Goal: Task Accomplishment & Management: Complete application form

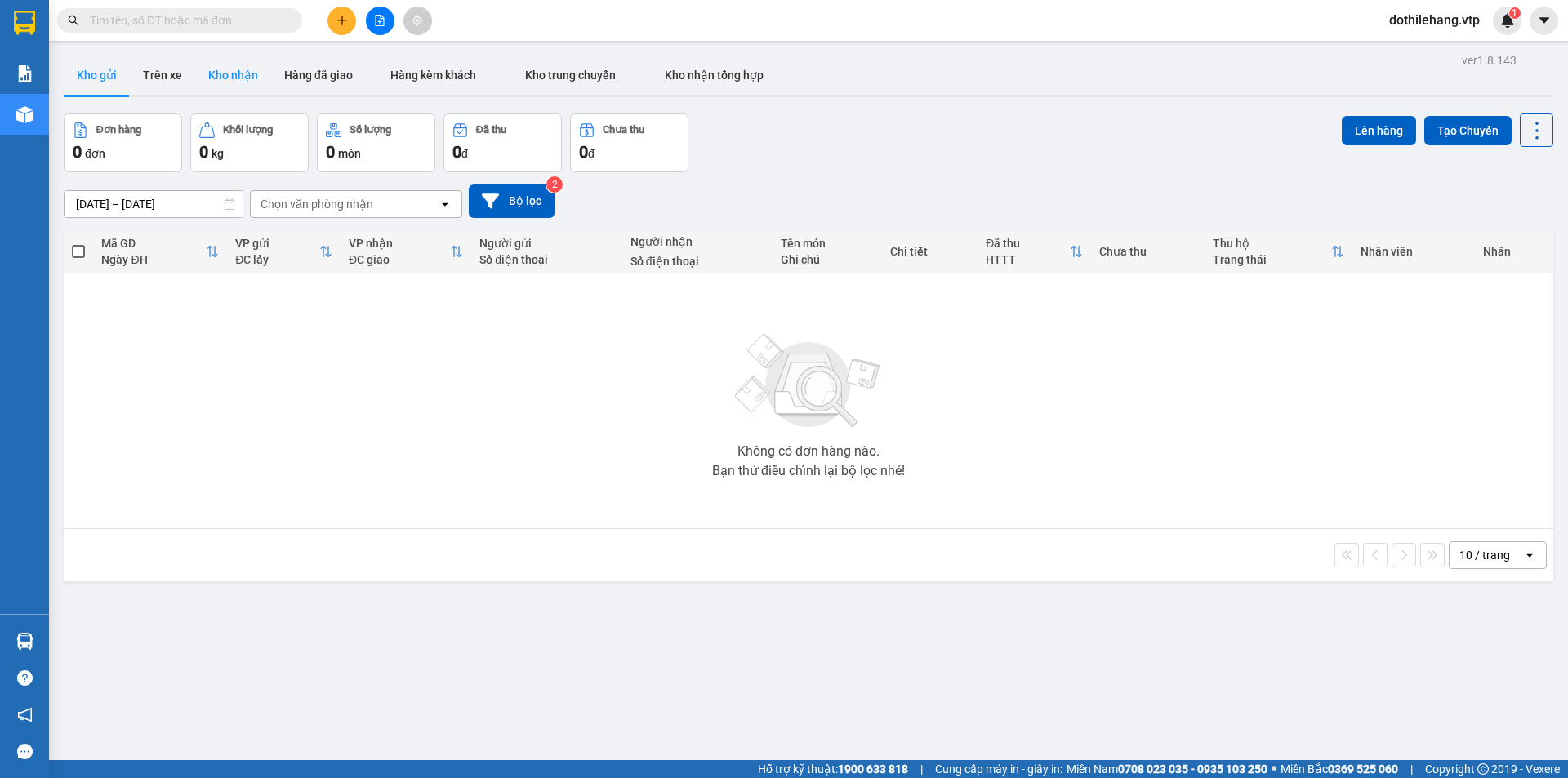
click at [236, 76] on button "Kho nhận" at bounding box center [232, 75] width 76 height 39
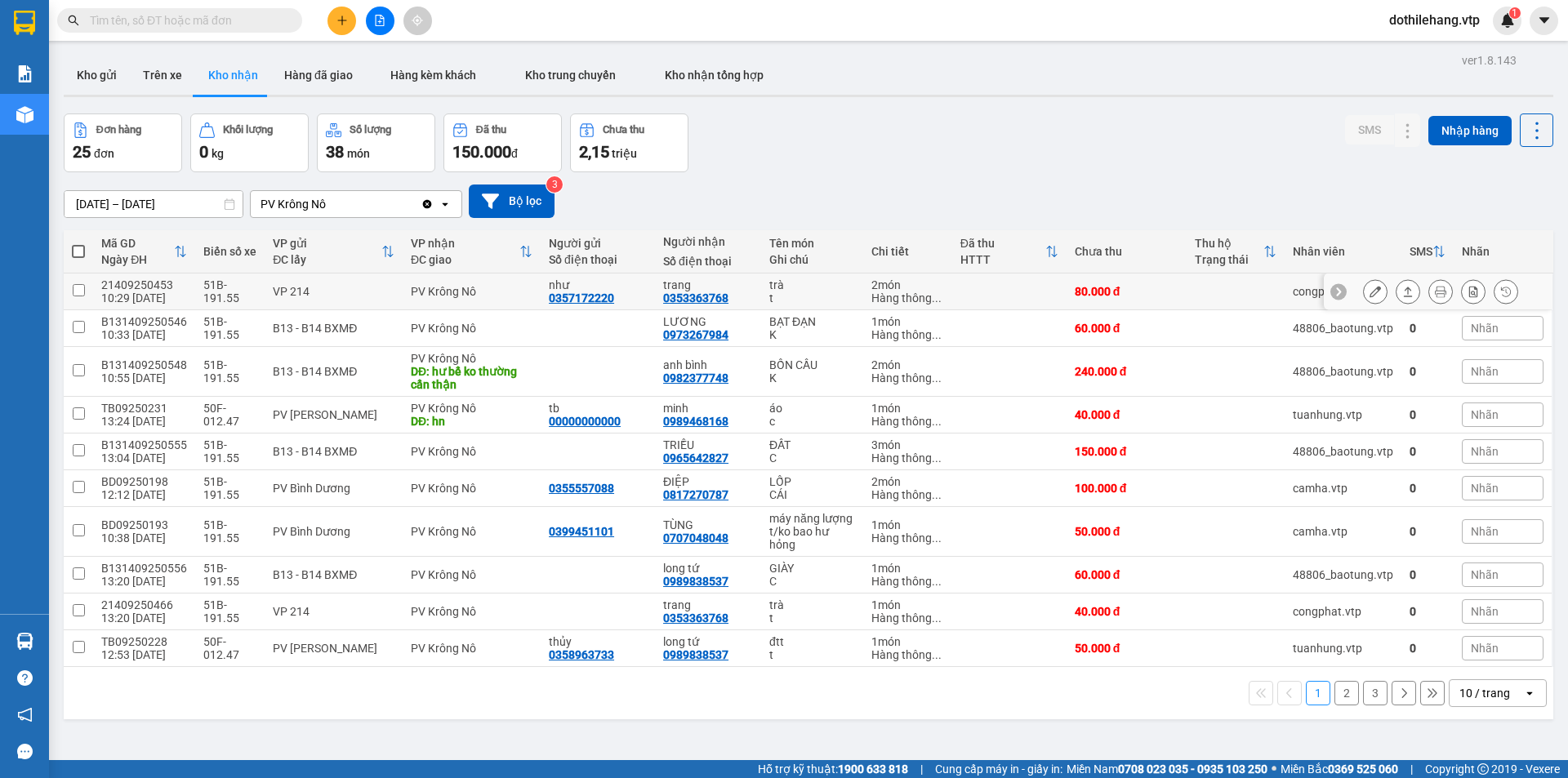
click at [1012, 284] on td at bounding box center [1010, 292] width 115 height 36
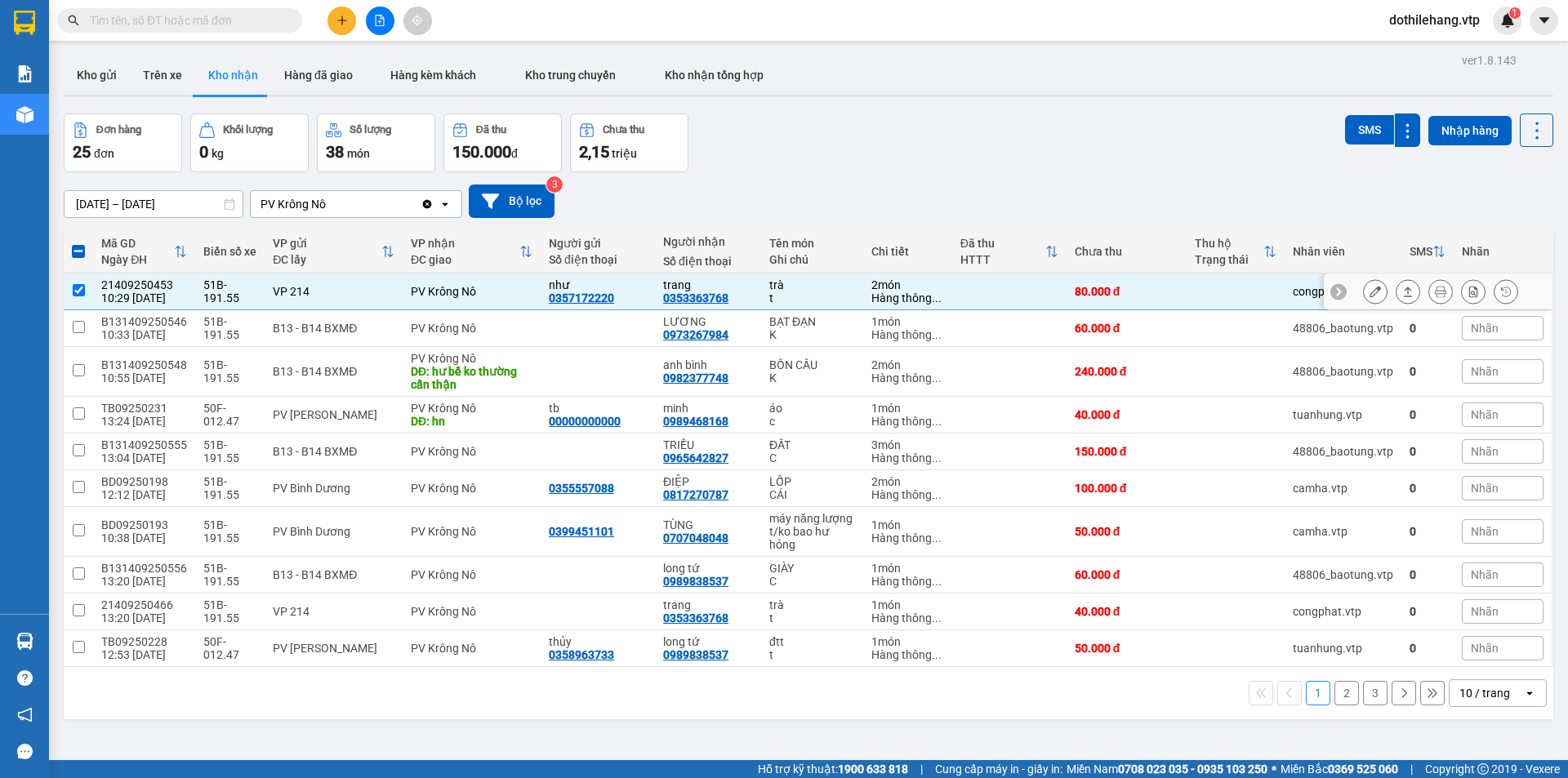
click at [1158, 292] on div "80.000 đ" at bounding box center [1126, 292] width 103 height 13
checkbox input "false"
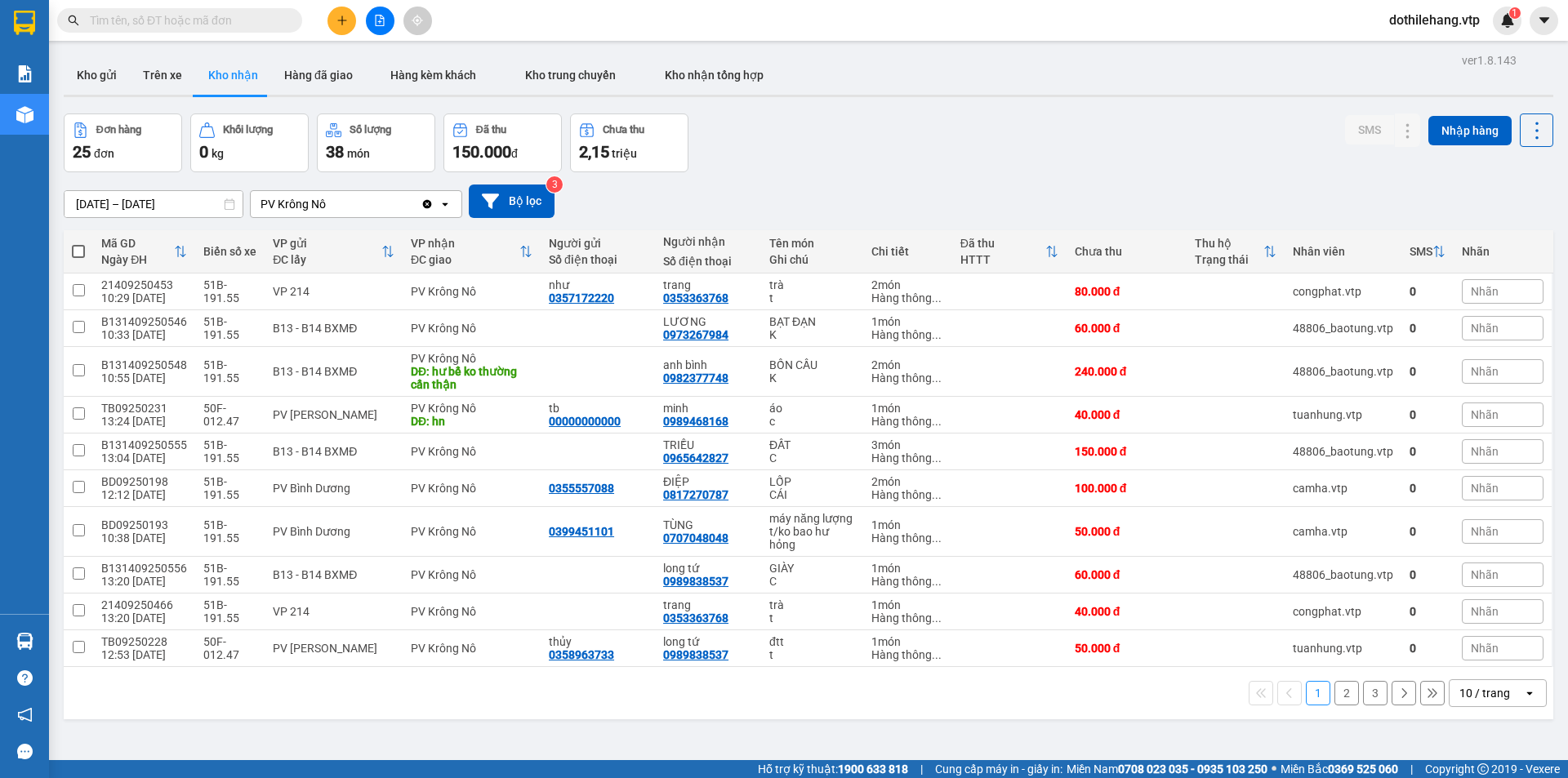
click at [1494, 695] on div "10 / trang" at bounding box center [1484, 693] width 51 height 16
click at [1466, 641] on div "80 / trang" at bounding box center [1485, 627] width 98 height 30
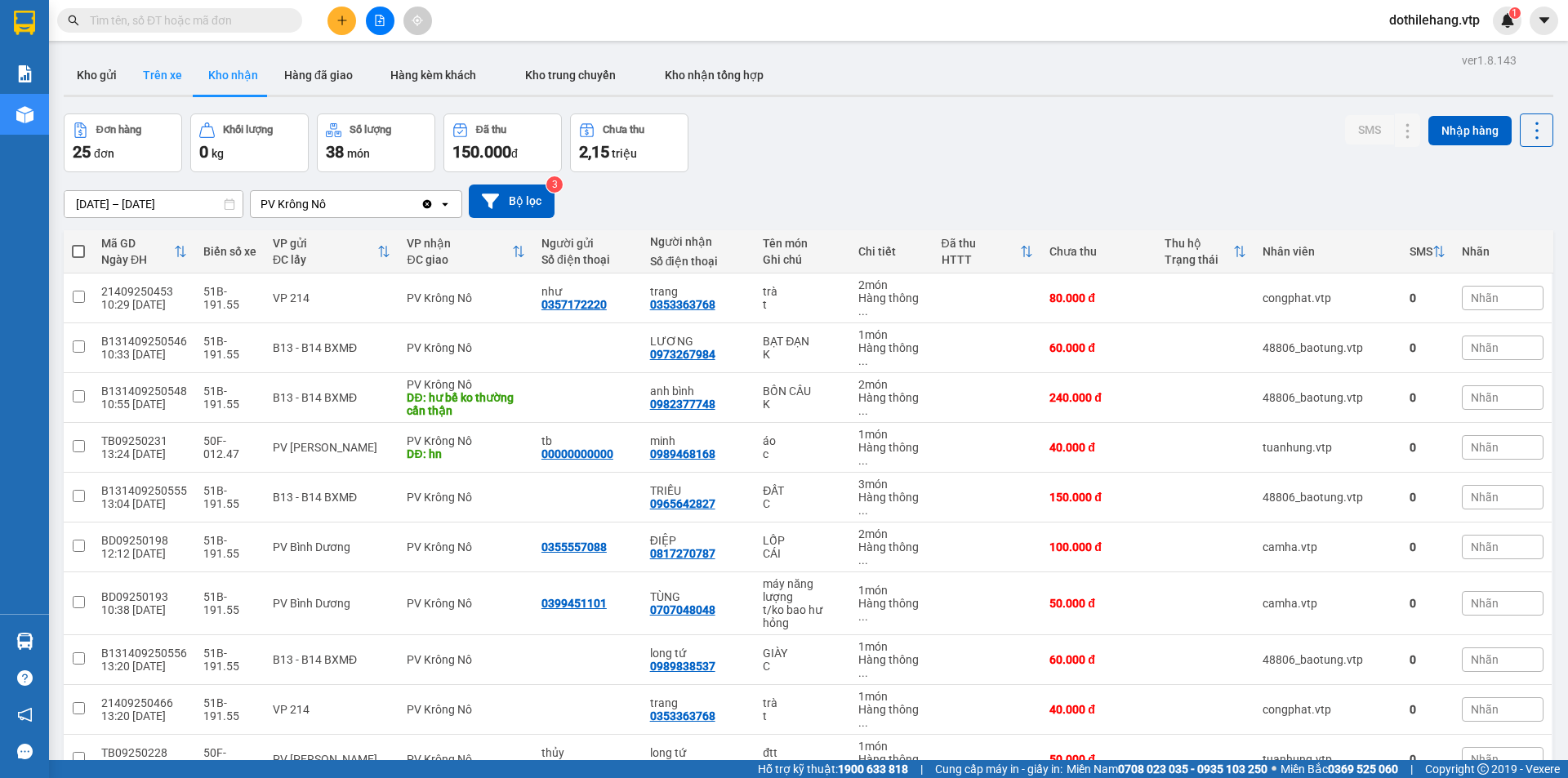
click at [154, 68] on button "Trên xe" at bounding box center [163, 75] width 65 height 39
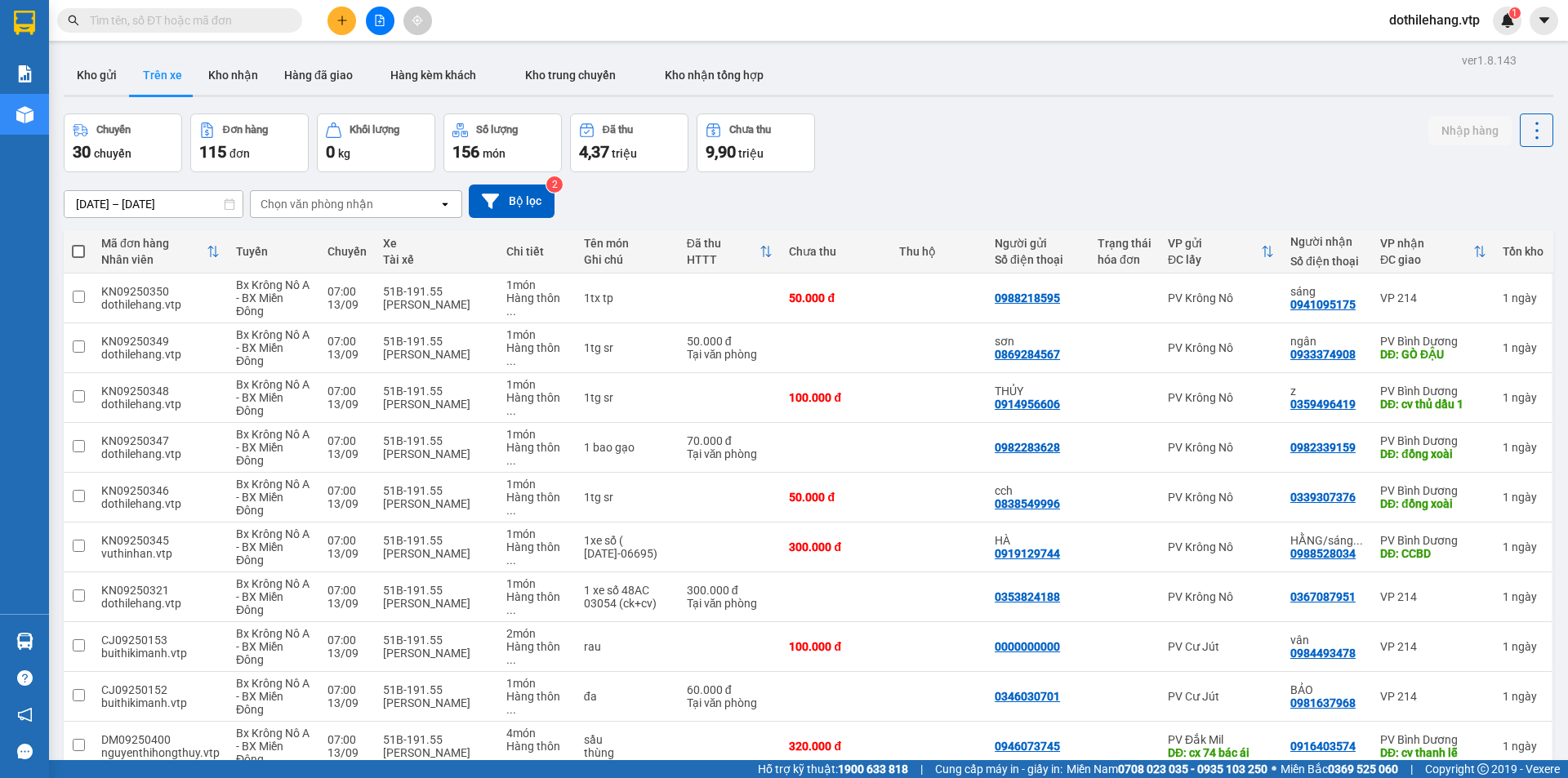
click at [199, 205] on input "[DATE] – [DATE]" at bounding box center [153, 204] width 178 height 26
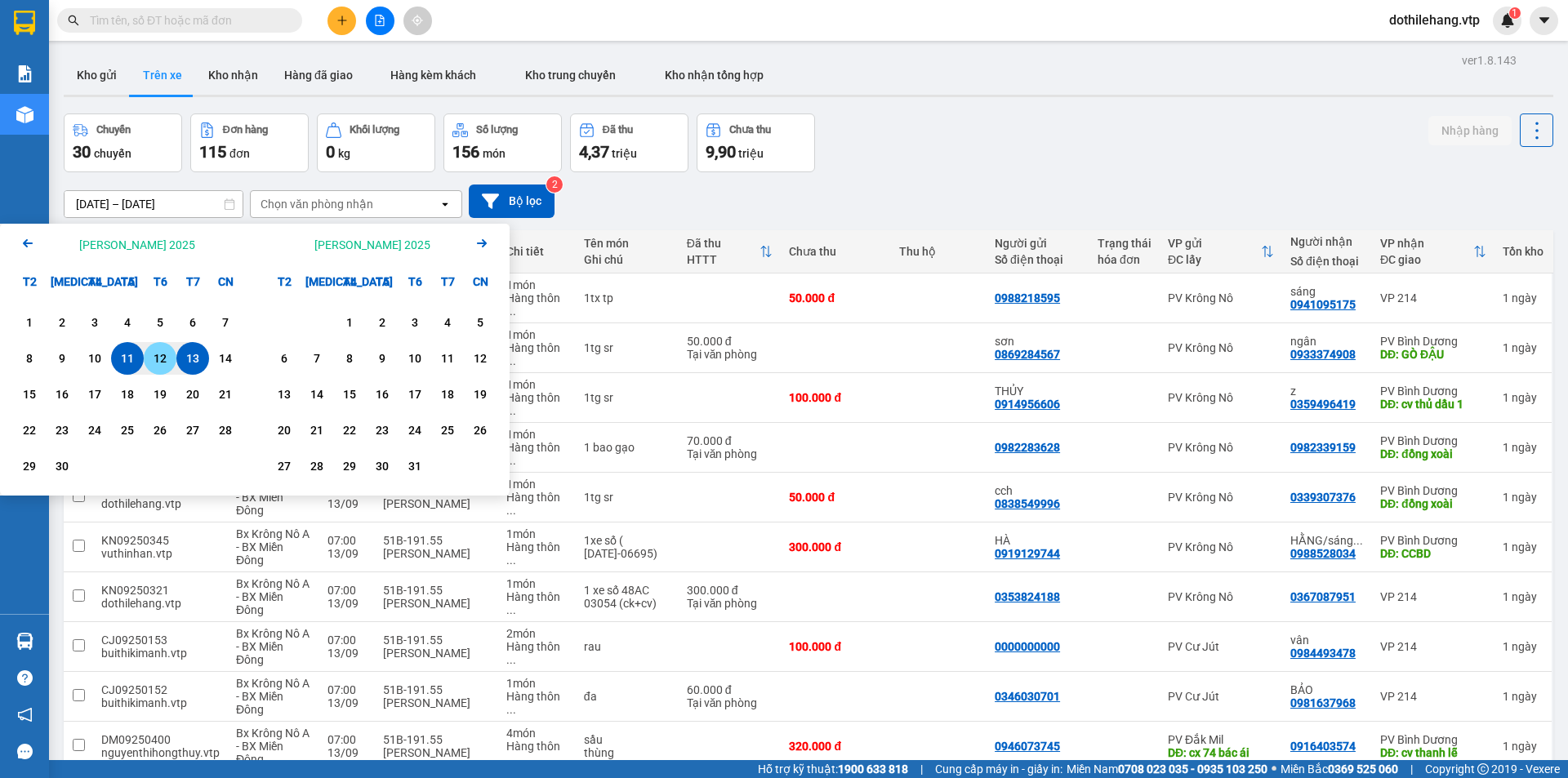
click at [162, 352] on div "12" at bounding box center [160, 358] width 23 height 19
click at [132, 350] on div "11" at bounding box center [127, 358] width 23 height 19
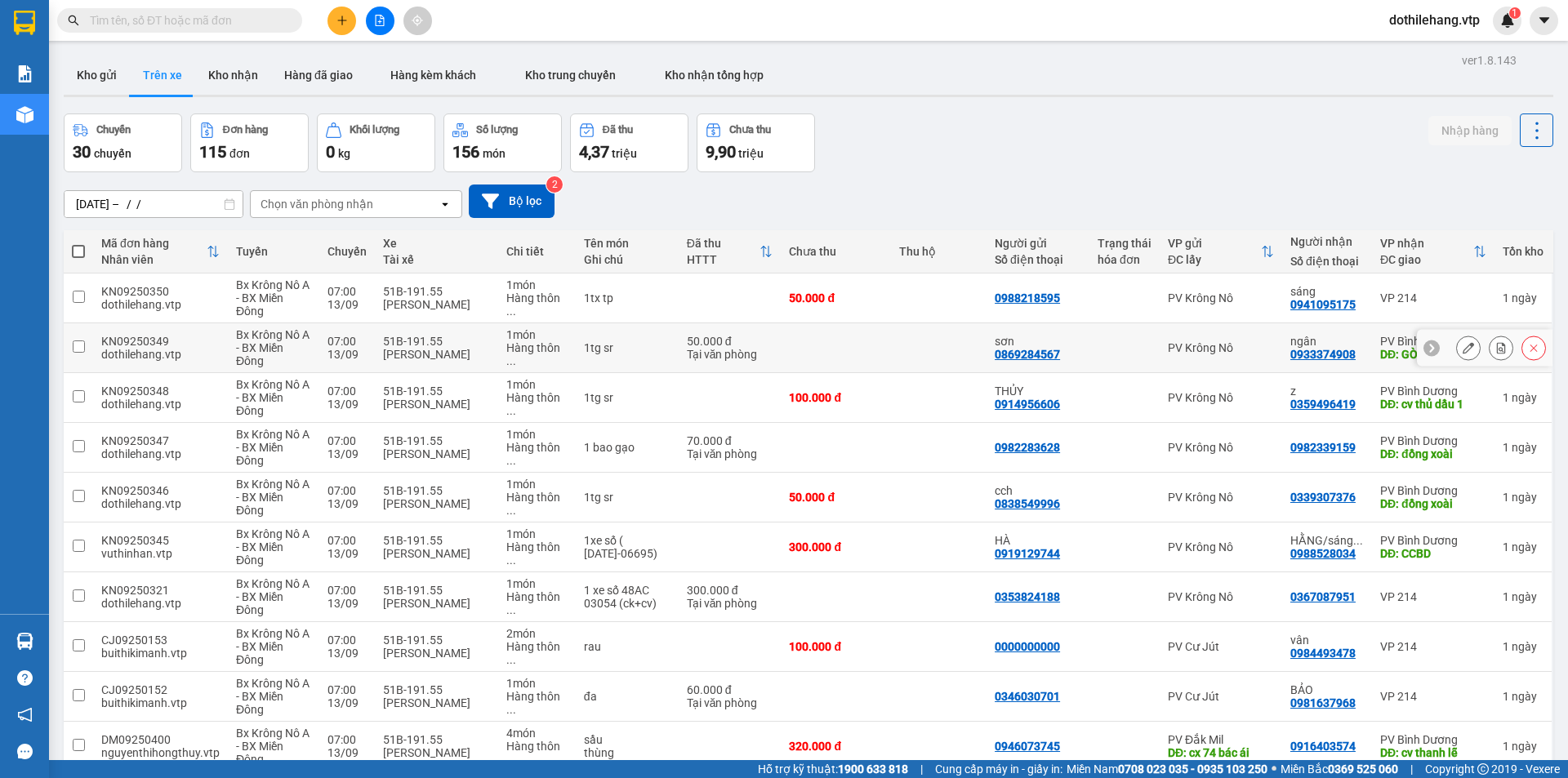
type input "[DATE] – [DATE]"
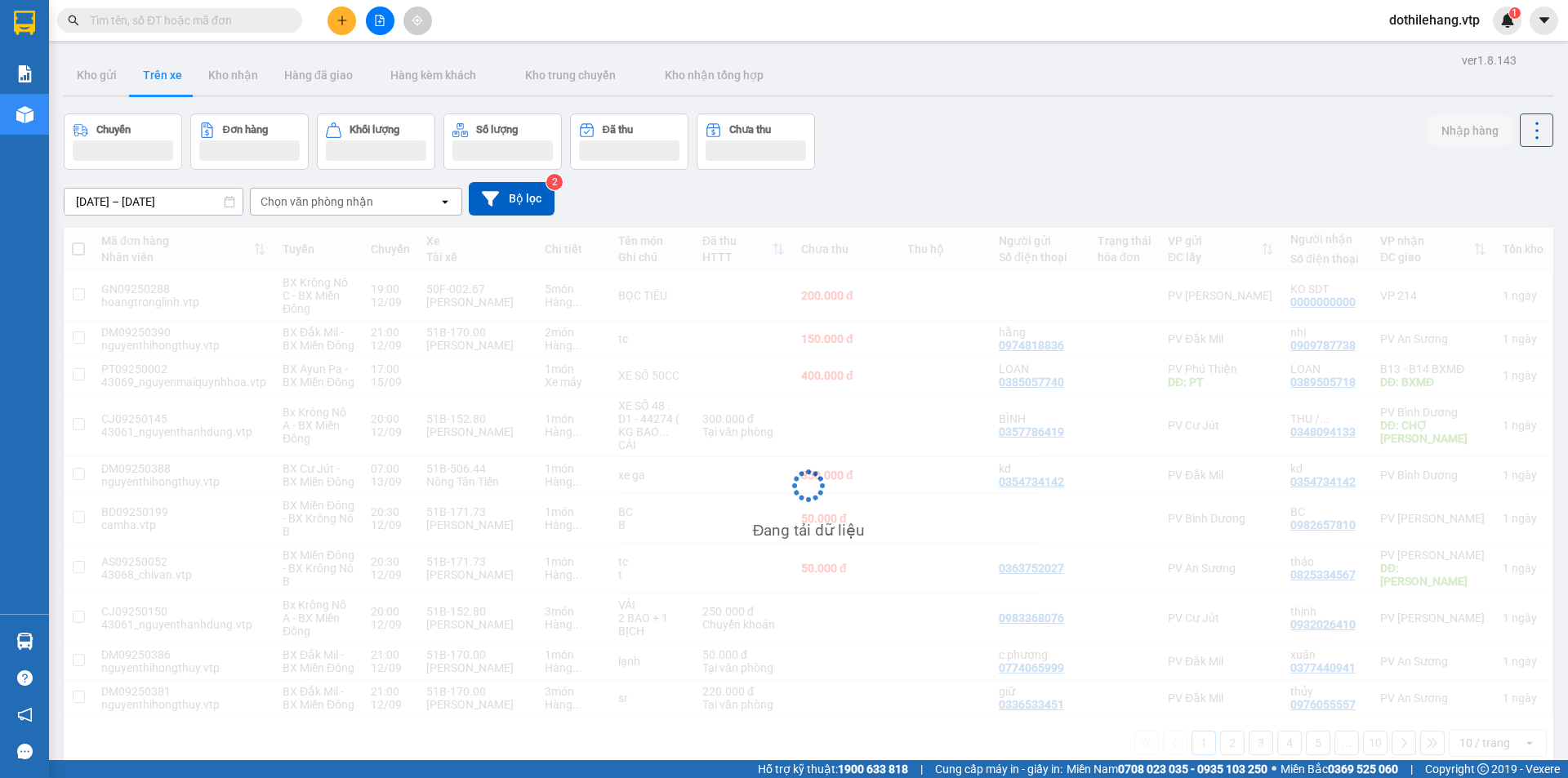
click at [309, 205] on div "Chọn văn phòng nhận" at bounding box center [316, 201] width 113 height 16
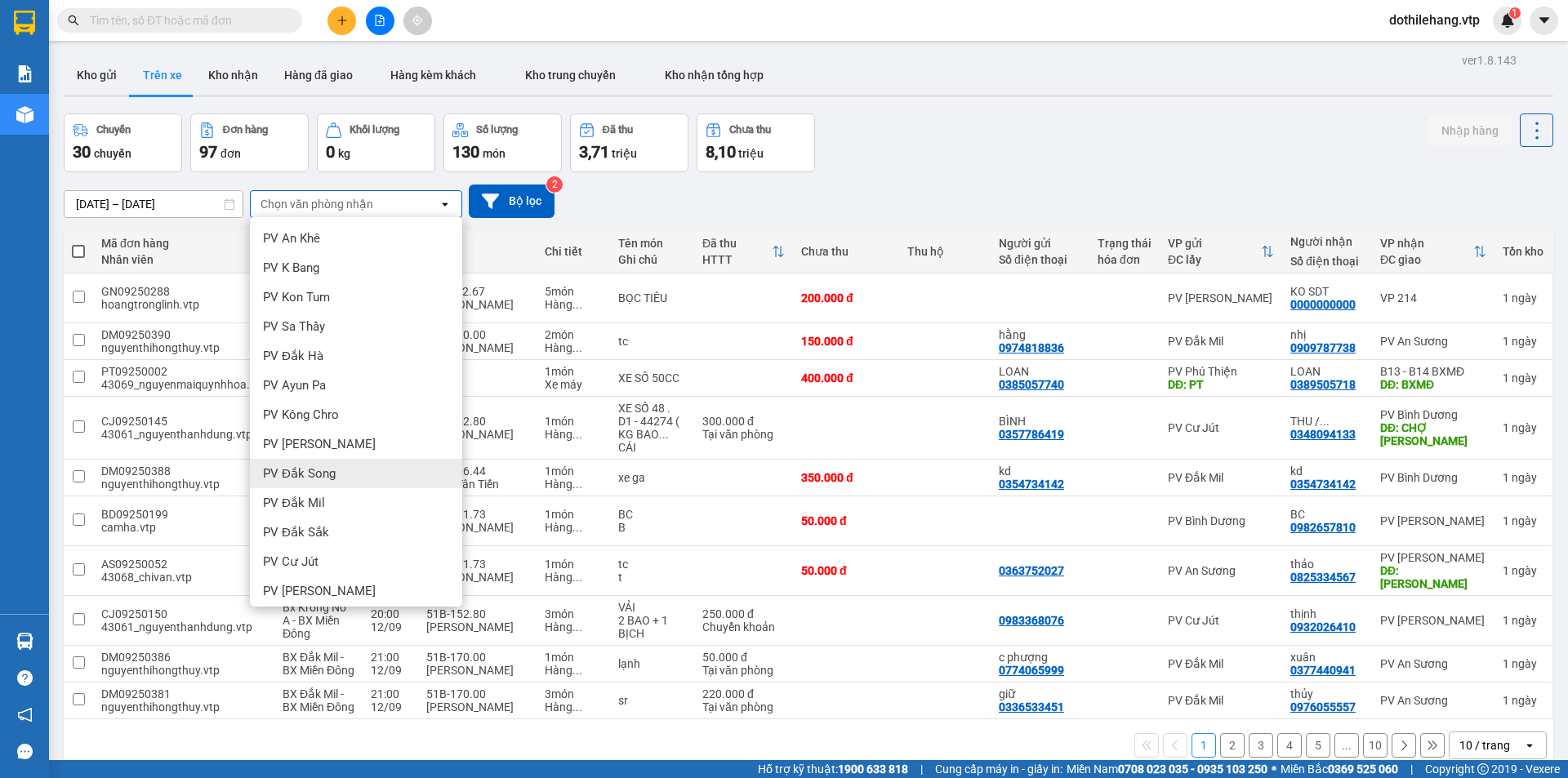
scroll to position [245, 0]
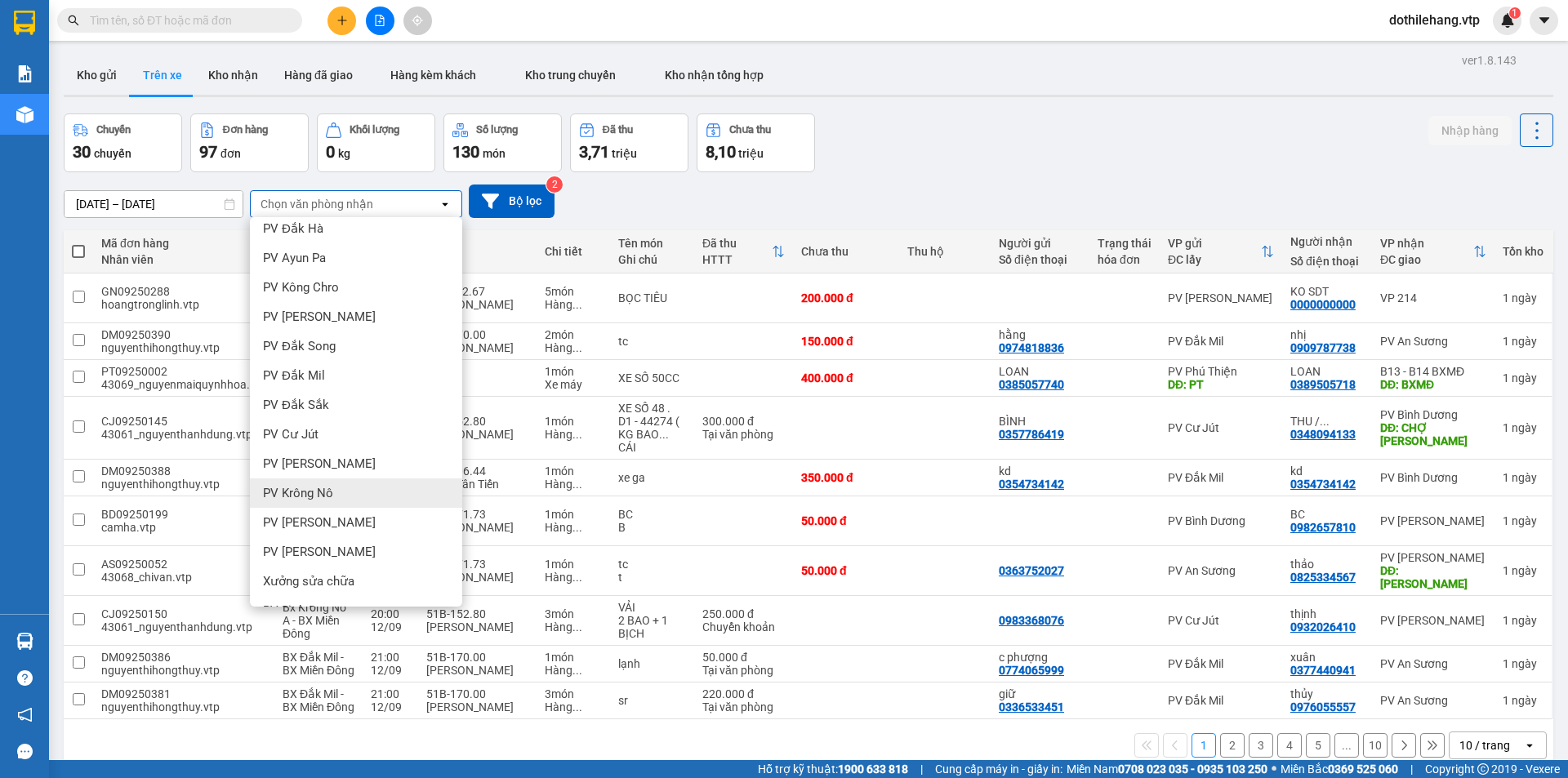
click at [337, 486] on div "PV Krông Nô" at bounding box center [356, 492] width 212 height 30
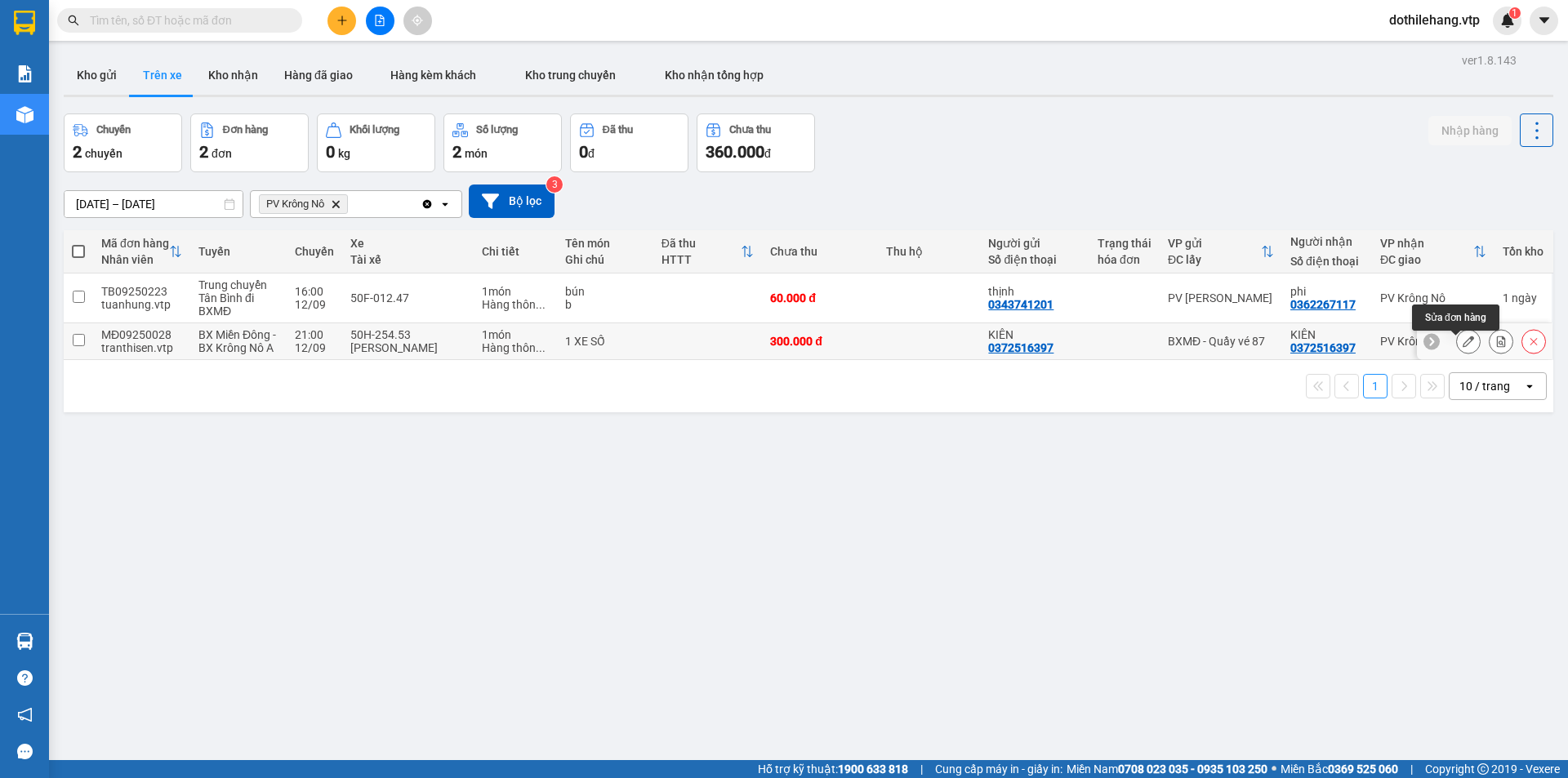
click at [1457, 345] on button at bounding box center [1469, 341] width 23 height 29
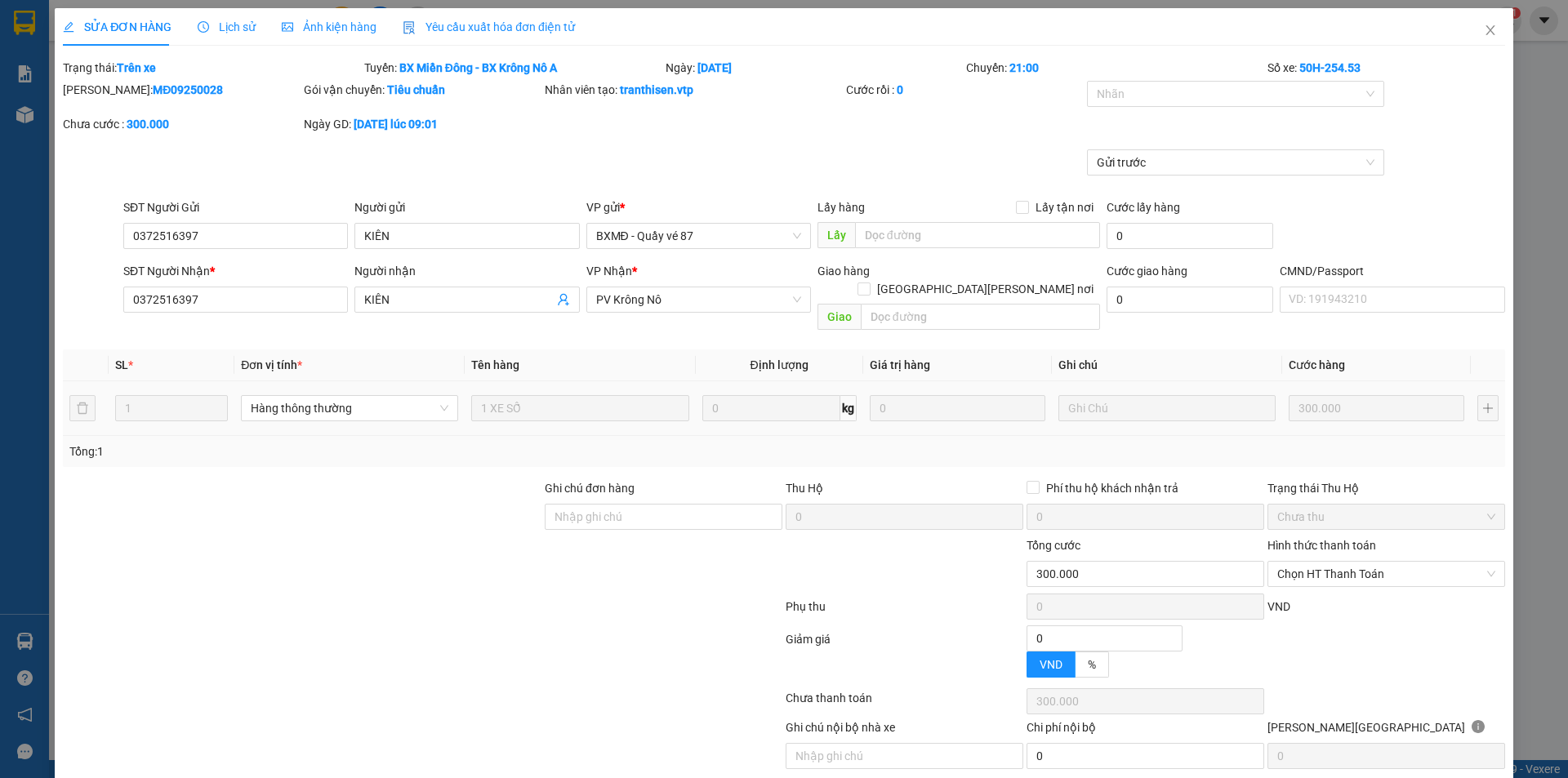
type input "0372516397"
type input "KIÊN"
type input "0372516397"
type input "KIÊN"
type input "300.000"
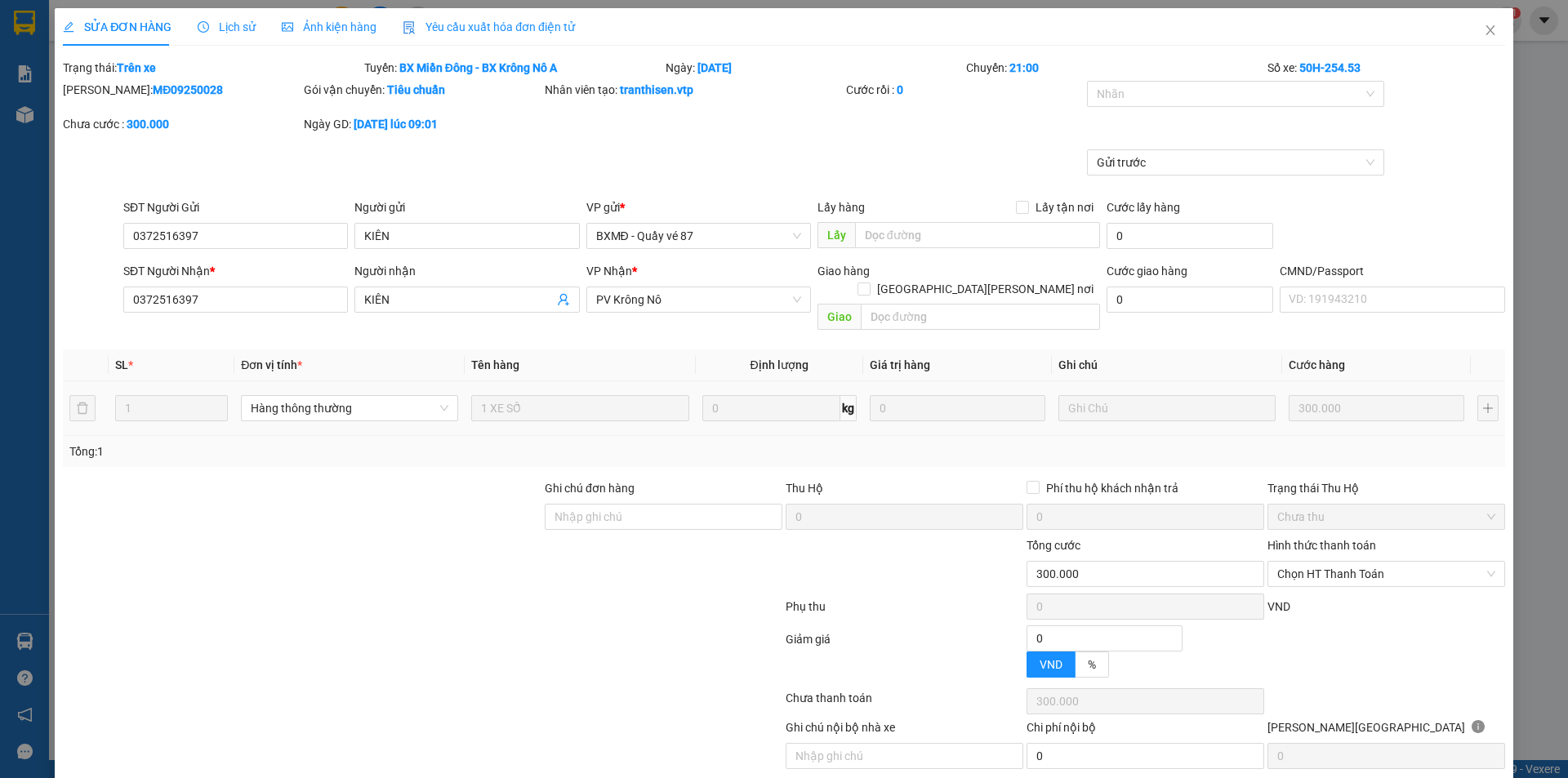
type input "300.000"
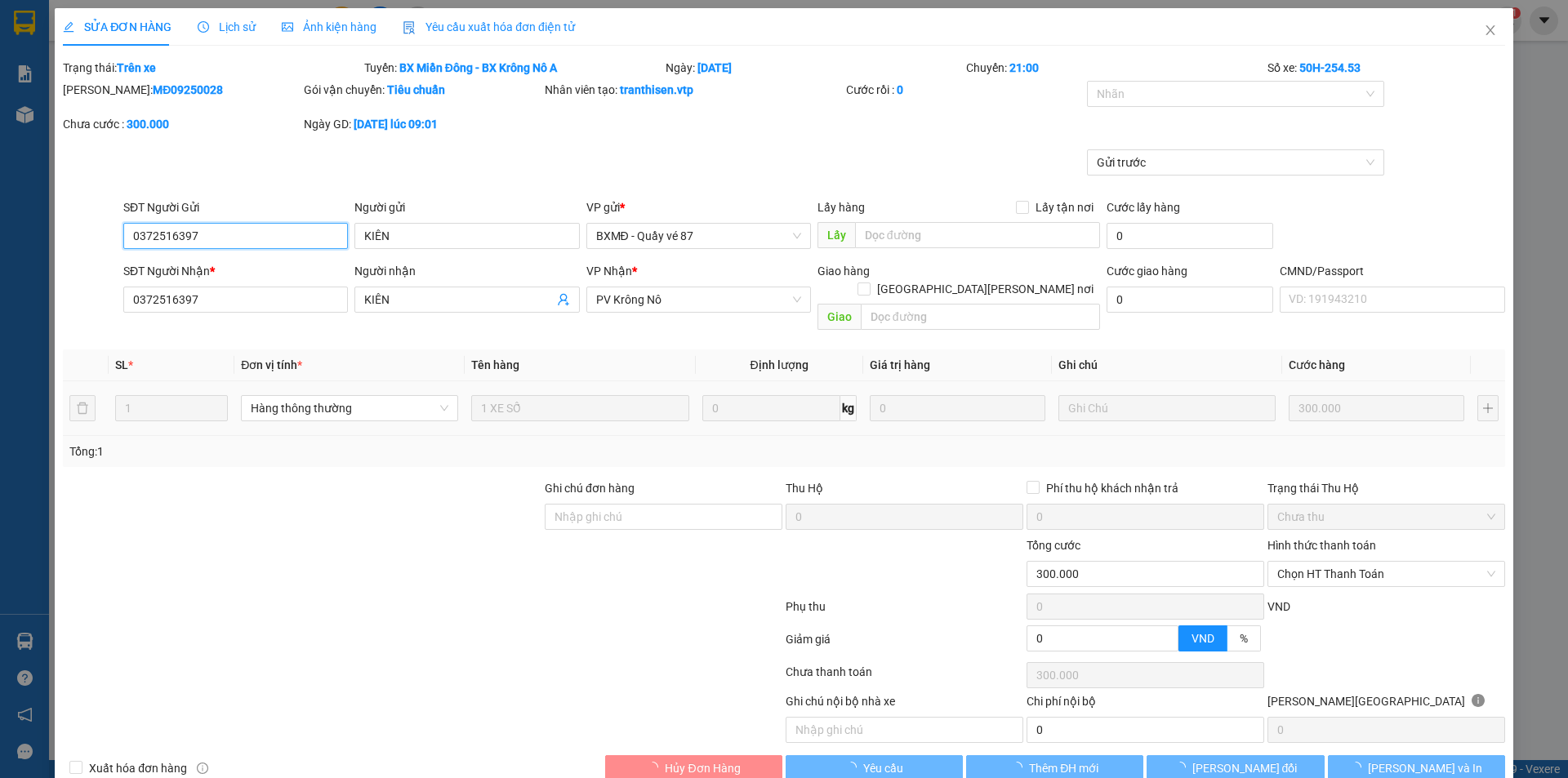
type input "15.000"
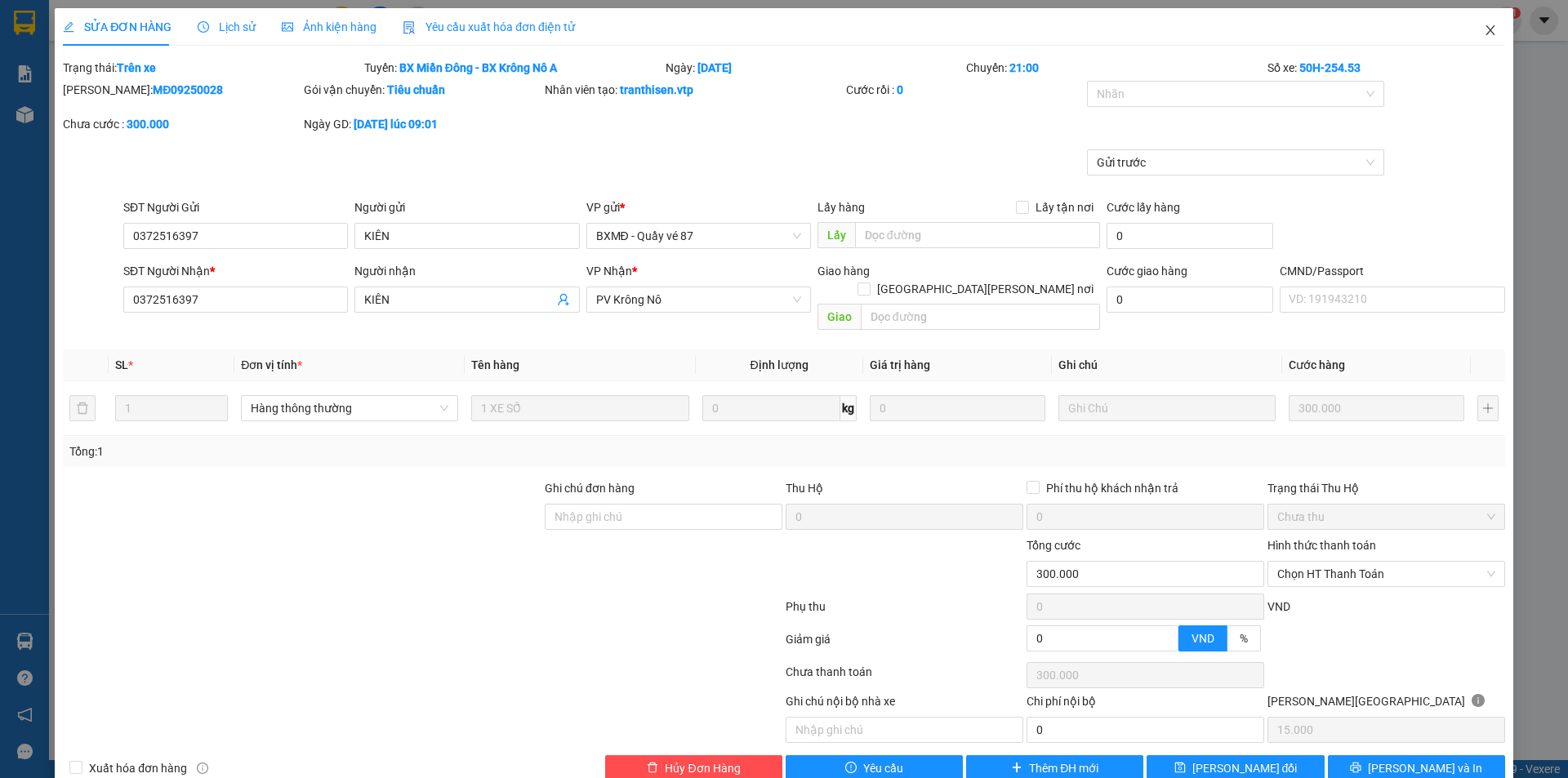
click at [1486, 31] on icon "close" at bounding box center [1490, 30] width 9 height 10
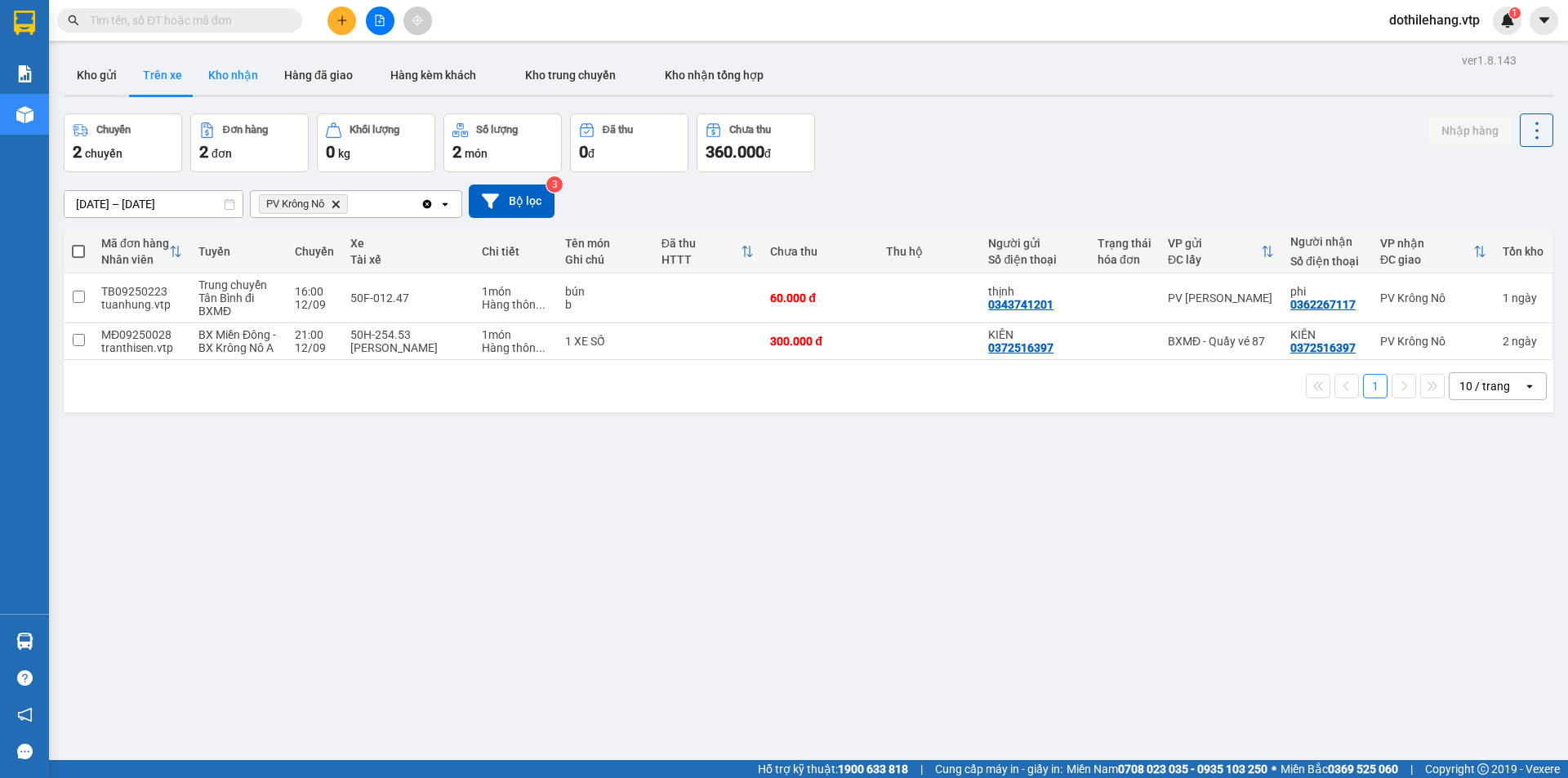
click at [231, 78] on button "Kho nhận" at bounding box center [232, 75] width 76 height 39
type input "[DATE] – [DATE]"
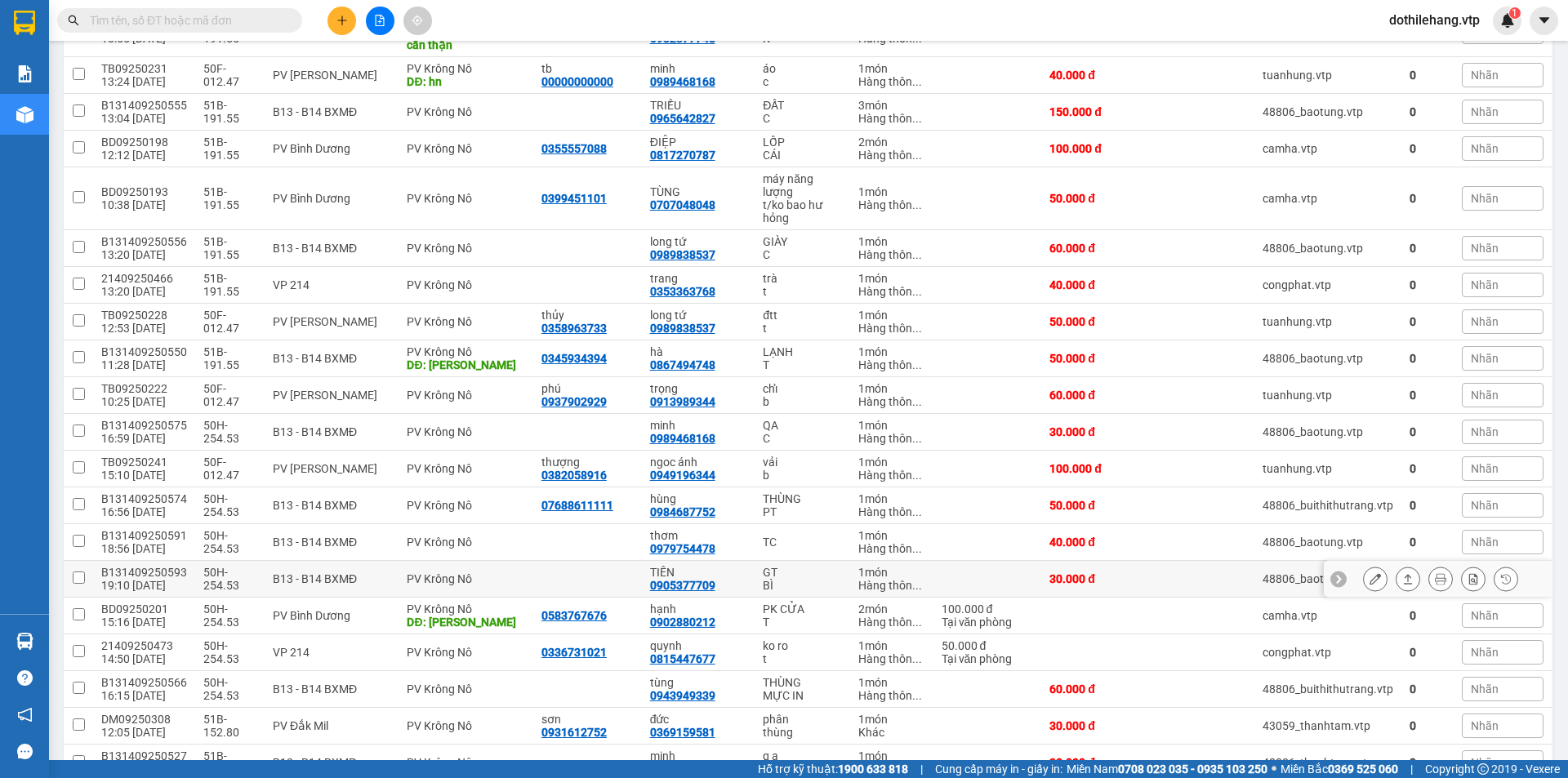
scroll to position [489, 0]
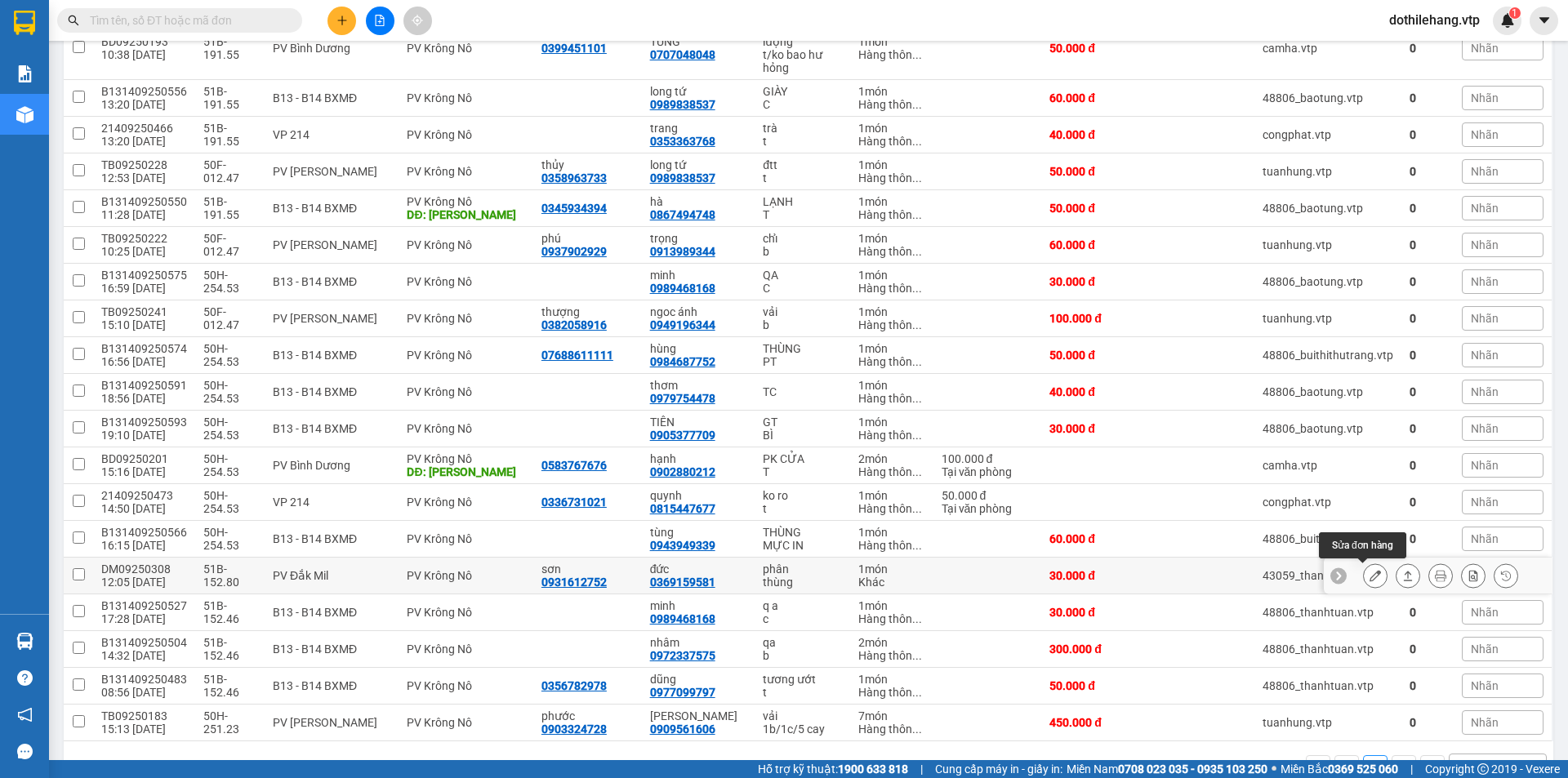
click at [1369, 579] on icon at bounding box center [1375, 575] width 11 height 11
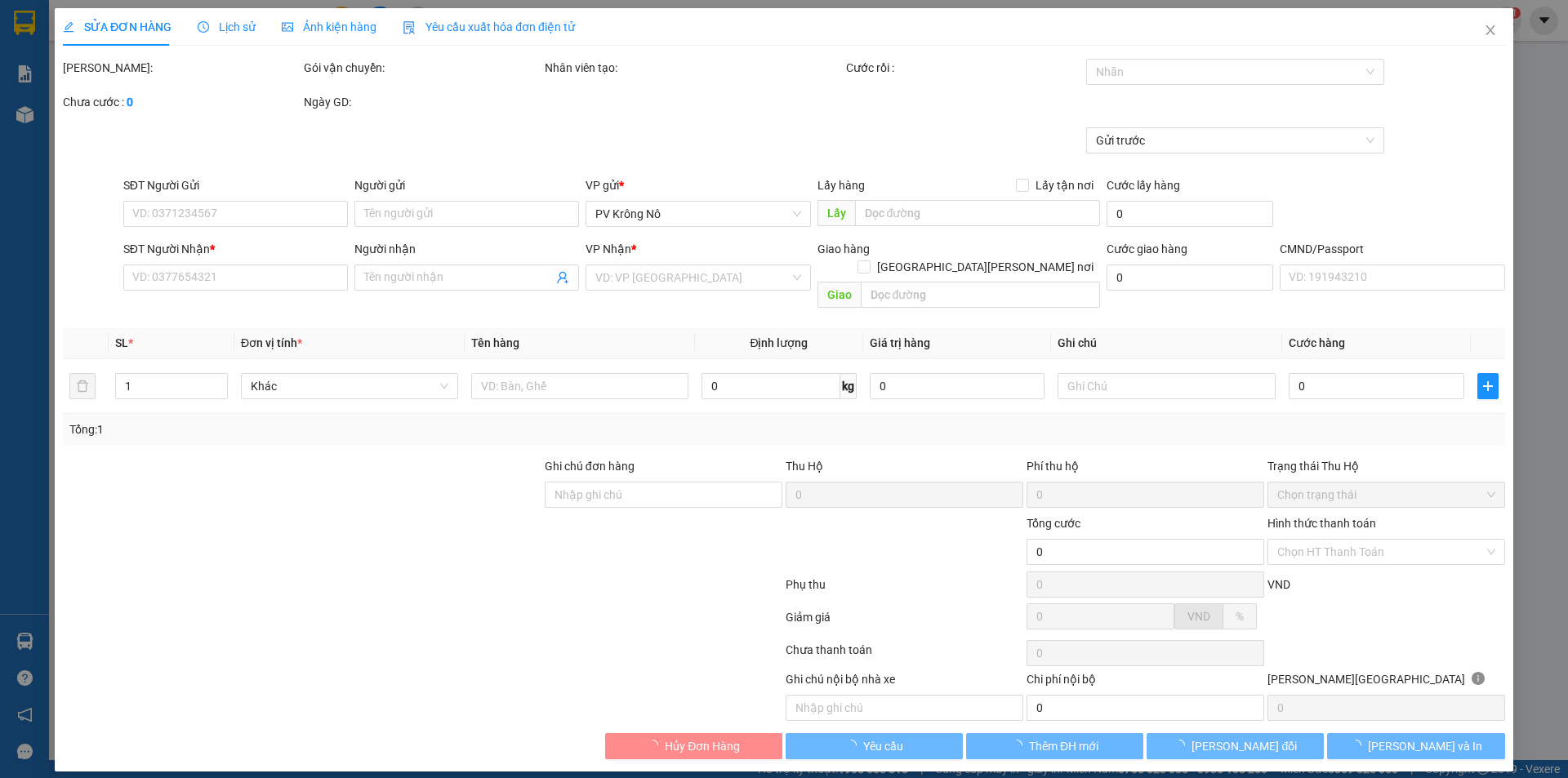
type input "0931612752"
type input "sơn"
type input "0369159581"
type input "đức"
type input "30.000"
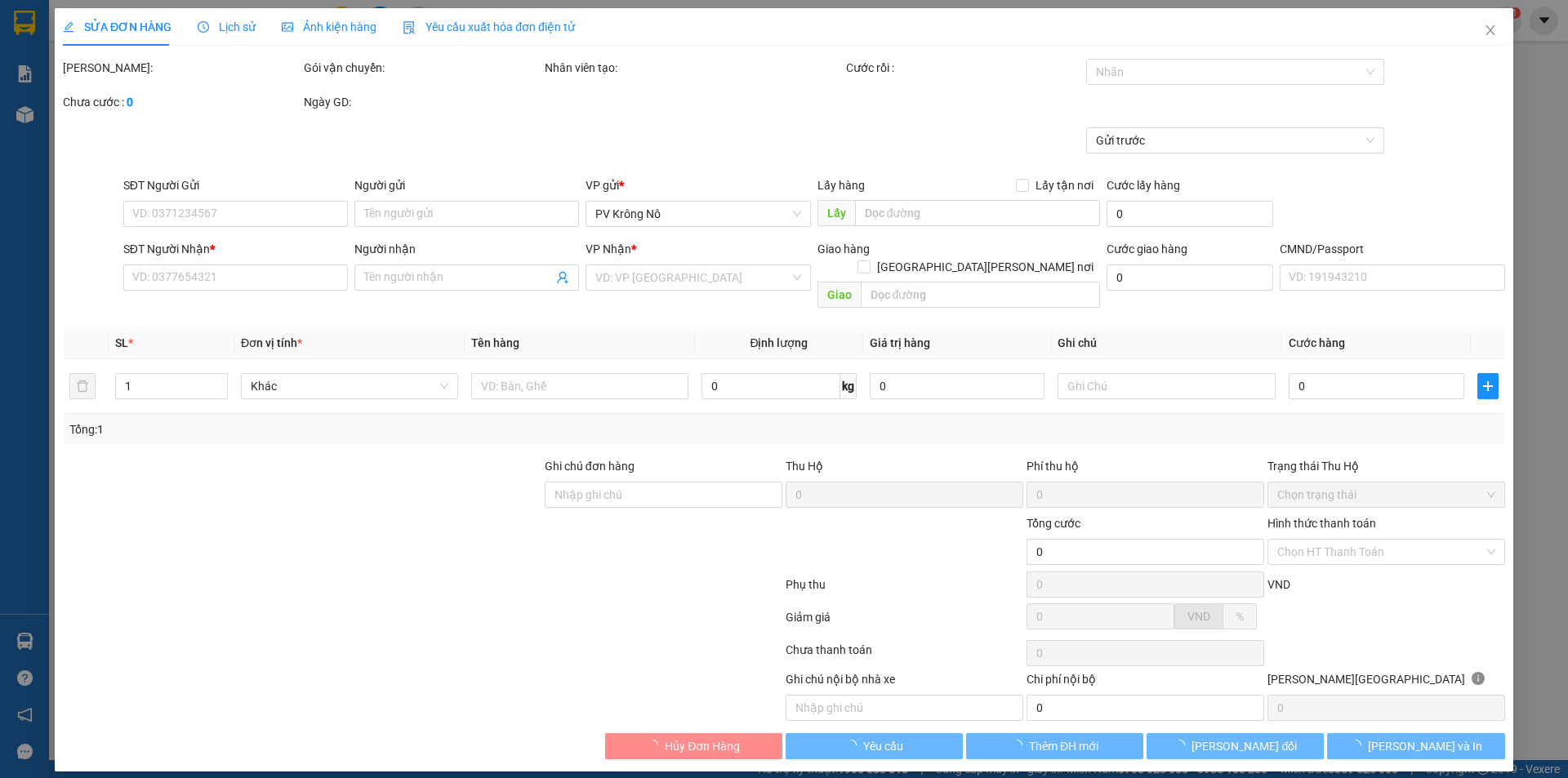
type input "30.000"
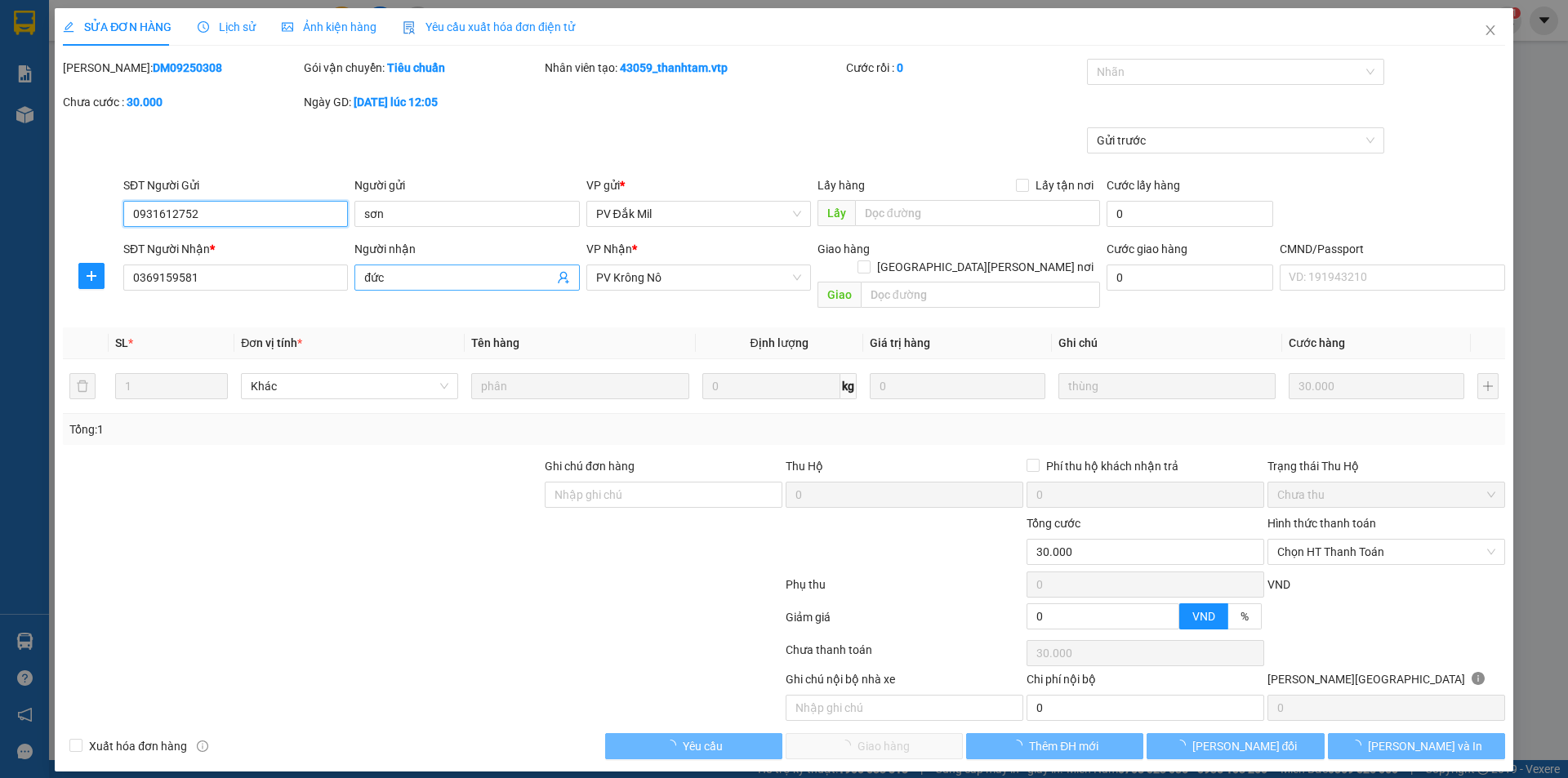
type input "1.500"
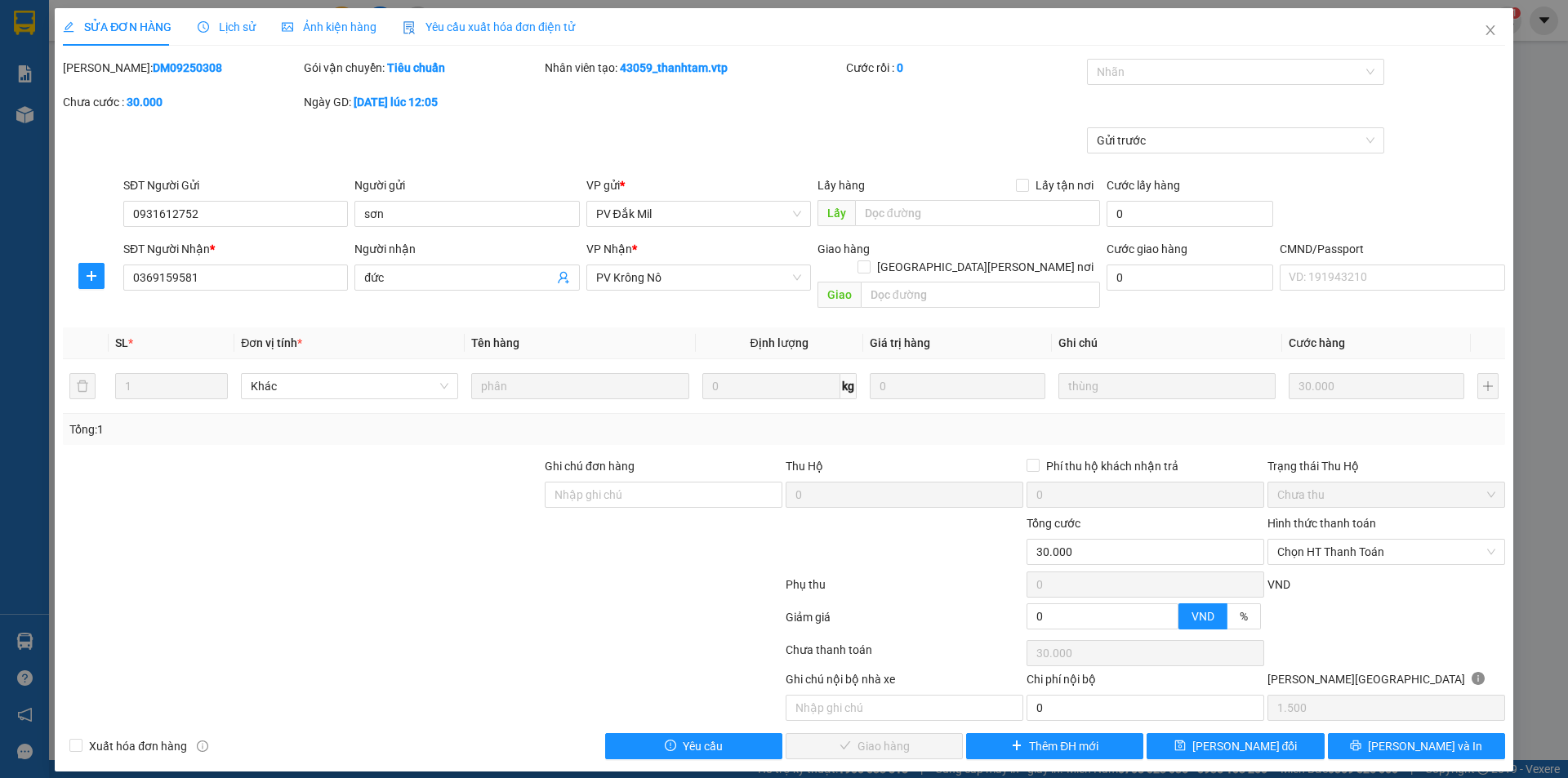
click at [243, 23] on span "Lịch sử" at bounding box center [227, 27] width 58 height 13
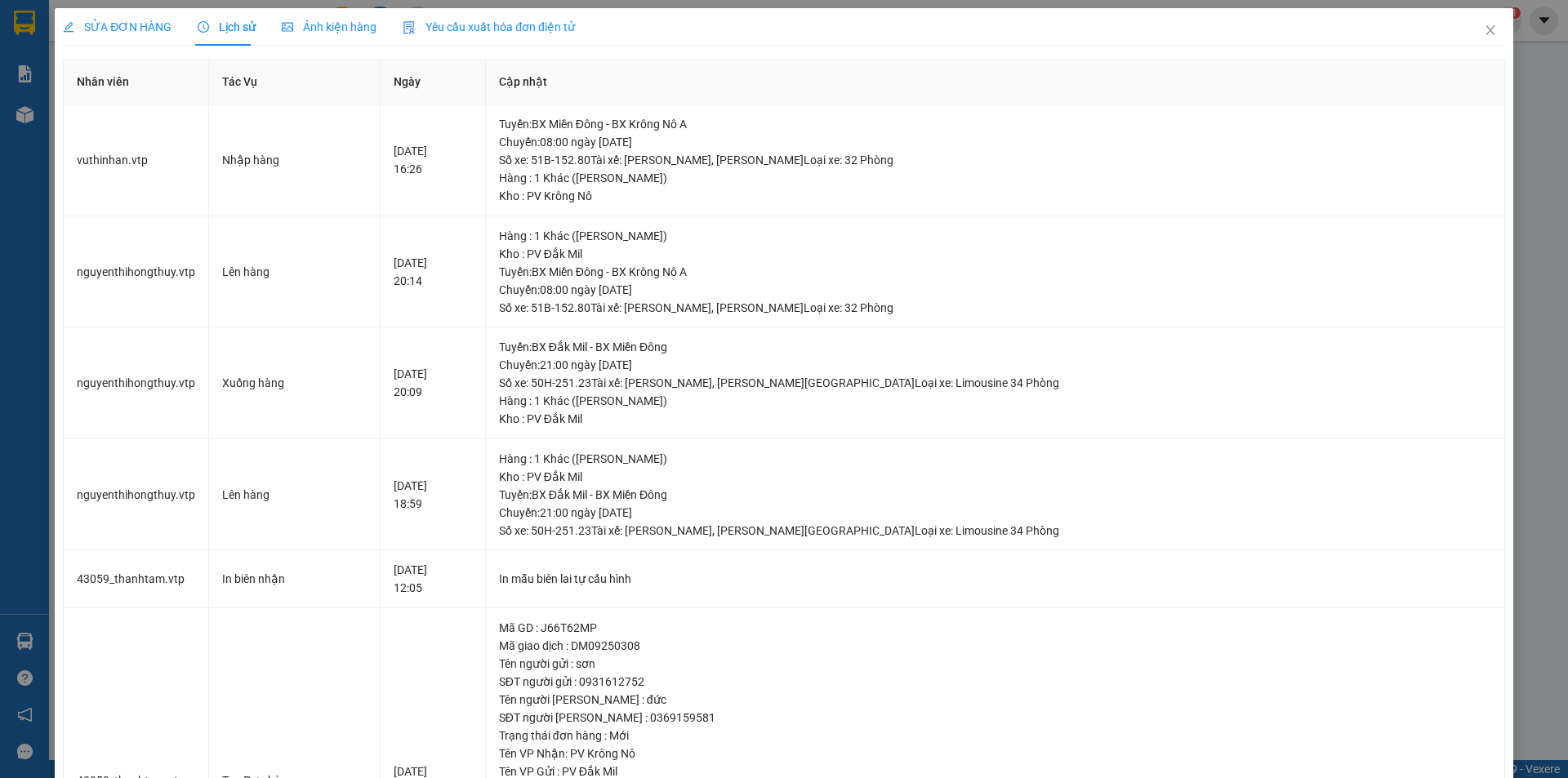
click at [81, 12] on div "SỬA ĐƠN HÀNG" at bounding box center [118, 27] width 109 height 37
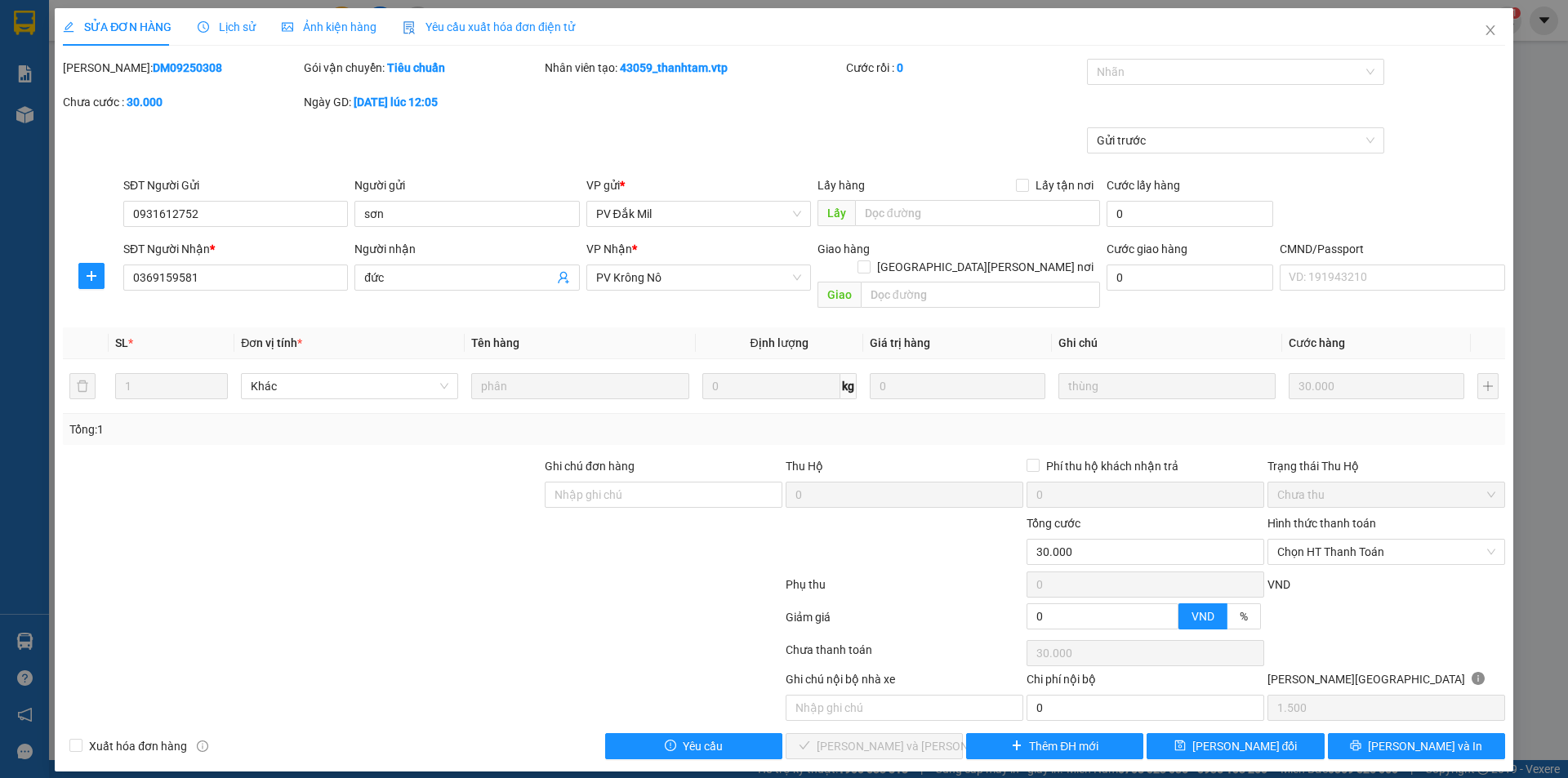
click at [221, 17] on div "Lịch sử" at bounding box center [227, 27] width 58 height 37
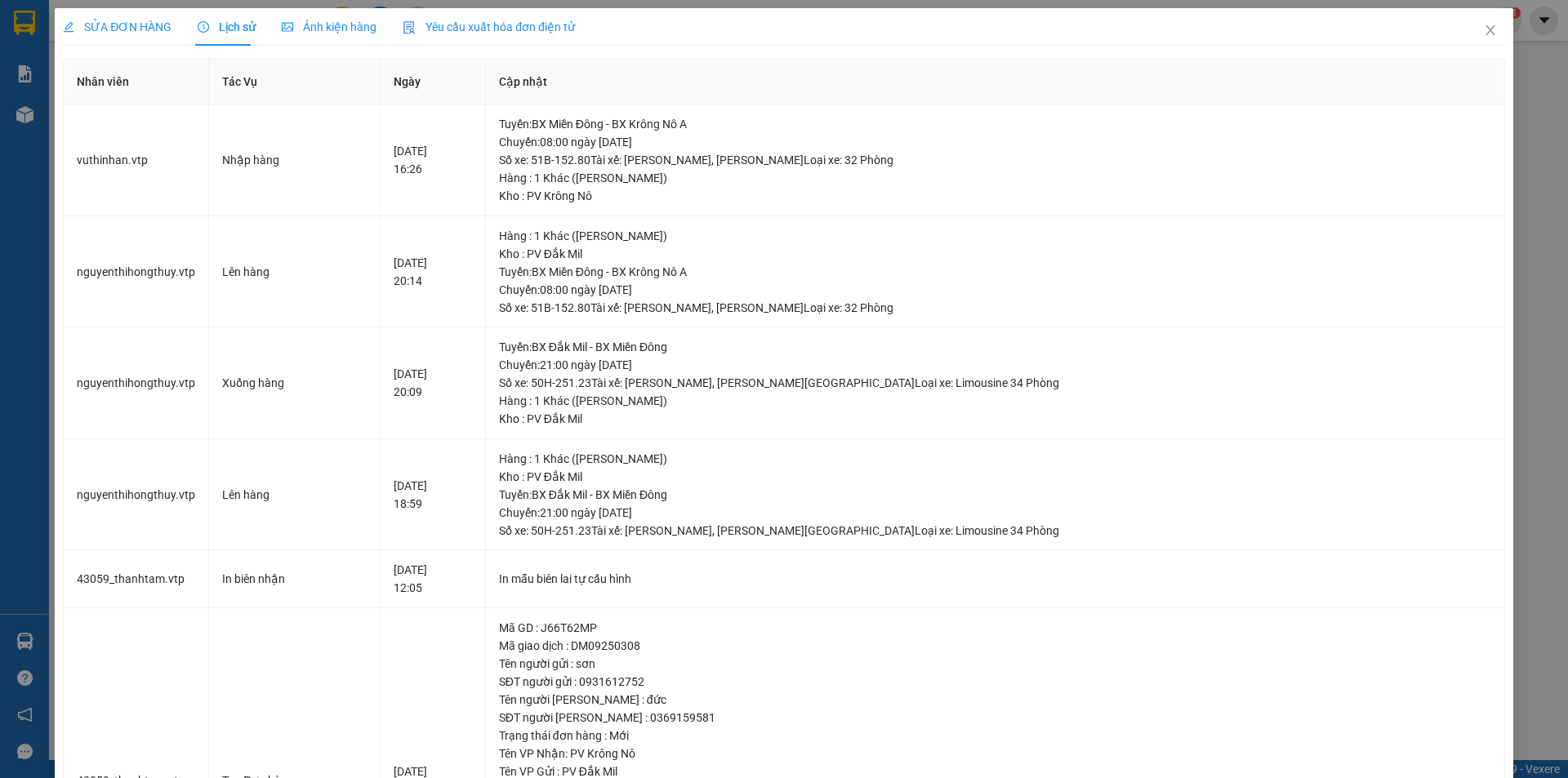
click at [116, 32] on span "SỬA ĐƠN HÀNG" at bounding box center [118, 27] width 109 height 13
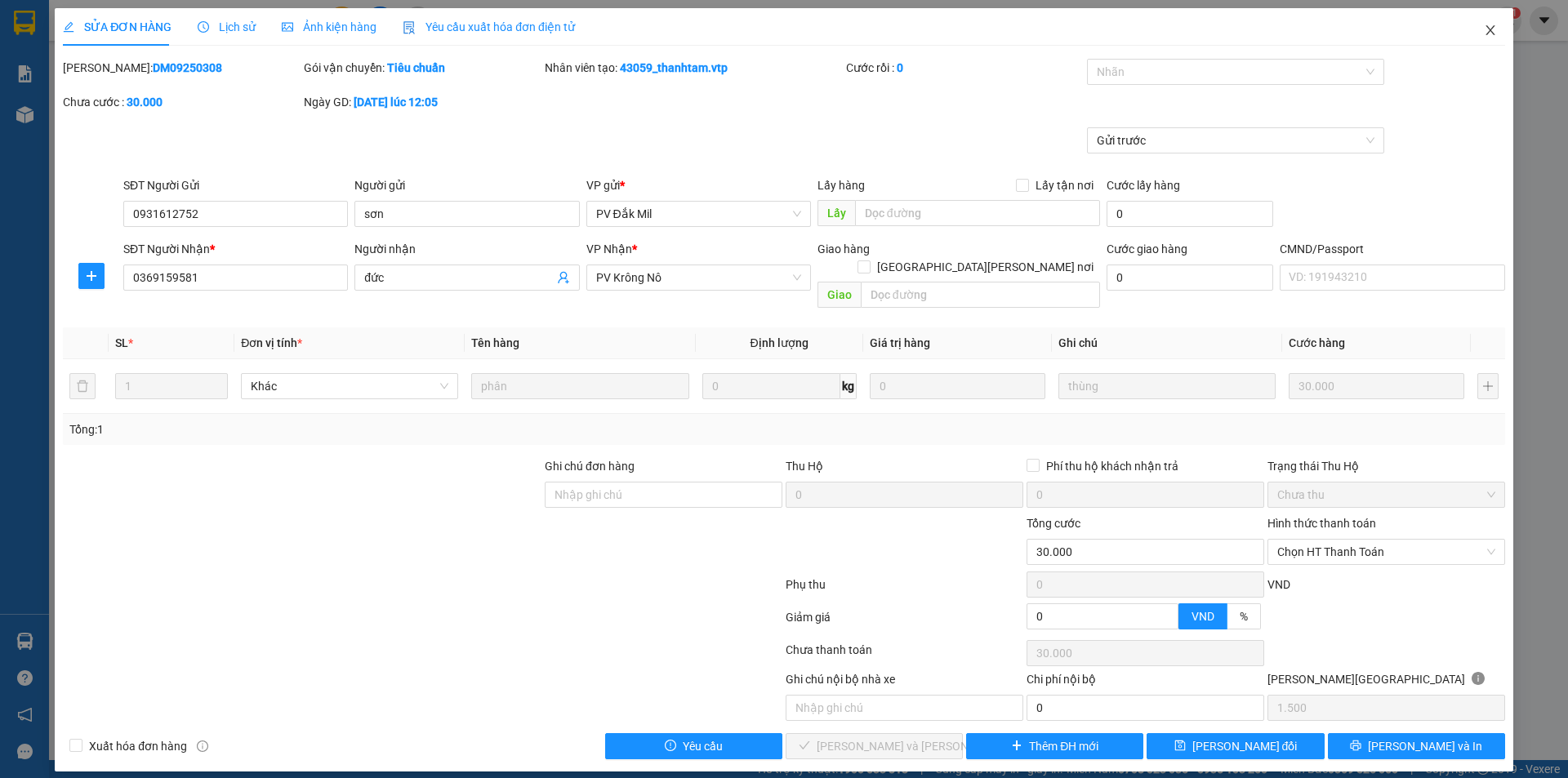
click at [1496, 28] on icon "close" at bounding box center [1491, 31] width 13 height 13
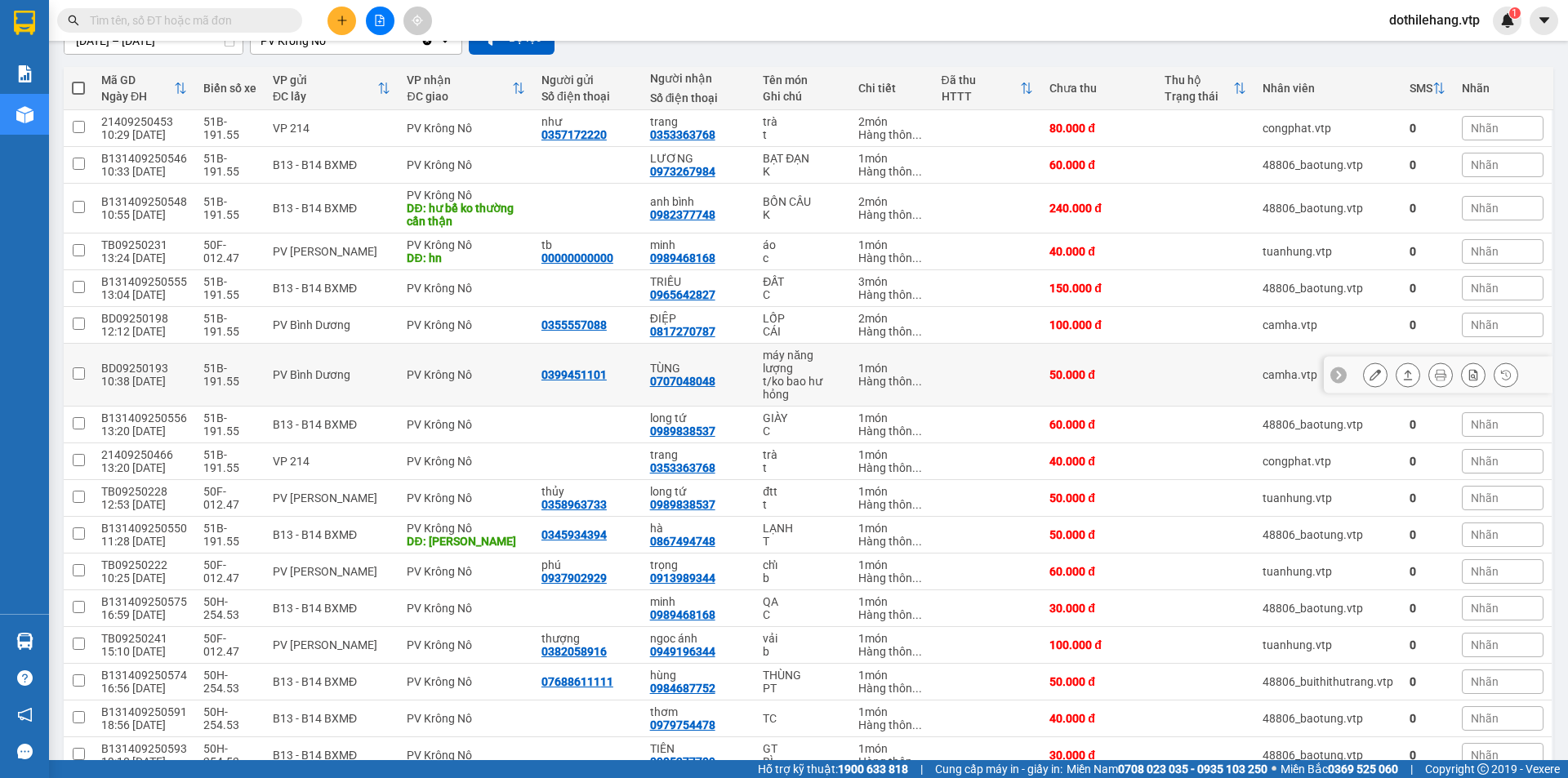
scroll to position [538, 0]
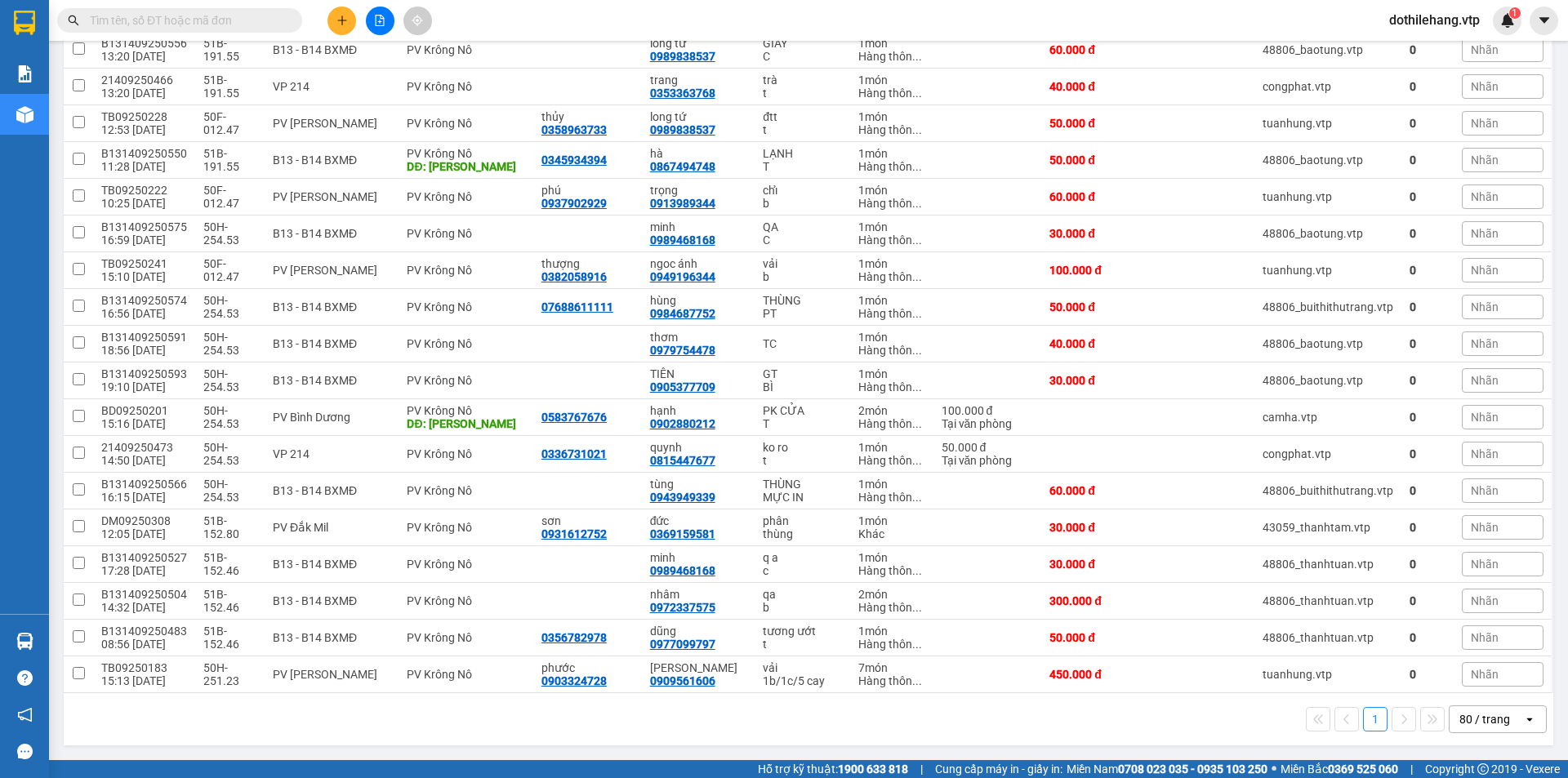
click at [224, 18] on input "text" at bounding box center [186, 20] width 193 height 18
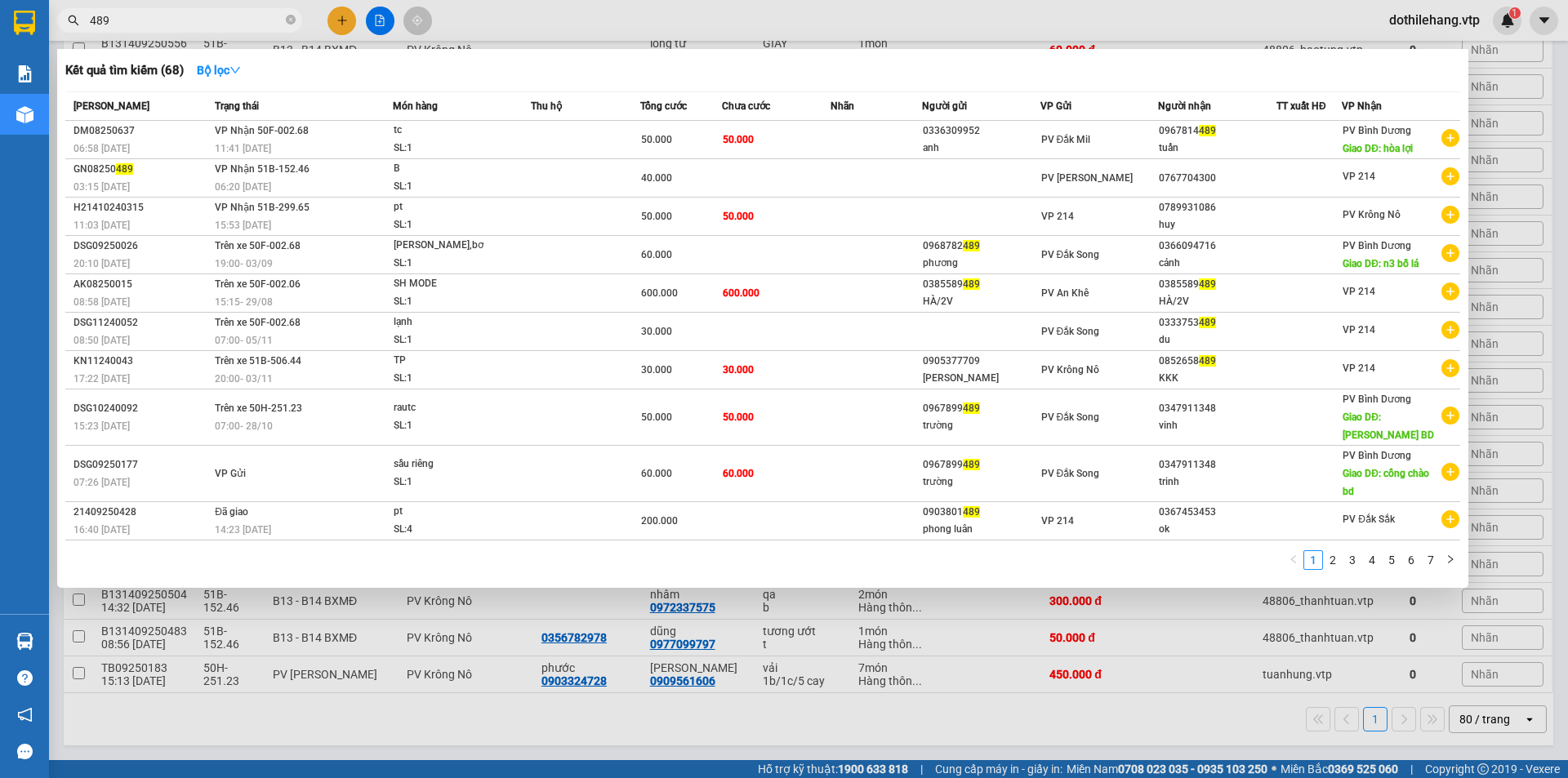
type input "489"
drag, startPoint x: 148, startPoint y: 25, endPoint x: 81, endPoint y: 27, distance: 67.0
click at [80, 22] on span "489" at bounding box center [180, 21] width 245 height 25
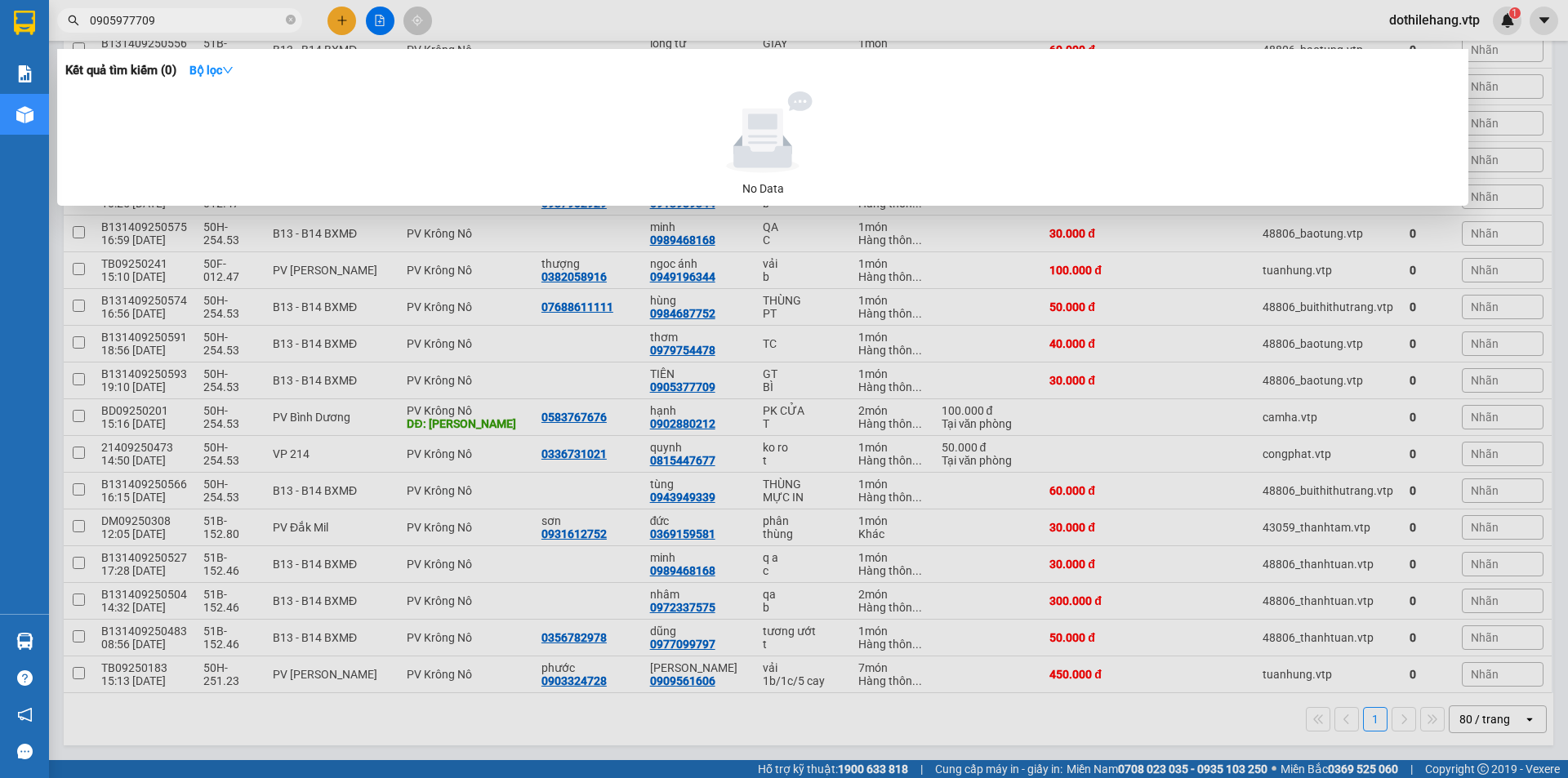
click at [126, 20] on input "0905977709" at bounding box center [186, 20] width 193 height 18
click at [120, 21] on input "0905937709" at bounding box center [186, 20] width 193 height 18
click at [127, 18] on input "090537709" at bounding box center [186, 20] width 193 height 18
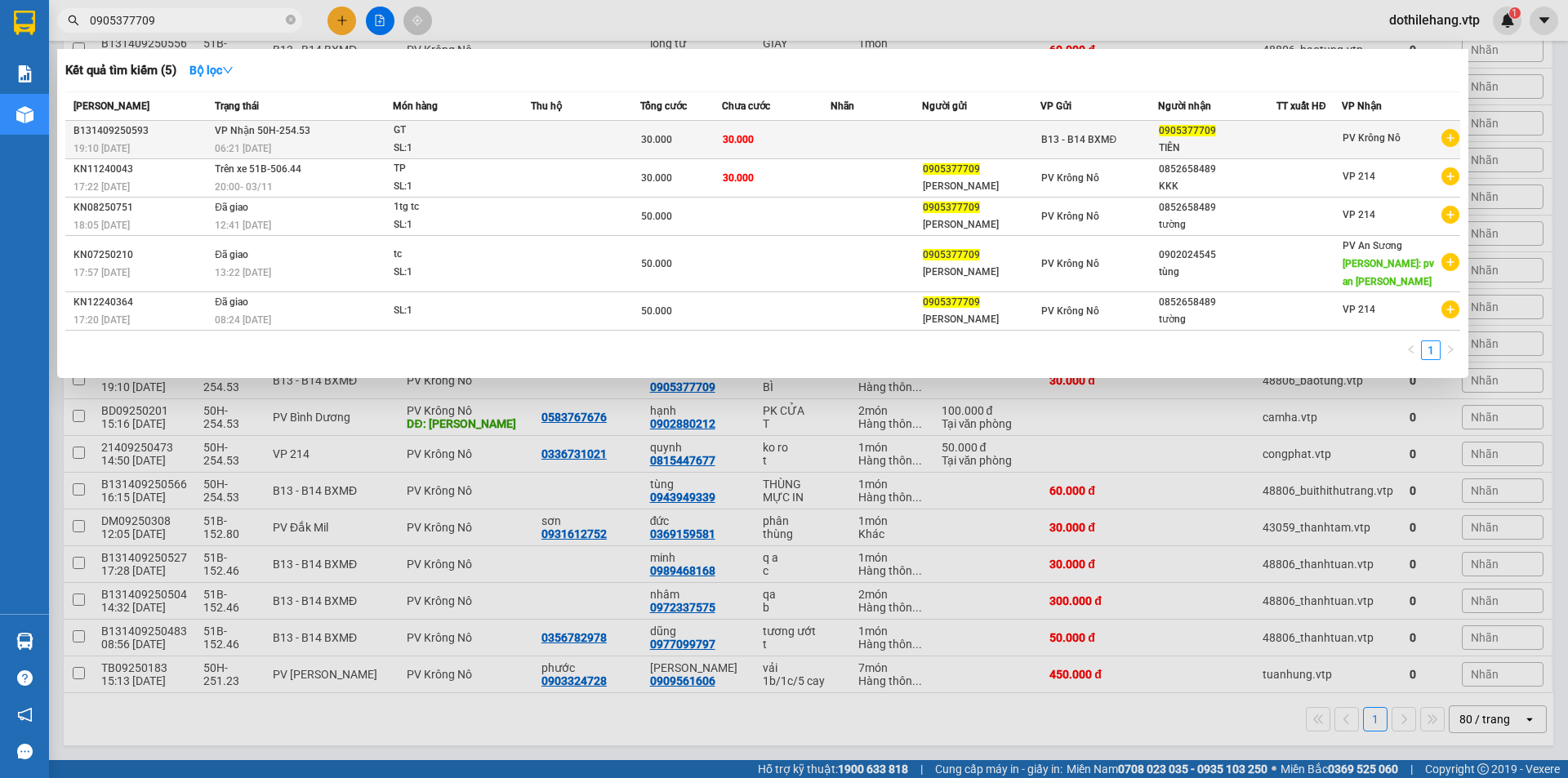
type input "0905377709"
click at [763, 138] on td "30.000" at bounding box center [776, 140] width 109 height 38
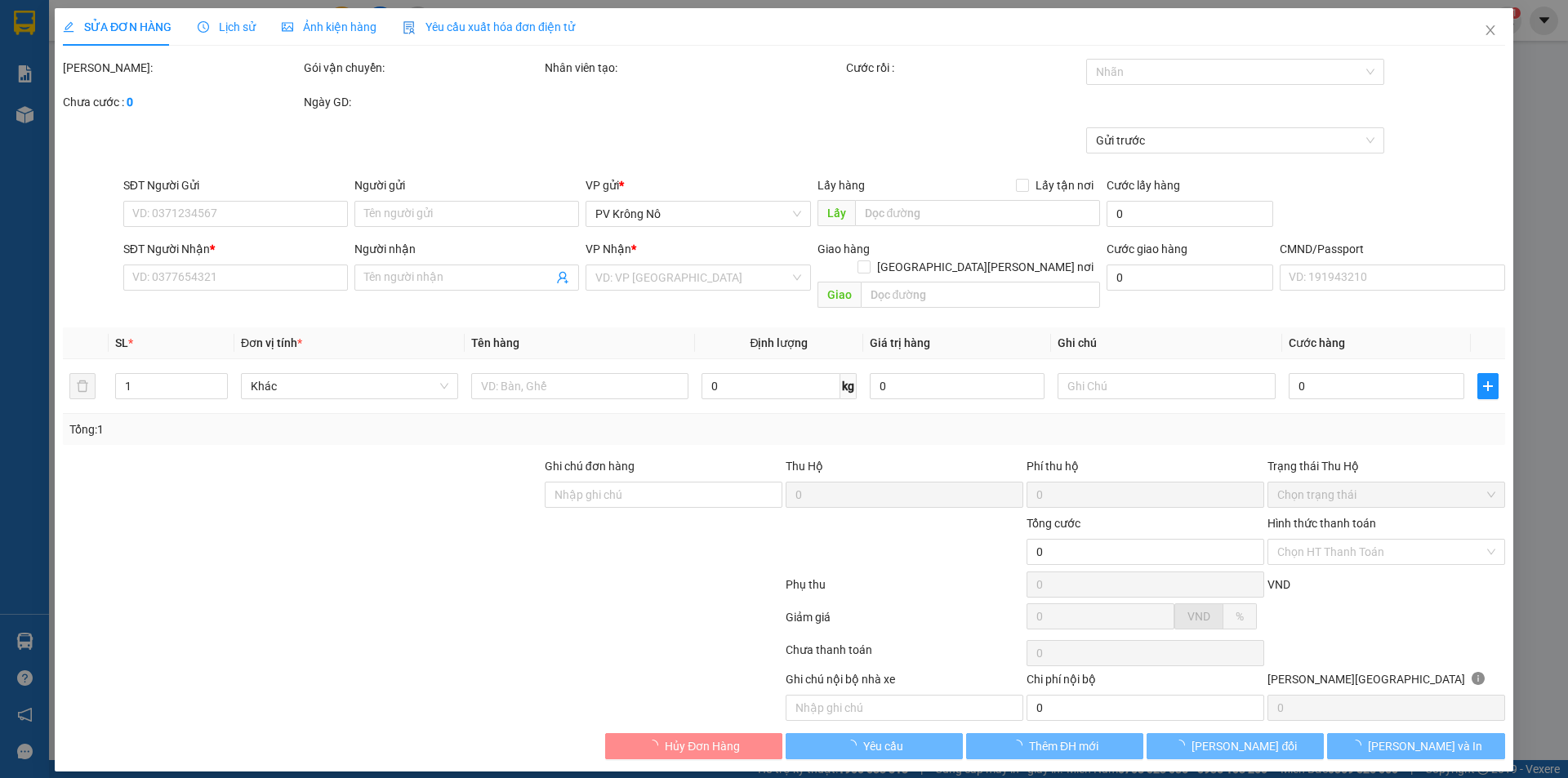
type input "1.500"
type input "0905377709"
type input "TIÊN"
type input "30.000"
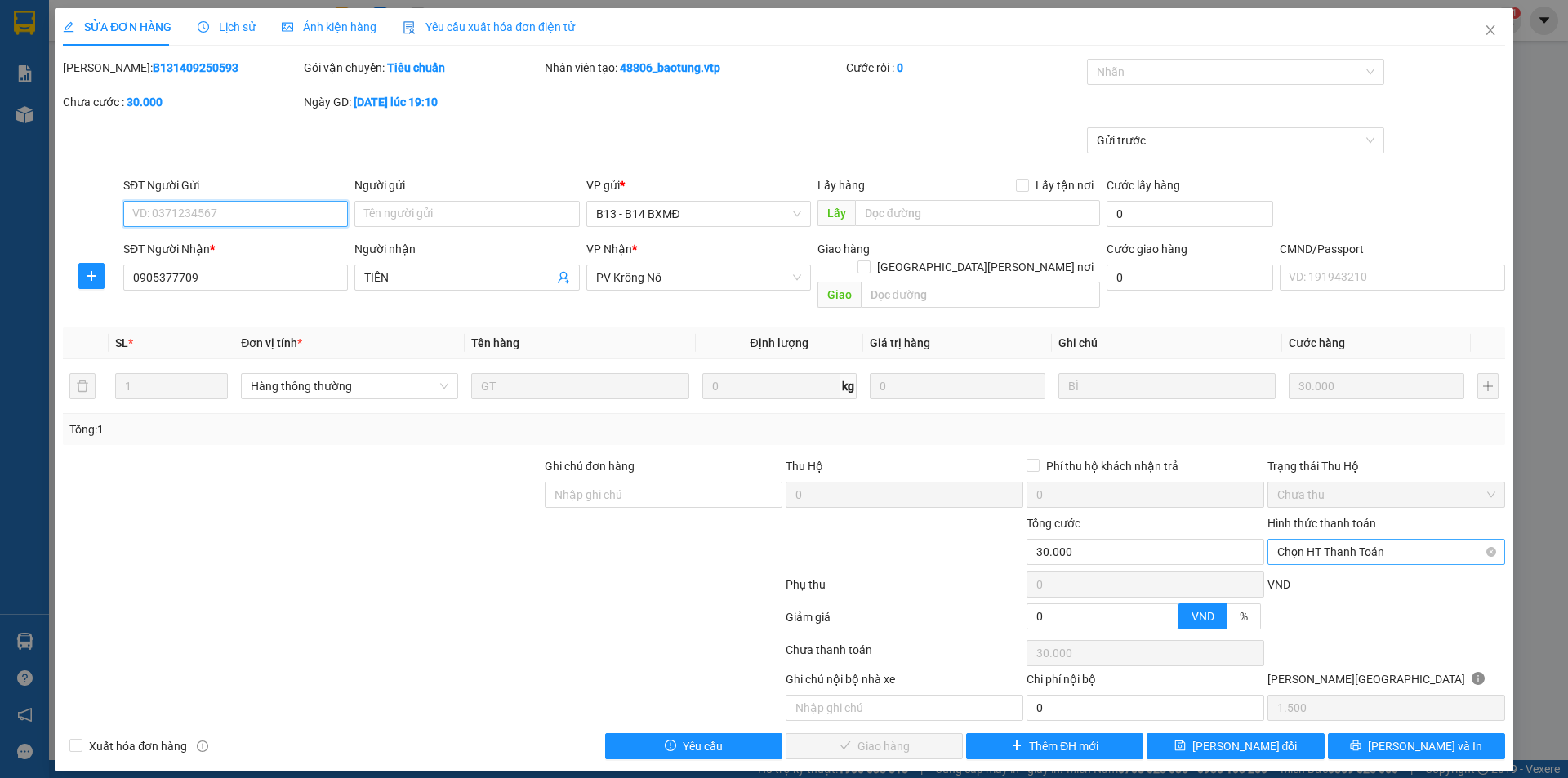
click at [1316, 540] on span "Chọn HT Thanh Toán" at bounding box center [1386, 552] width 218 height 25
click at [1318, 565] on div "Tại văn phòng" at bounding box center [1386, 566] width 218 height 18
type input "0"
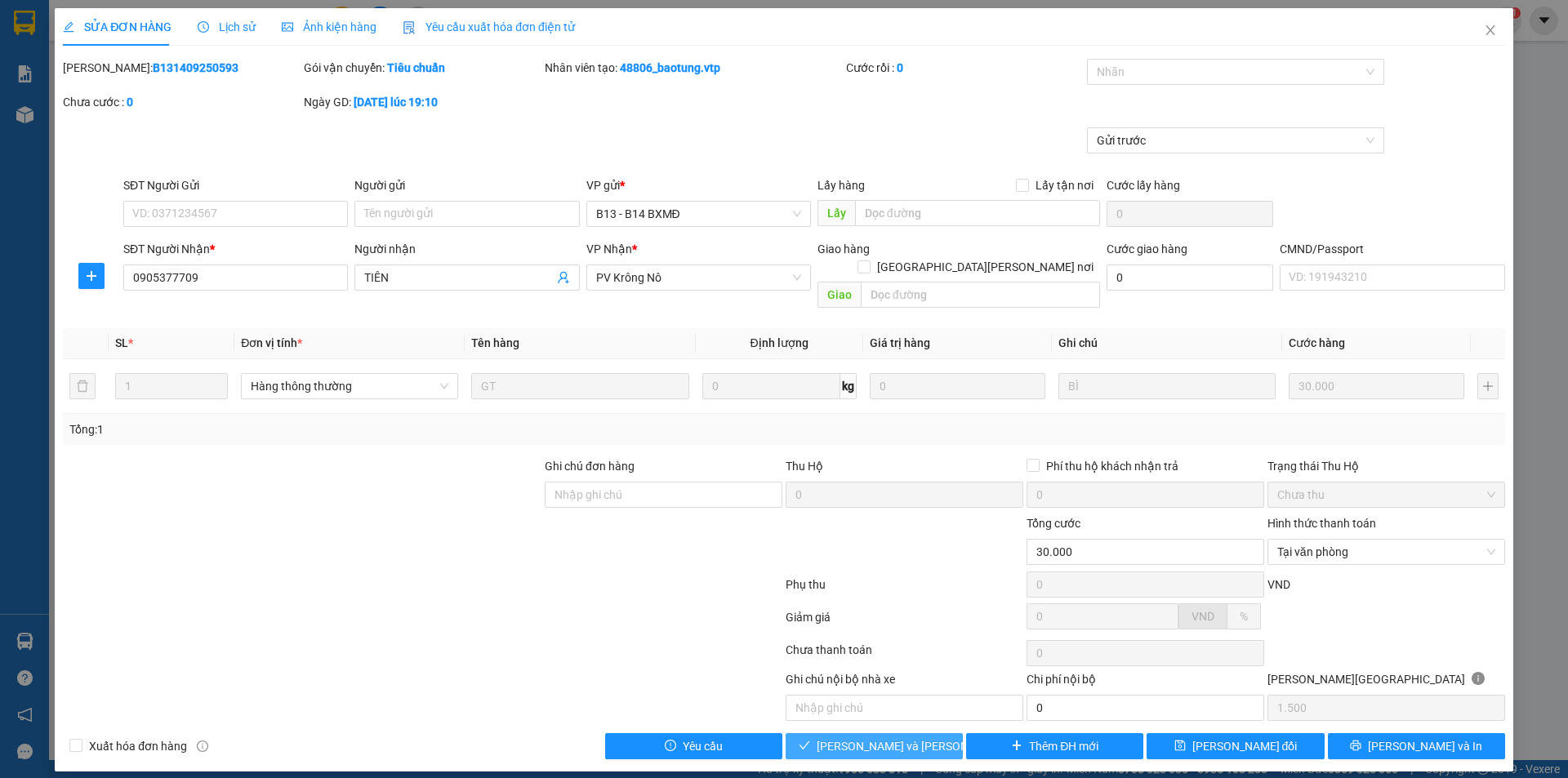
click at [926, 737] on span "[PERSON_NAME] và [PERSON_NAME] hàng" at bounding box center [926, 746] width 221 height 18
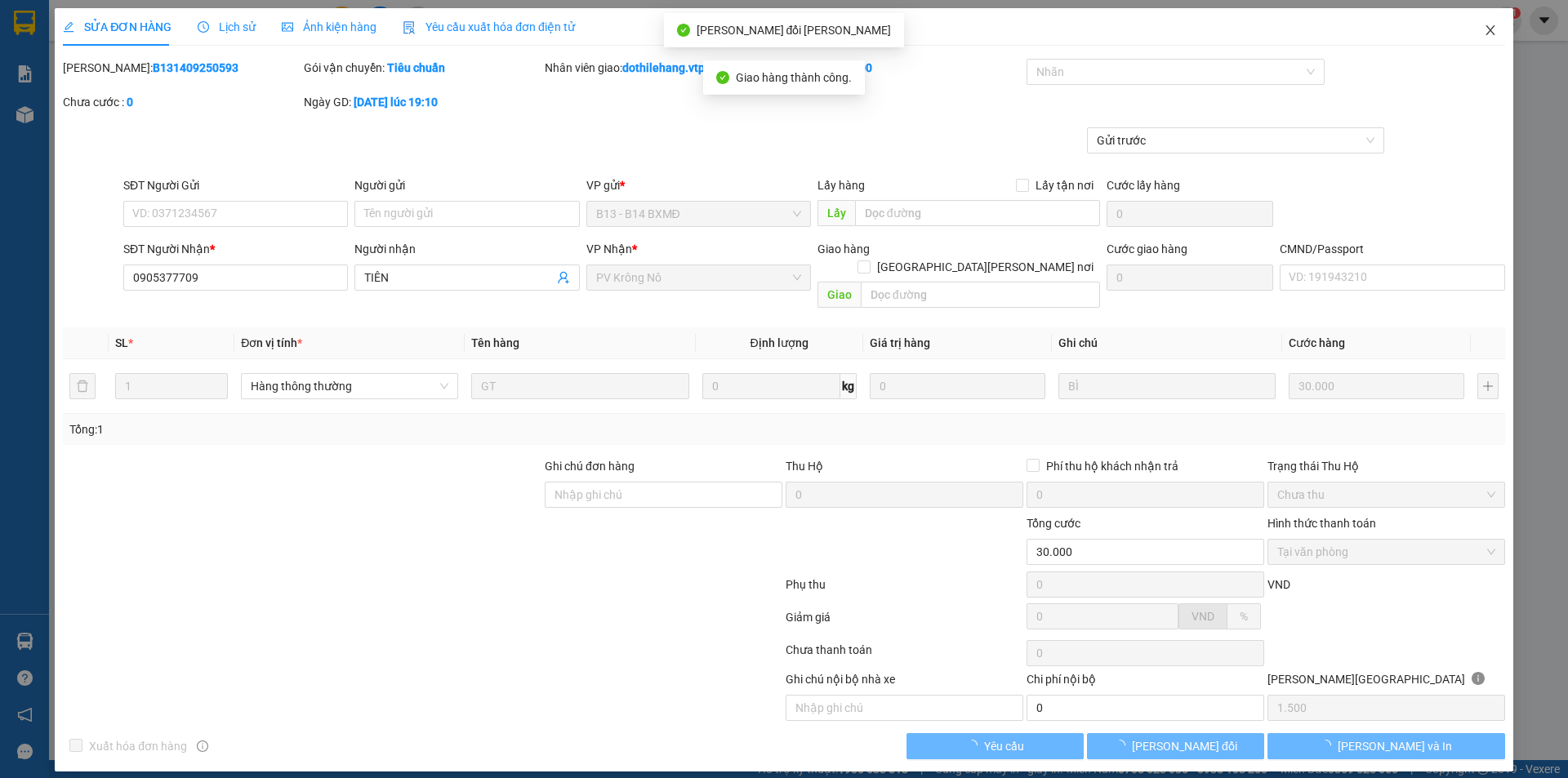
click at [1492, 28] on icon "close" at bounding box center [1491, 31] width 13 height 13
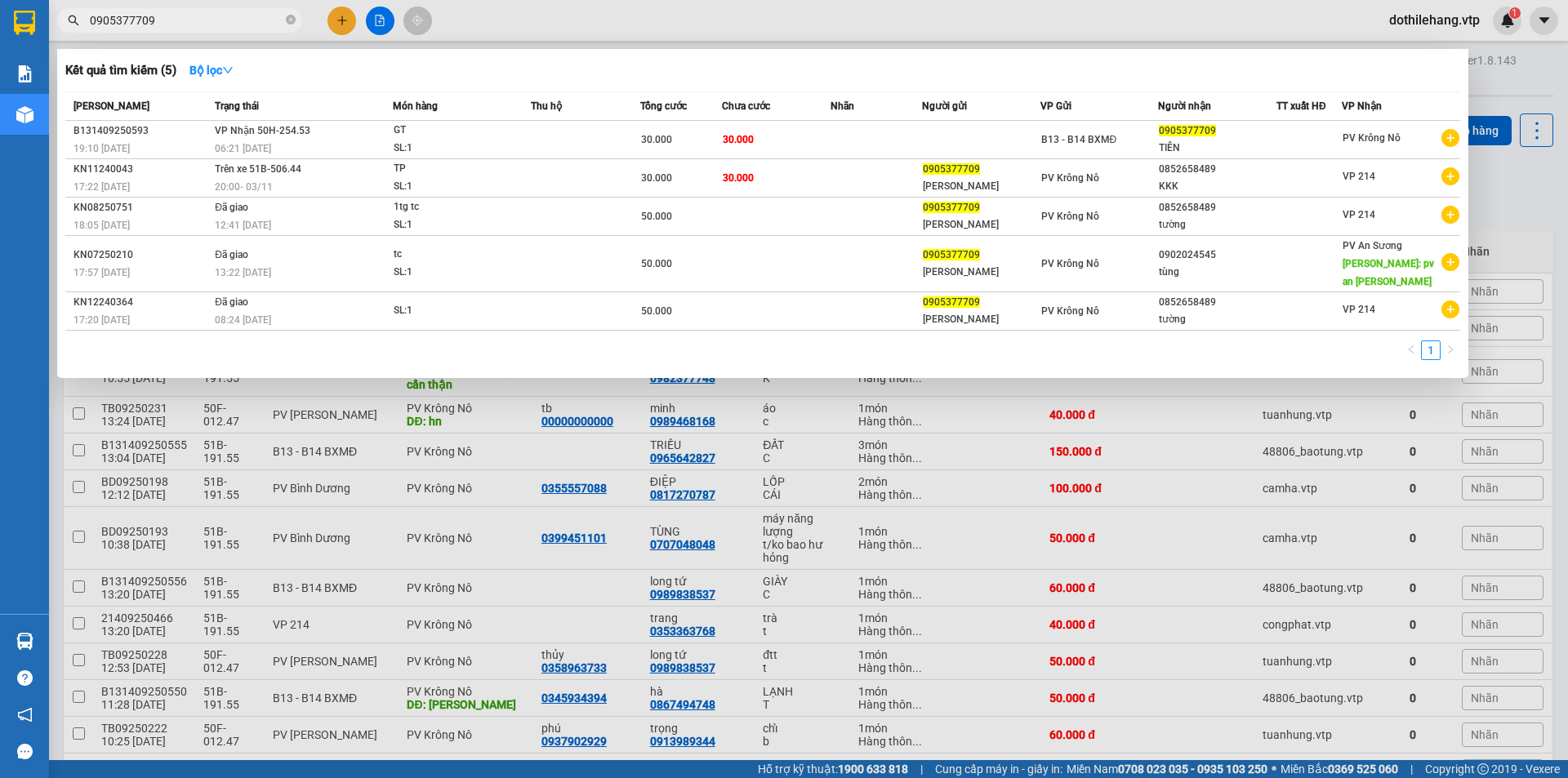
click at [244, 11] on span "0905377709" at bounding box center [180, 21] width 245 height 25
click at [338, 25] on div at bounding box center [784, 389] width 1568 height 778
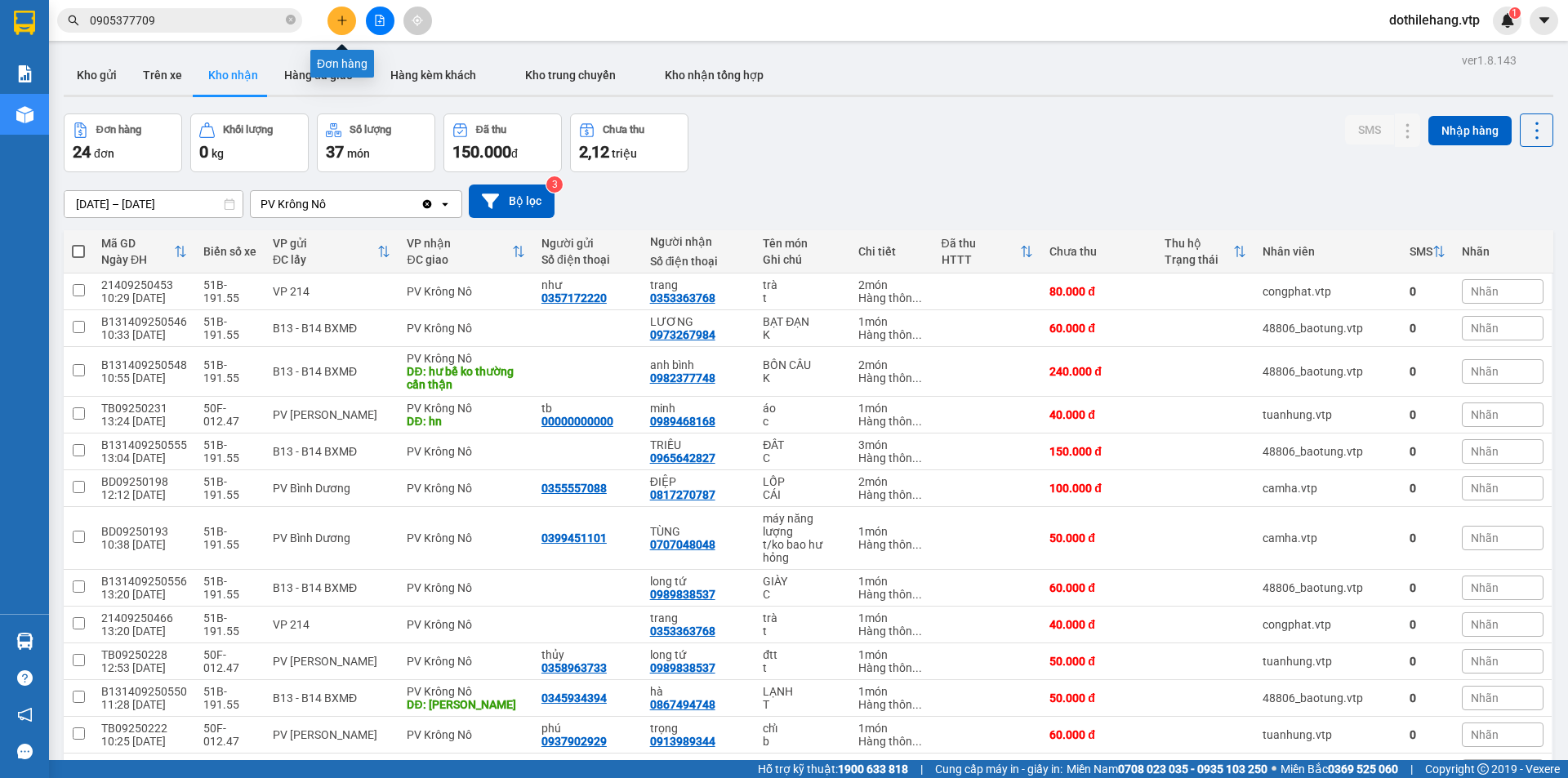
click at [333, 28] on button at bounding box center [341, 21] width 29 height 29
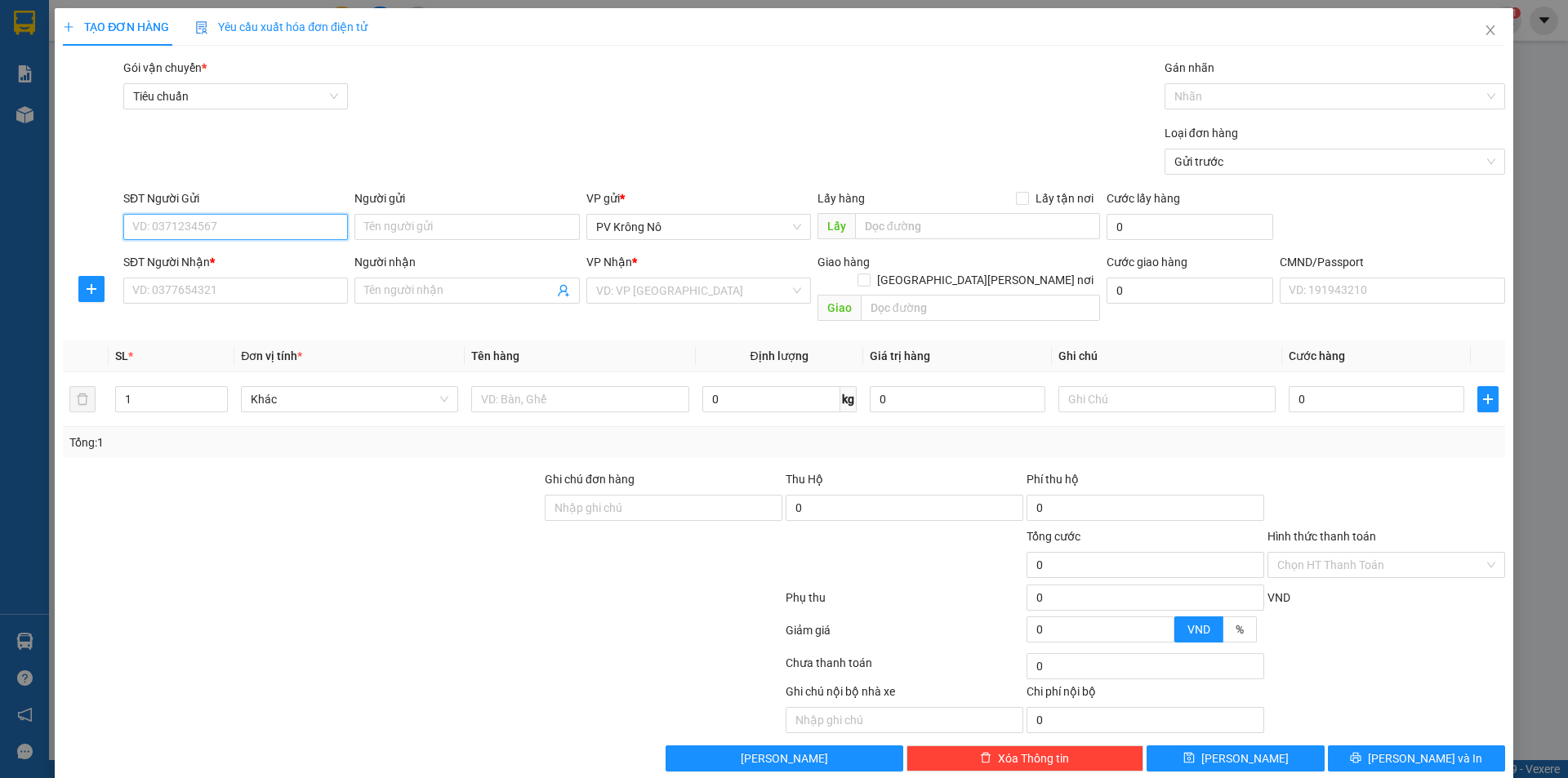
paste input "0335990473"
type input "0335990473"
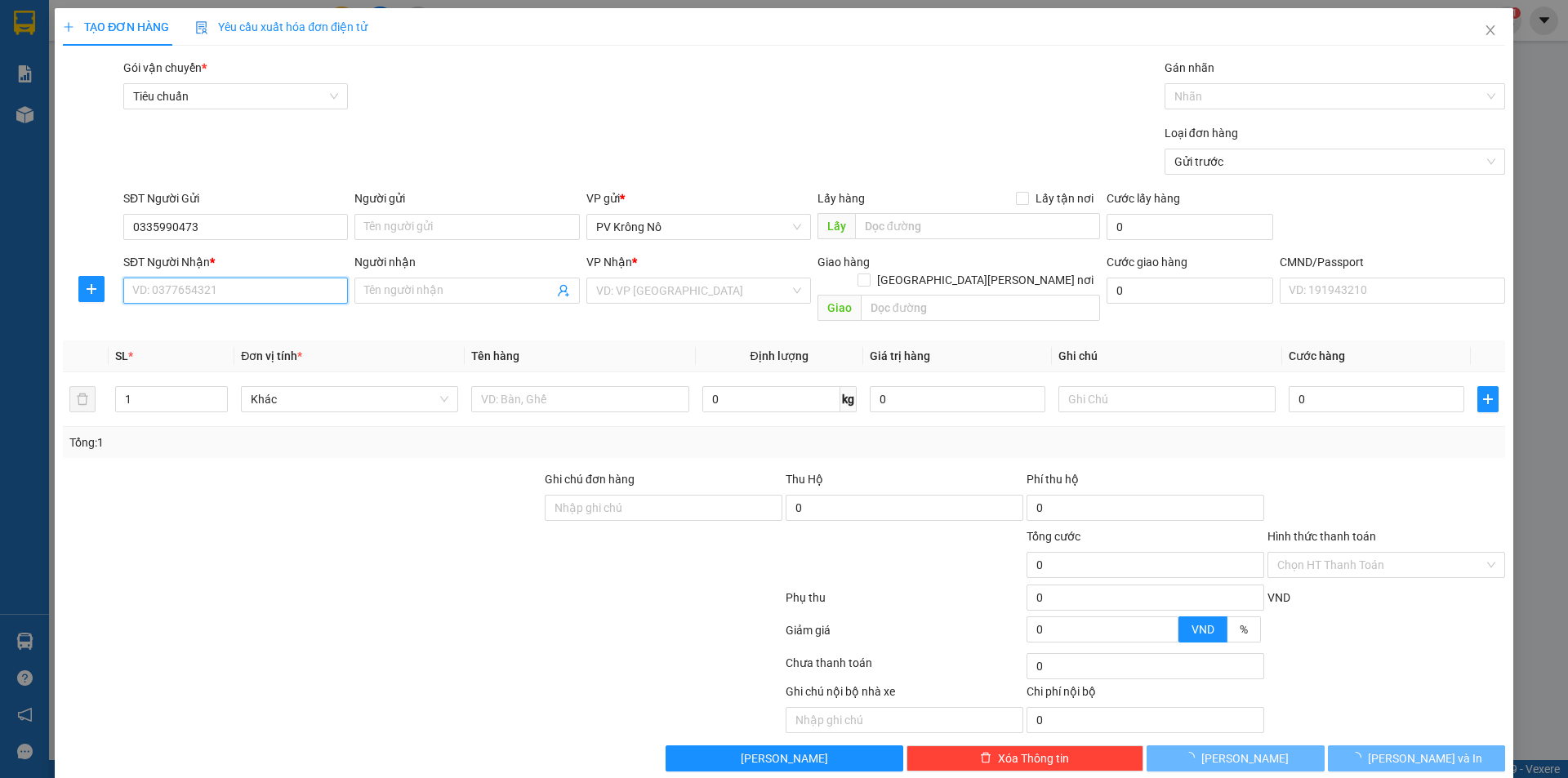
click at [234, 293] on input "SĐT Người Nhận *" at bounding box center [235, 290] width 225 height 26
paste input "0335990473"
type input "0335990473"
click at [423, 232] on input "Người gửi" at bounding box center [467, 227] width 225 height 26
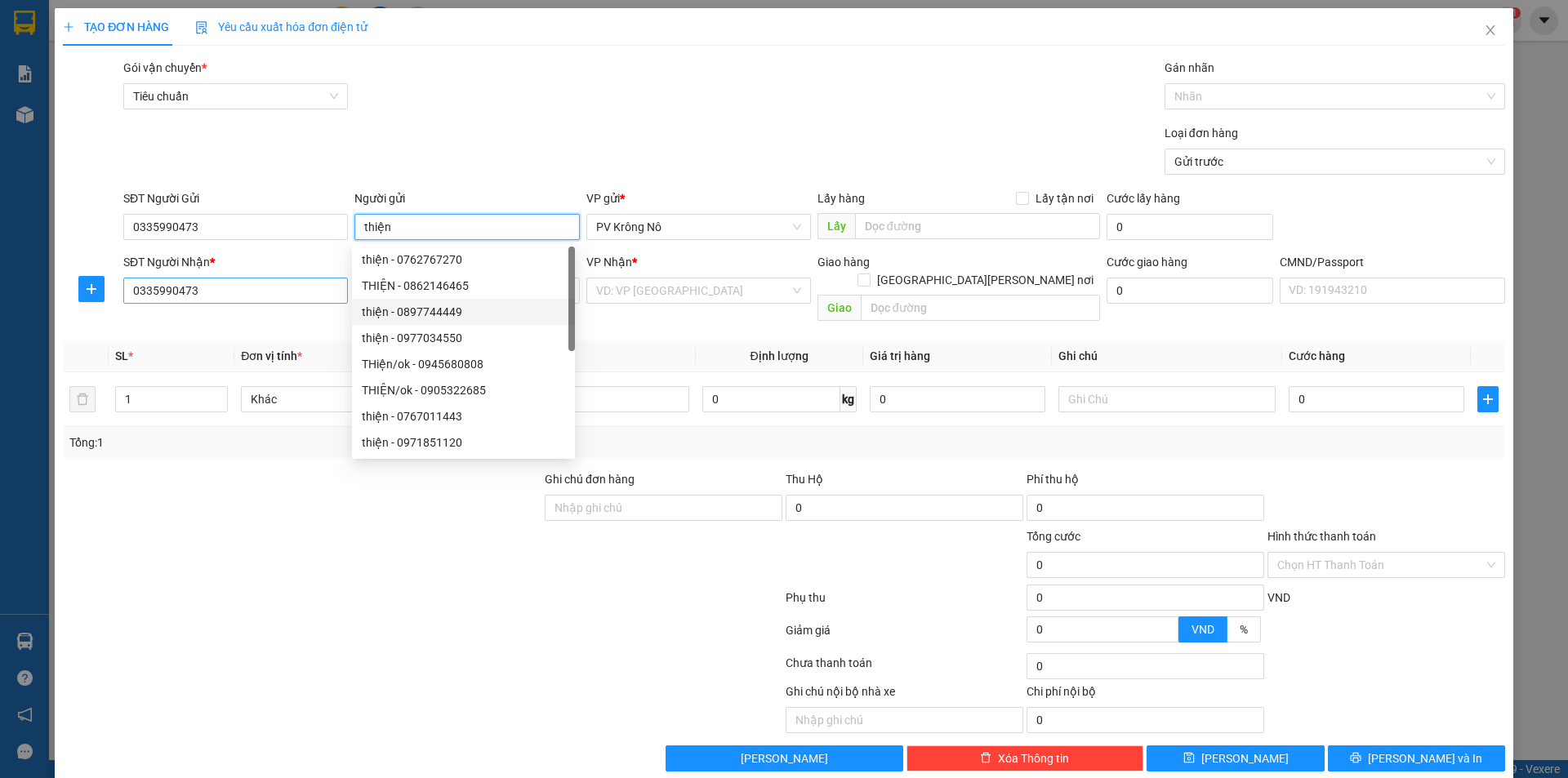
type input "thiện"
click at [307, 289] on input "0335990473" at bounding box center [235, 290] width 225 height 26
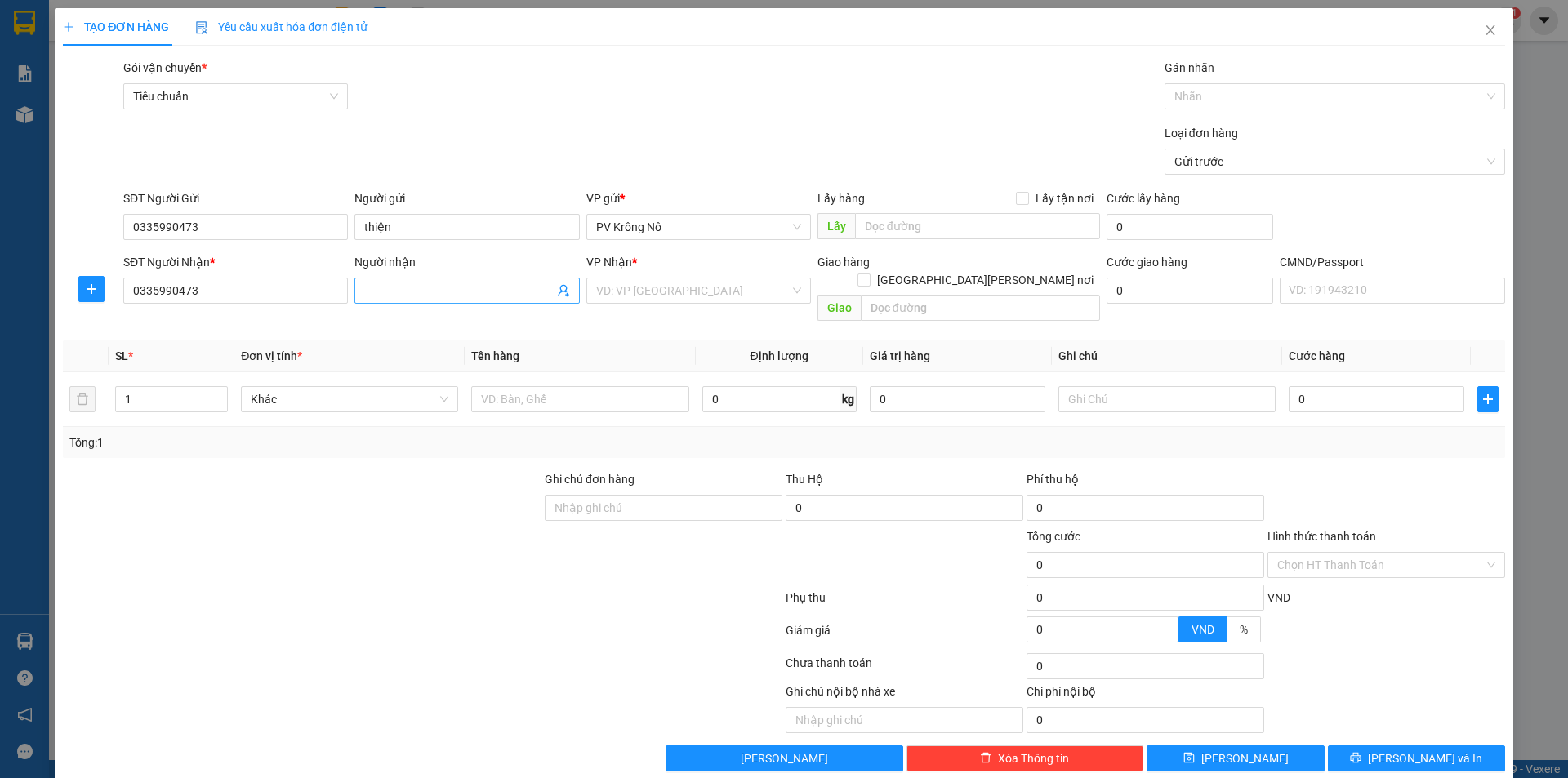
click at [390, 284] on input "Người nhận" at bounding box center [458, 291] width 188 height 18
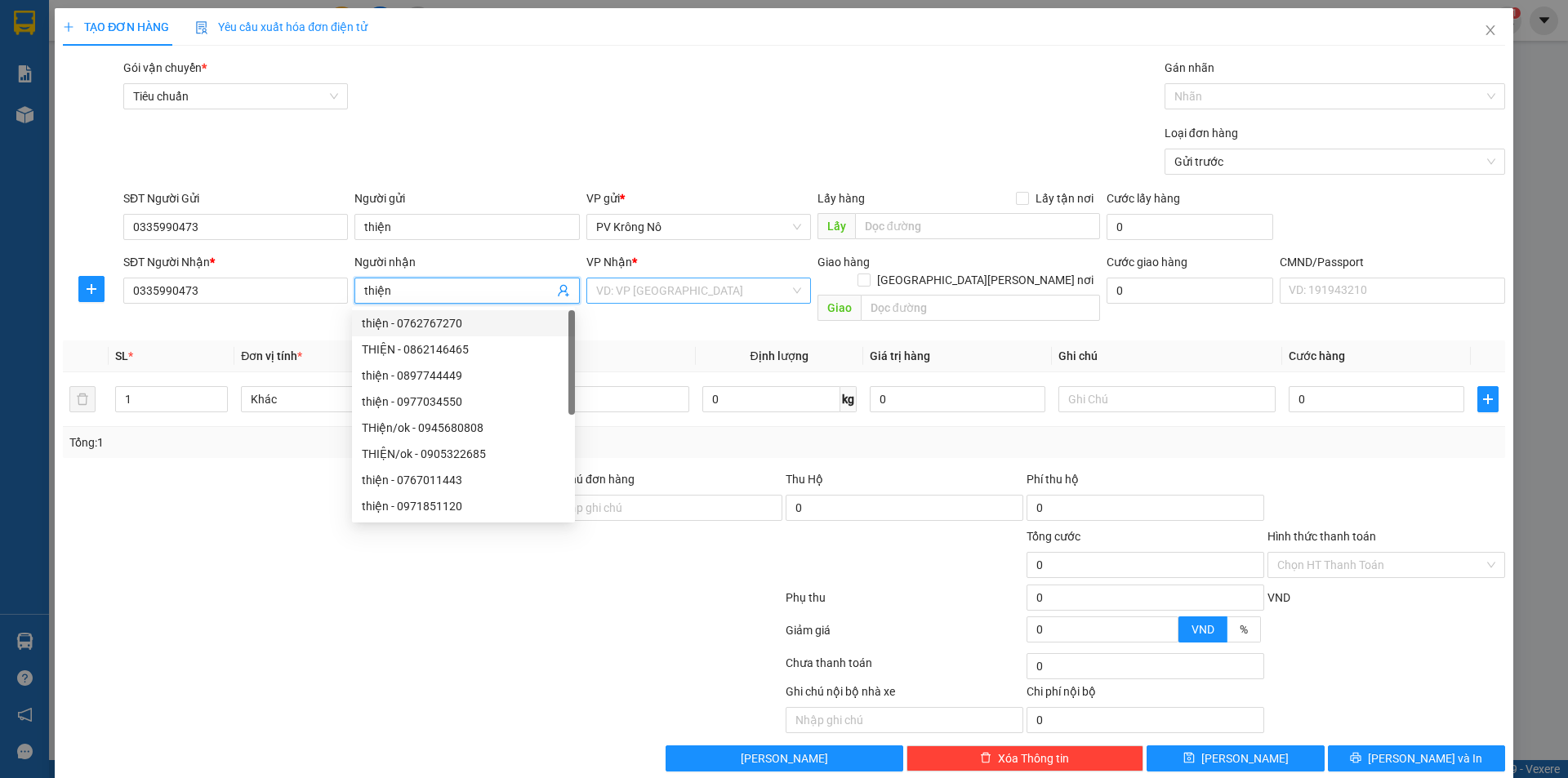
type input "thiện"
click at [685, 288] on input "search" at bounding box center [692, 291] width 193 height 25
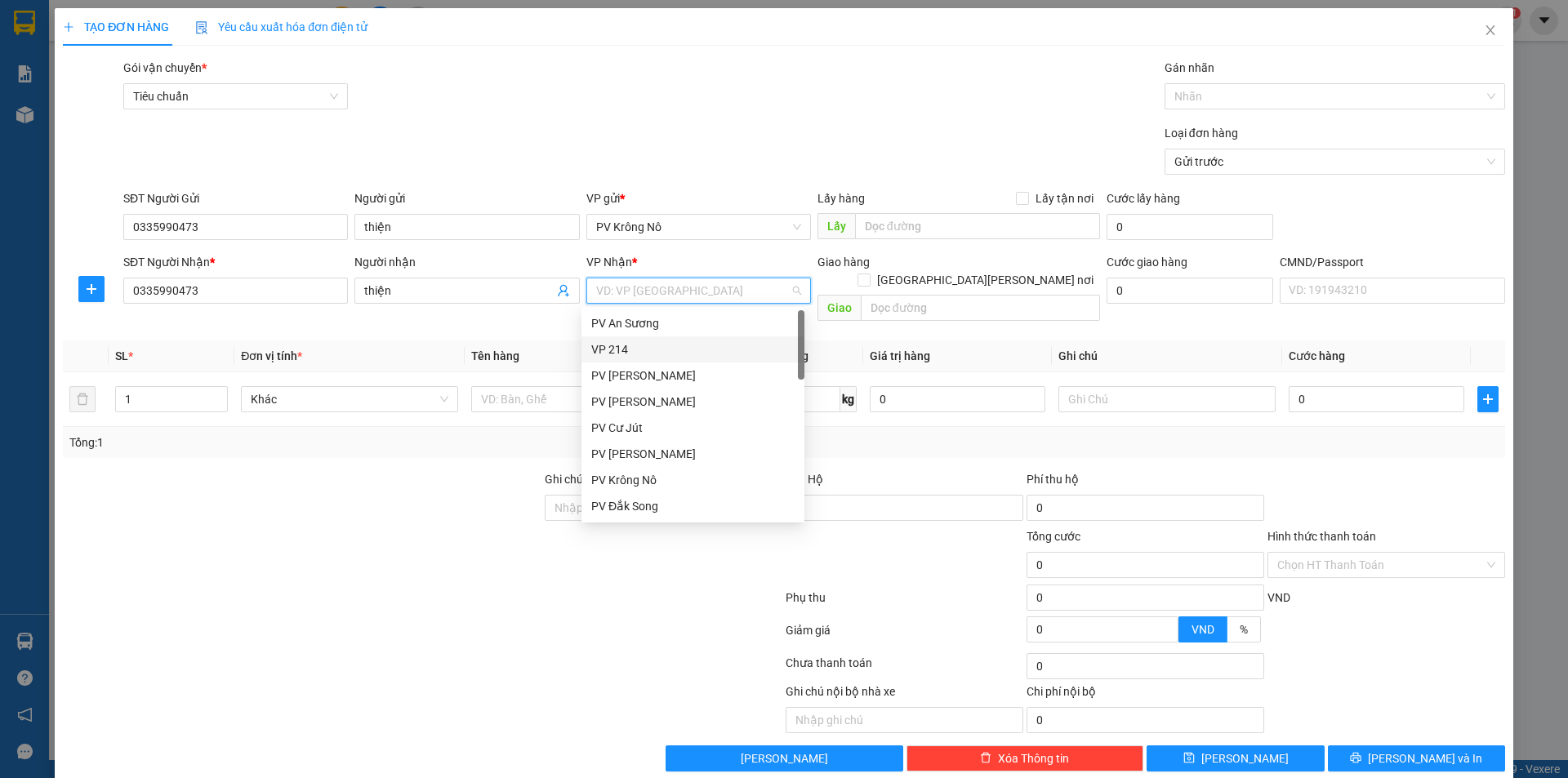
click at [641, 342] on div "VP 214" at bounding box center [692, 349] width 204 height 18
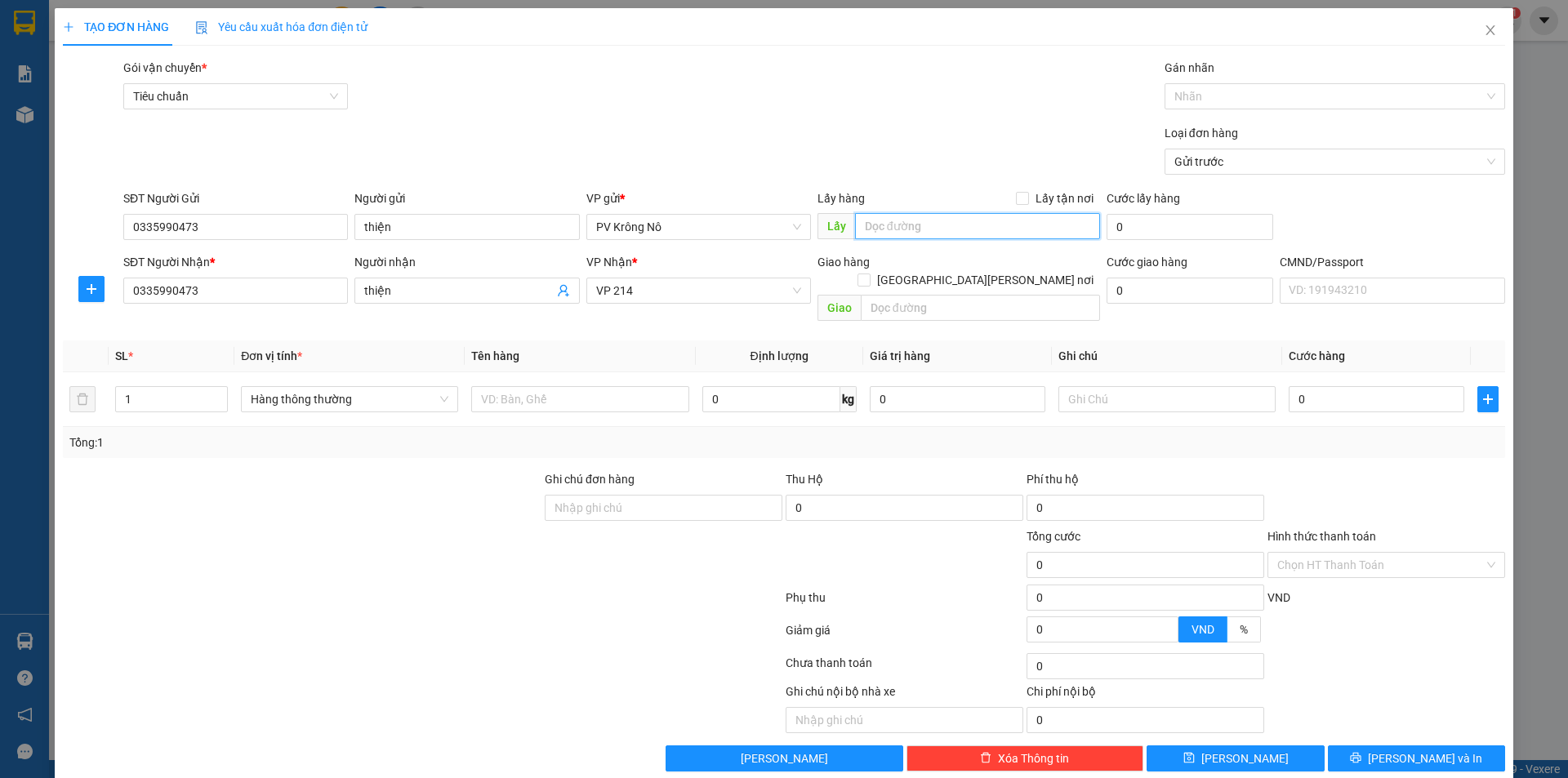
click at [868, 231] on input "text" at bounding box center [977, 226] width 245 height 26
click at [1228, 100] on div at bounding box center [1326, 97] width 316 height 19
type input "qp"
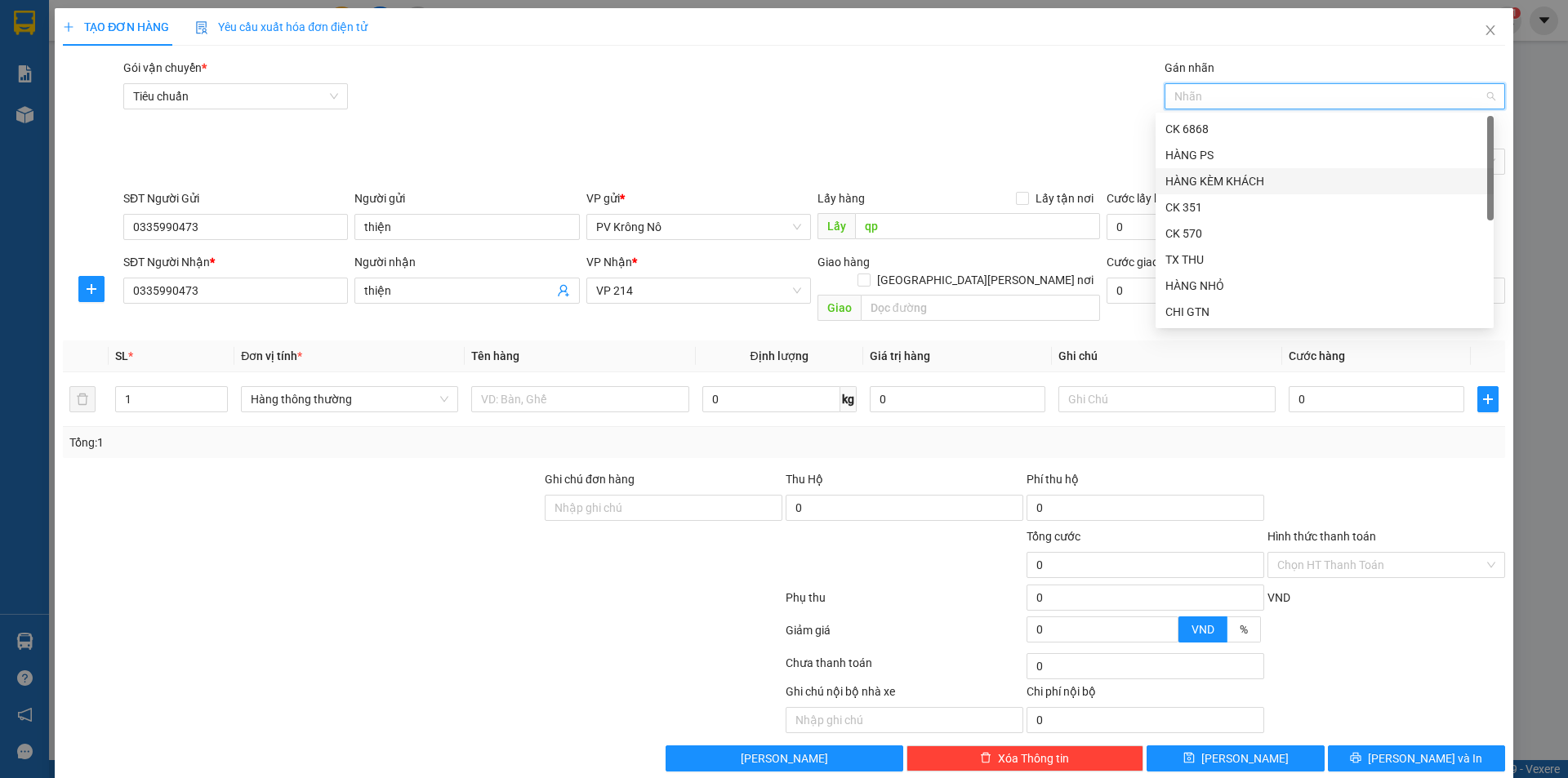
click at [1213, 183] on div "HÀNG KÈM KHÁCH" at bounding box center [1324, 181] width 318 height 18
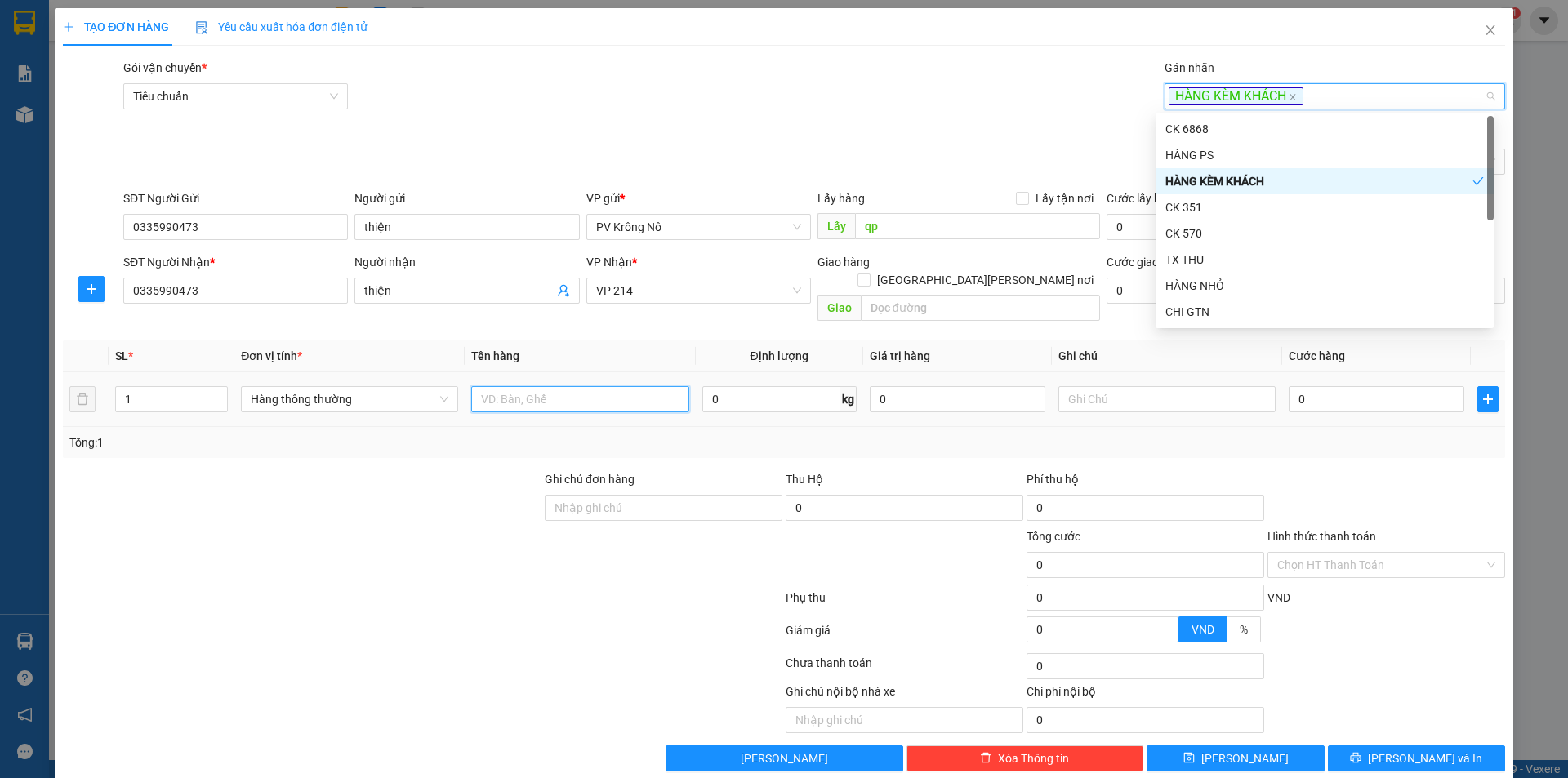
click at [554, 386] on input "text" at bounding box center [579, 399] width 217 height 26
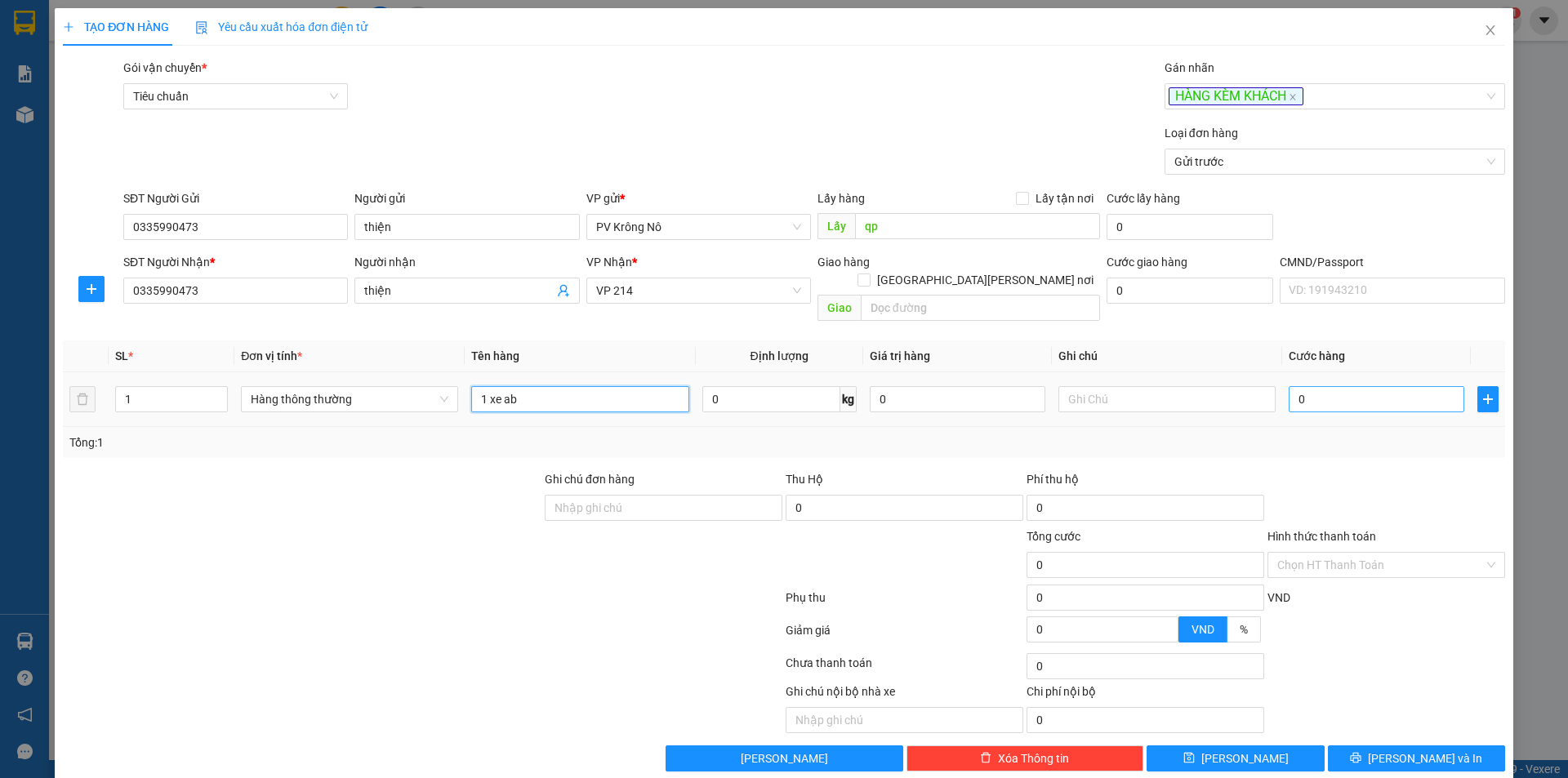
type input "1 xe ab"
drag, startPoint x: 1350, startPoint y: 389, endPoint x: 1307, endPoint y: 387, distance: 43.0
click at [1349, 389] on input "0" at bounding box center [1377, 399] width 176 height 26
type input "03"
type input "3"
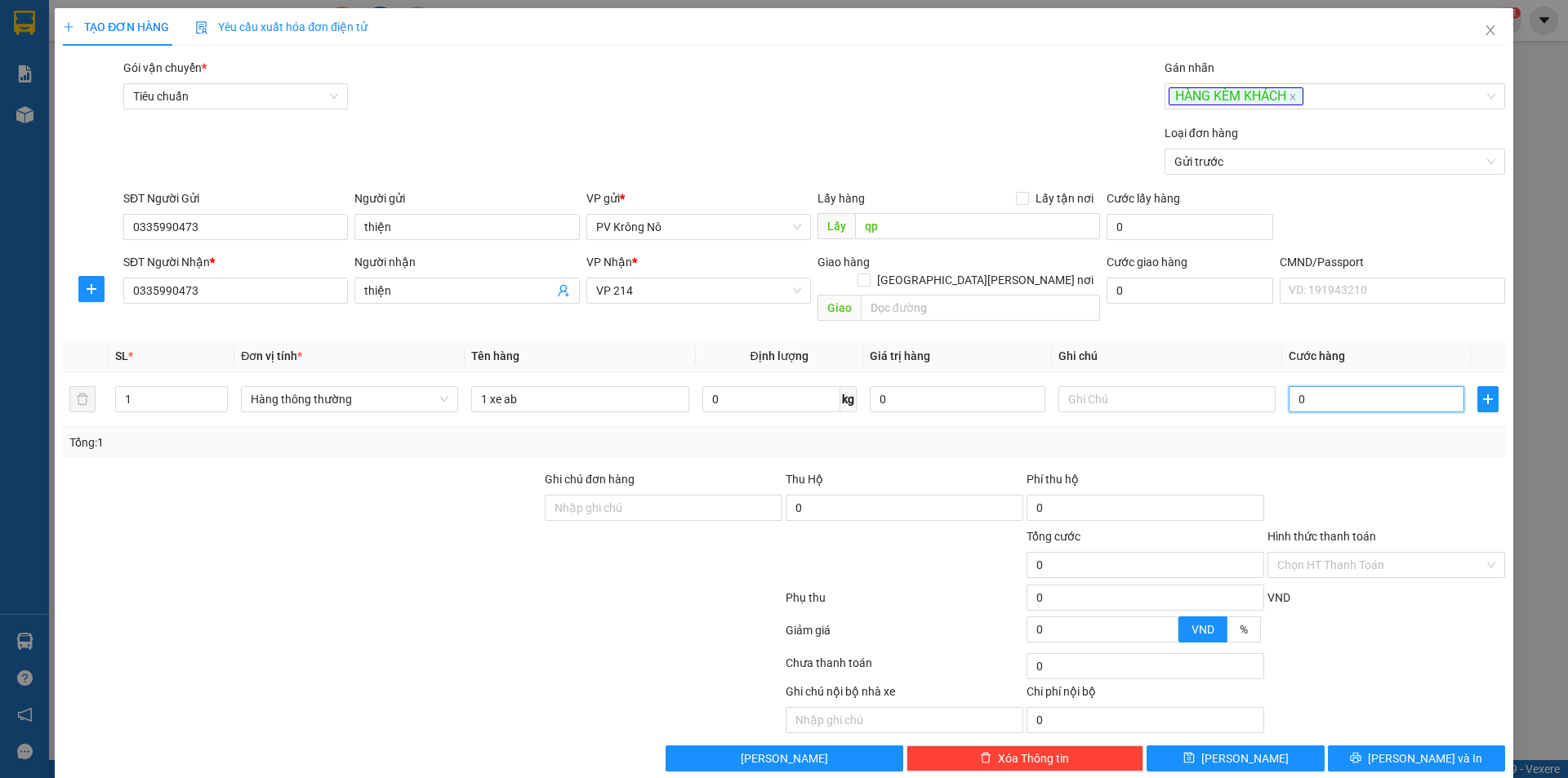
type input "3"
type input "035"
type input "35"
type input "0.350"
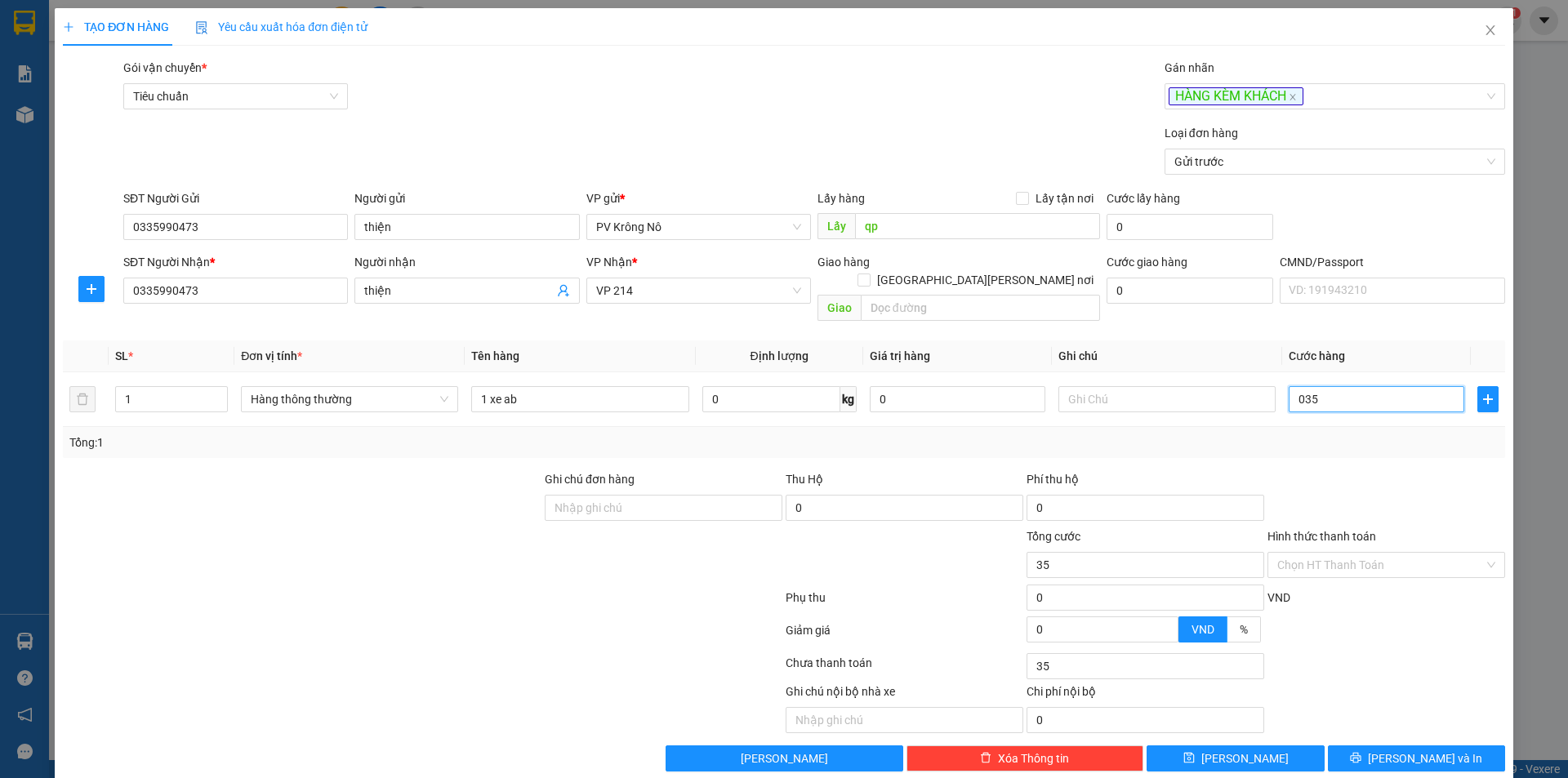
type input "350"
type input "03.500"
type input "3.500"
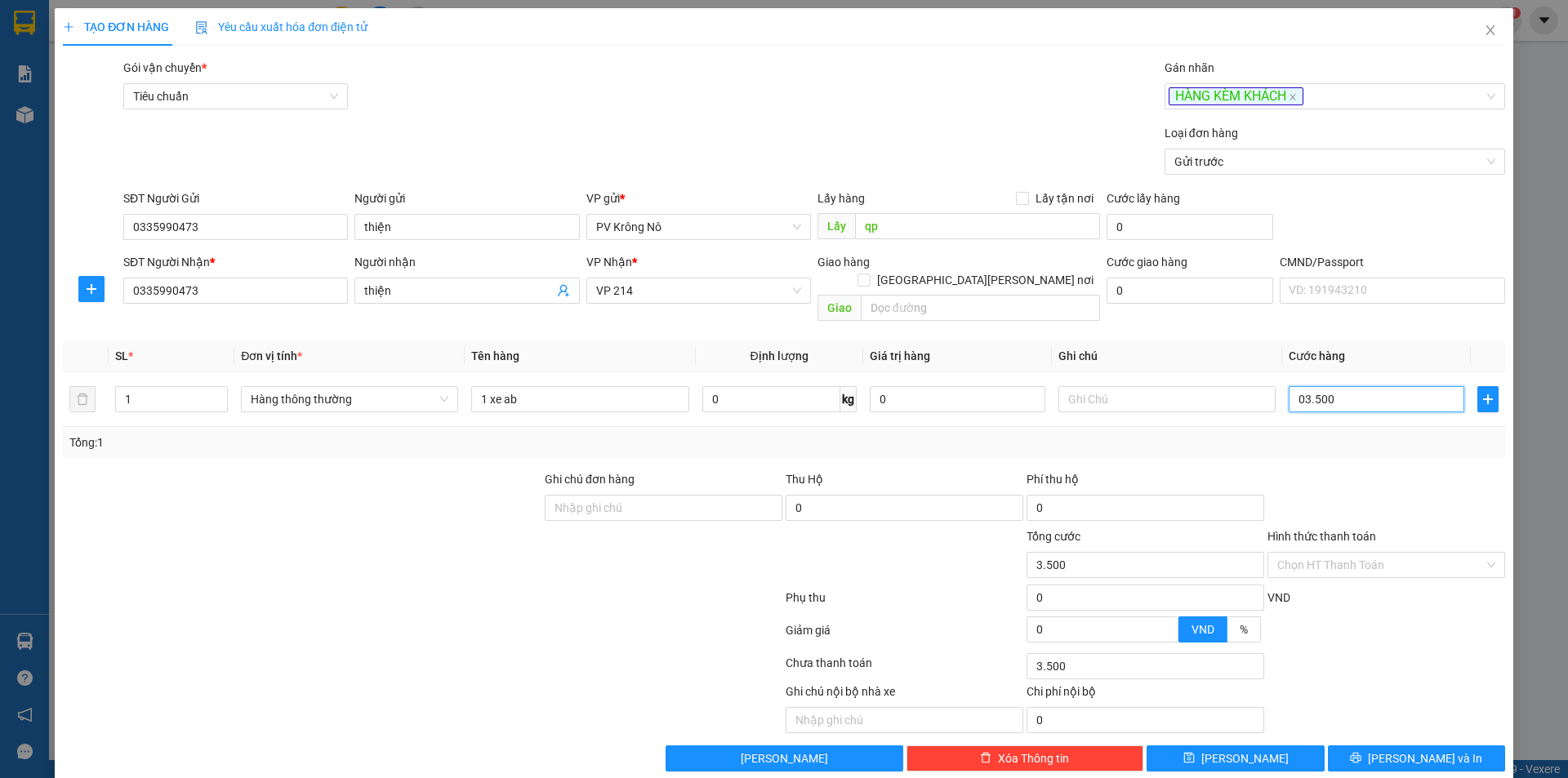
type input "035.000"
type input "35.000"
type input "0.350.000"
type input "350.000"
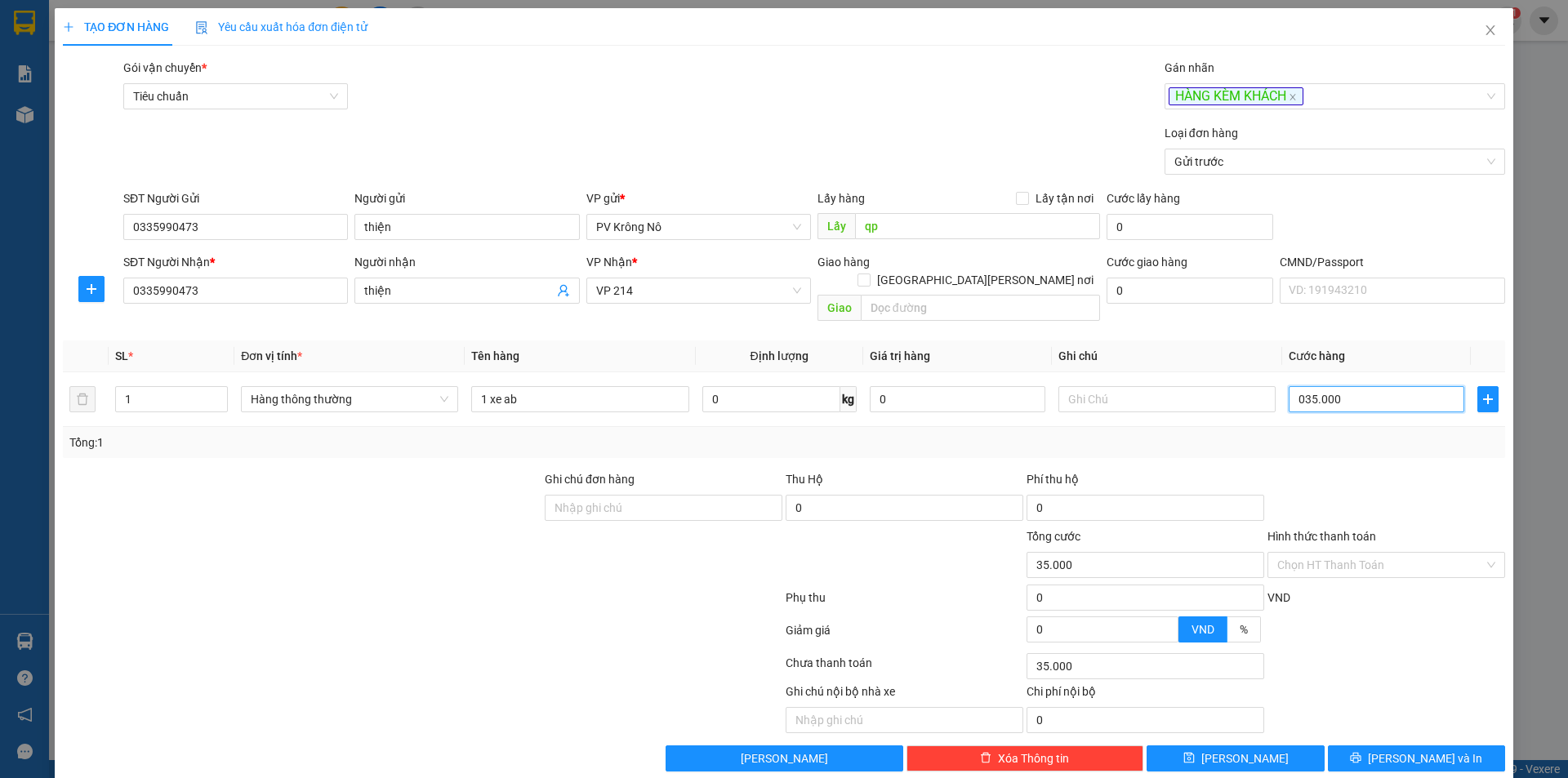
type input "350.000"
click at [1195, 752] on icon "save" at bounding box center [1189, 758] width 11 height 11
type input "0"
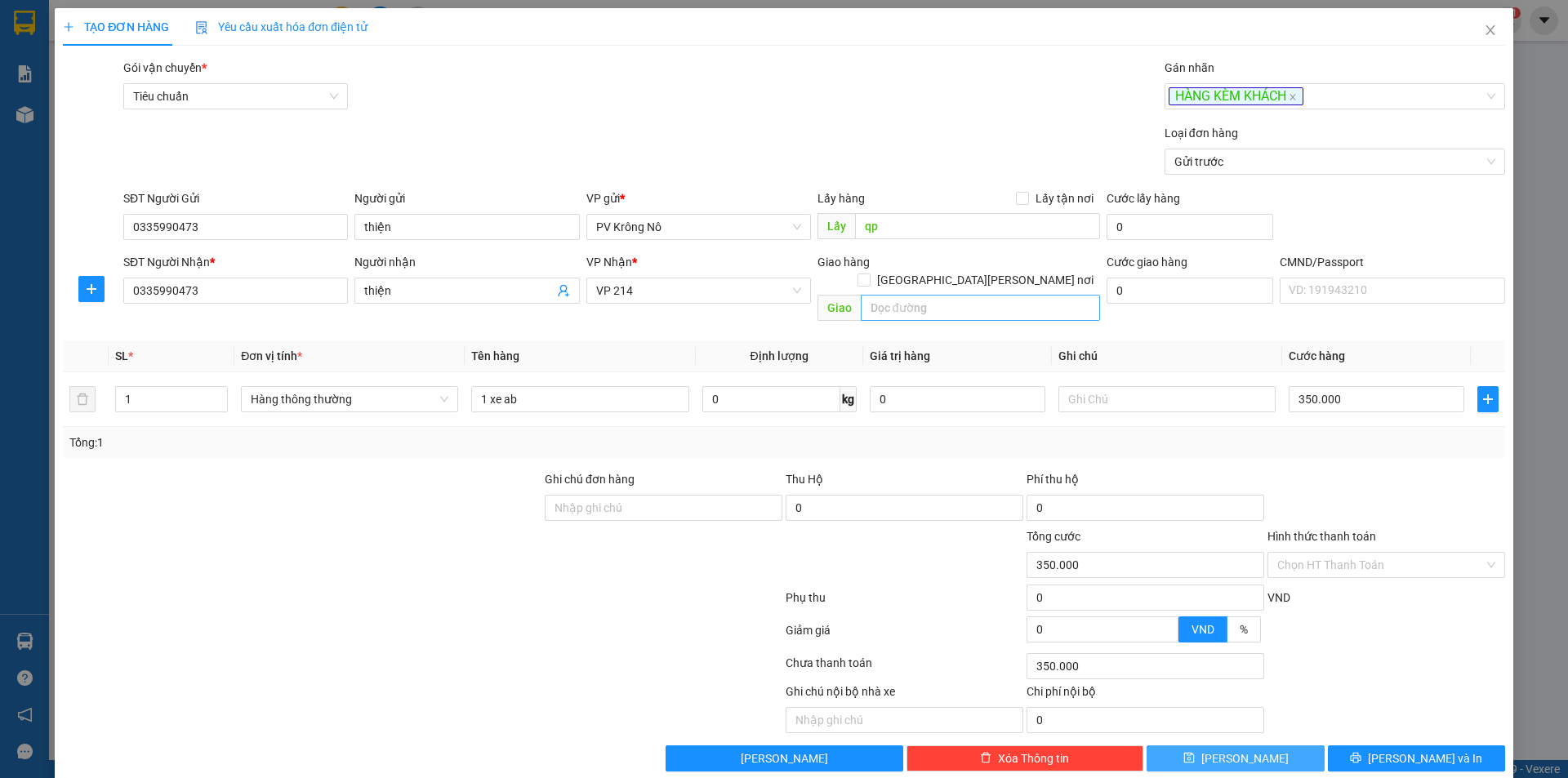
type input "0"
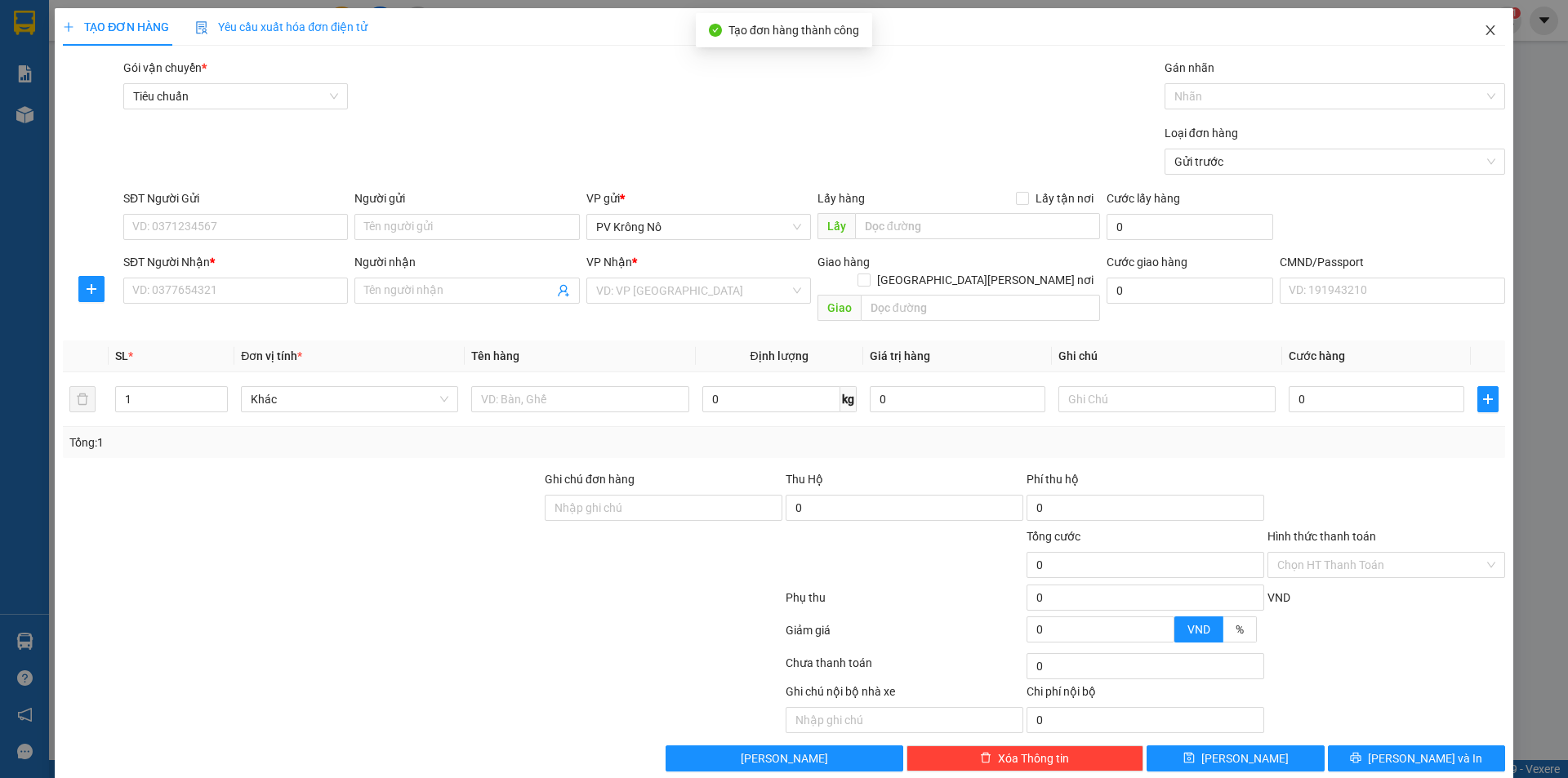
click at [1484, 25] on icon "close" at bounding box center [1491, 31] width 13 height 13
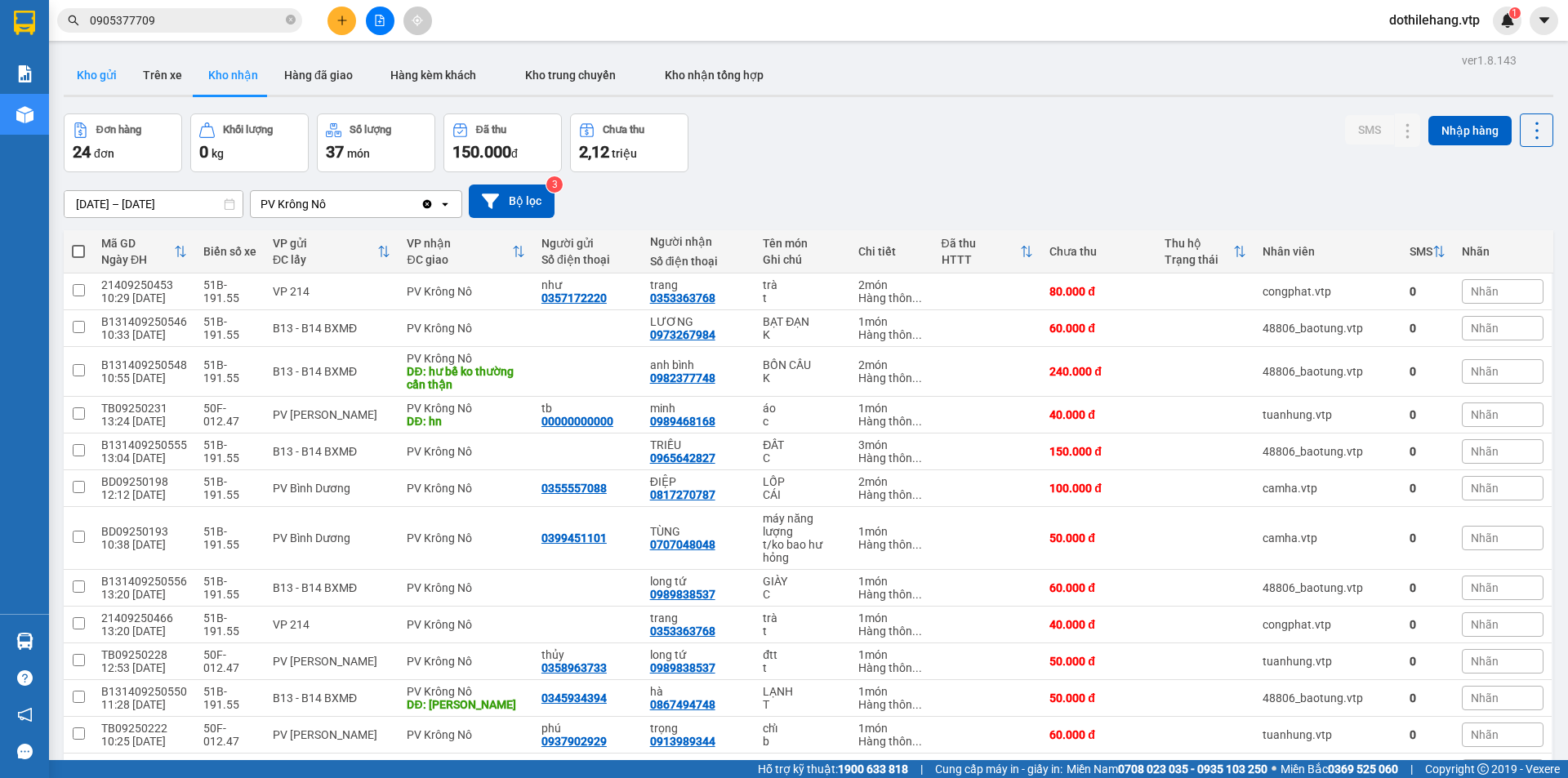
click at [93, 78] on button "Kho gửi" at bounding box center [97, 75] width 66 height 39
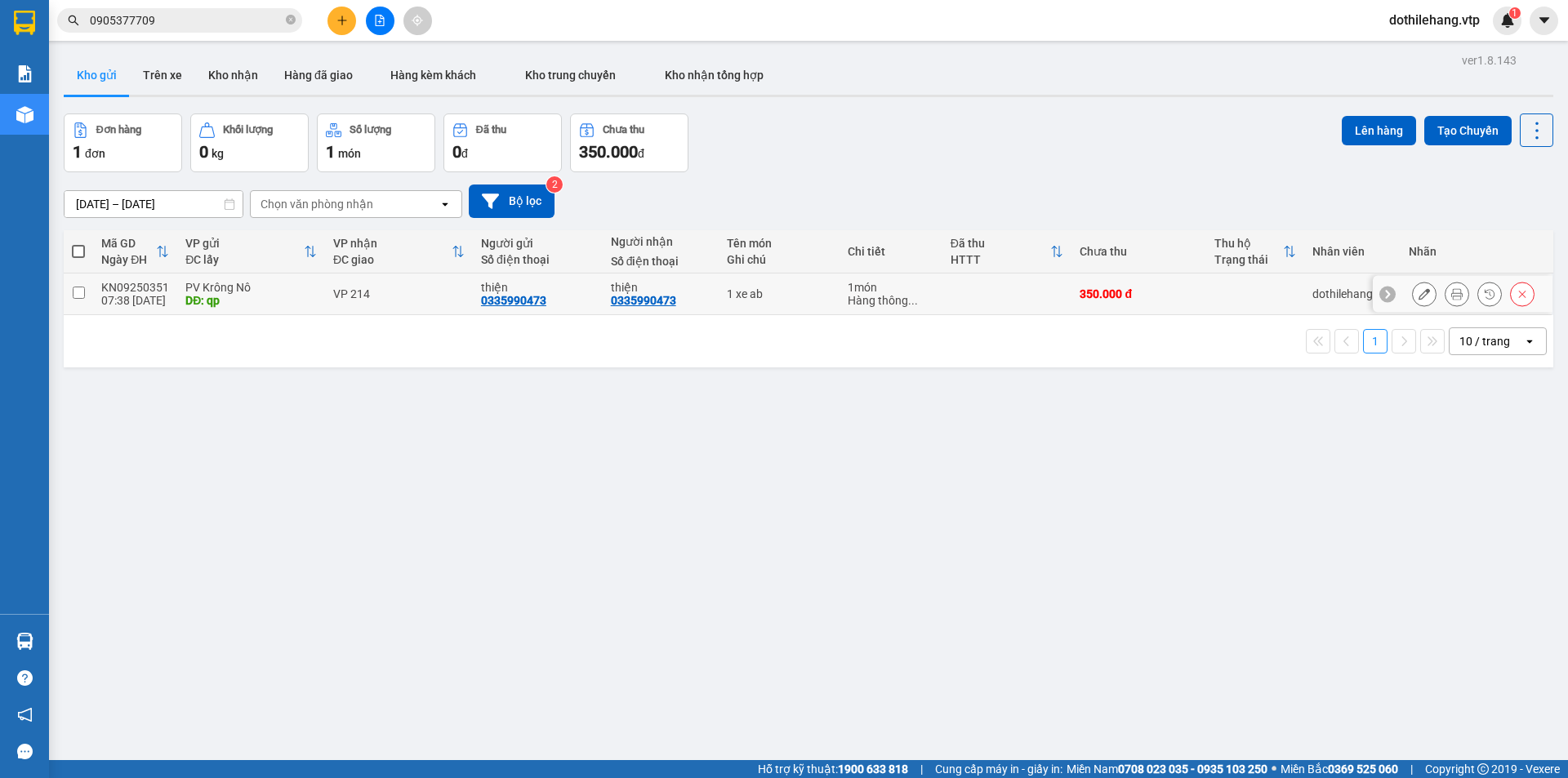
click at [1002, 297] on td at bounding box center [1008, 294] width 130 height 42
checkbox input "true"
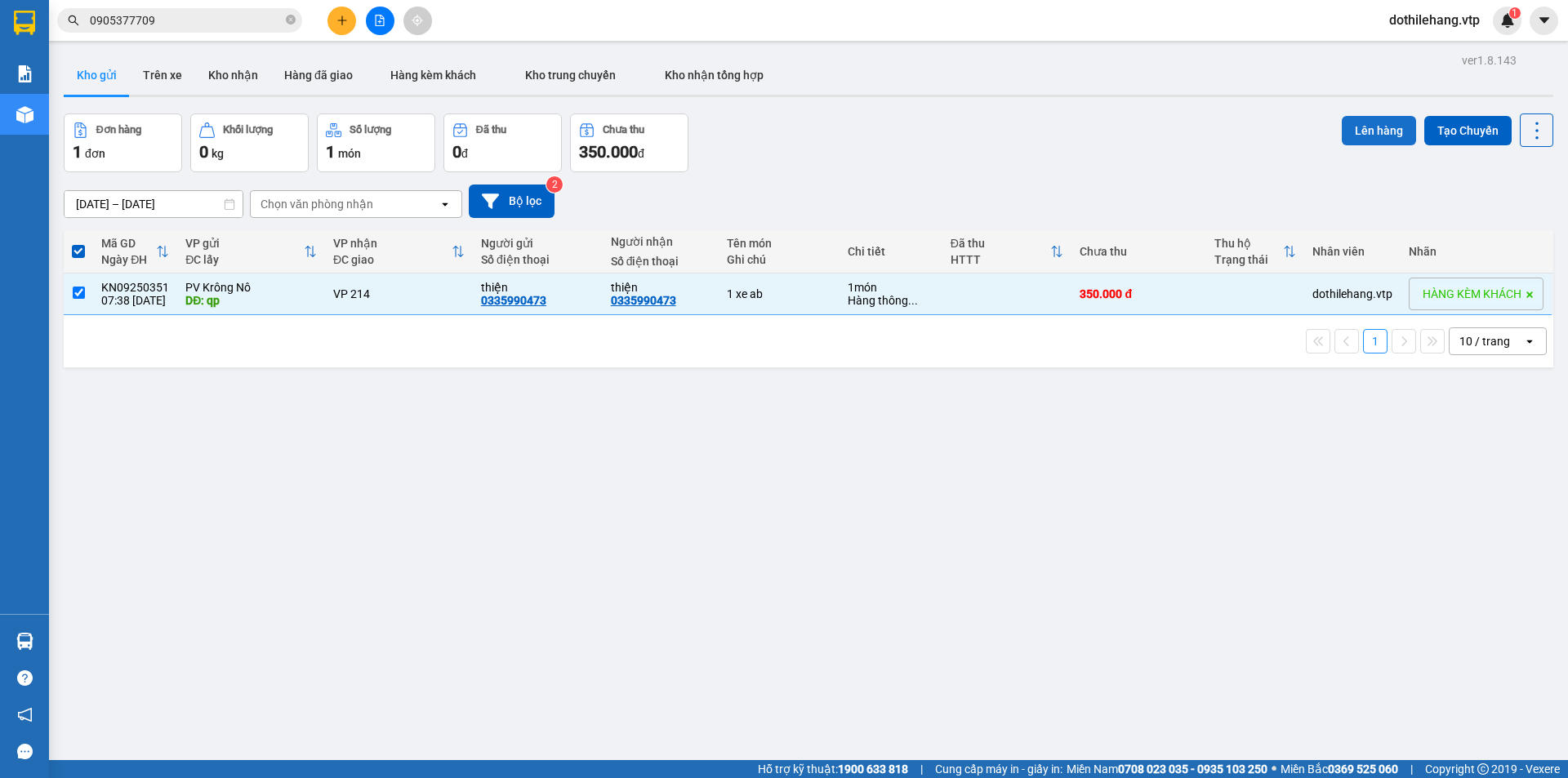
click at [1380, 139] on button "Lên hàng" at bounding box center [1379, 130] width 75 height 30
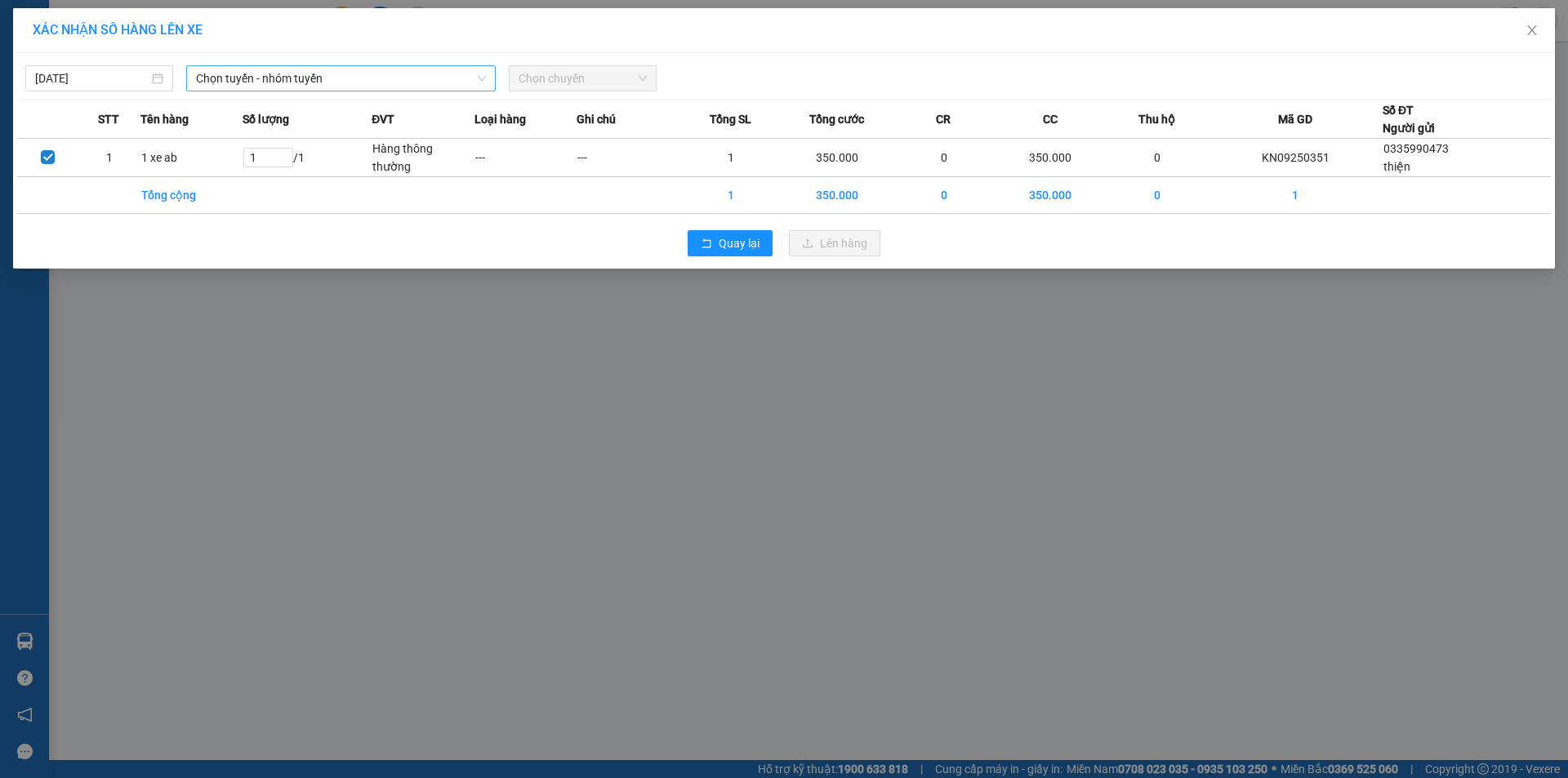
click at [370, 83] on span "Chọn tuyến - nhóm tuyến" at bounding box center [340, 78] width 290 height 25
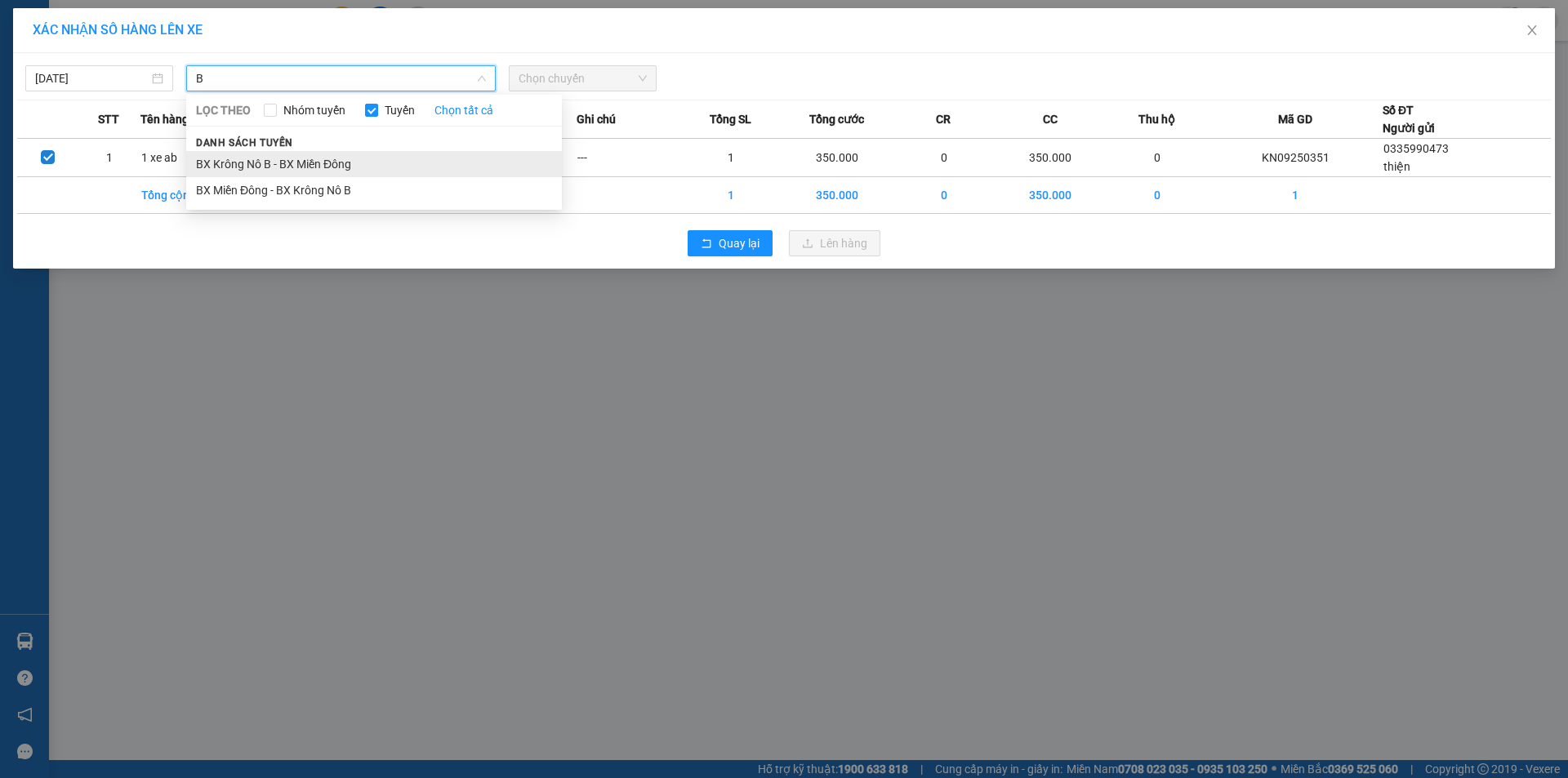
type input "B"
click at [293, 152] on li "BX Krông Nô B - BX Miền Đông" at bounding box center [374, 163] width 376 height 26
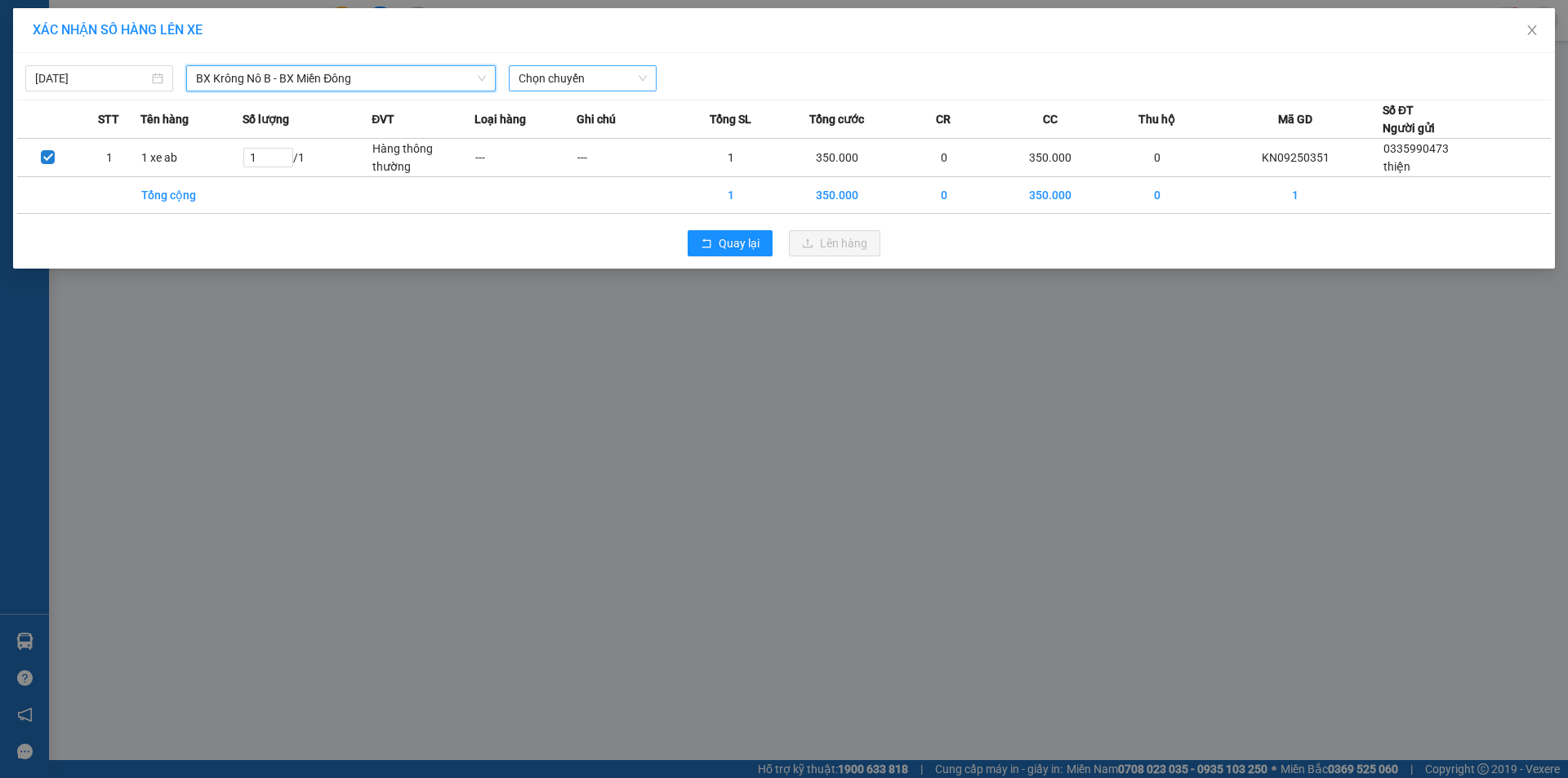
click at [597, 84] on span "Chọn chuyến" at bounding box center [582, 78] width 128 height 25
click at [129, 82] on input "[DATE]" at bounding box center [92, 78] width 114 height 18
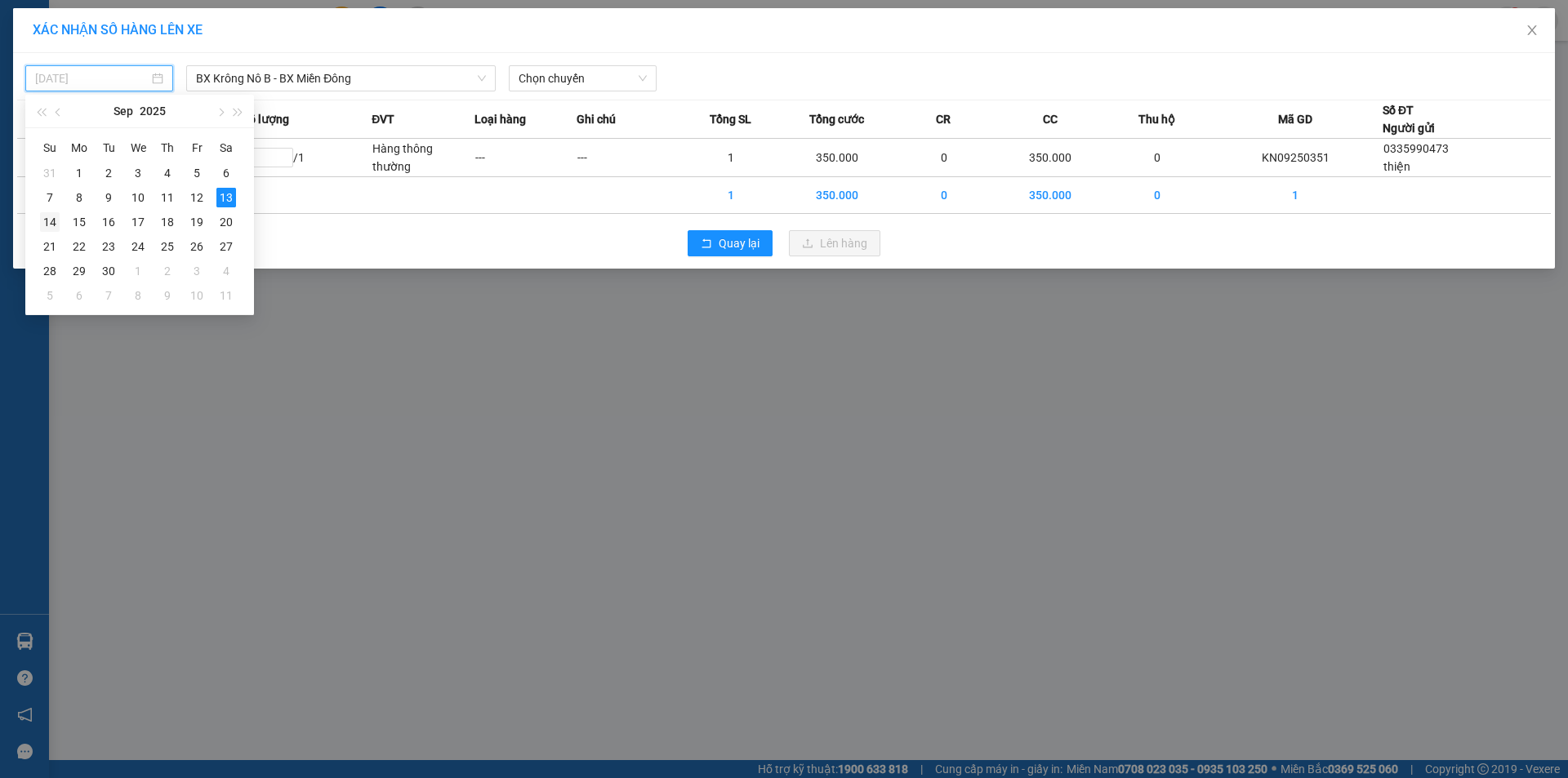
click at [55, 220] on div "14" at bounding box center [50, 222] width 19 height 19
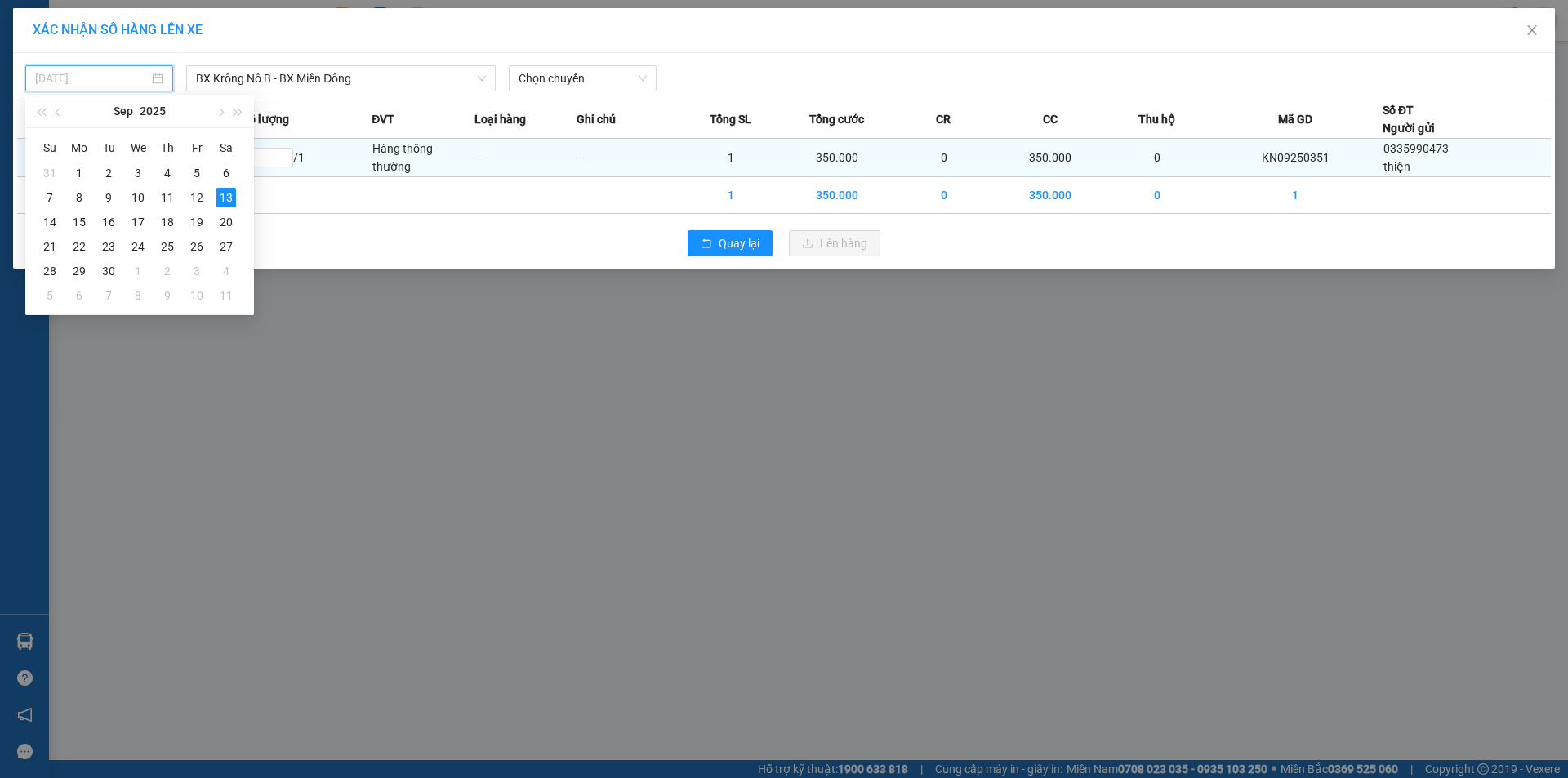
type input "[DATE]"
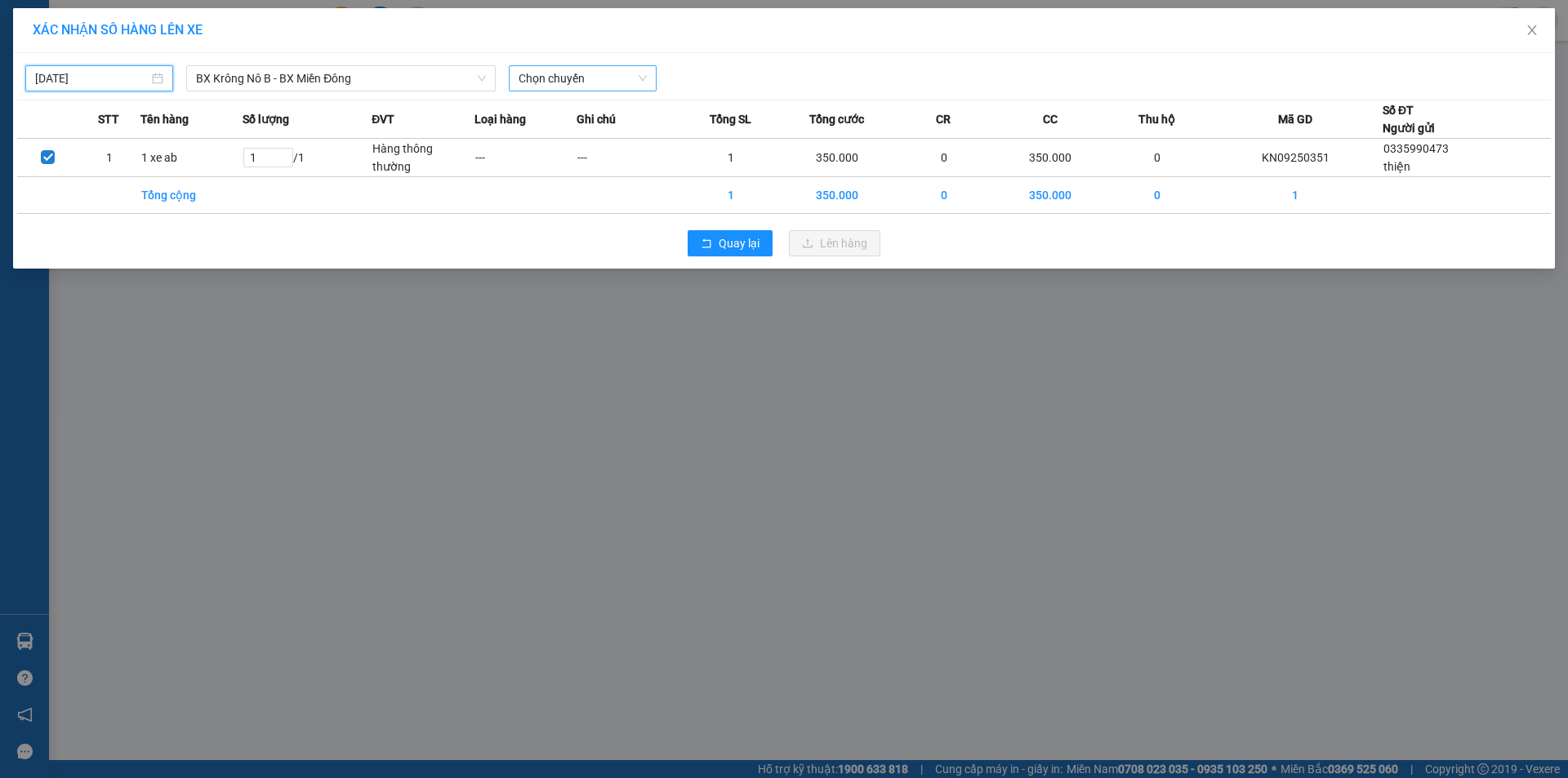
click at [608, 80] on span "Chọn chuyến" at bounding box center [582, 78] width 128 height 25
click at [582, 145] on div "19:00" at bounding box center [581, 137] width 127 height 18
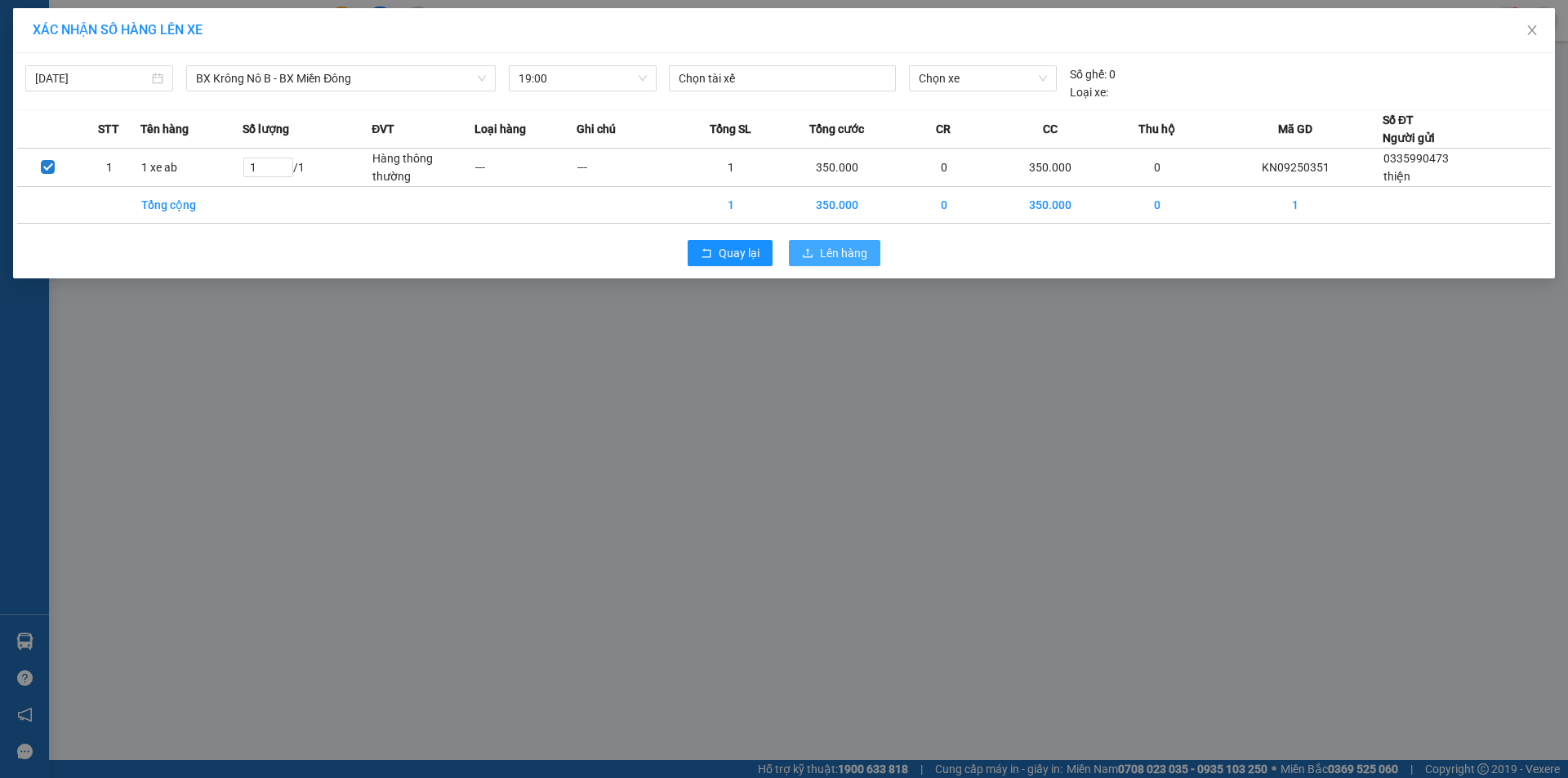
click at [831, 246] on span "Lên hàng" at bounding box center [844, 252] width 48 height 18
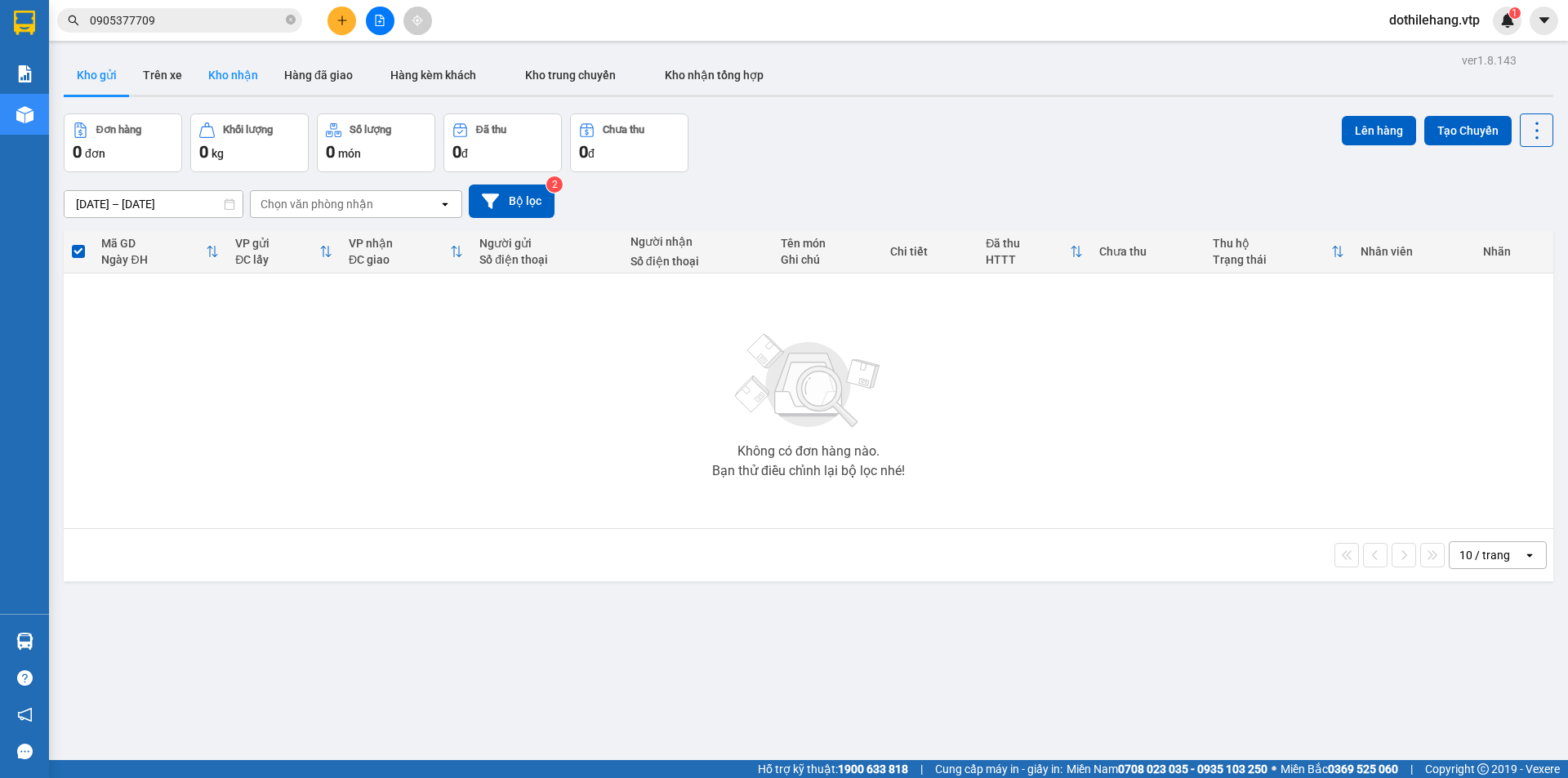
click at [209, 86] on button "Kho nhận" at bounding box center [232, 75] width 76 height 39
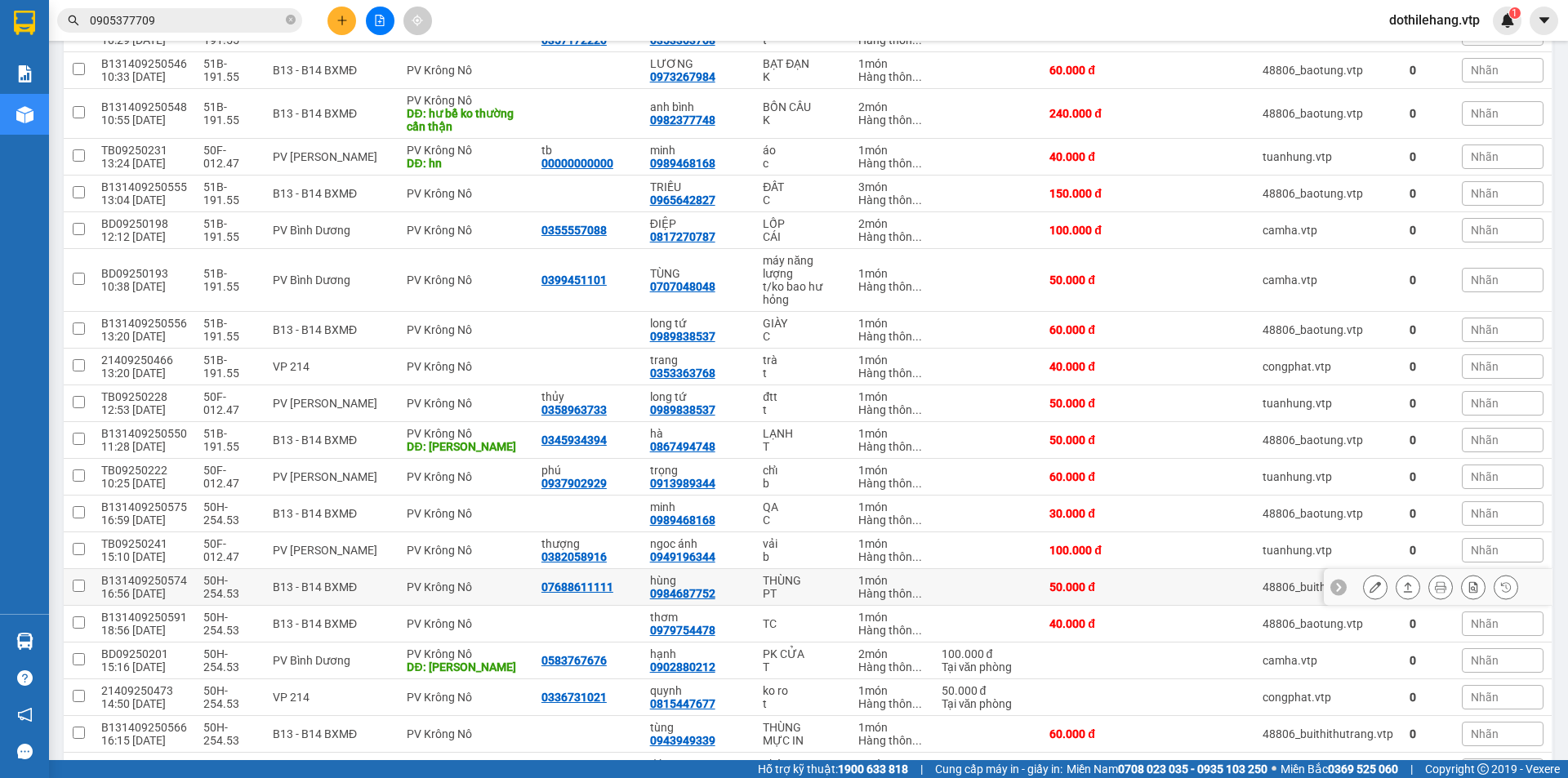
scroll to position [408, 0]
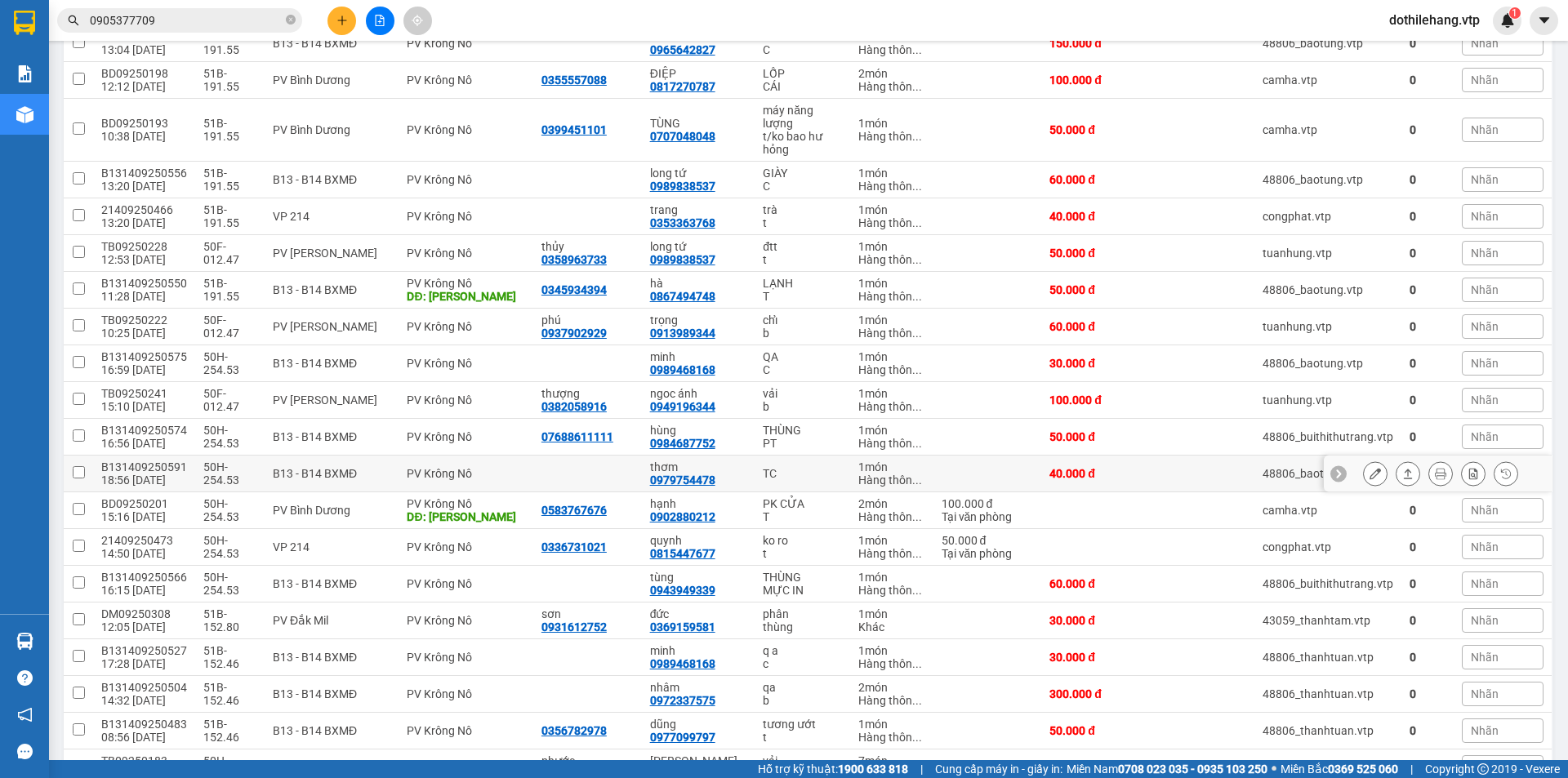
click at [781, 480] on td "TC" at bounding box center [802, 474] width 96 height 36
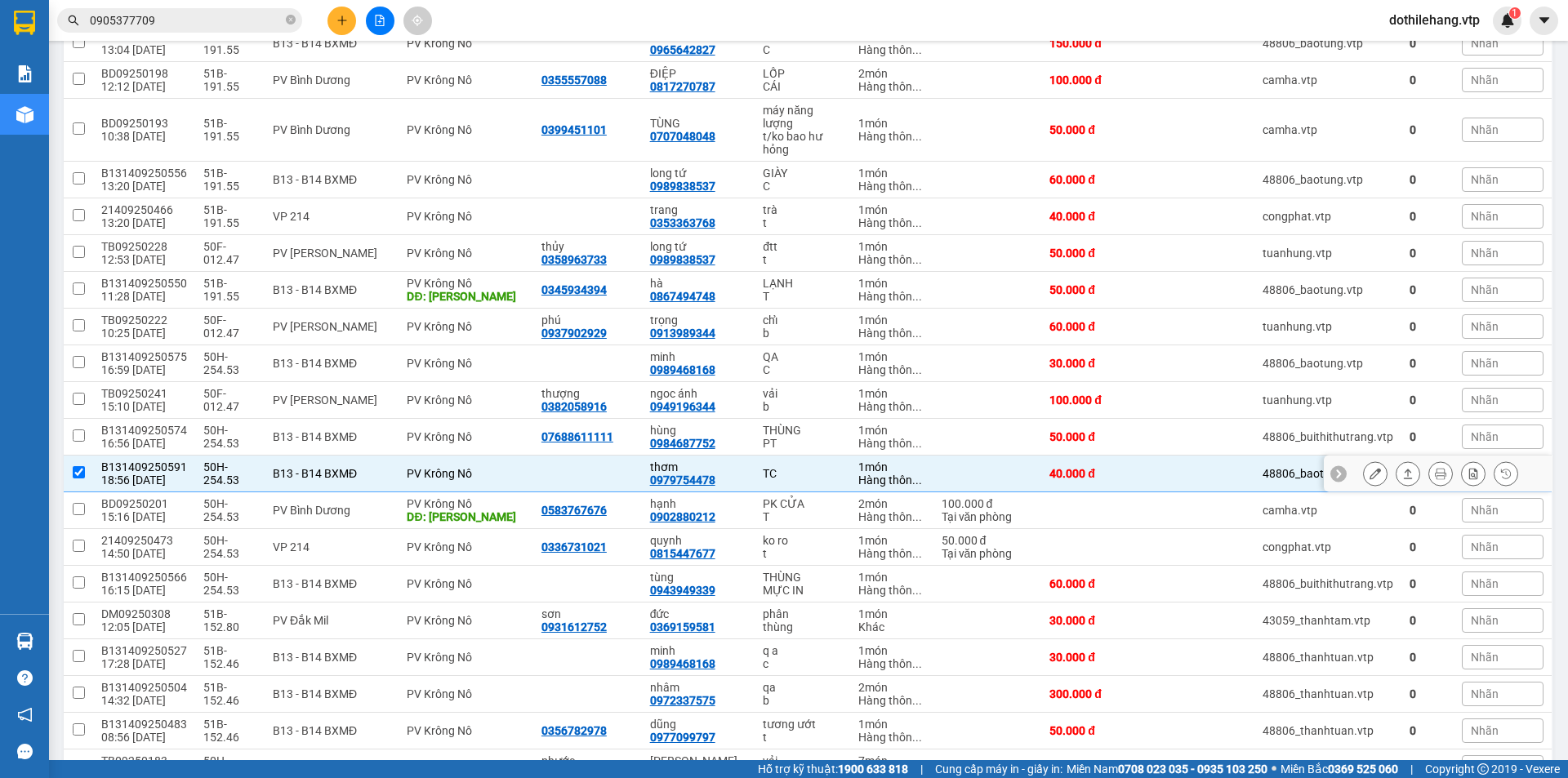
click at [1194, 478] on td at bounding box center [1205, 474] width 98 height 36
checkbox input "false"
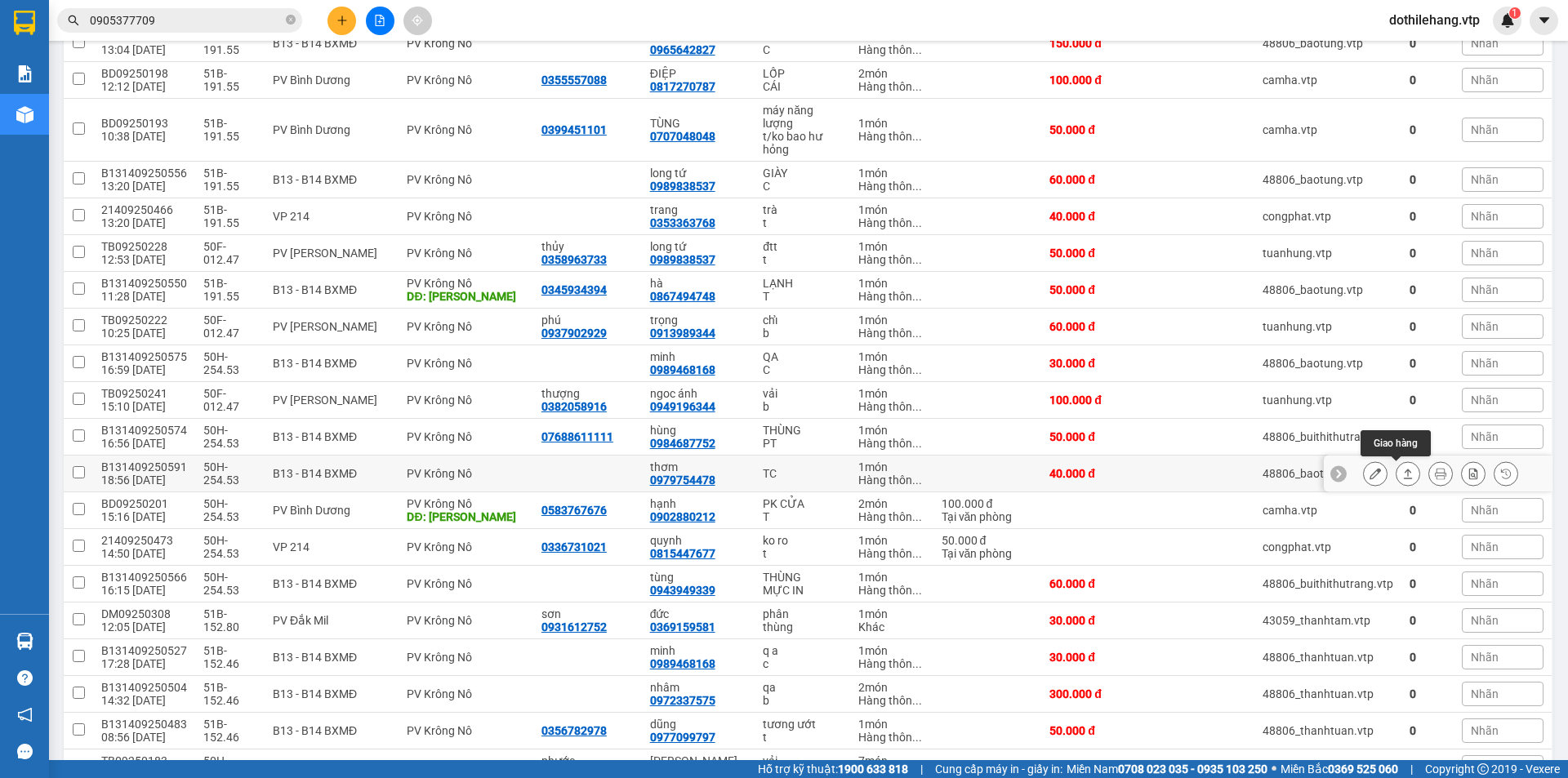
click at [1402, 473] on icon at bounding box center [1407, 473] width 11 height 11
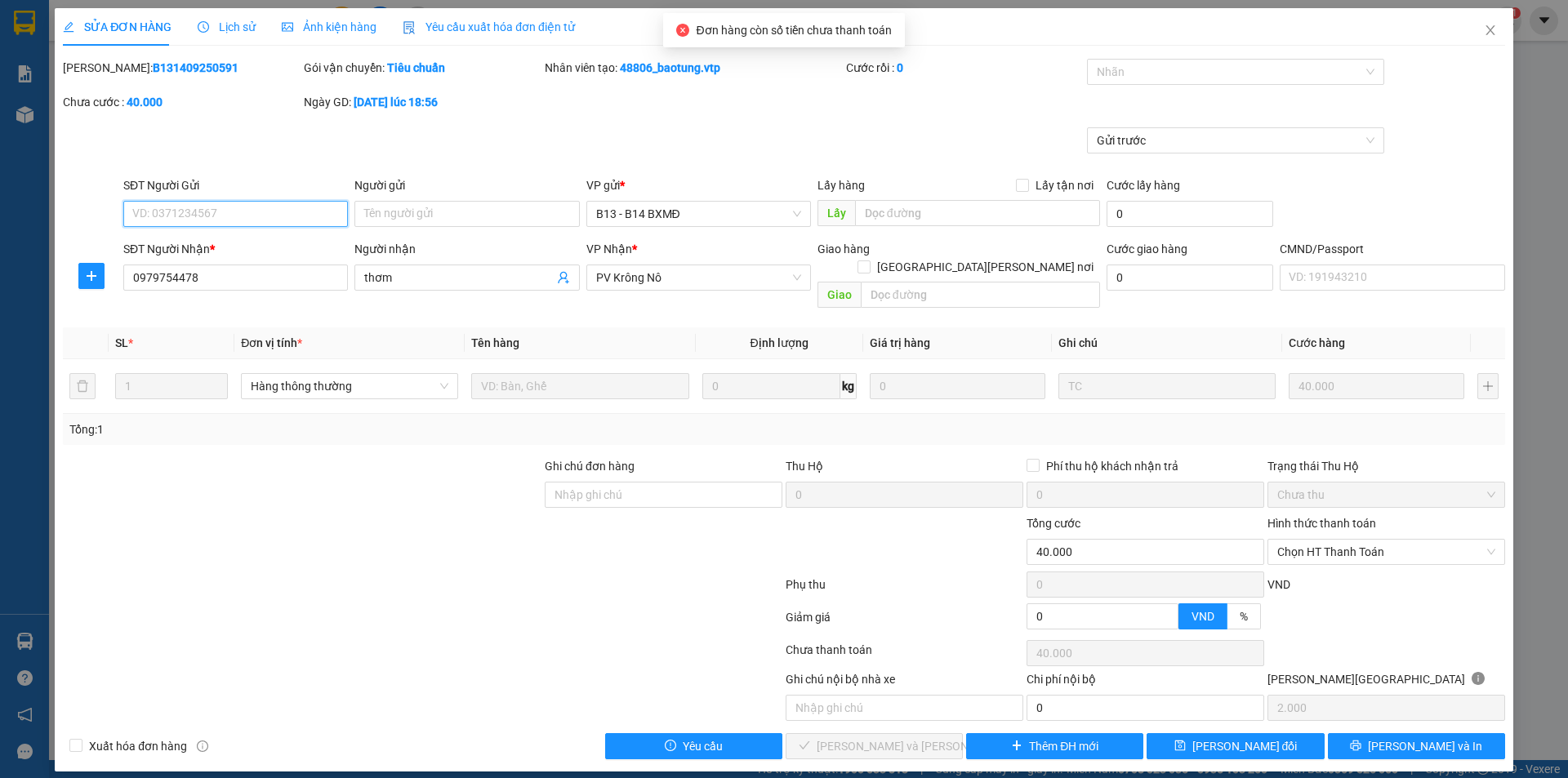
type input "0979754478"
type input "thơm"
type input "40.000"
type input "2.000"
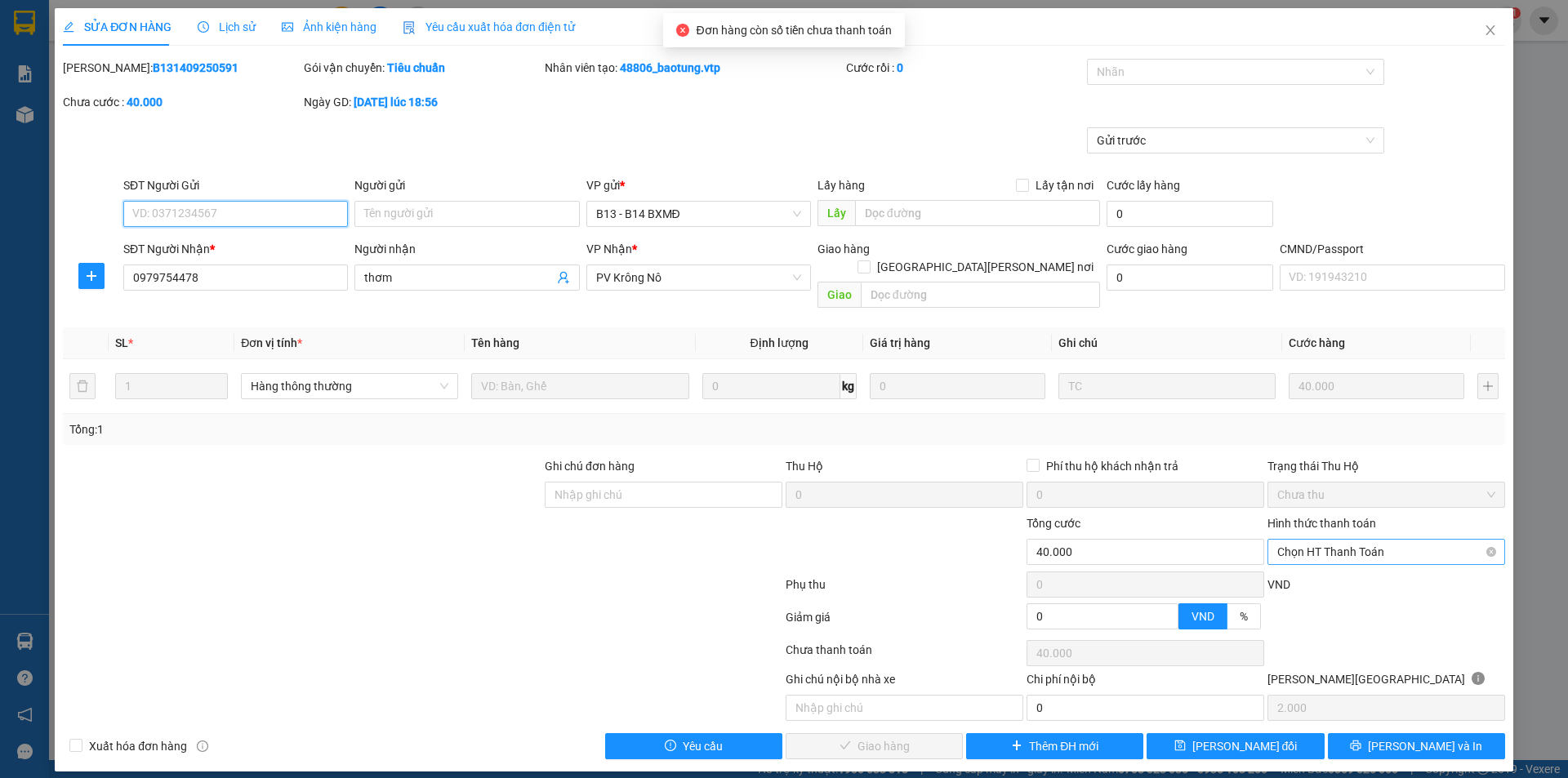
click at [1303, 540] on span "Chọn HT Thanh Toán" at bounding box center [1386, 552] width 218 height 25
drag, startPoint x: 1304, startPoint y: 567, endPoint x: 1215, endPoint y: 551, distance: 90.4
click at [1304, 568] on div "Tại văn phòng" at bounding box center [1386, 566] width 218 height 18
type input "0"
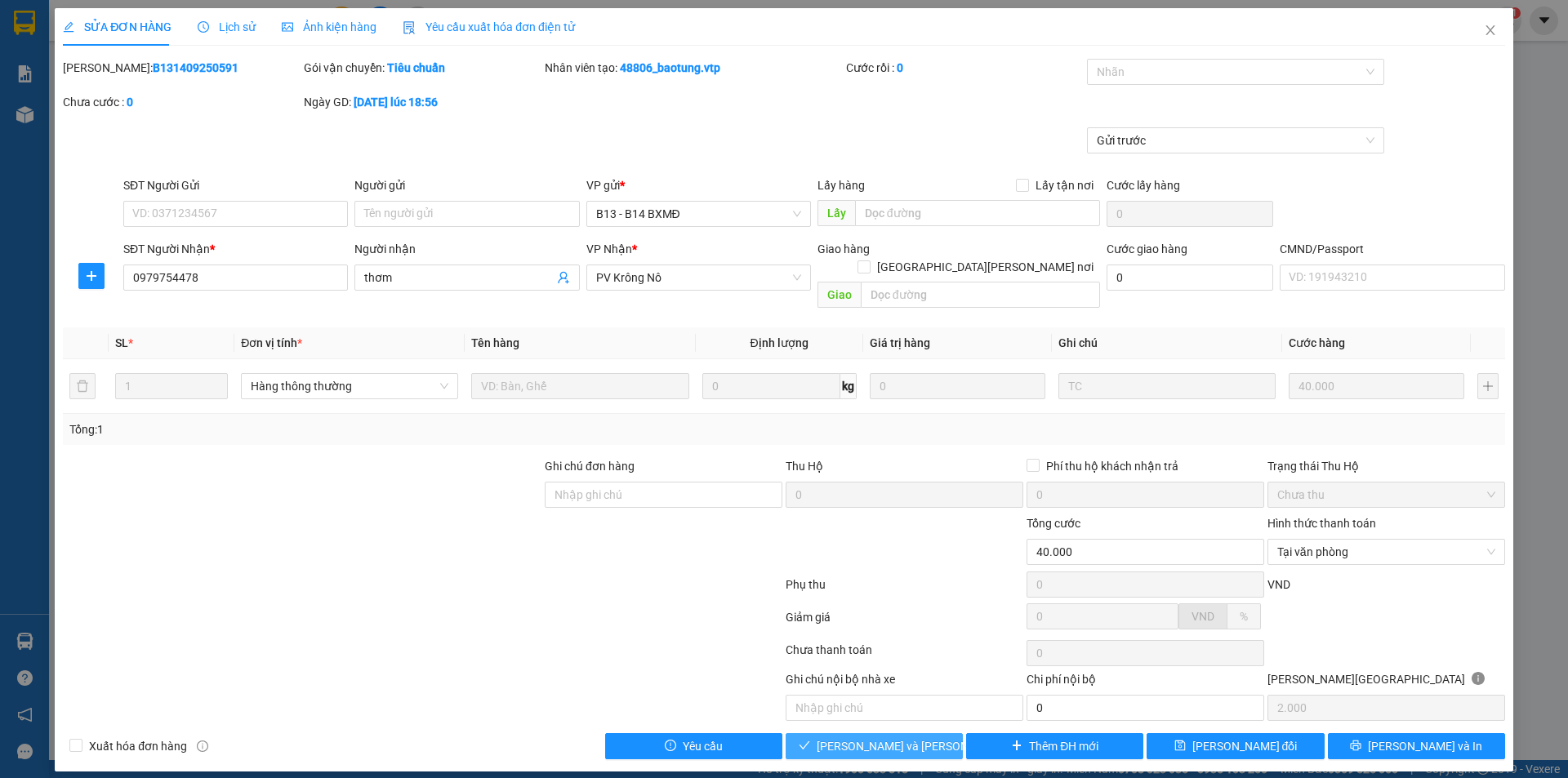
click at [925, 737] on span "[PERSON_NAME] và [PERSON_NAME] hàng" at bounding box center [926, 746] width 221 height 18
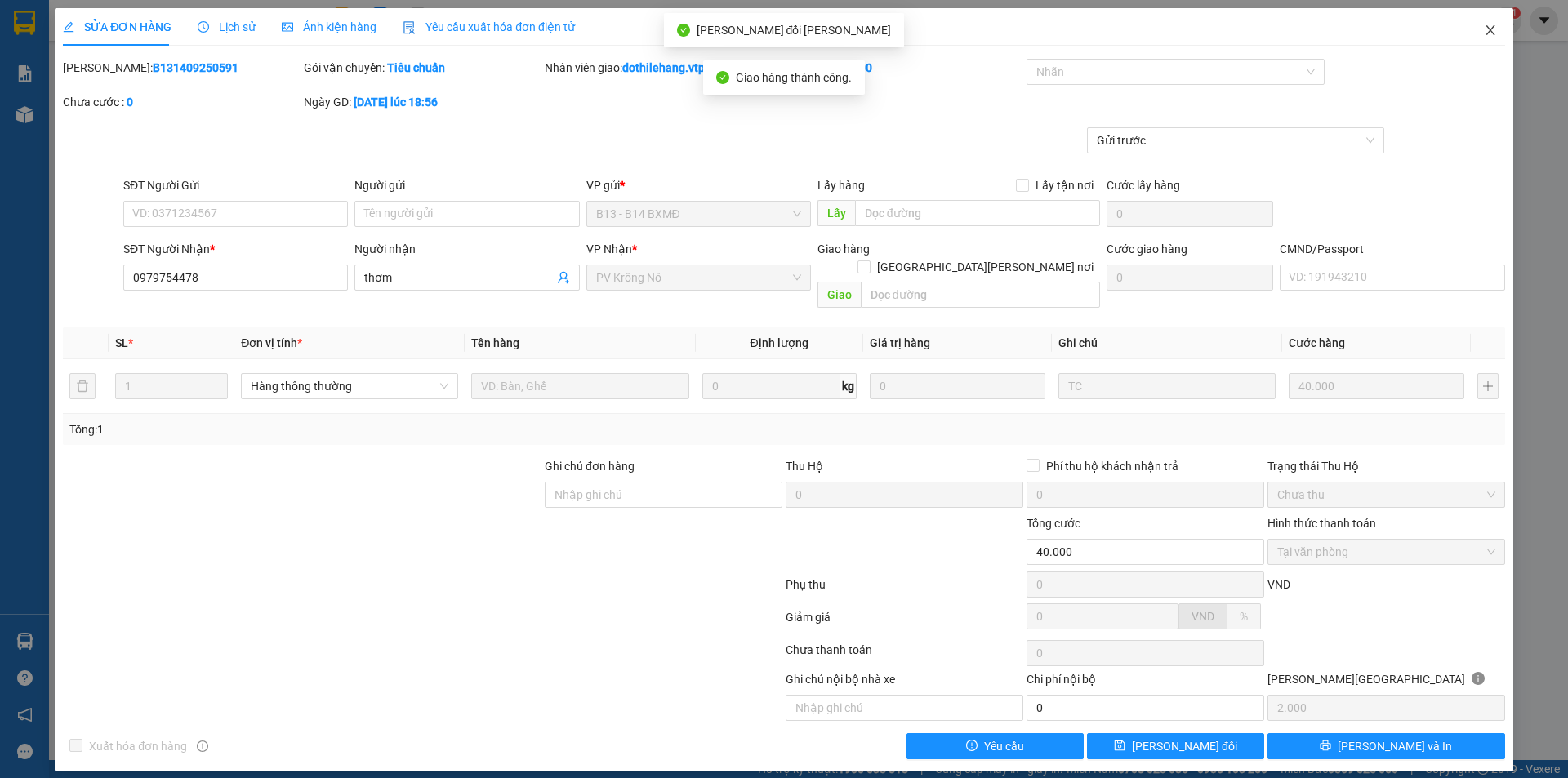
click at [1486, 34] on icon "close" at bounding box center [1491, 31] width 13 height 13
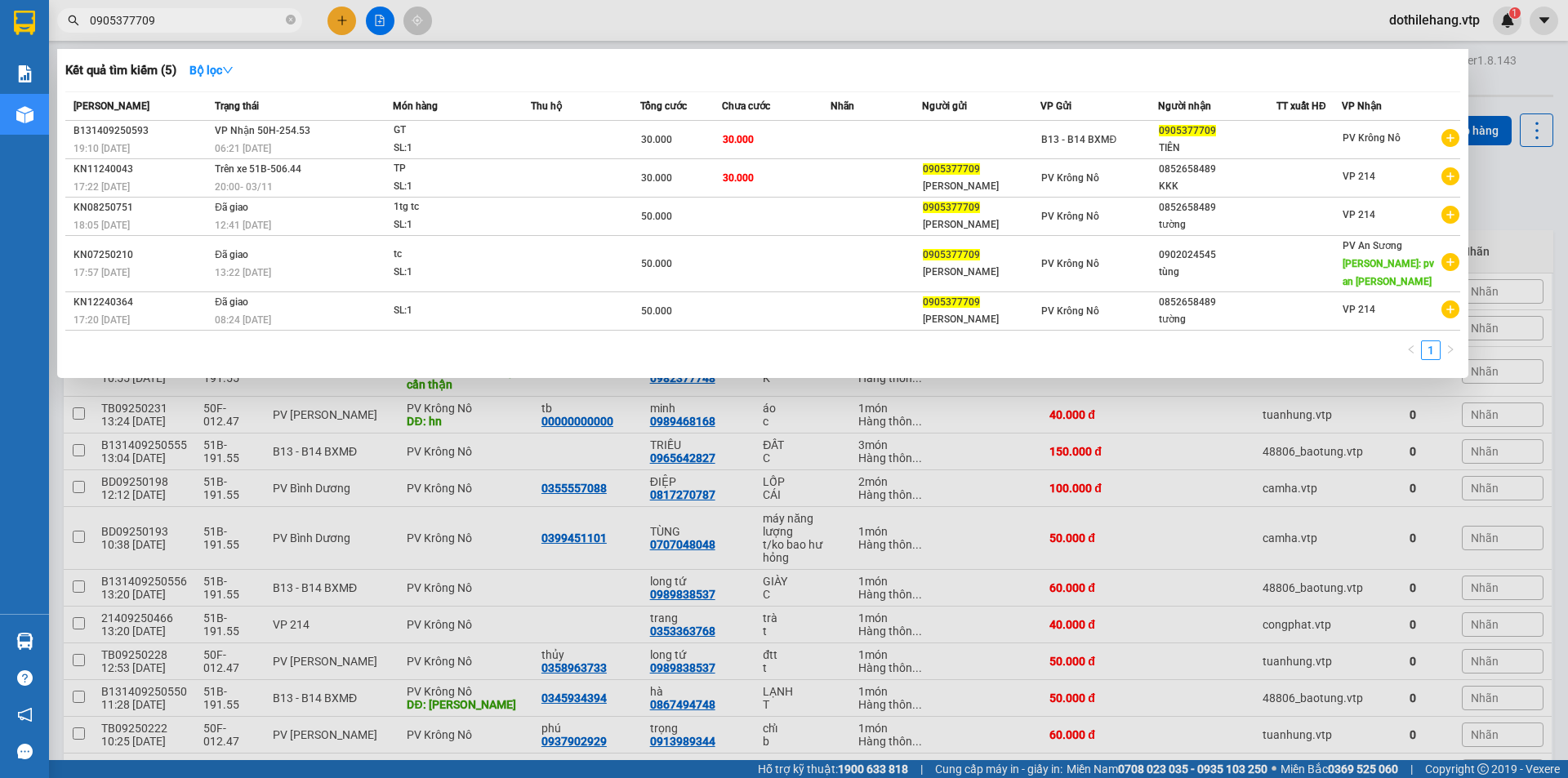
drag, startPoint x: 211, startPoint y: 15, endPoint x: 64, endPoint y: 22, distance: 147.2
click at [64, 22] on span "0905377709" at bounding box center [180, 21] width 245 height 25
type input "212"
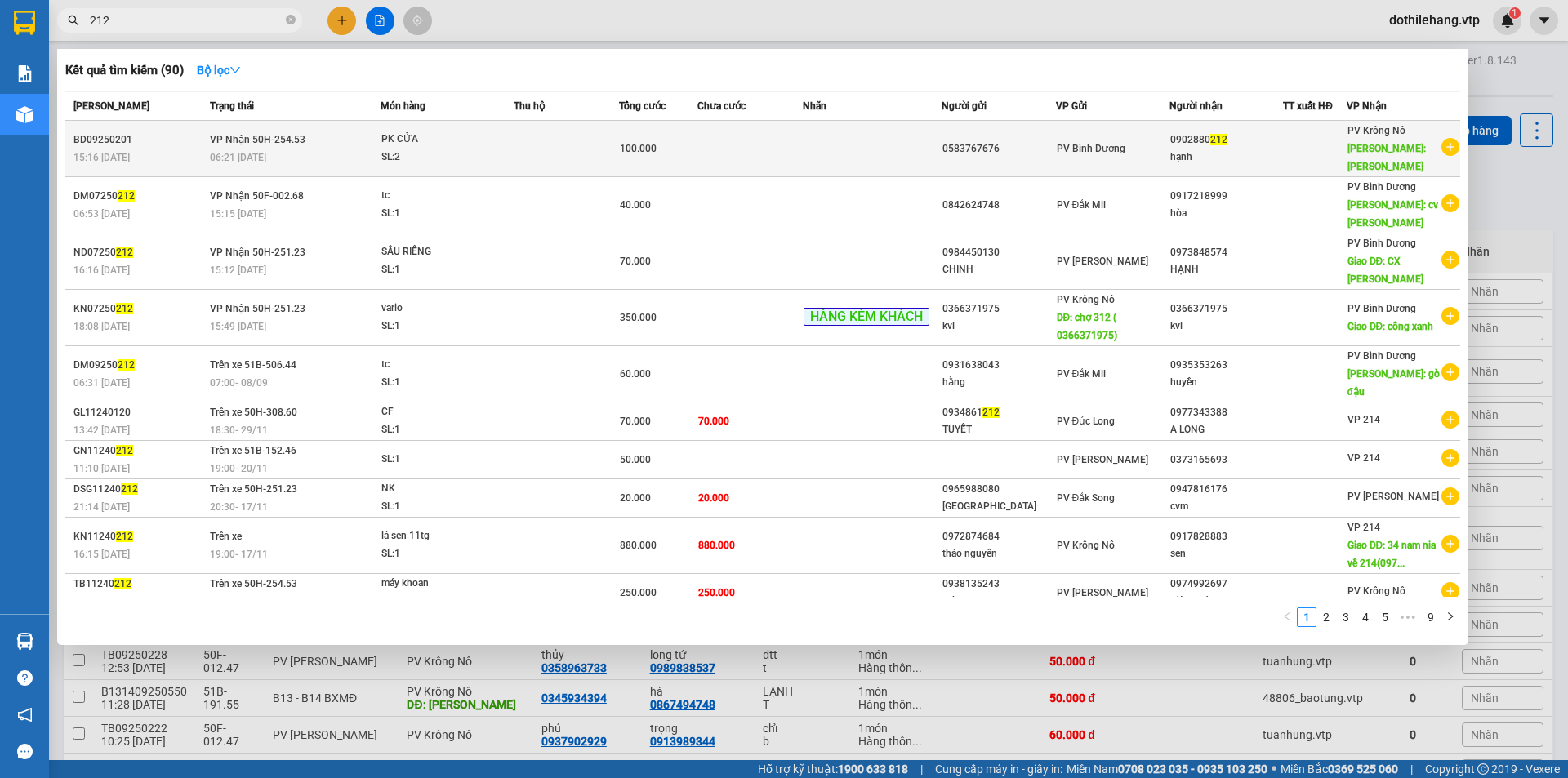
click at [818, 148] on td at bounding box center [872, 148] width 139 height 56
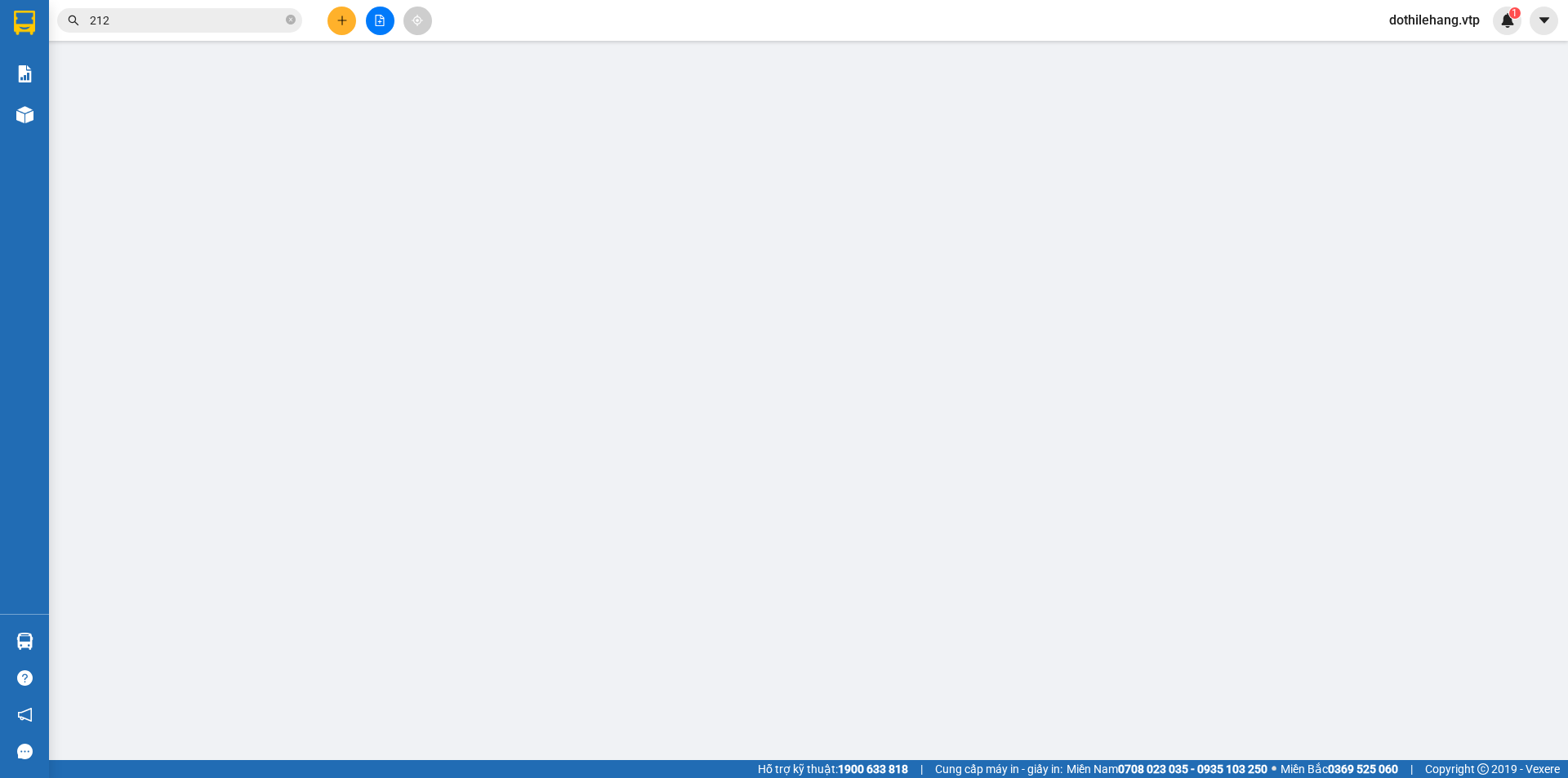
type input "5.000"
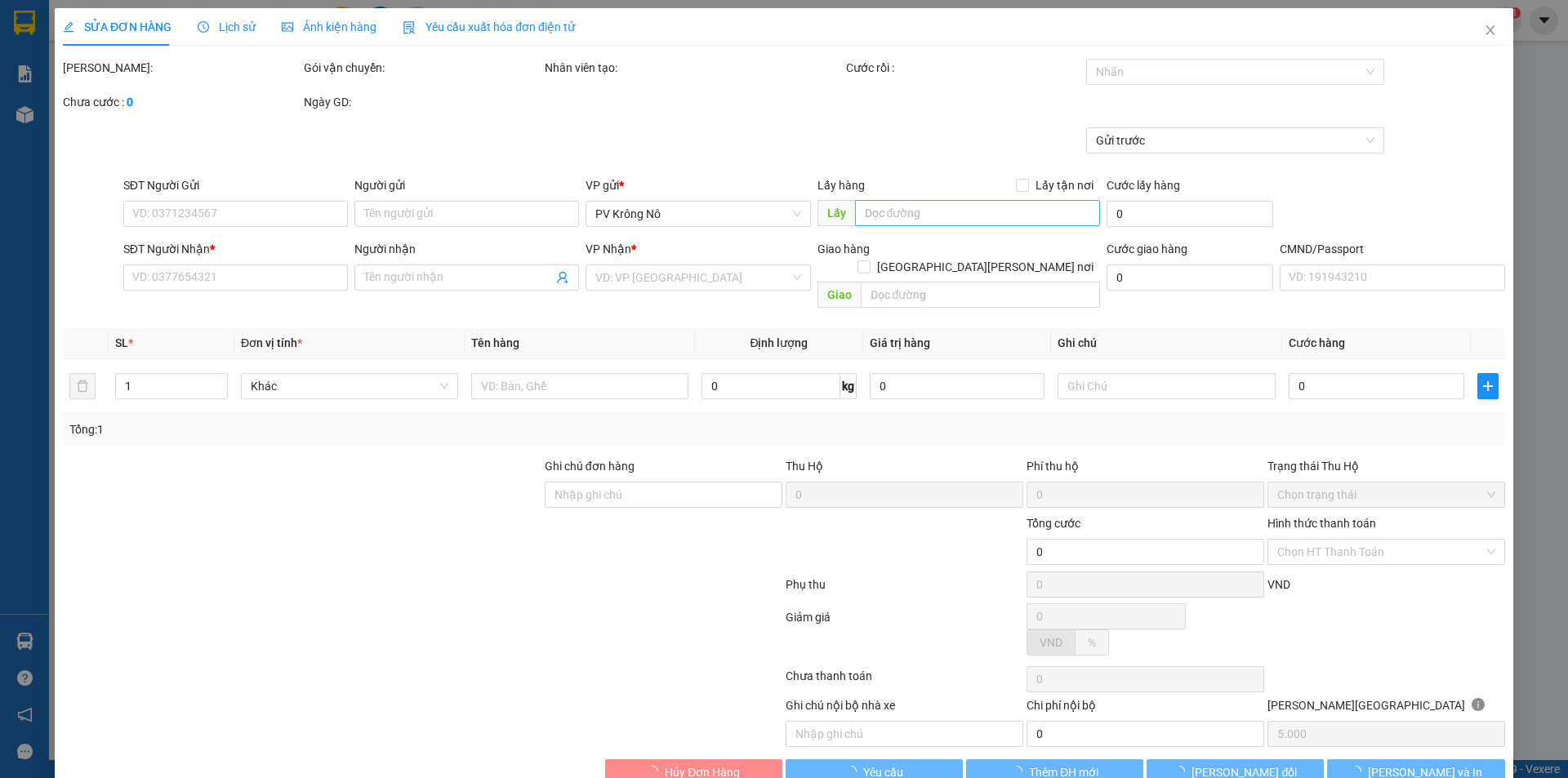
type input "0583767676"
type input "0902880212"
type input "hạnh"
type input "NAM ĐÀ"
type input "100.000"
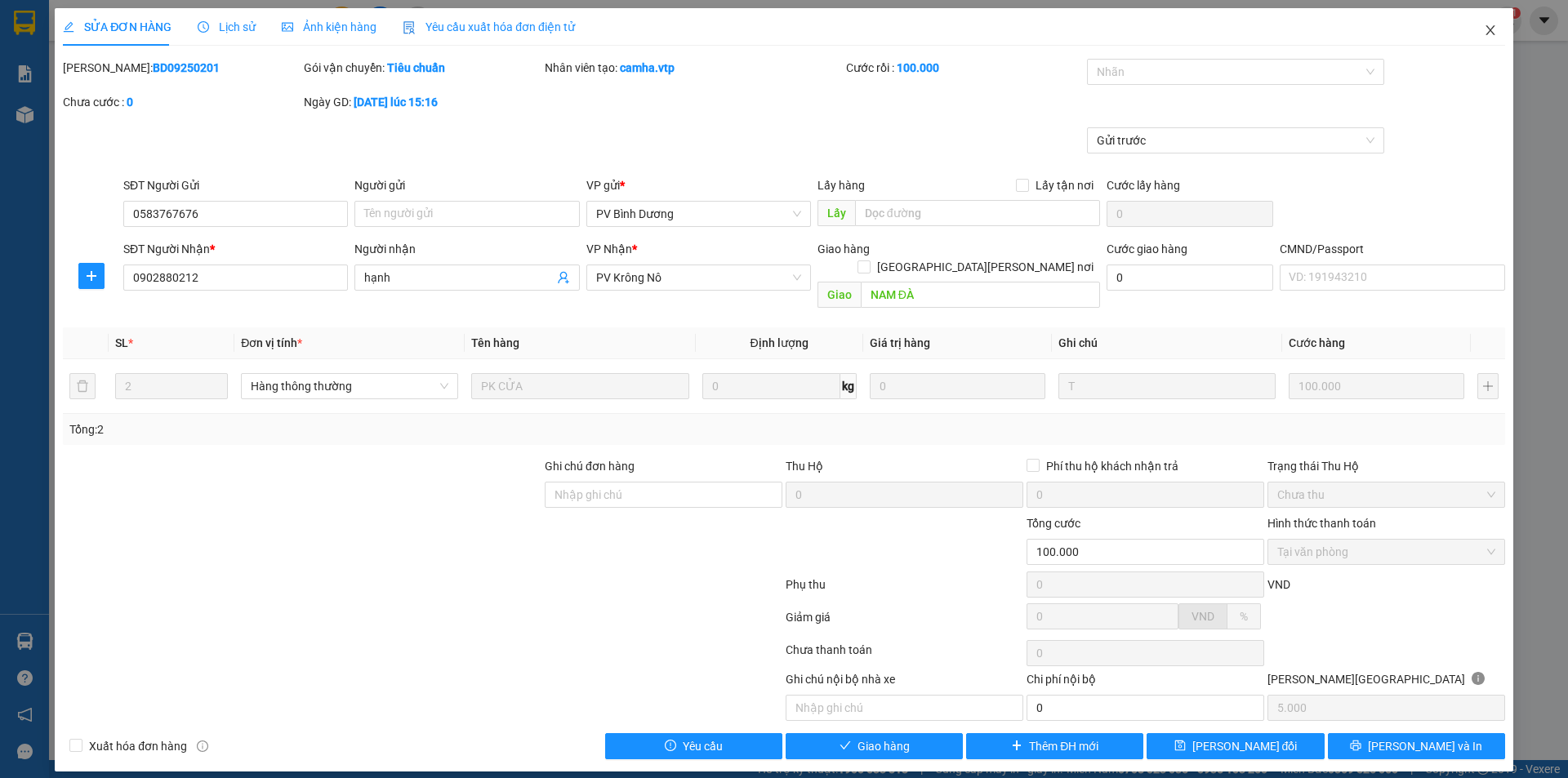
click at [1489, 28] on icon "close" at bounding box center [1491, 31] width 13 height 13
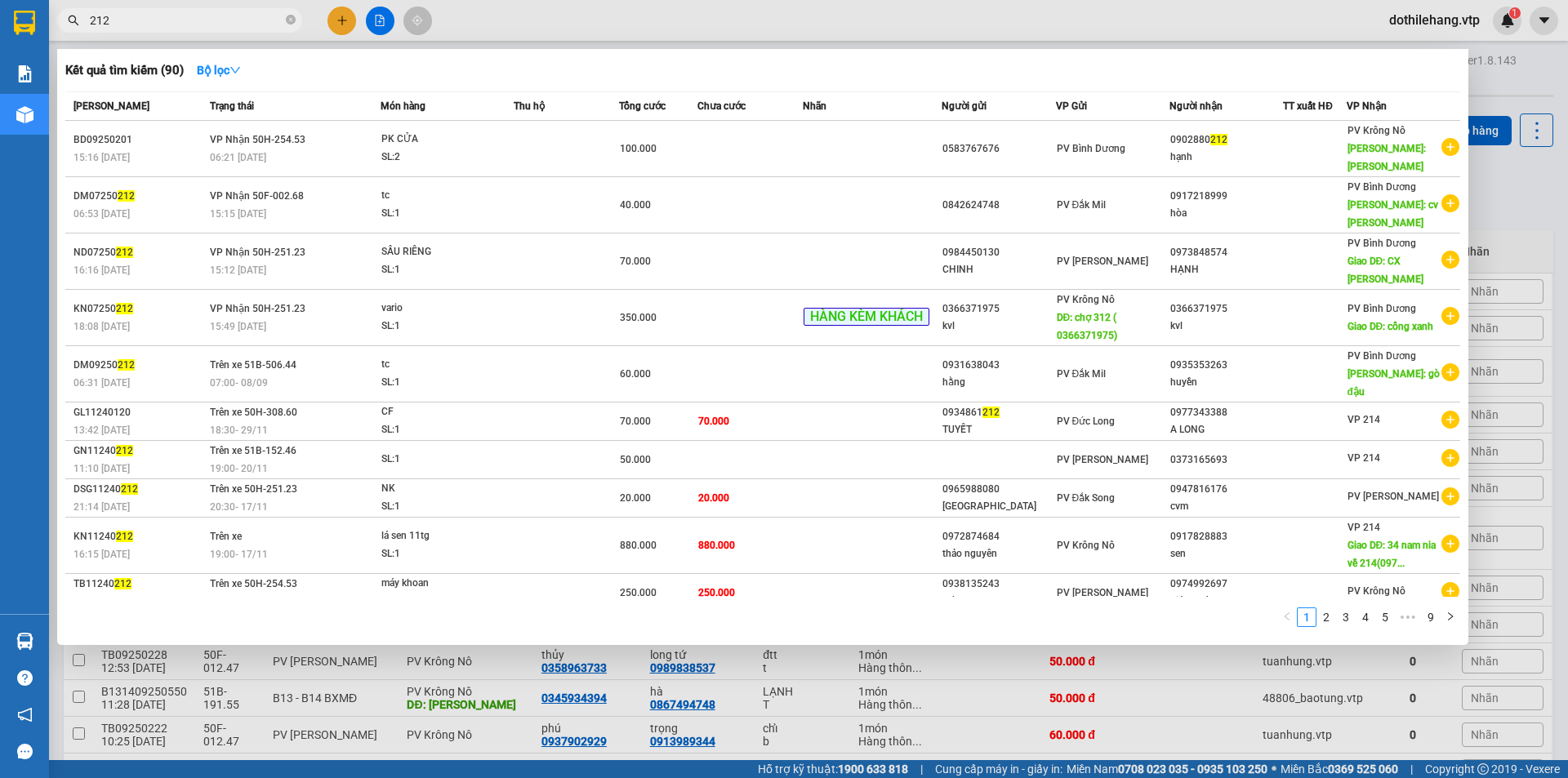
drag, startPoint x: 154, startPoint y: 19, endPoint x: 68, endPoint y: 32, distance: 87.0
click at [68, 32] on span "212" at bounding box center [180, 21] width 245 height 25
type input "987"
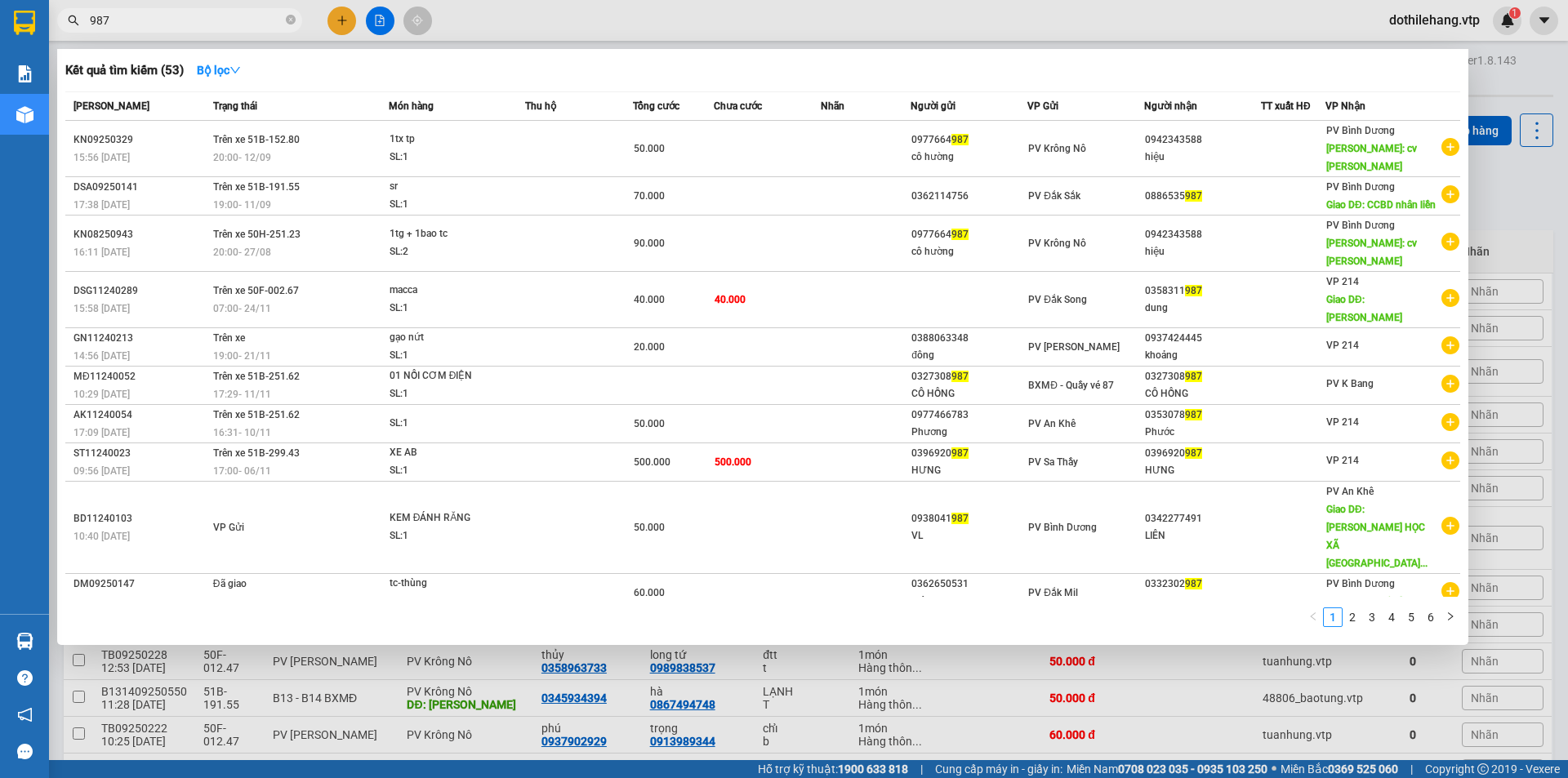
drag, startPoint x: 126, startPoint y: 29, endPoint x: 62, endPoint y: 28, distance: 64.0
click at [62, 28] on span "987" at bounding box center [180, 21] width 245 height 25
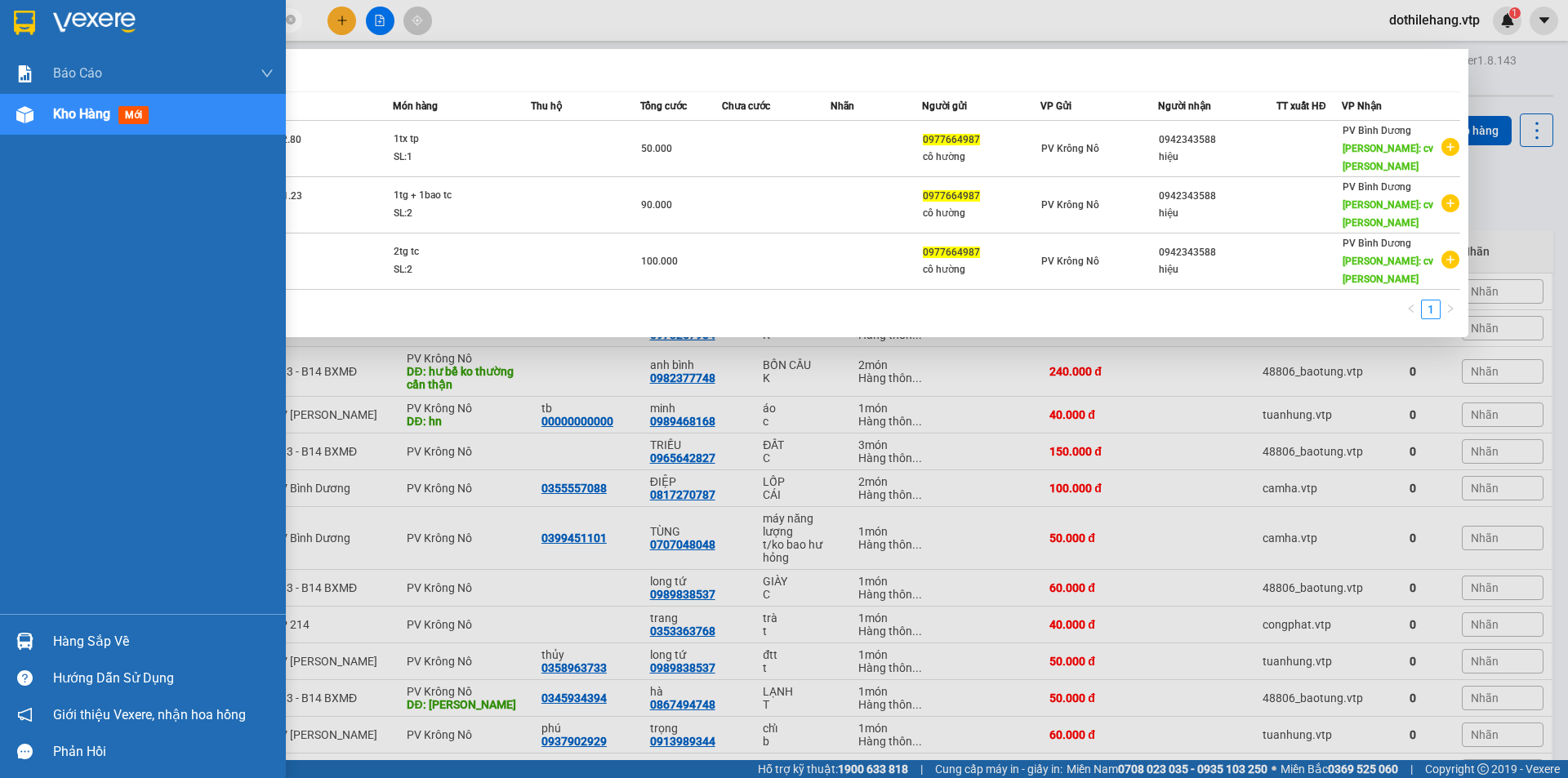
type input "0977664987"
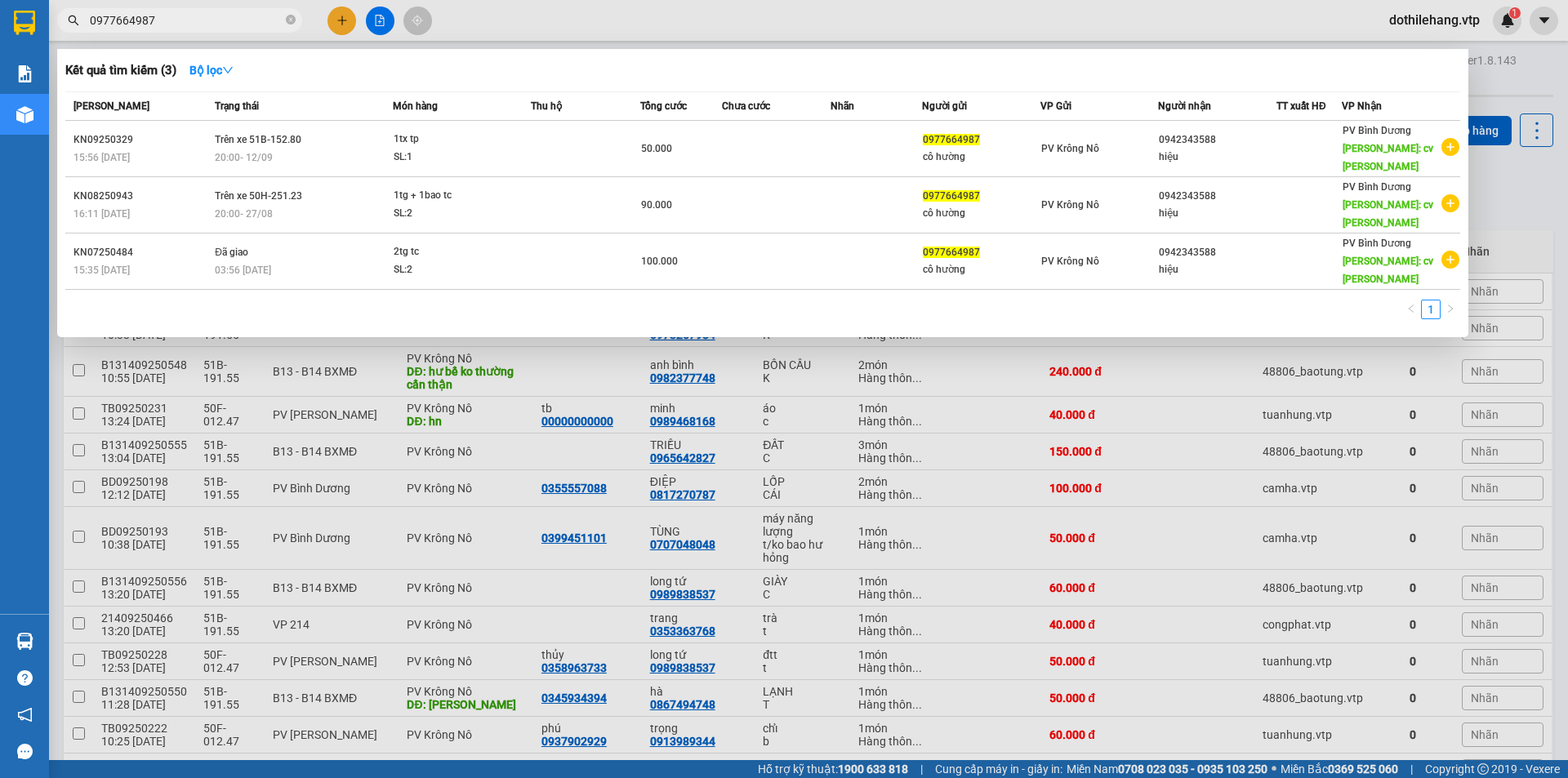
drag, startPoint x: 364, startPoint y: 317, endPoint x: 349, endPoint y: 268, distance: 51.2
click at [364, 316] on div at bounding box center [784, 389] width 1568 height 778
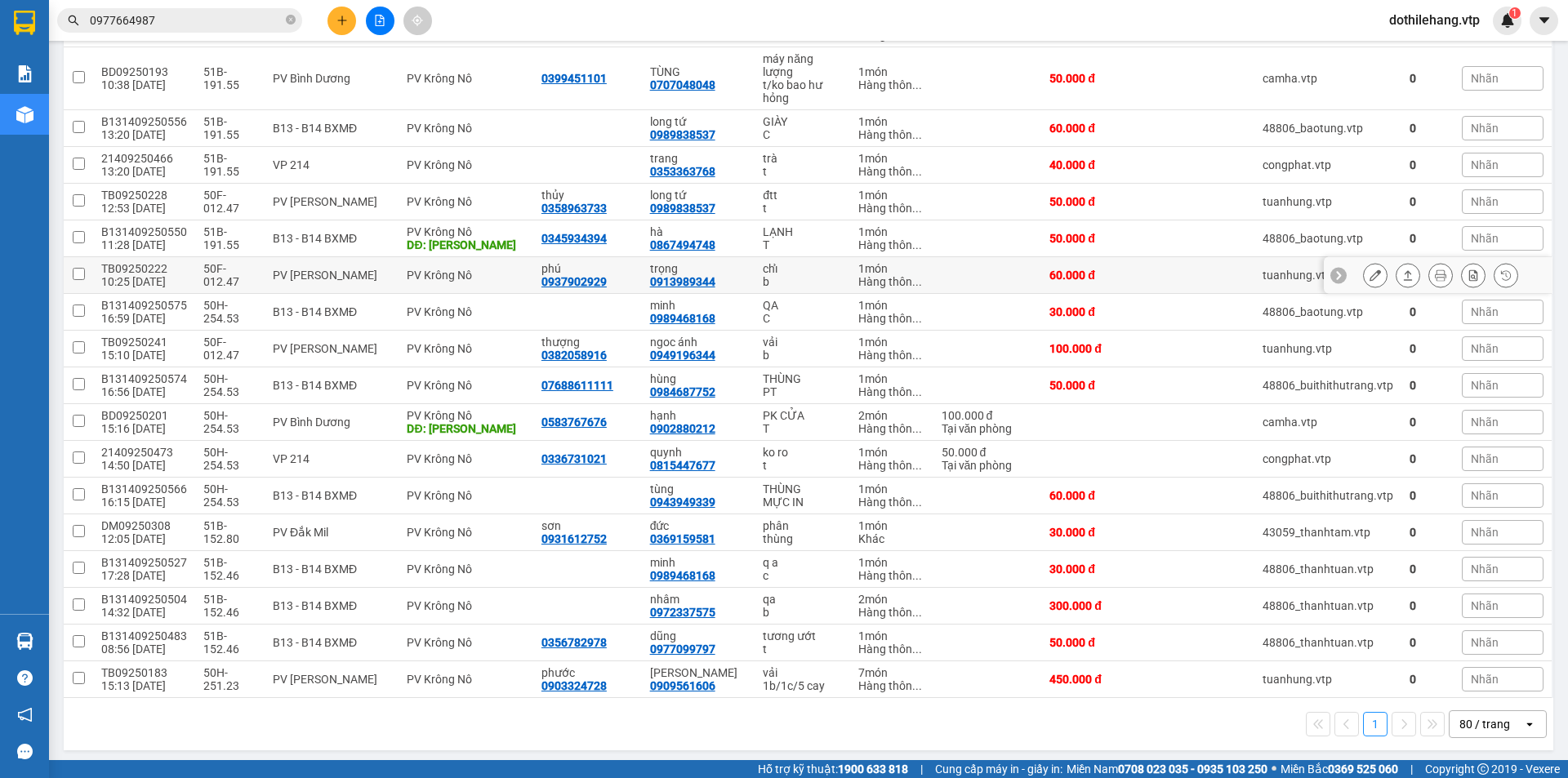
scroll to position [465, 0]
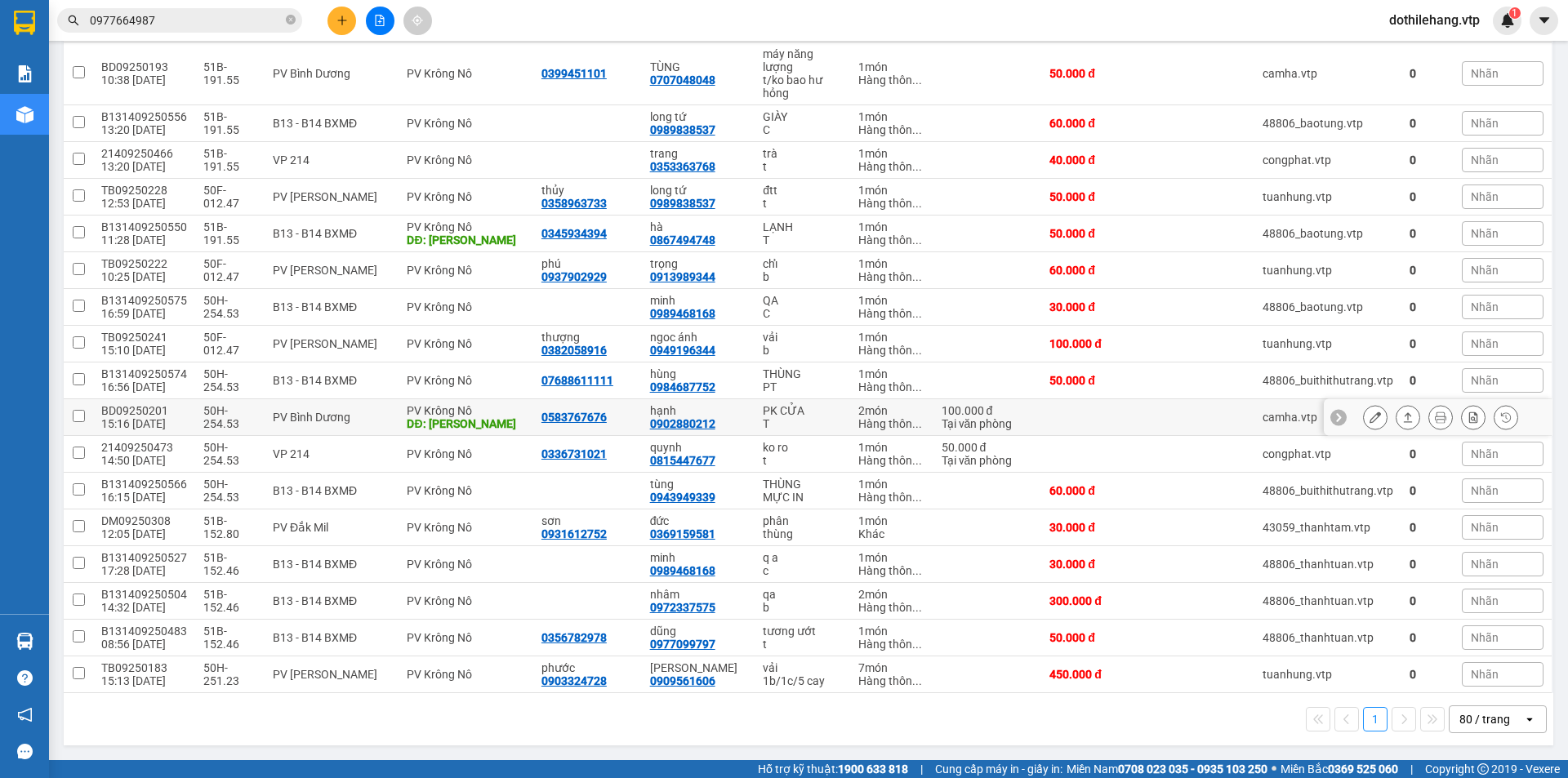
drag, startPoint x: 1038, startPoint y: 418, endPoint x: 1052, endPoint y: 402, distance: 21.3
click at [1043, 409] on td at bounding box center [1099, 418] width 115 height 36
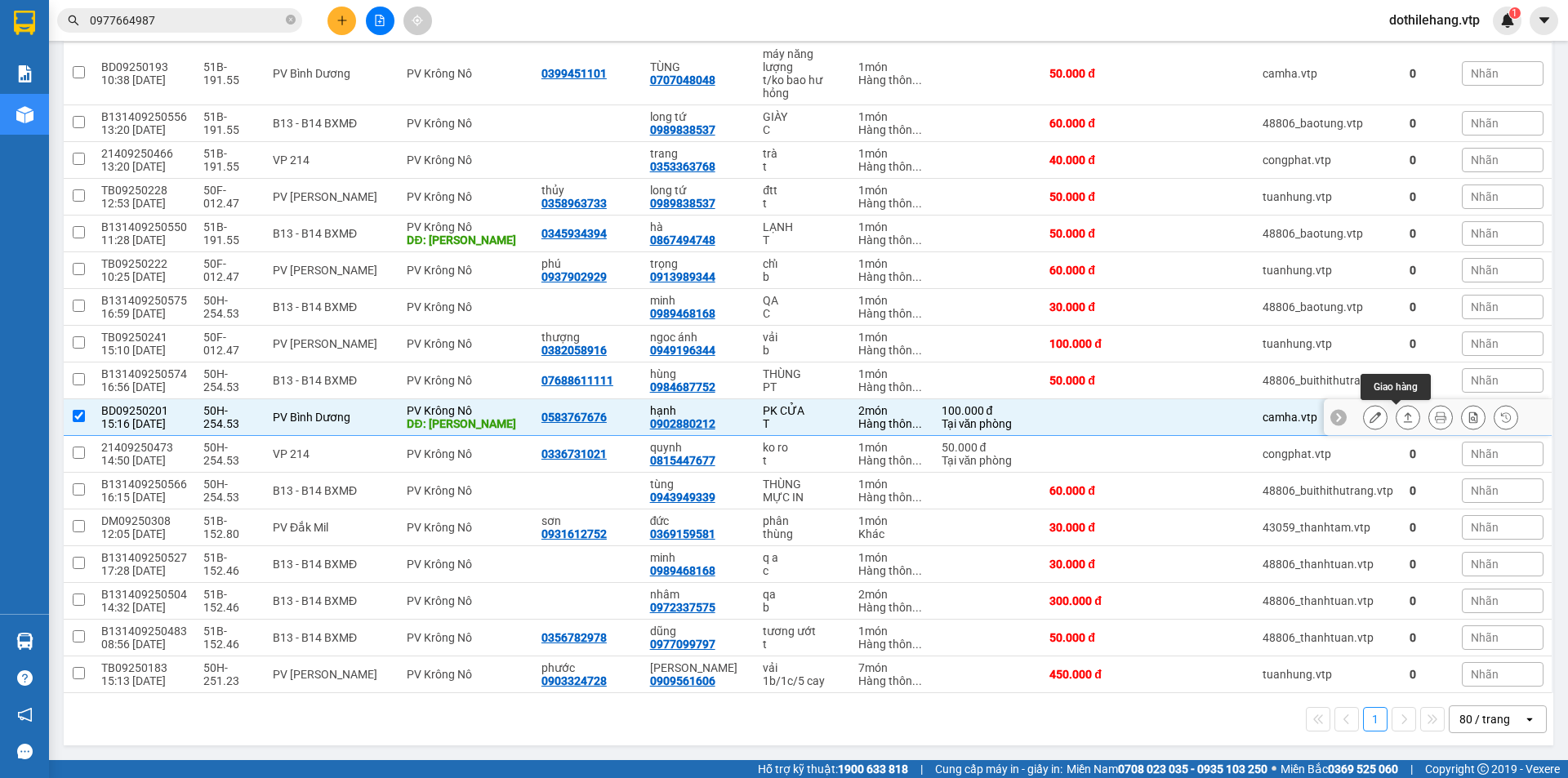
click at [1397, 417] on button at bounding box center [1408, 418] width 23 height 29
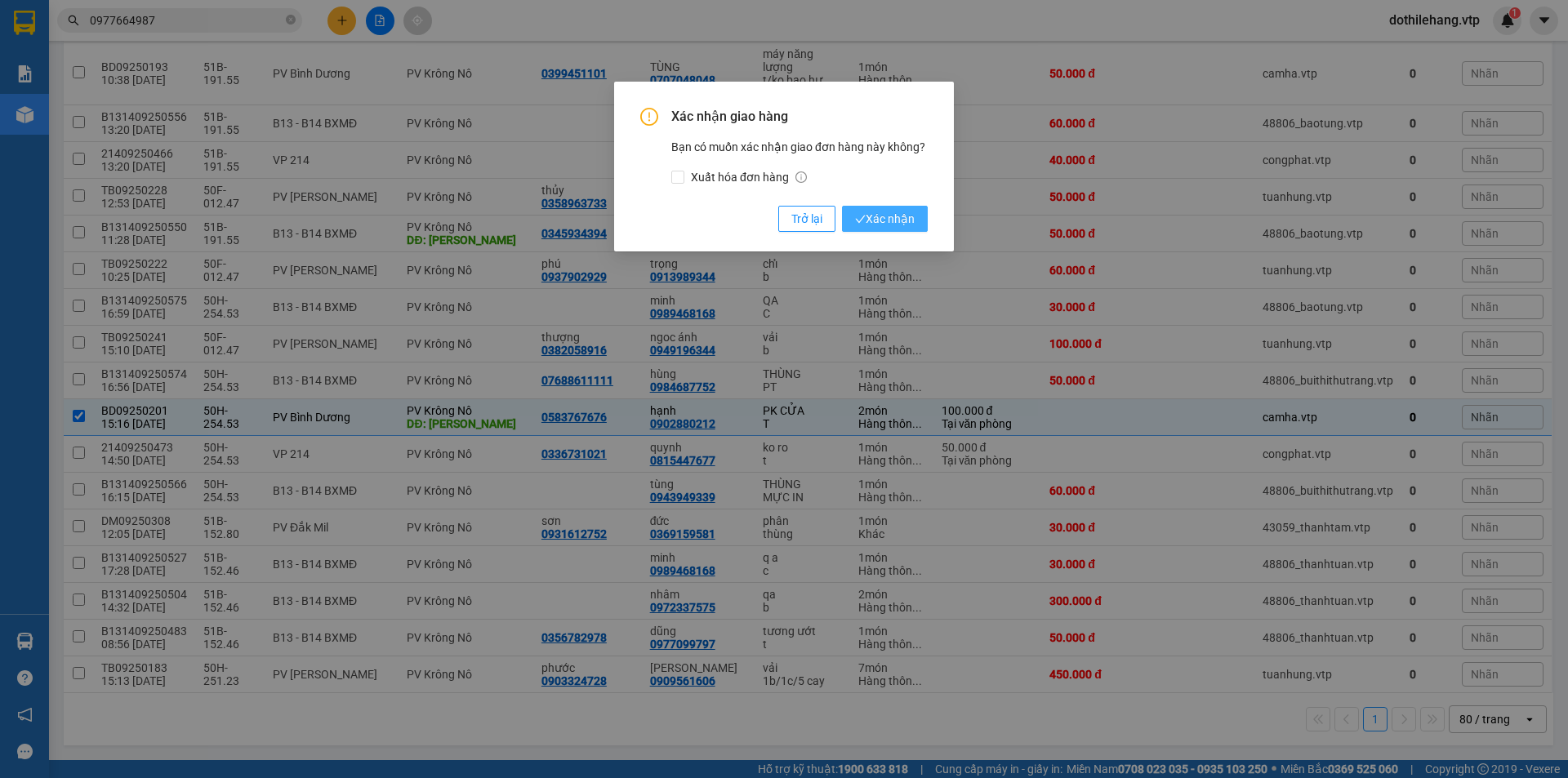
click at [867, 211] on span "Xác nhận" at bounding box center [884, 219] width 59 height 18
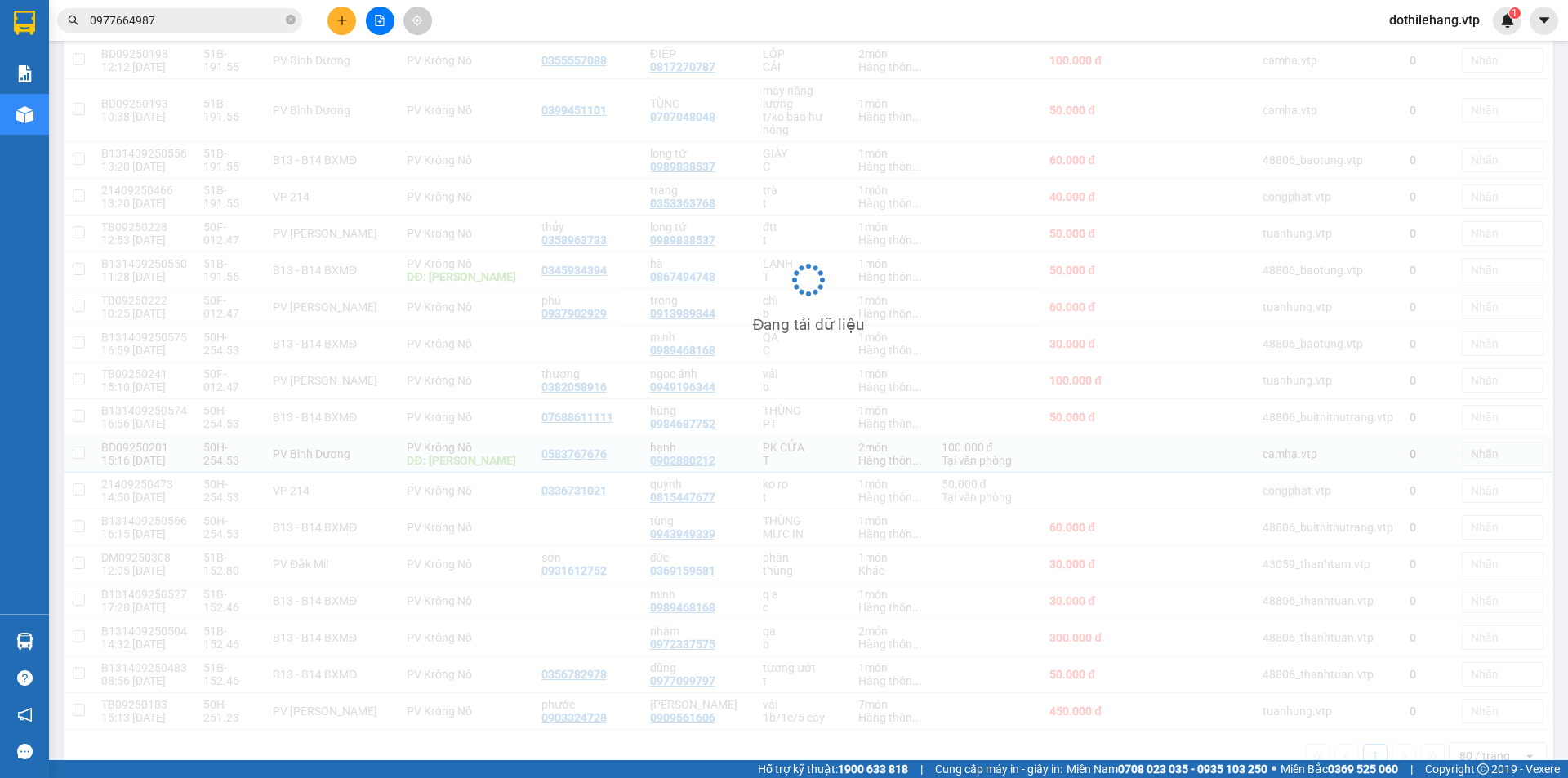
checkbox input "false"
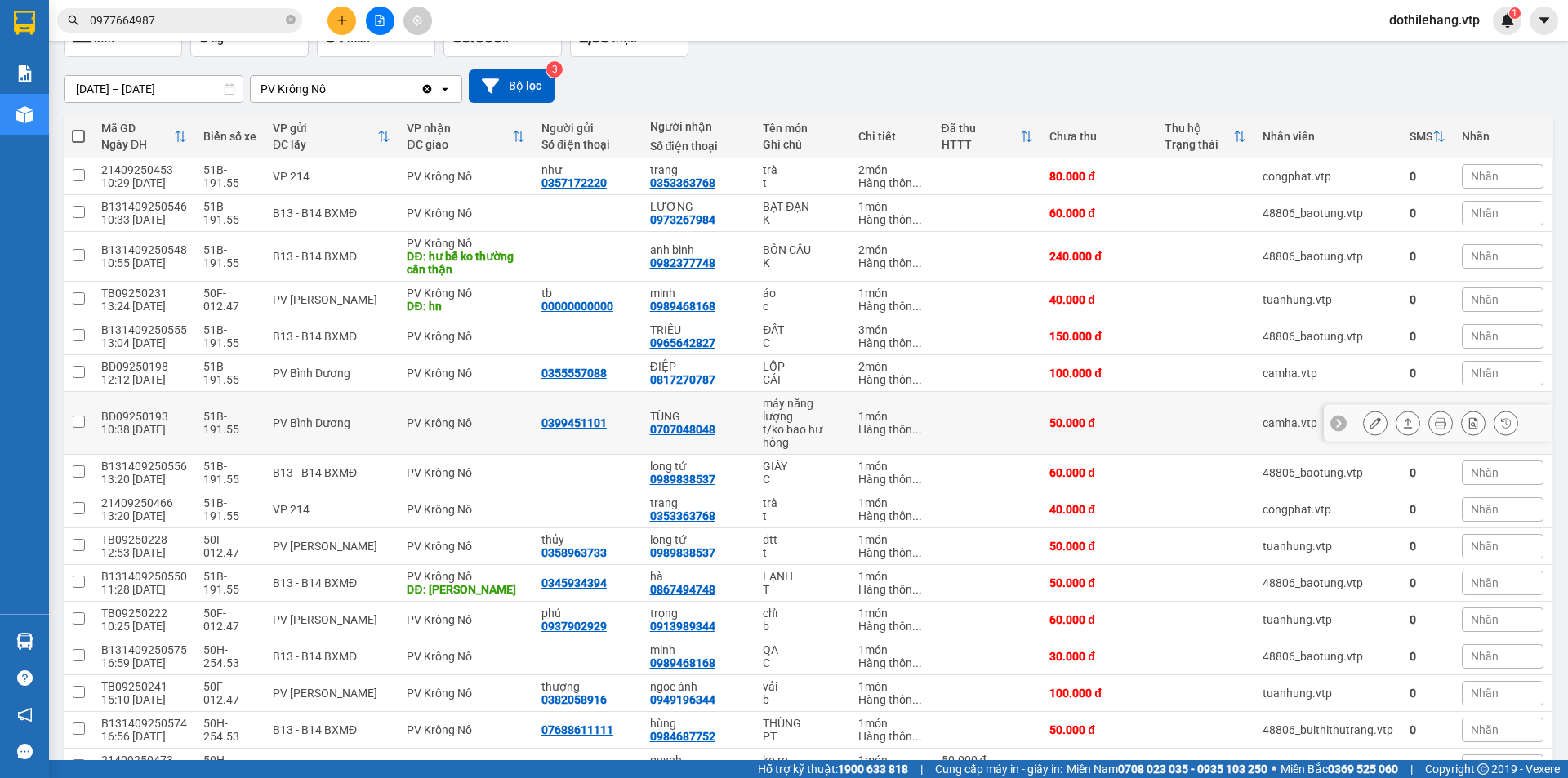
scroll to position [101, 0]
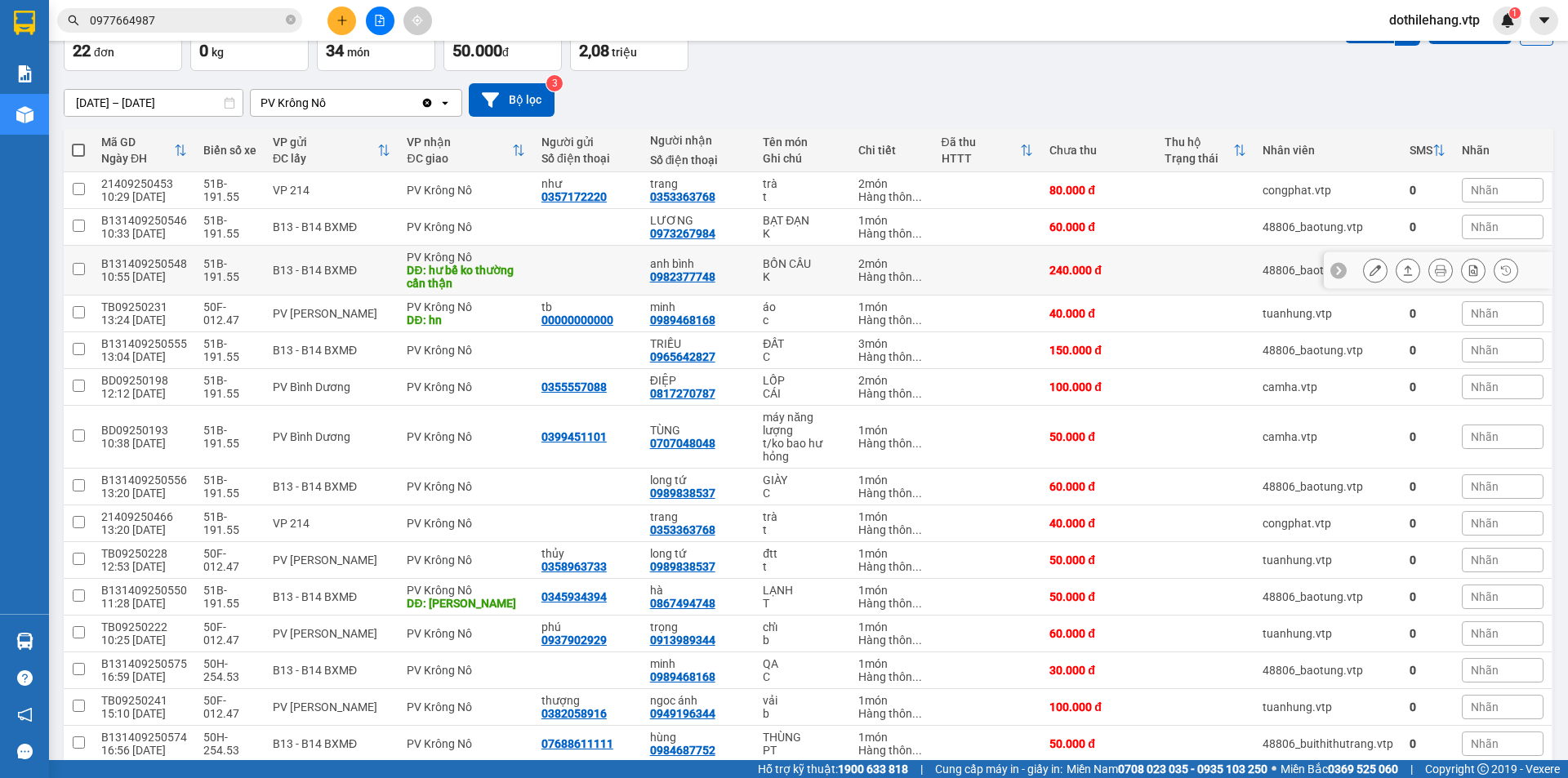
click at [999, 285] on td at bounding box center [988, 270] width 109 height 50
checkbox input "true"
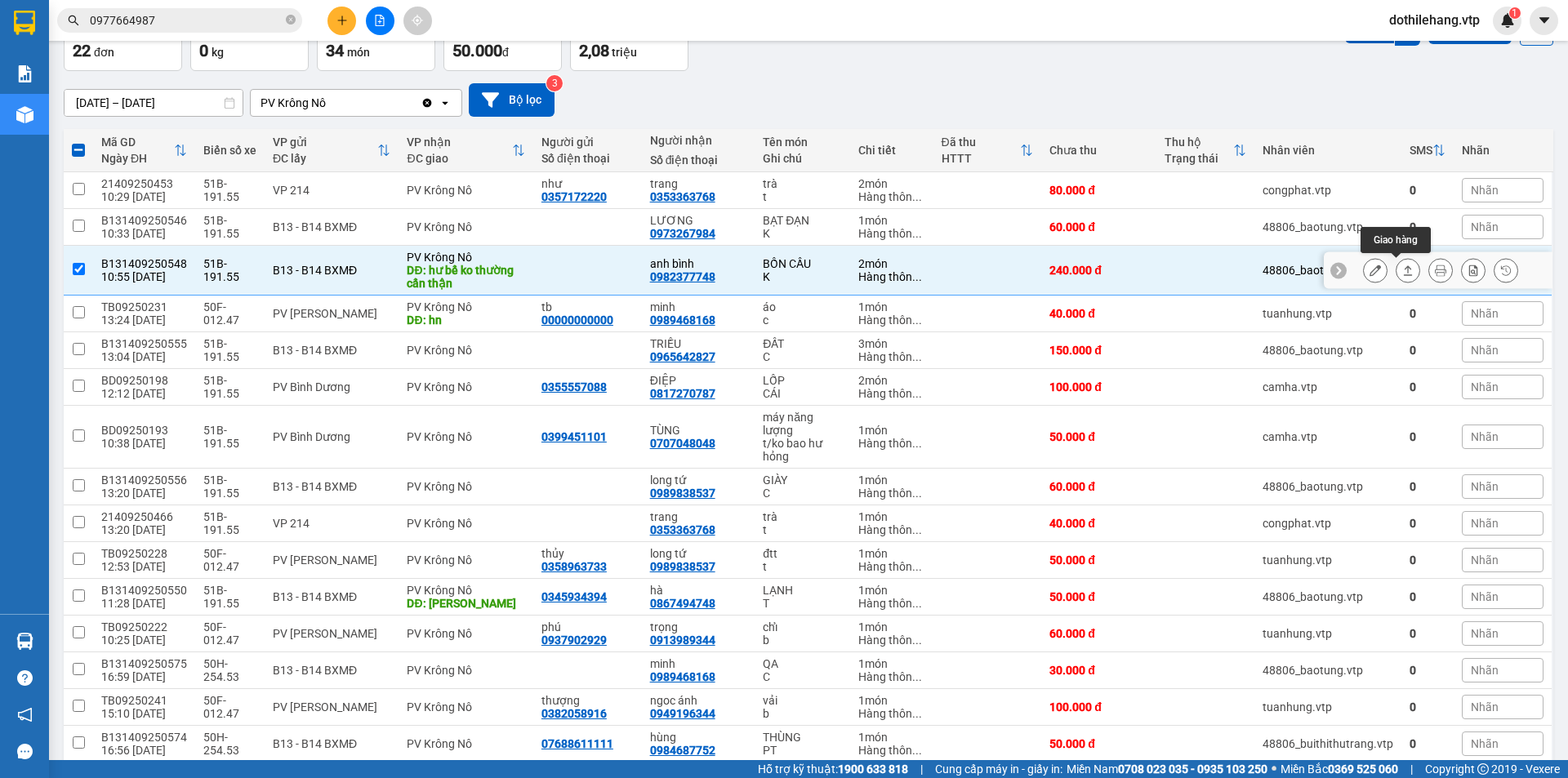
click at [1402, 269] on icon at bounding box center [1407, 270] width 11 height 11
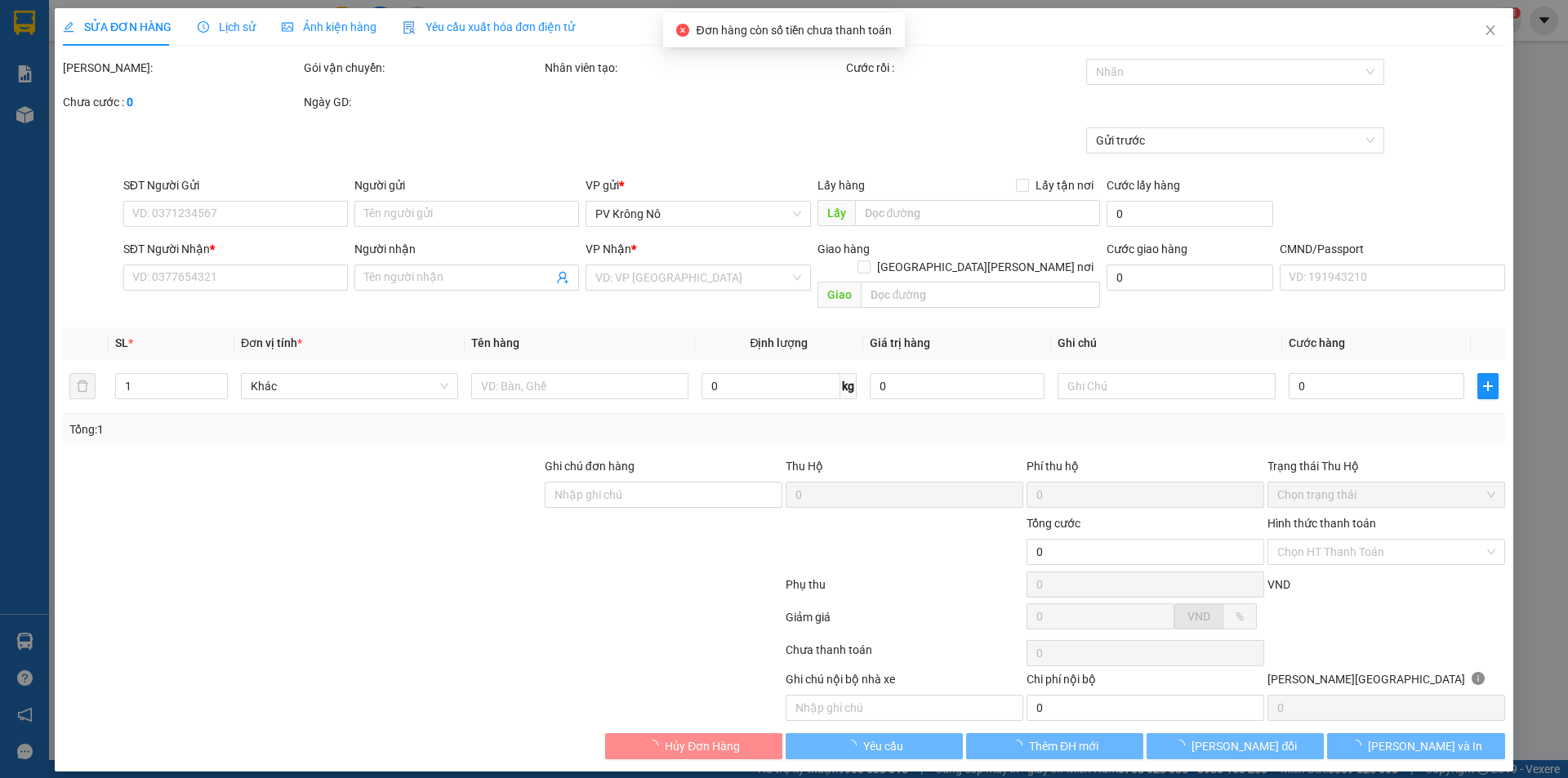
type input "12.000"
type input "0982377748"
type input "anh bình"
type input "hư bể ko thường cẩn thận"
type input "240.000"
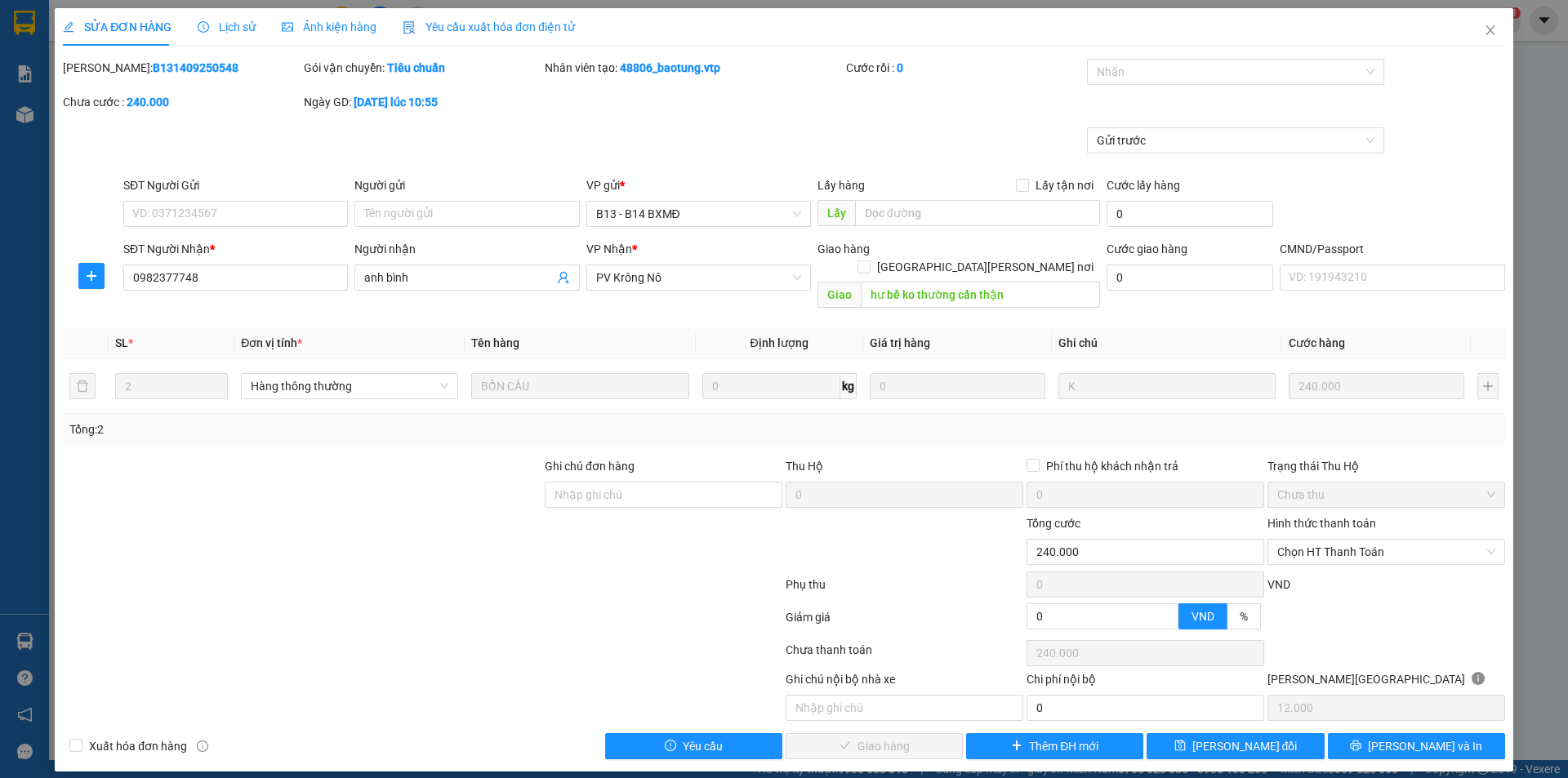
click at [1302, 518] on div "Hình thức thanh toán" at bounding box center [1386, 527] width 238 height 25
click at [1305, 540] on span "Chọn HT Thanh Toán" at bounding box center [1386, 552] width 218 height 25
drag, startPoint x: 1329, startPoint y: 670, endPoint x: 1323, endPoint y: 648, distance: 22.8
click at [1329, 665] on div "Chuyển khoản" at bounding box center [1386, 671] width 218 height 18
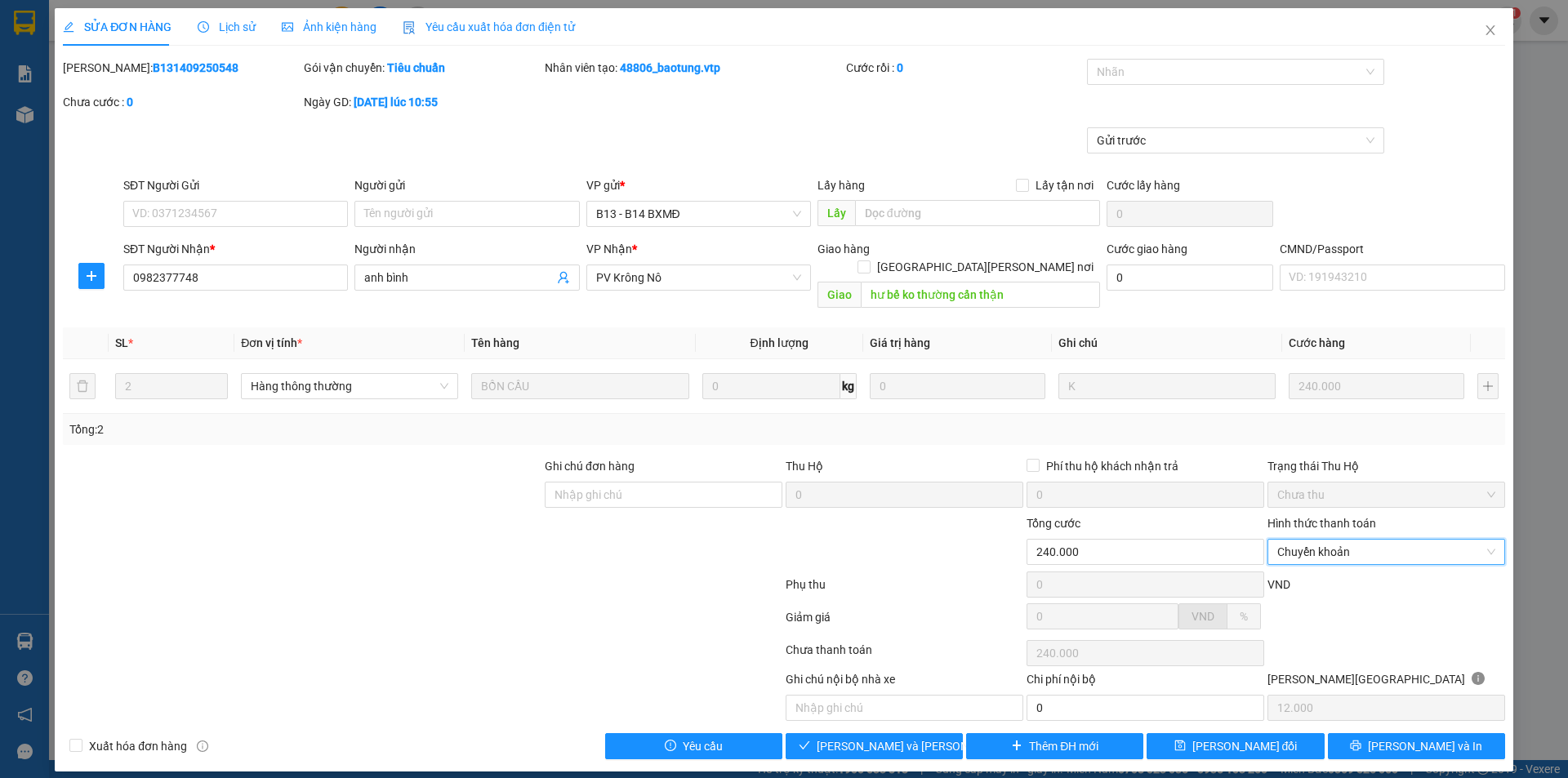
type input "0"
click at [1217, 76] on div at bounding box center [1228, 72] width 273 height 19
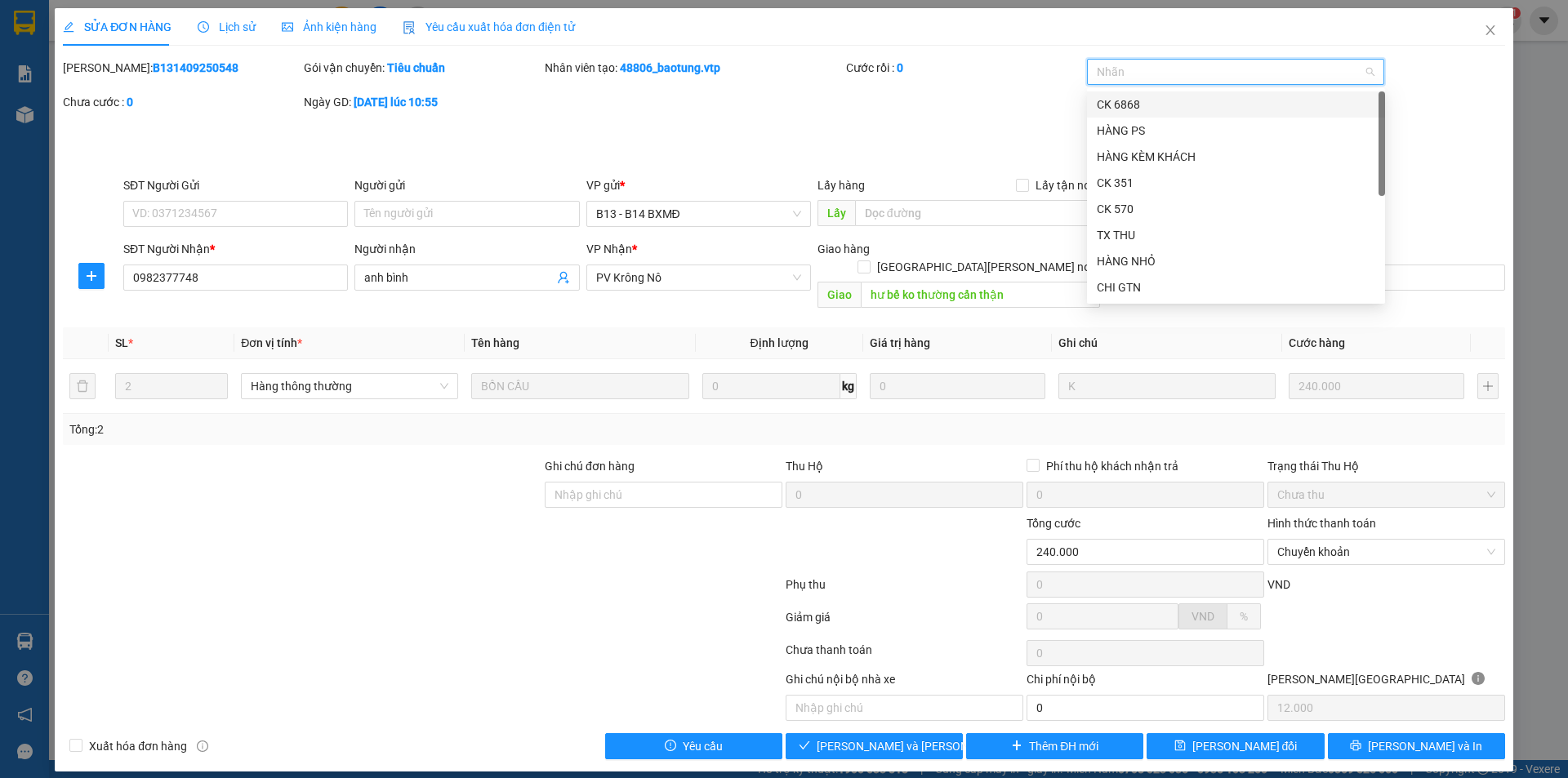
click at [1186, 111] on div "CK 6868" at bounding box center [1235, 104] width 278 height 18
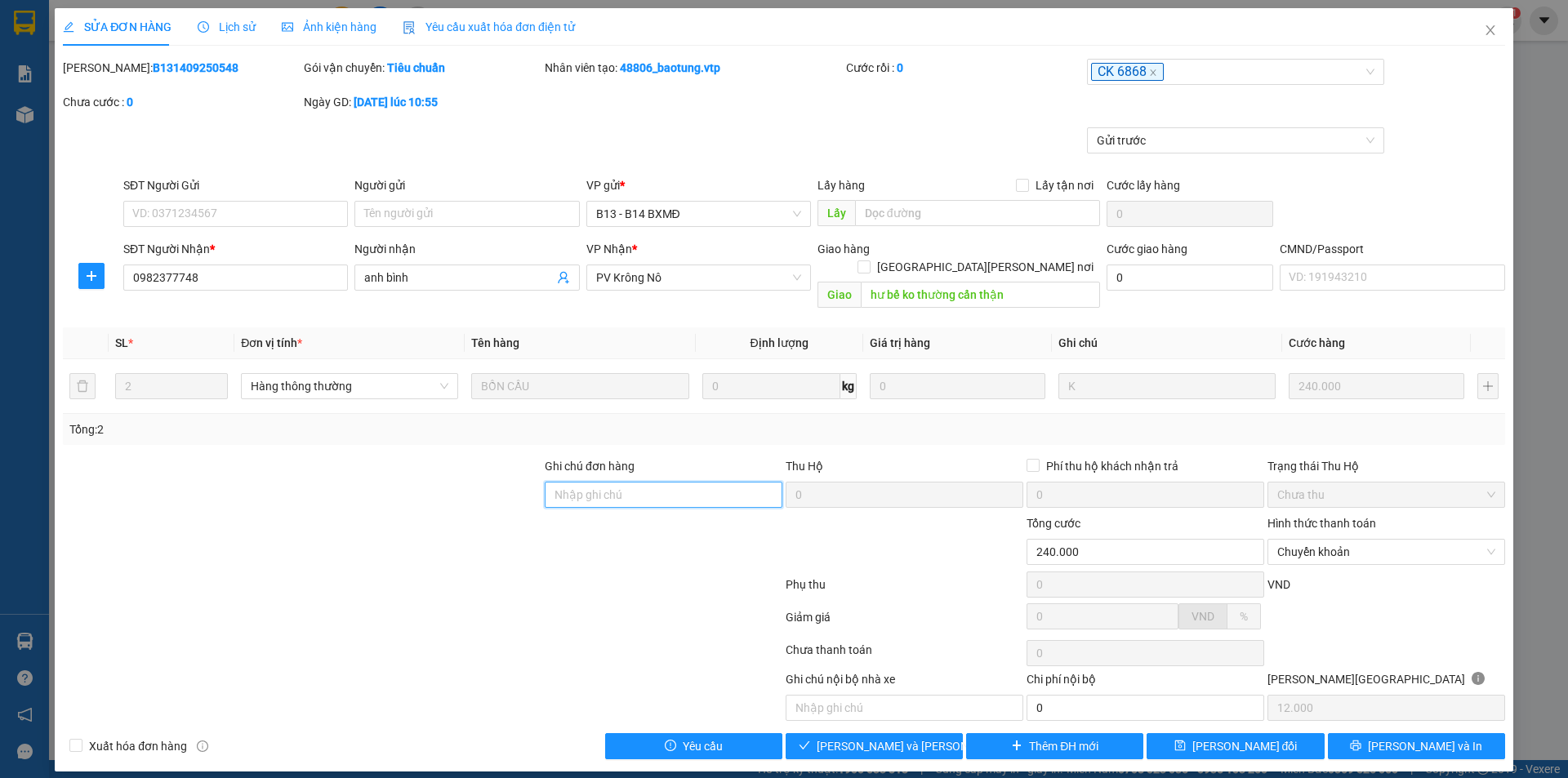
click at [665, 482] on input "Ghi chú đơn hàng" at bounding box center [664, 494] width 238 height 26
type input "CK68 240K 13/9 7H50P"
click at [921, 737] on span "[PERSON_NAME] và [PERSON_NAME] hàng" at bounding box center [926, 746] width 221 height 18
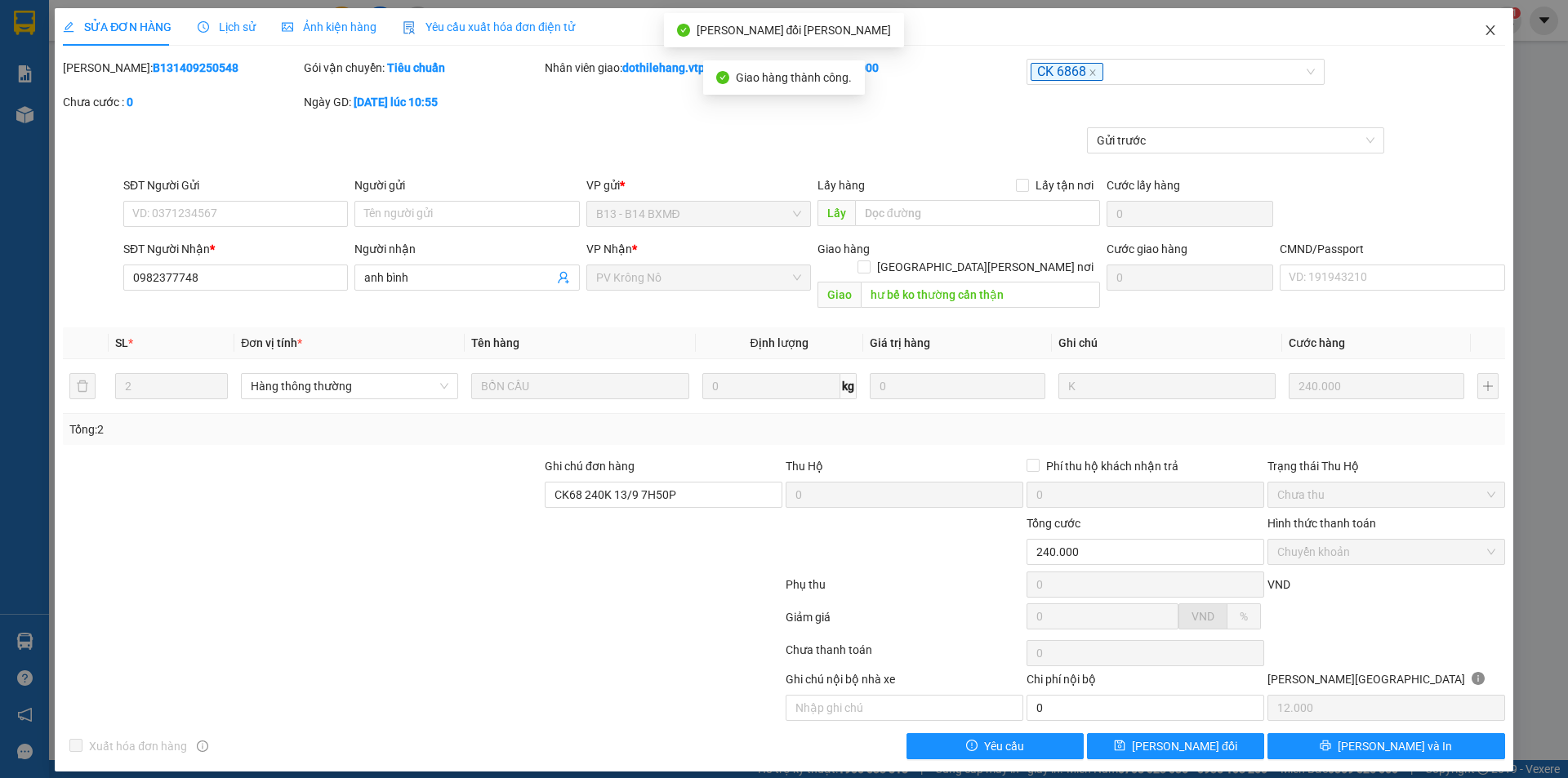
click at [1486, 26] on icon "close" at bounding box center [1491, 31] width 13 height 13
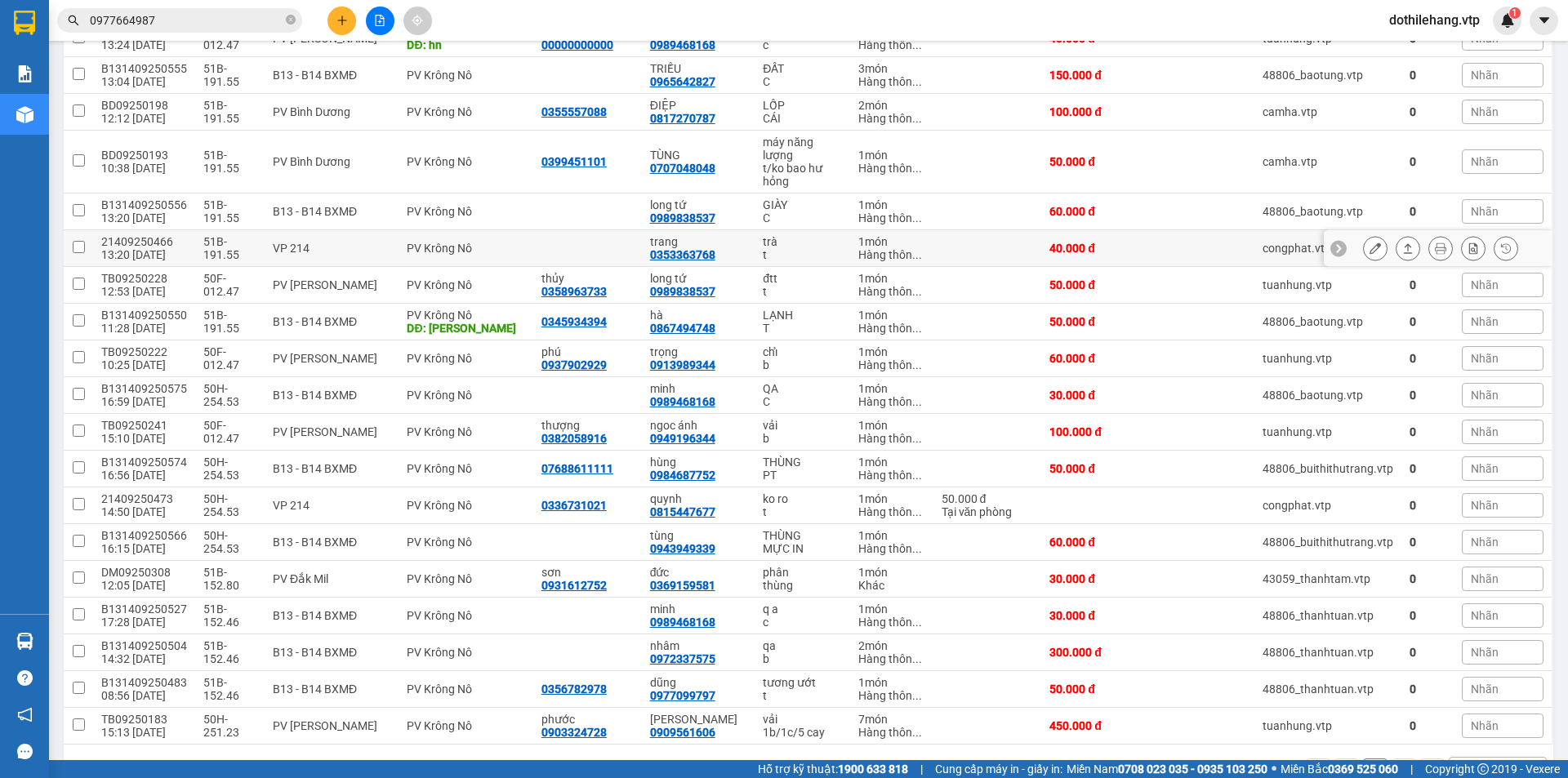
scroll to position [378, 0]
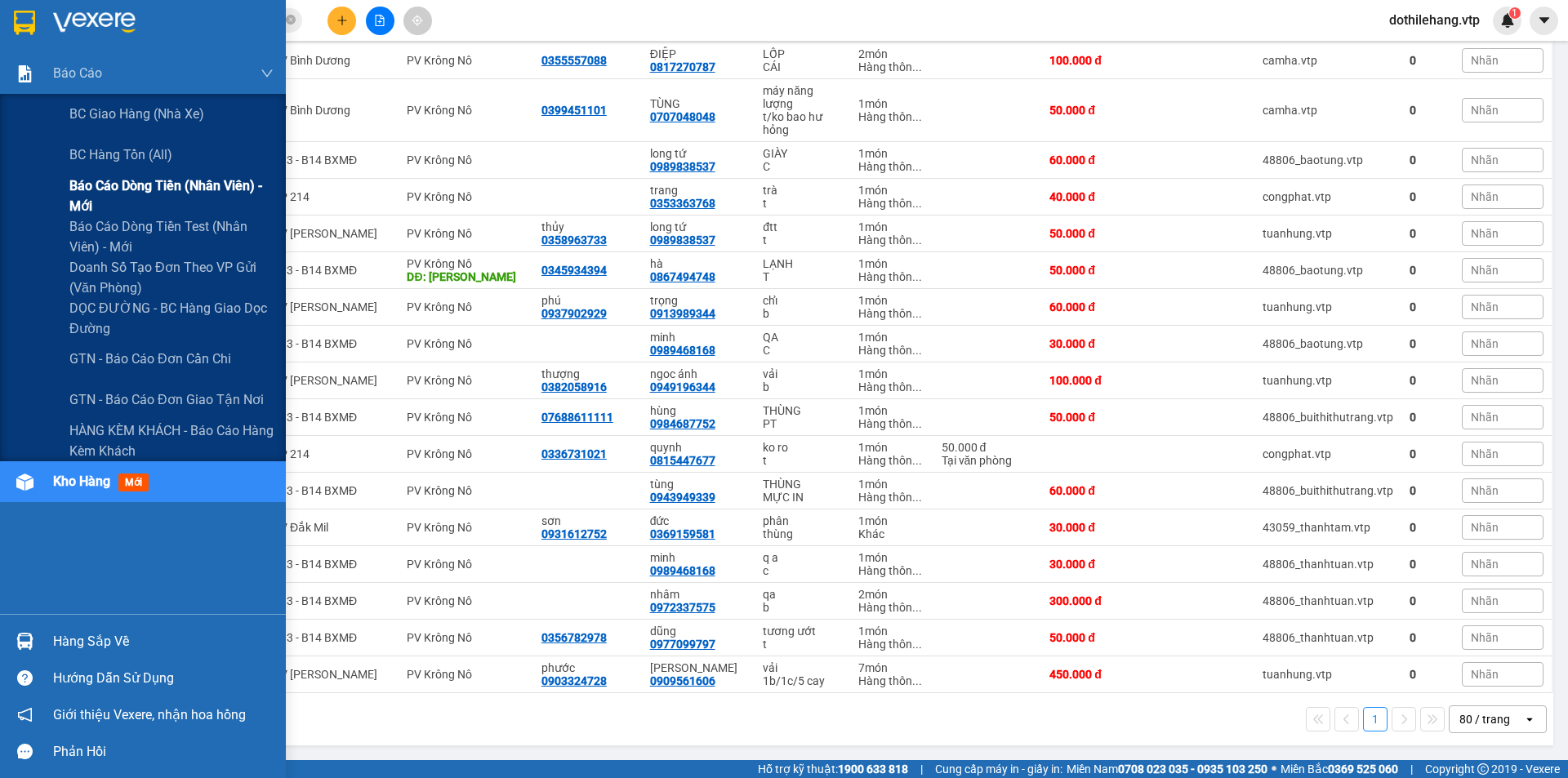
click at [99, 202] on span "Báo cáo dòng tiền (nhân viên) - mới" at bounding box center [172, 196] width 205 height 41
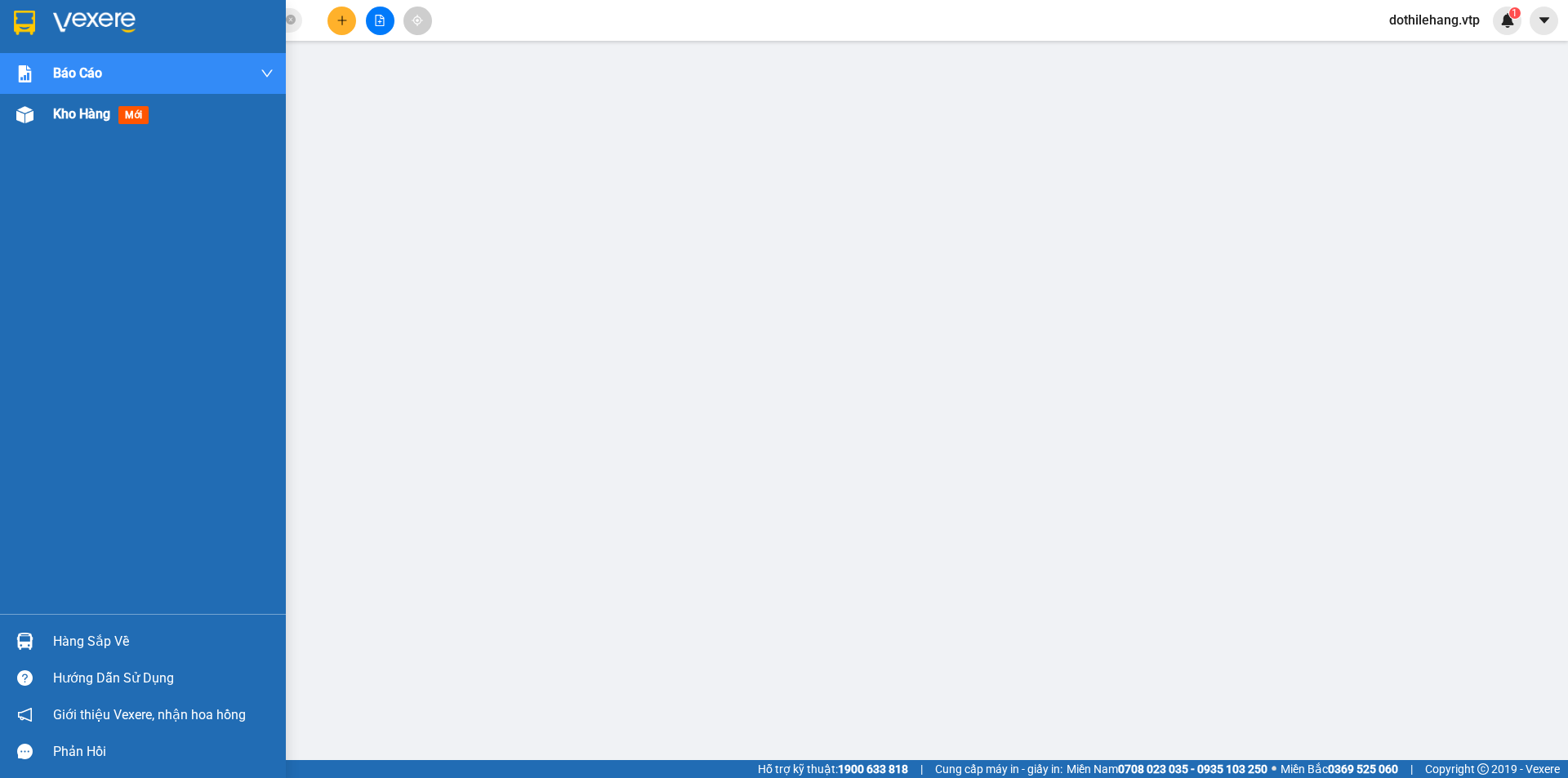
click at [135, 113] on span "mới" at bounding box center [134, 115] width 31 height 18
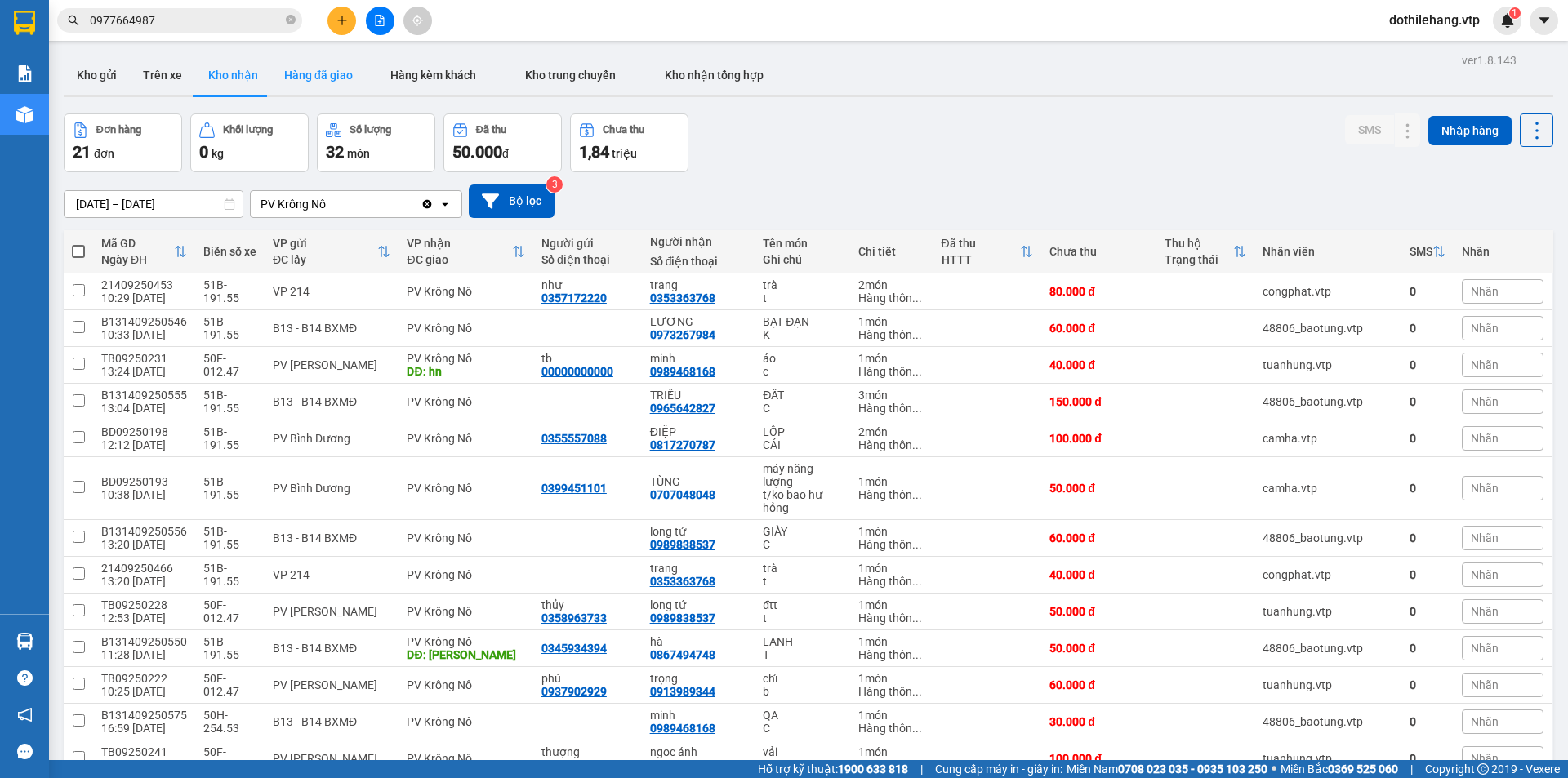
click at [305, 76] on button "Hàng đã giao" at bounding box center [318, 75] width 95 height 39
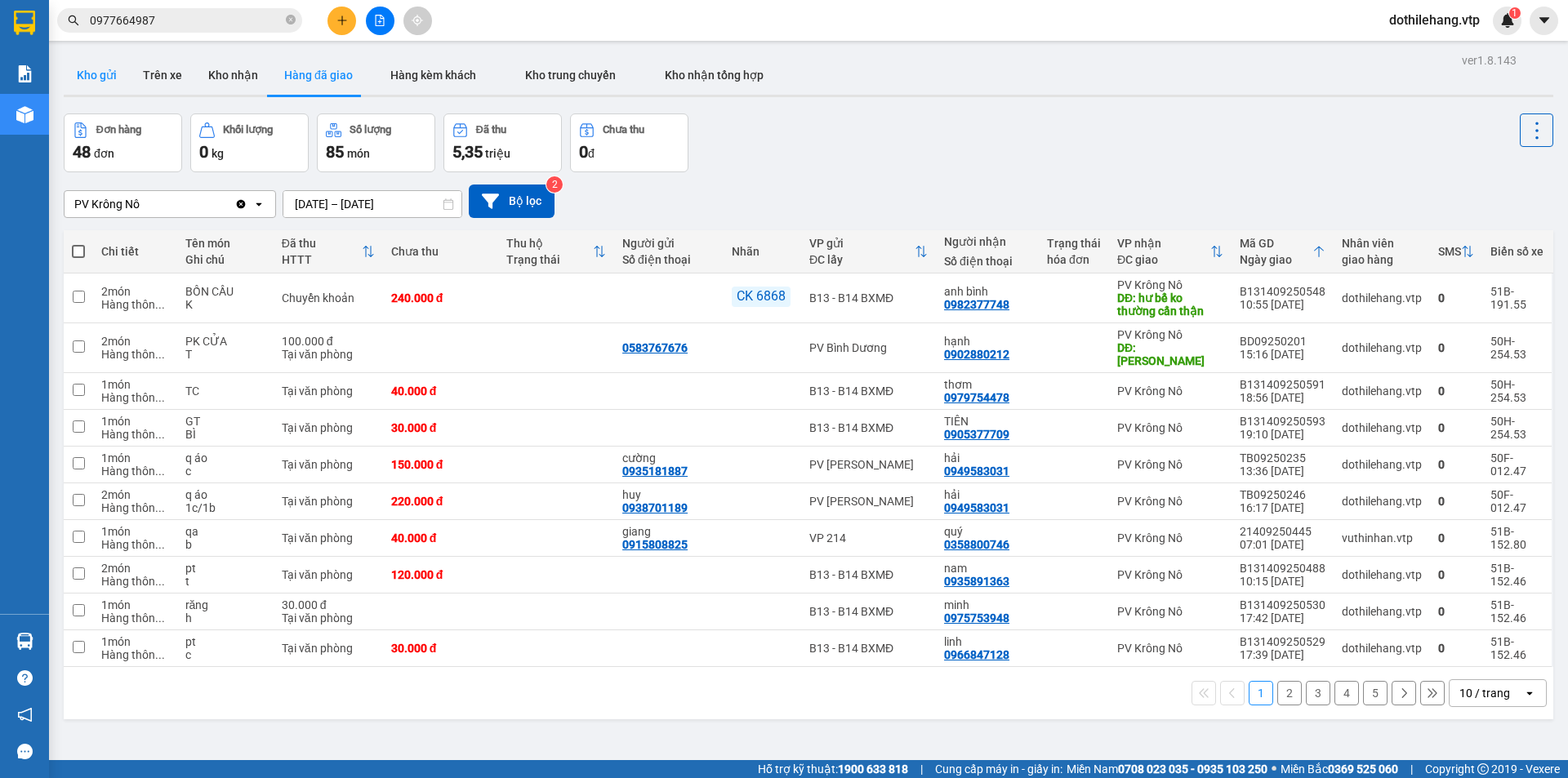
click at [90, 76] on button "Kho gửi" at bounding box center [97, 75] width 66 height 39
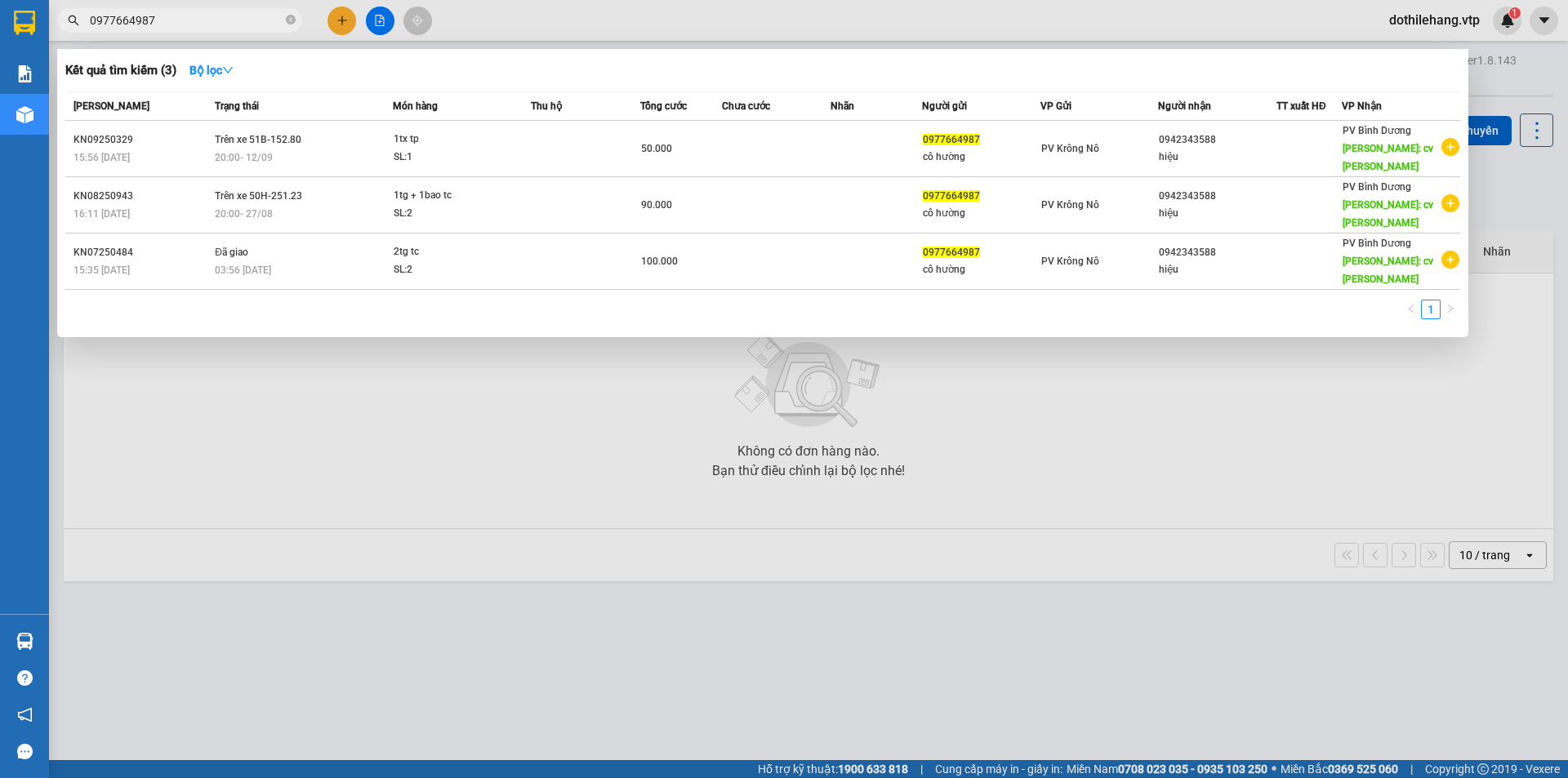
drag, startPoint x: 198, startPoint y: 21, endPoint x: 67, endPoint y: 12, distance: 131.3
click at [67, 12] on span "0977664987" at bounding box center [180, 21] width 245 height 25
type input "4748"
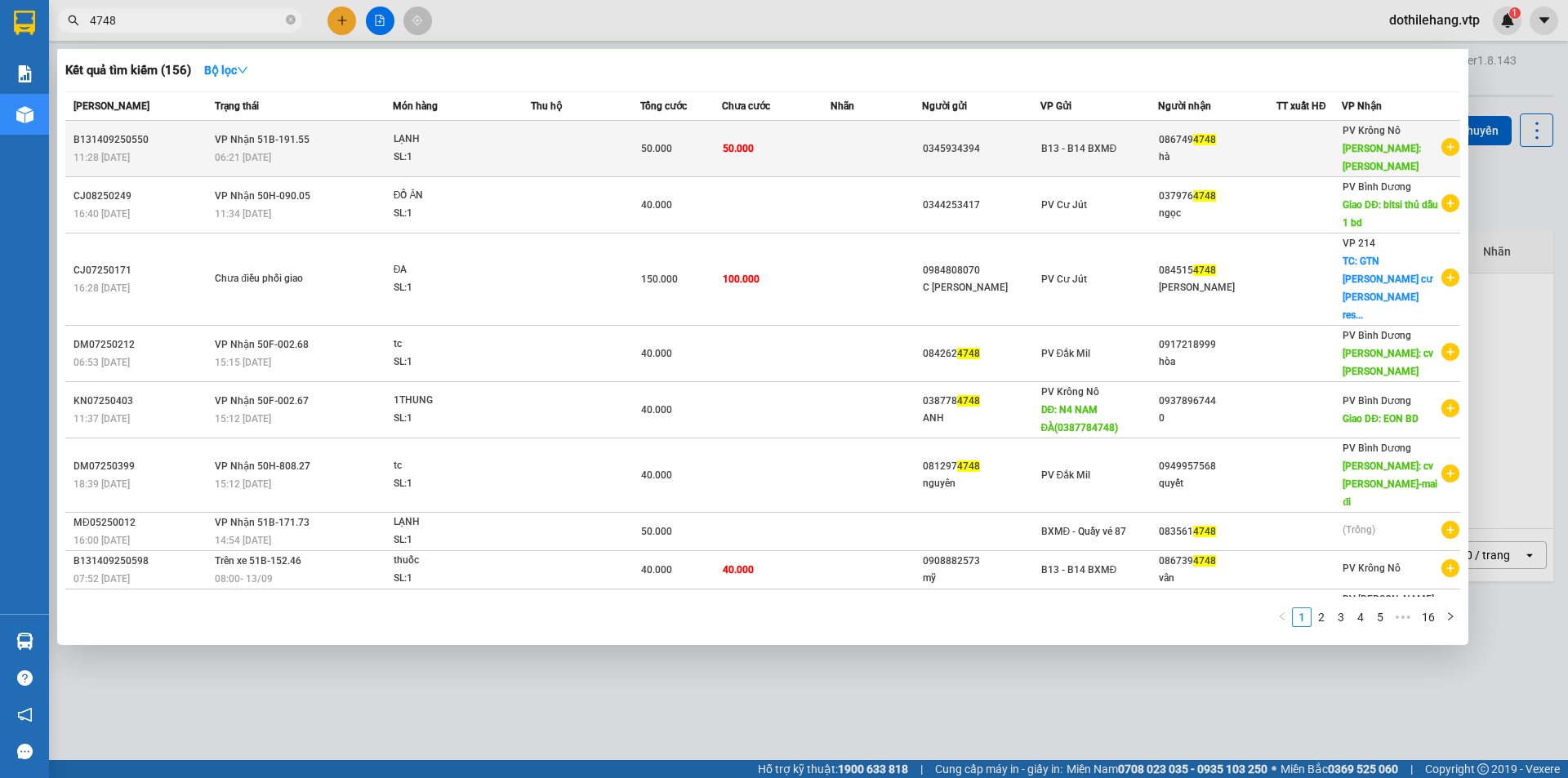
click at [514, 148] on div "SL: 1" at bounding box center [455, 157] width 122 height 18
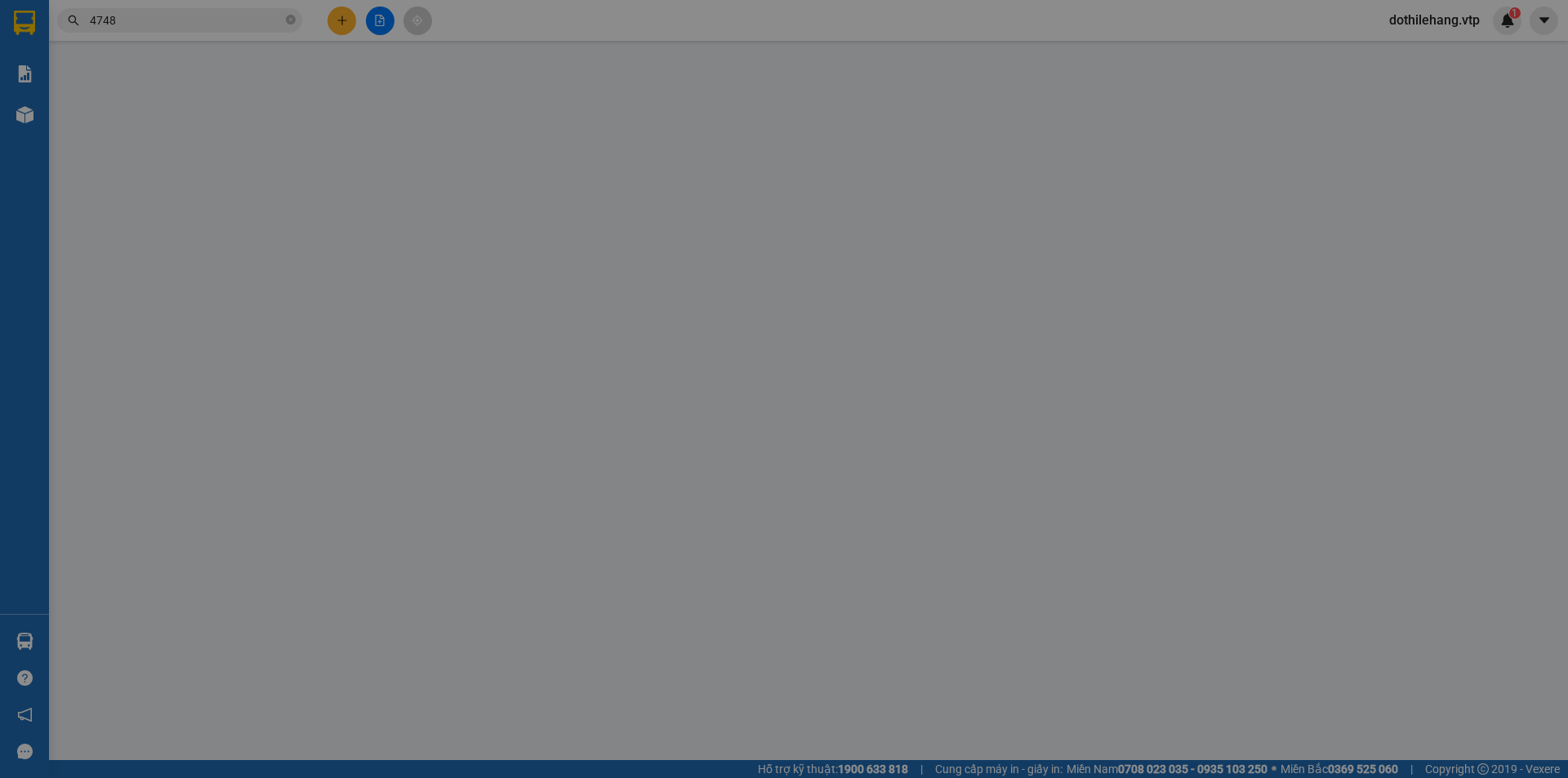
type input "0345934394"
type input "0867494748"
type input "hà"
type input "NAM ĐÀ"
type input "50.000"
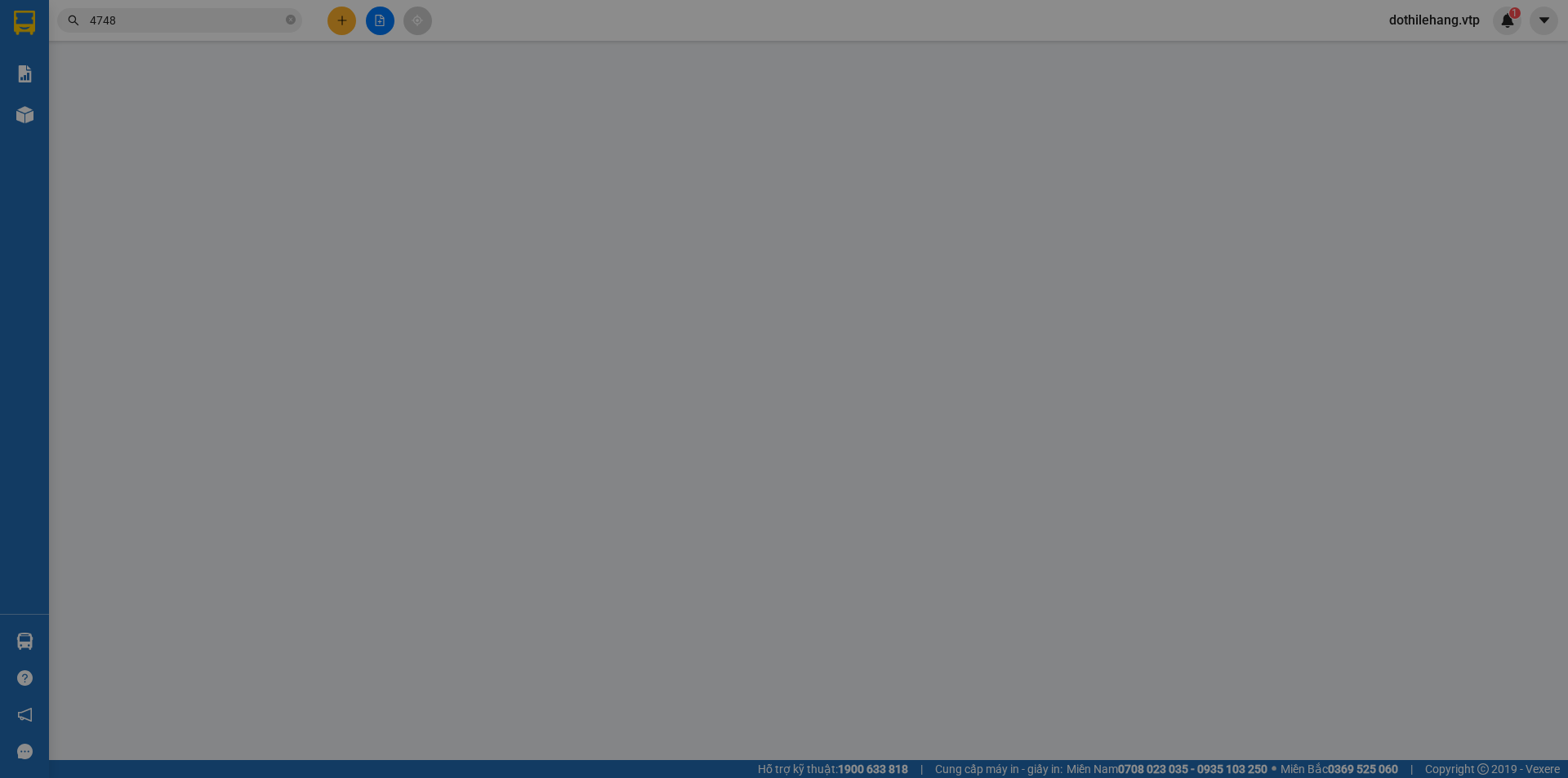
type input "50.000"
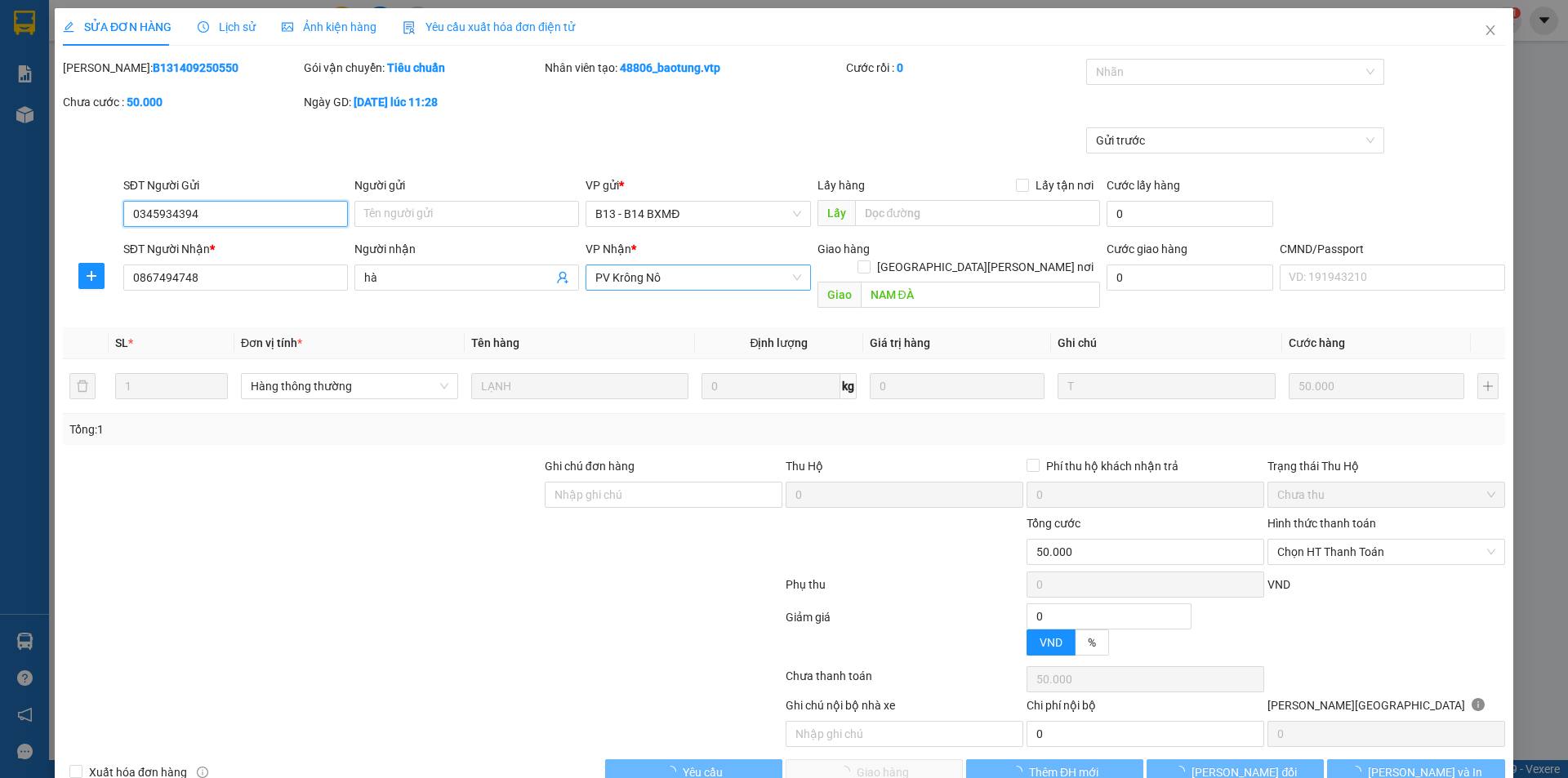
type input "2.500"
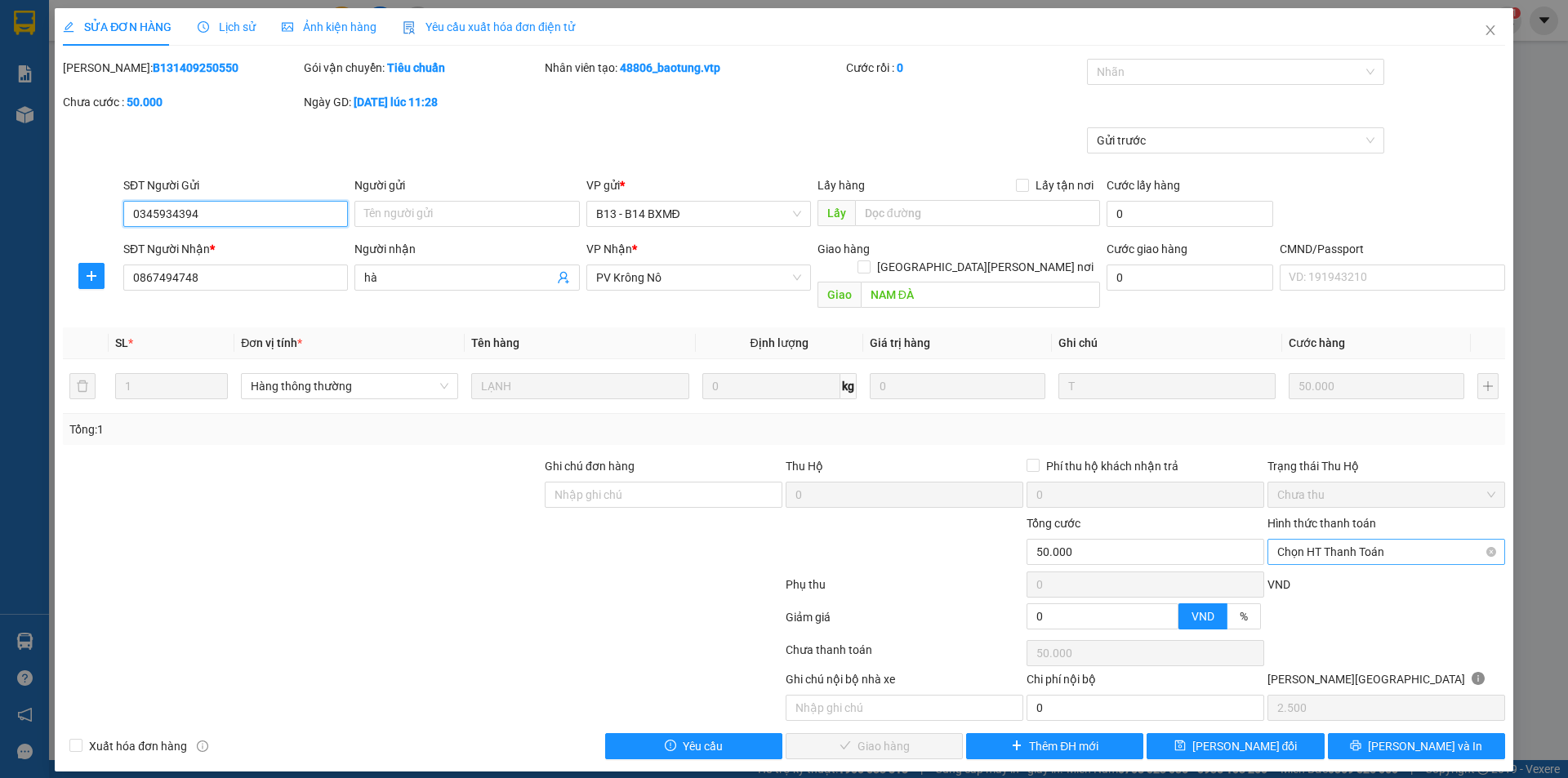
click at [1323, 540] on span "Chọn HT Thanh Toán" at bounding box center [1386, 552] width 218 height 25
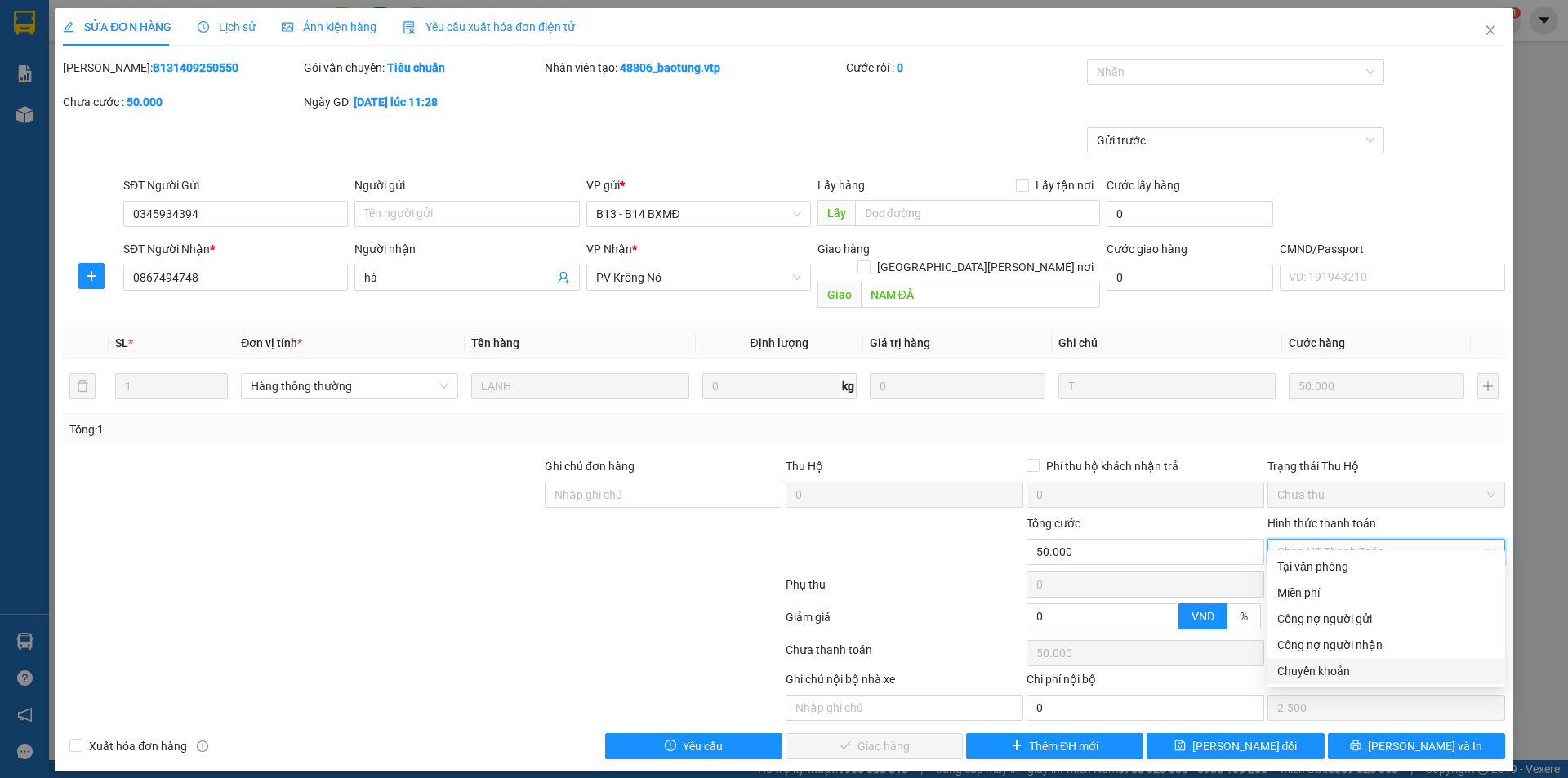
drag, startPoint x: 1317, startPoint y: 665, endPoint x: 1284, endPoint y: 503, distance: 165.3
click at [1316, 667] on div "Chuyển khoản" at bounding box center [1386, 671] width 218 height 18
type input "0"
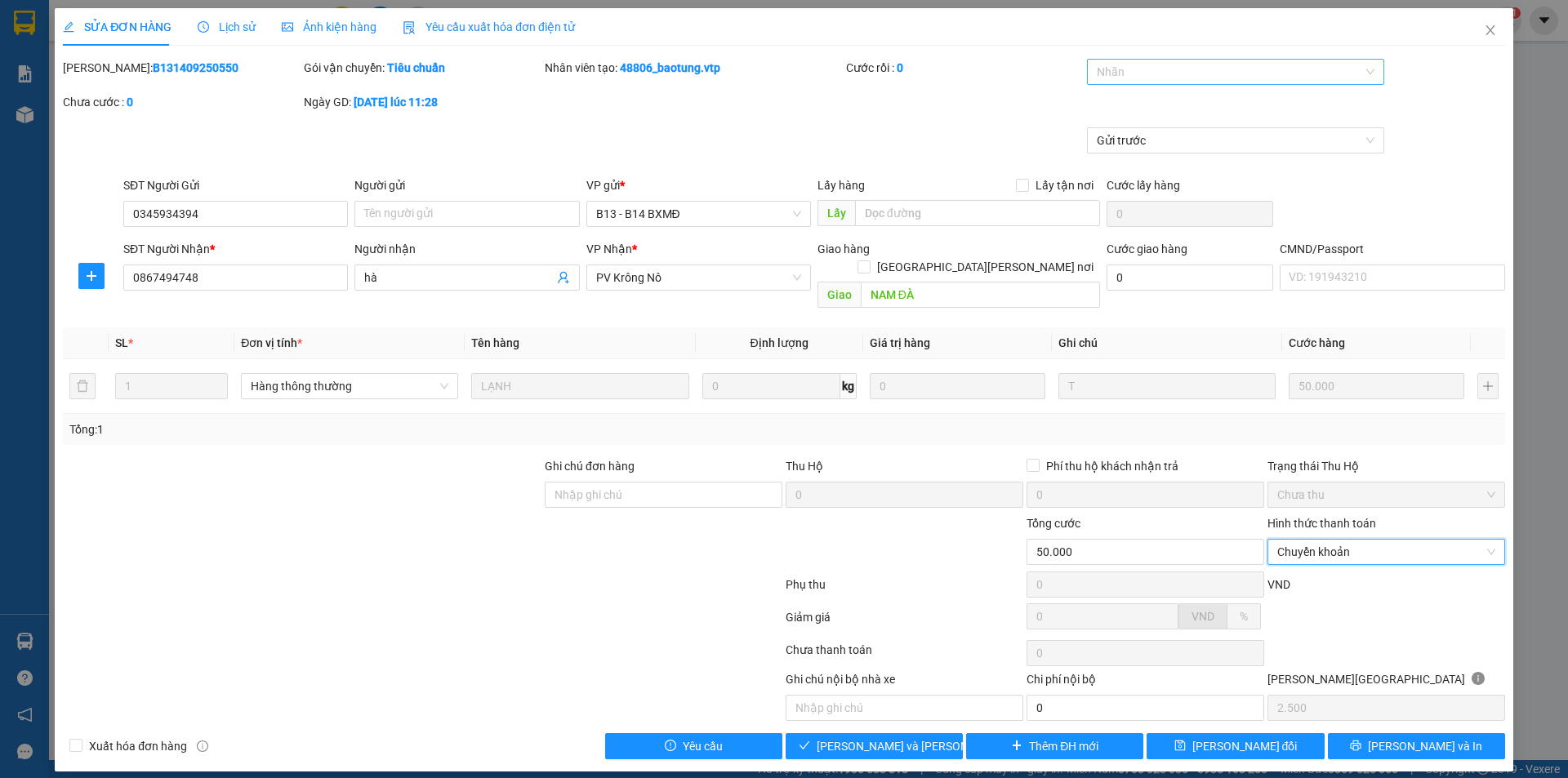
click at [1122, 73] on div at bounding box center [1228, 72] width 273 height 19
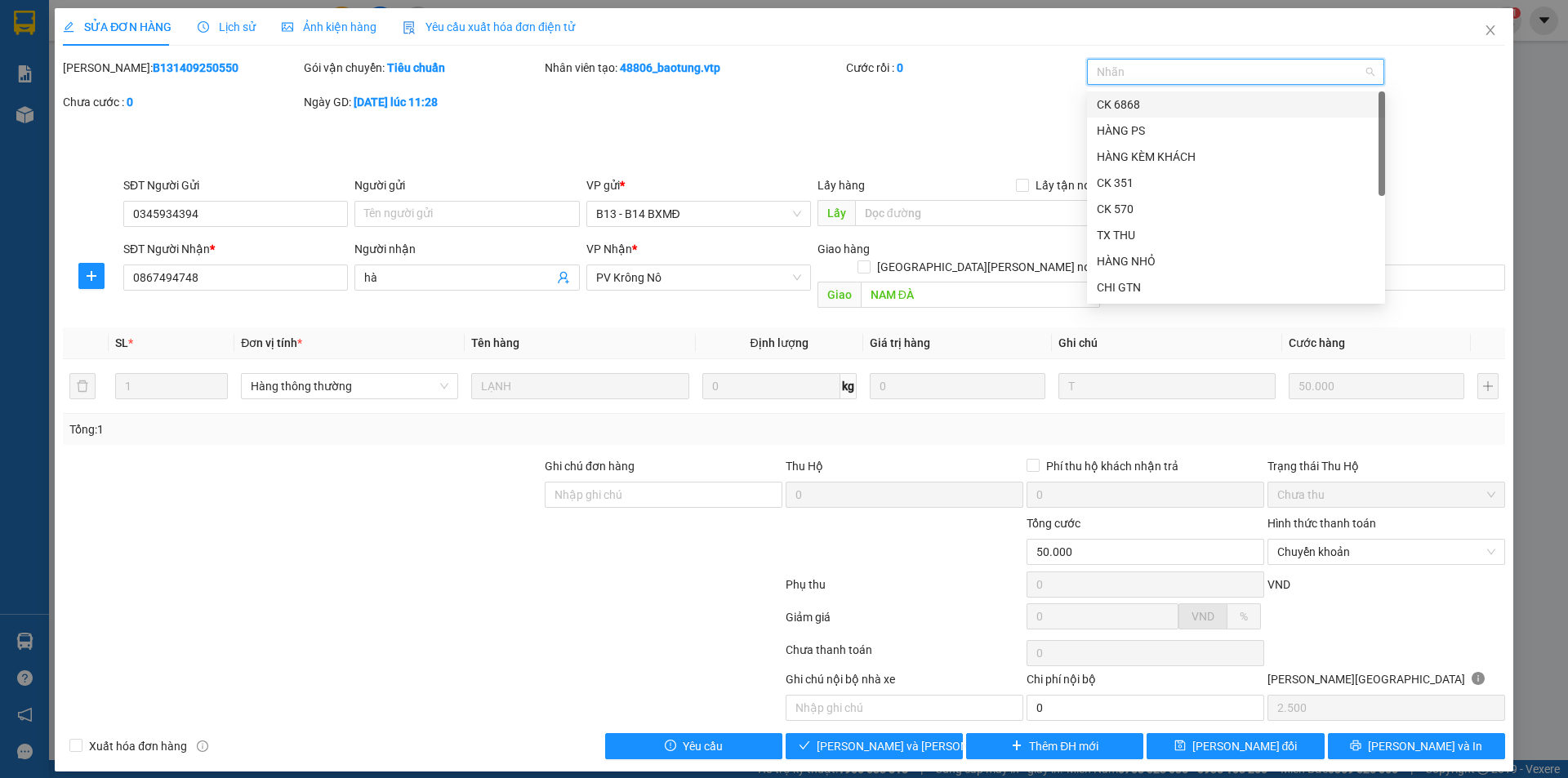
click at [1128, 105] on div "CK 6868" at bounding box center [1235, 104] width 278 height 18
click at [632, 482] on input "Ghi chú đơn hàng" at bounding box center [664, 494] width 238 height 26
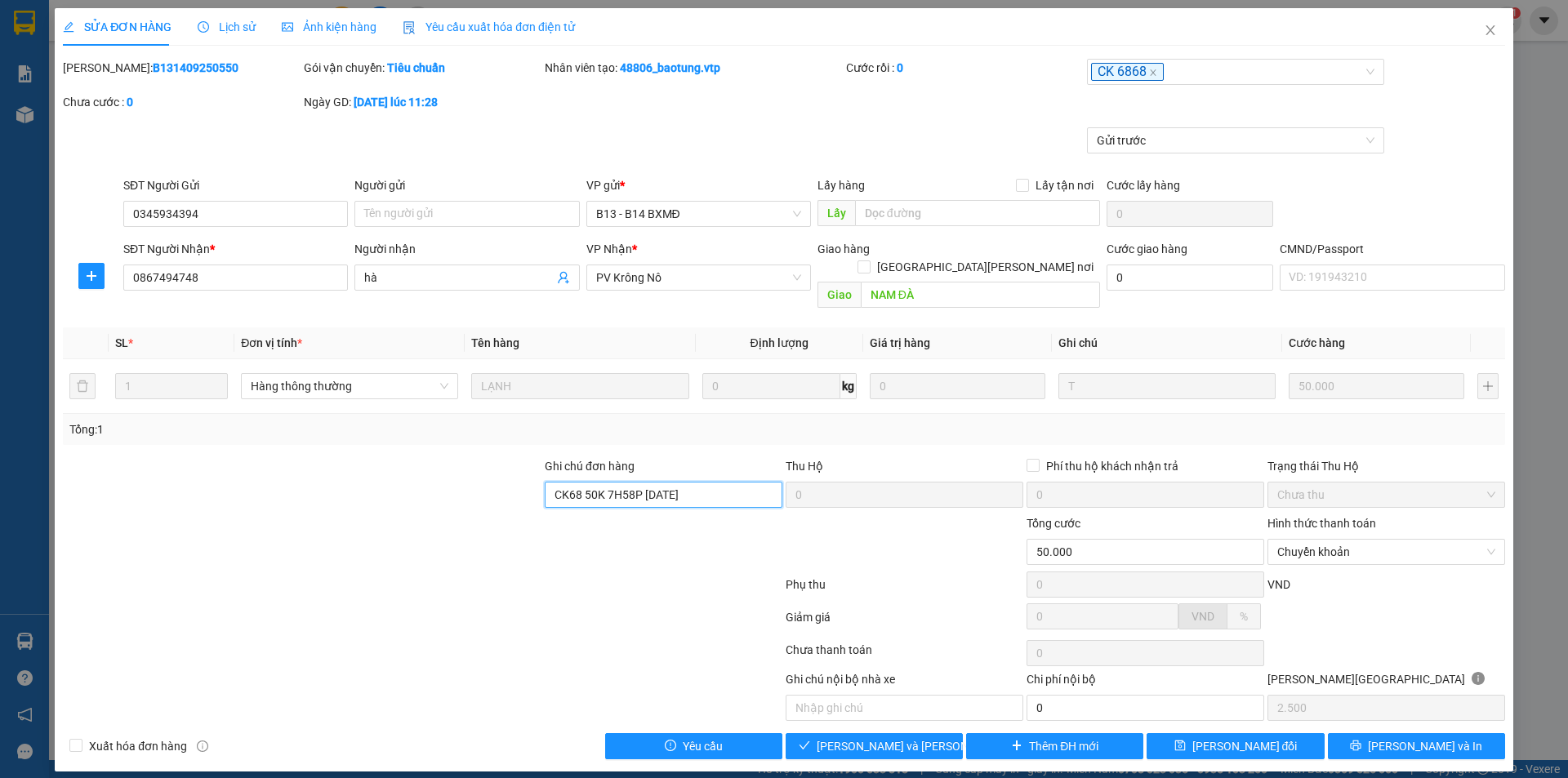
type input "CK68 50K 7H58P [DATE]"
click at [941, 714] on div "Total Paid Fee 0 Total UnPaid Fee 50.000 Cash Collection Total Fee Mã ĐH: B1314…" at bounding box center [784, 408] width 1442 height 701
click at [943, 733] on button "[PERSON_NAME] và [PERSON_NAME] hàng" at bounding box center [874, 746] width 177 height 26
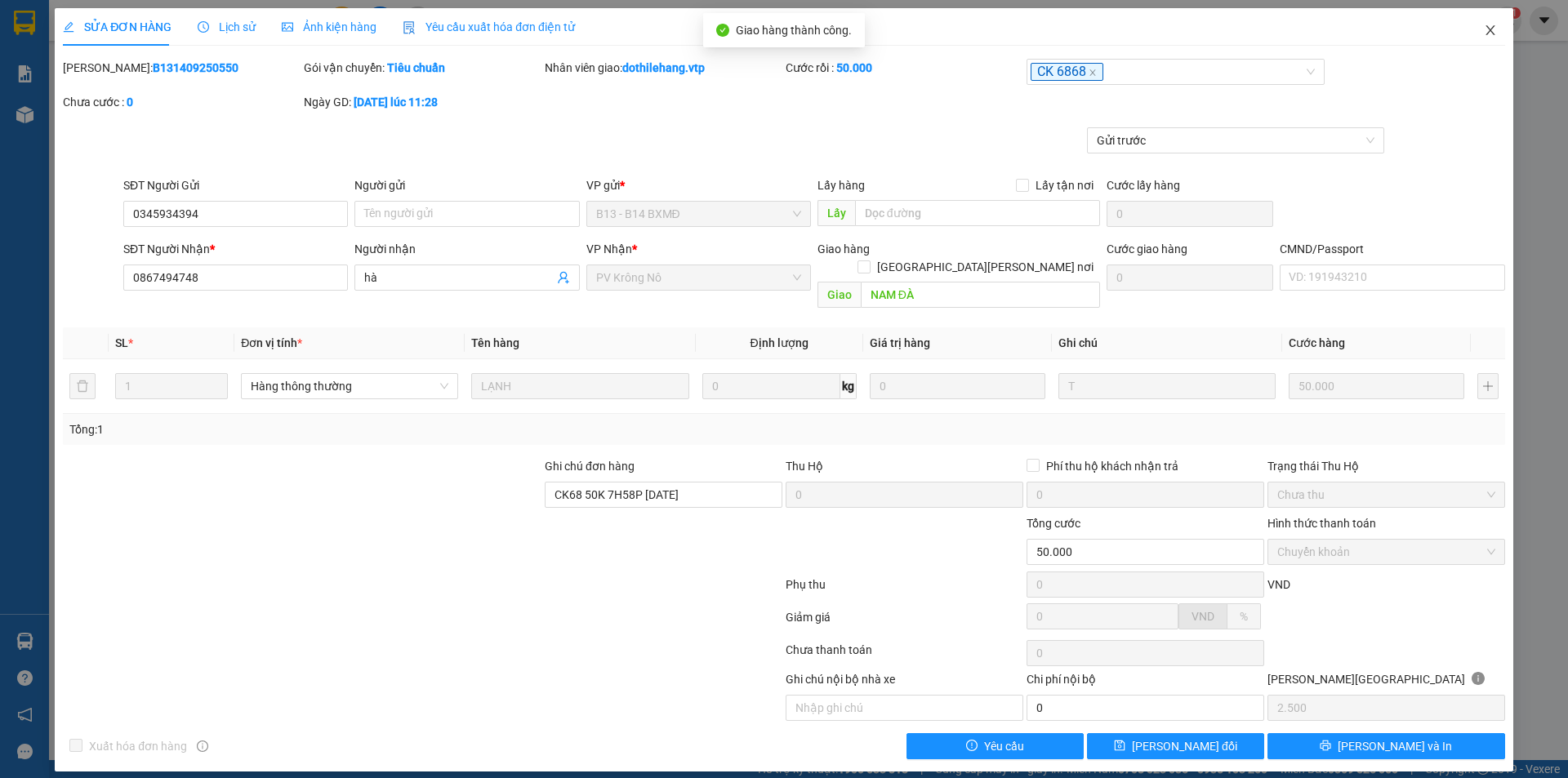
click at [1492, 27] on icon "close" at bounding box center [1491, 31] width 13 height 13
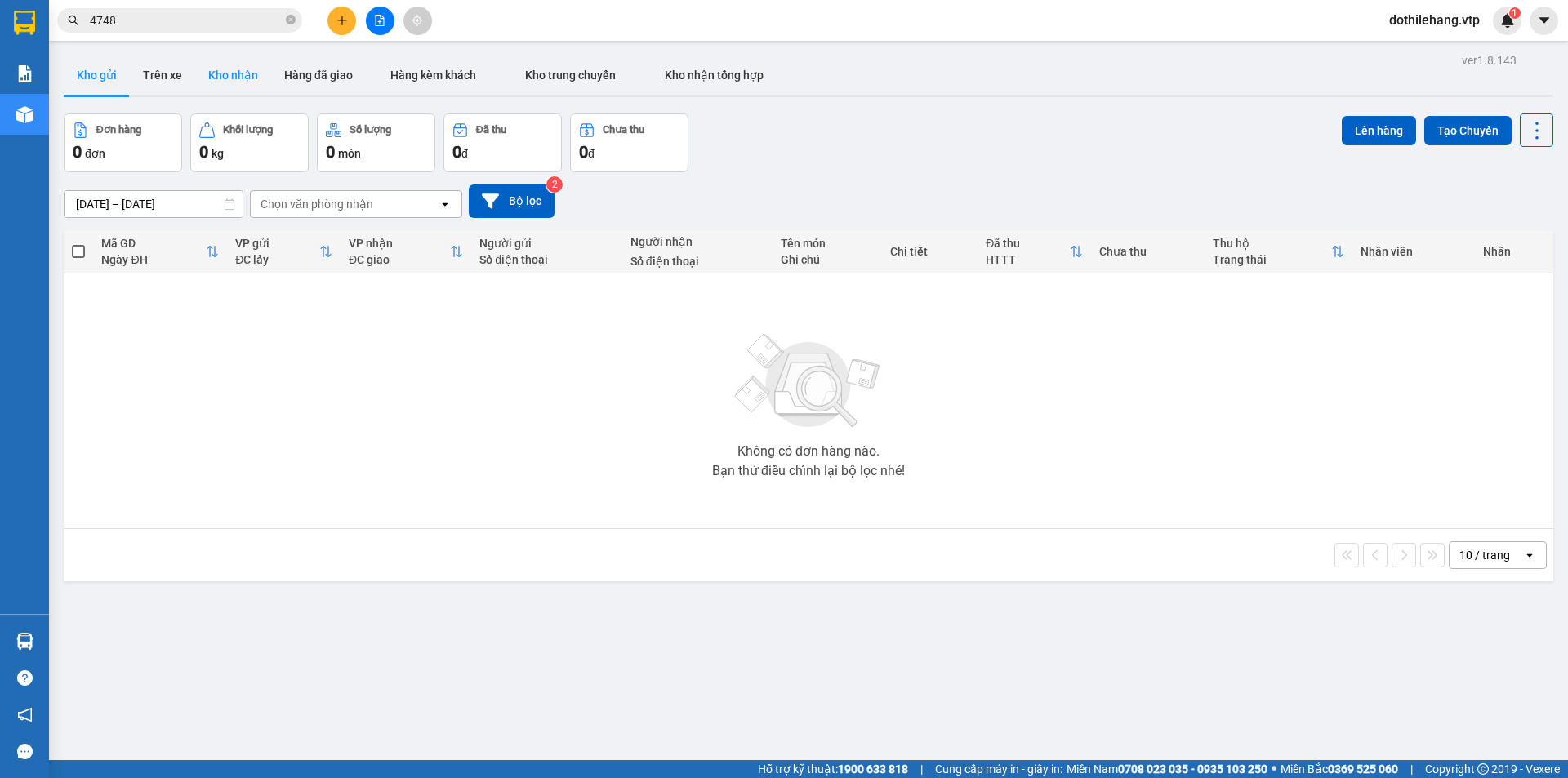
click at [220, 65] on button "Kho nhận" at bounding box center [232, 75] width 76 height 39
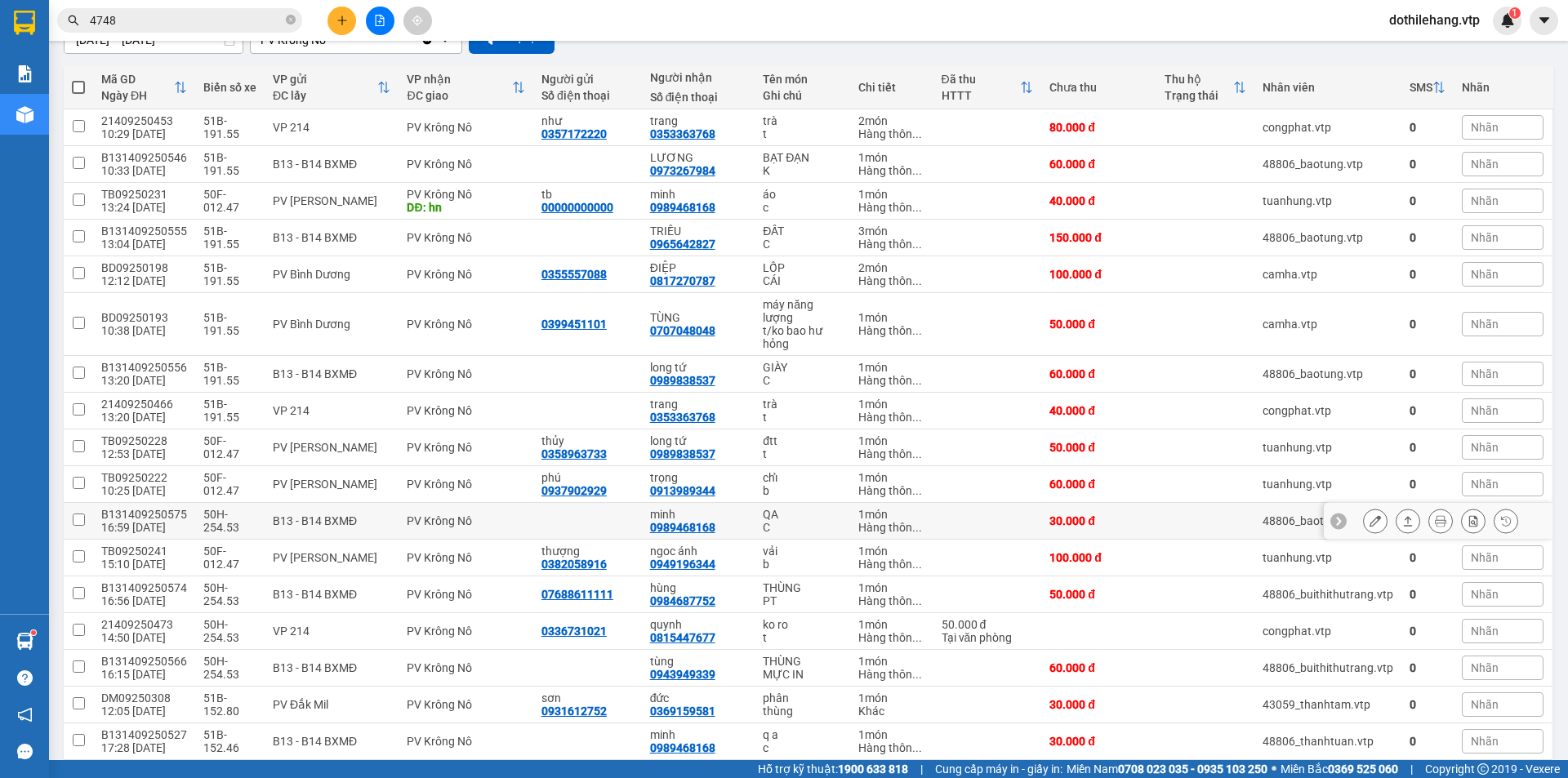
scroll to position [97, 0]
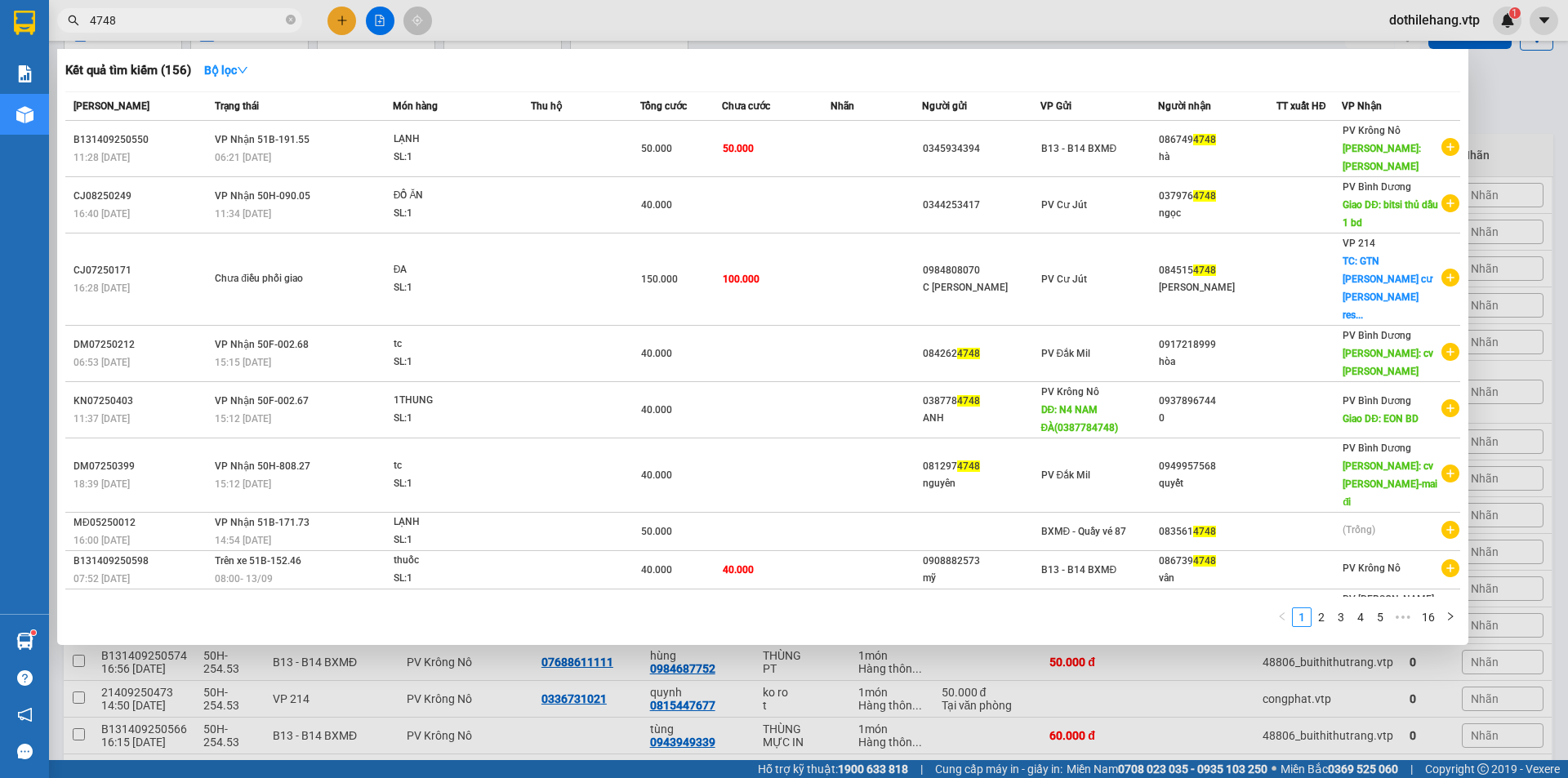
drag, startPoint x: 174, startPoint y: 20, endPoint x: 28, endPoint y: 5, distance: 146.8
click at [35, 9] on section "Kết quả [PERSON_NAME] ( 156 ) Bộ lọc Mã ĐH Trạng thái Món hàng Thu hộ Tổng [PER…" at bounding box center [784, 389] width 1568 height 778
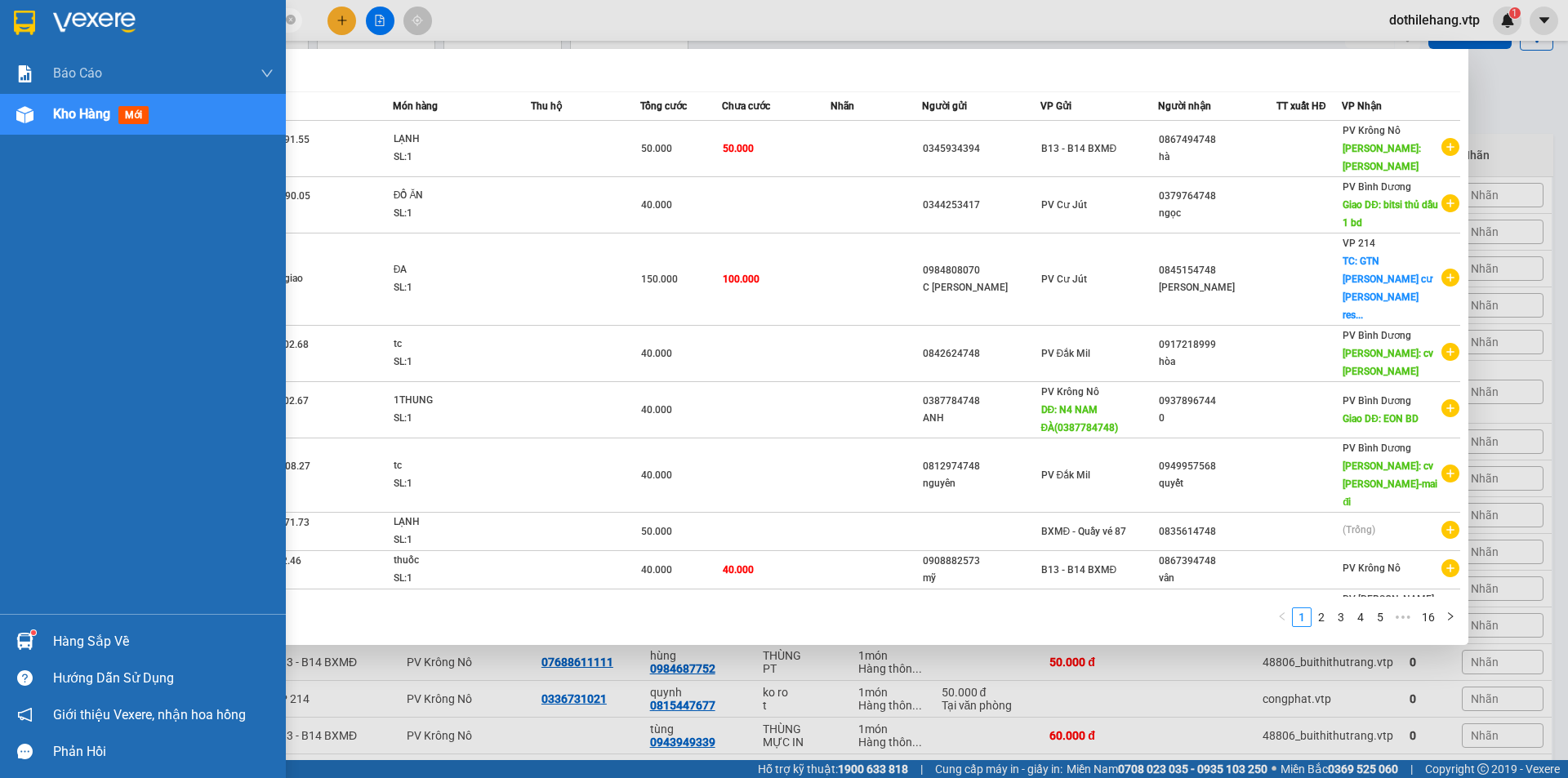
type input "787"
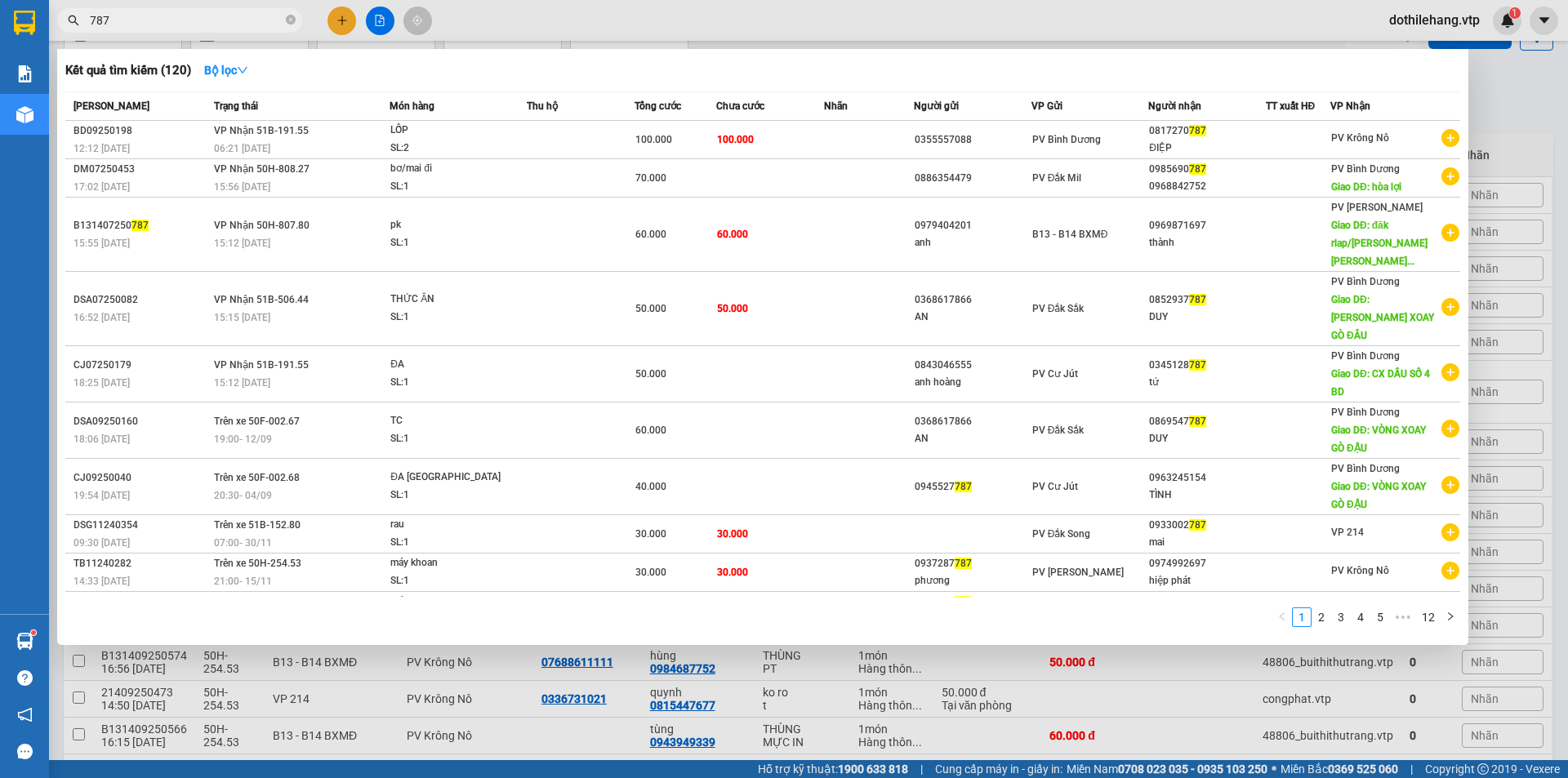
click at [695, 749] on div at bounding box center [784, 389] width 1568 height 778
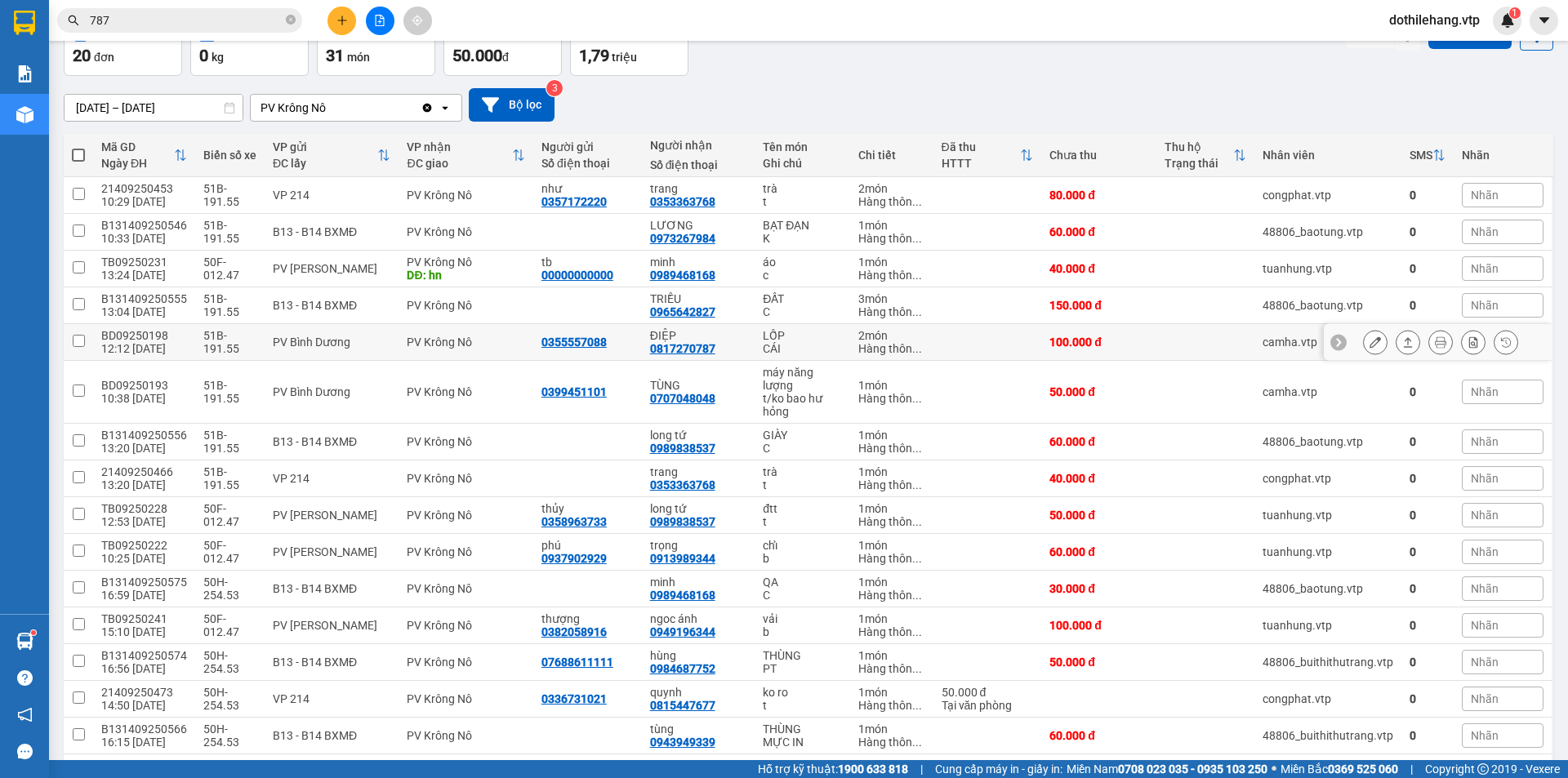
click at [993, 342] on td at bounding box center [988, 342] width 109 height 36
checkbox input "true"
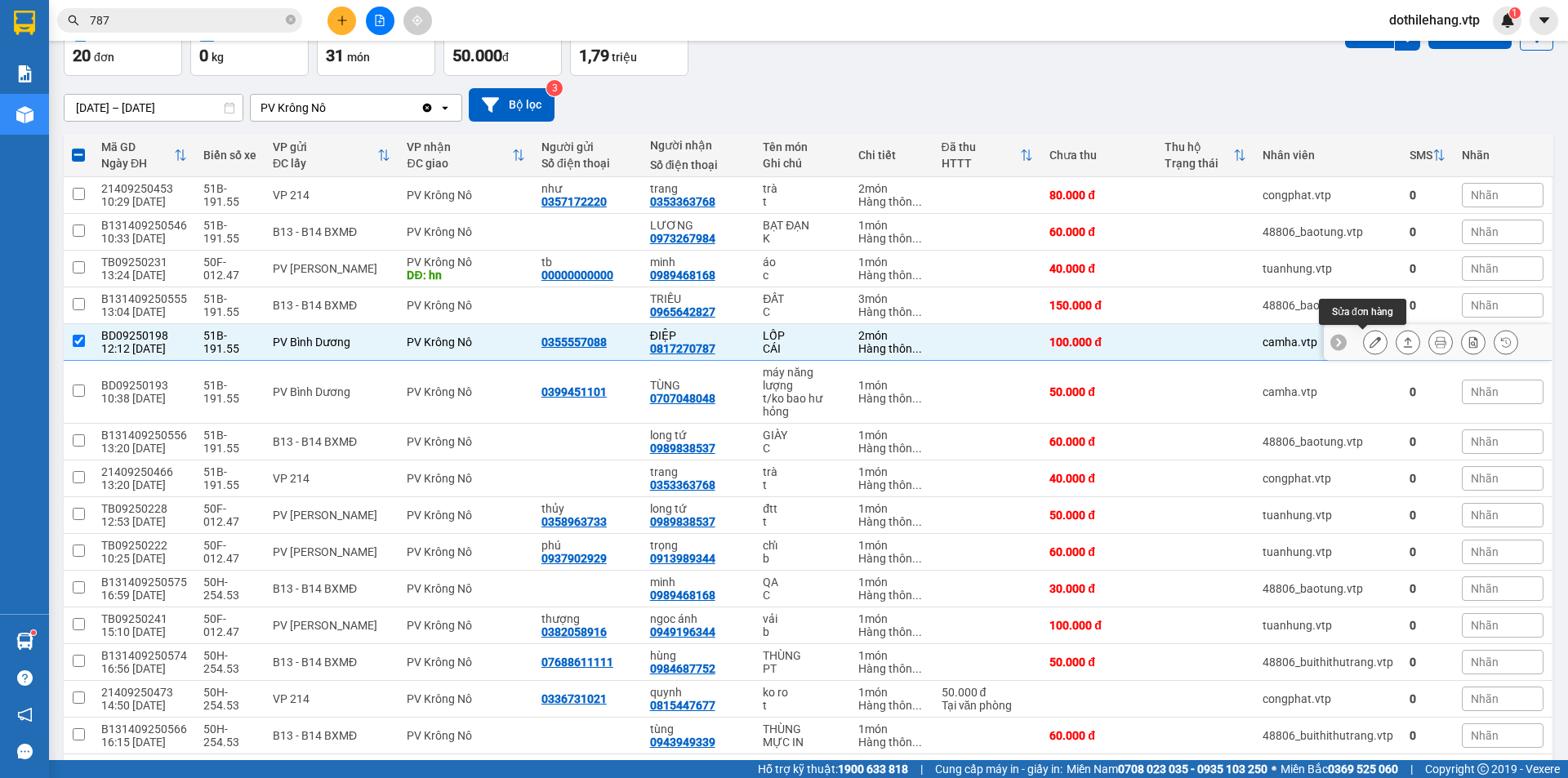
click at [1369, 344] on icon at bounding box center [1375, 342] width 11 height 11
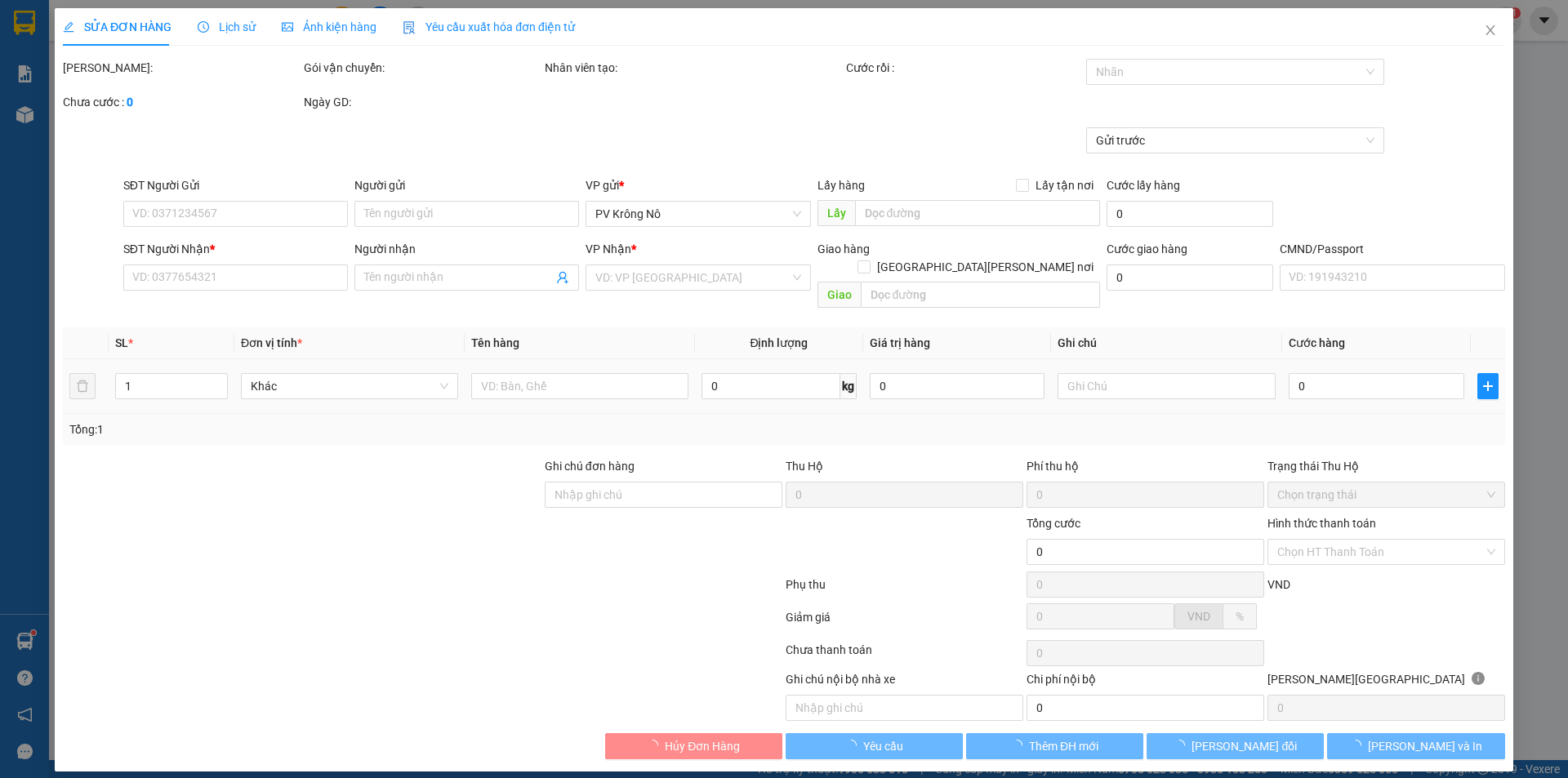
type input "0355557088"
type input "0817270787"
type input "ĐIỆP"
type input "100.000"
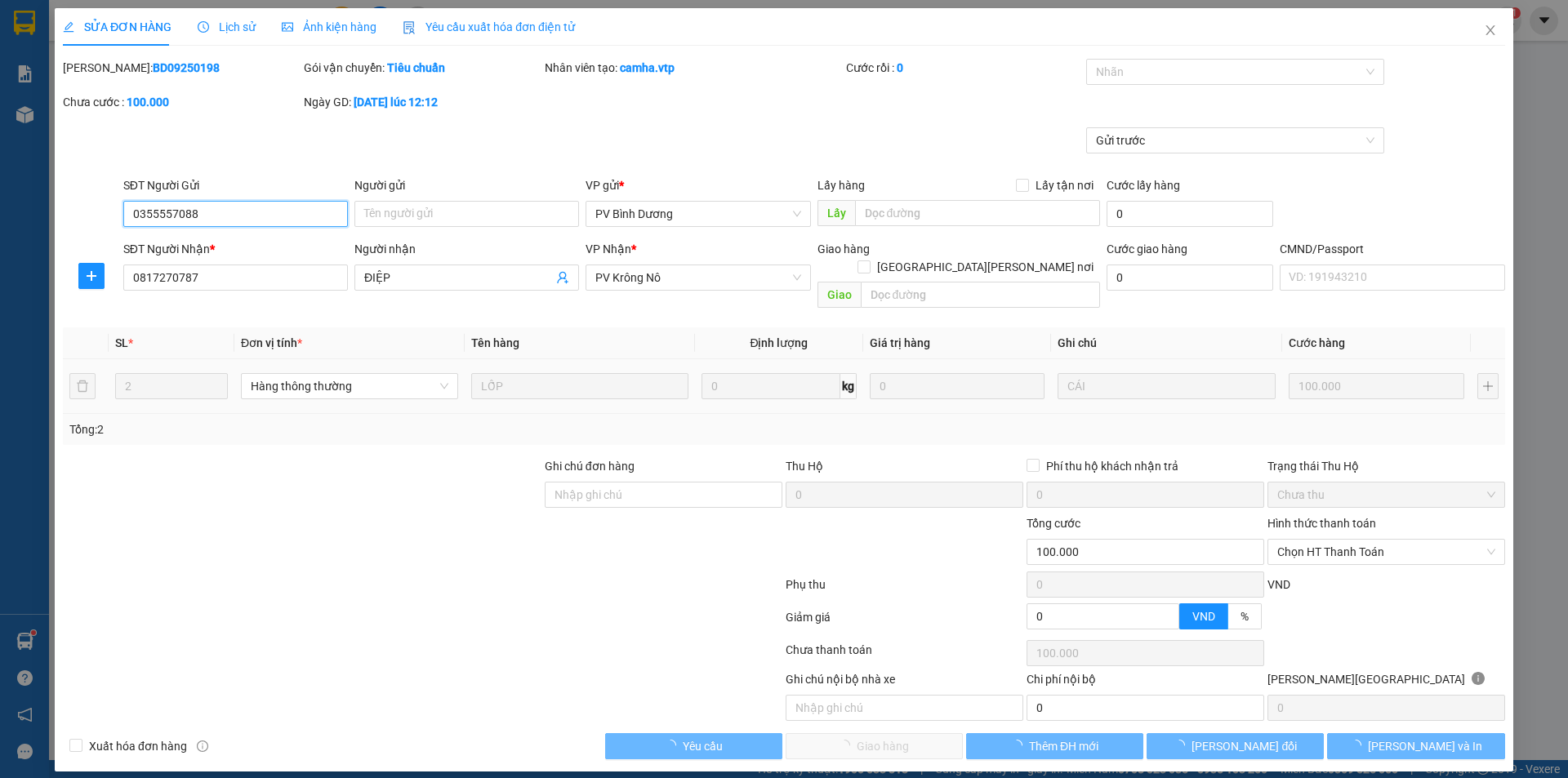
type input "5.000"
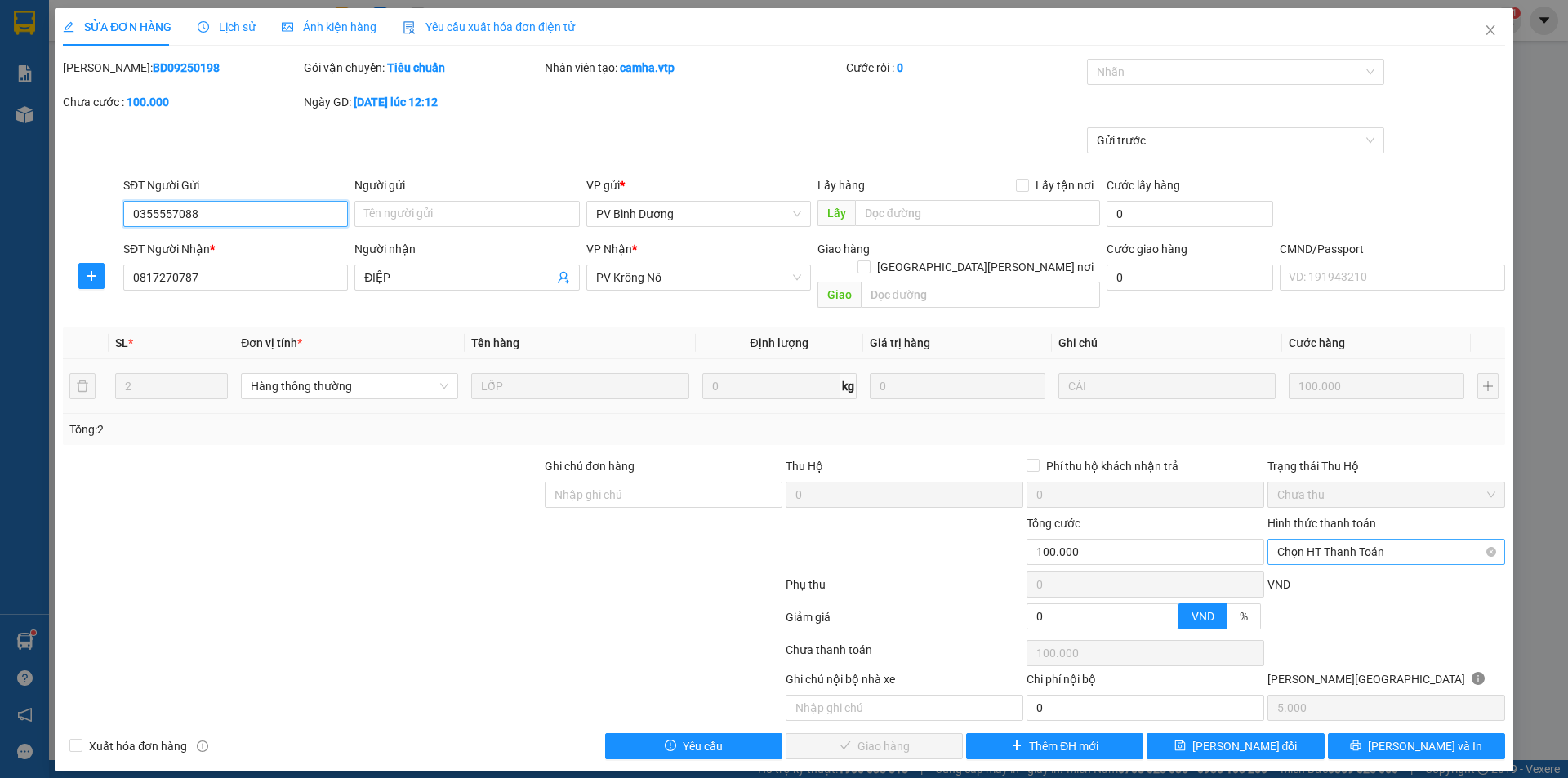
click at [1295, 540] on span "Chọn HT Thanh Toán" at bounding box center [1386, 552] width 218 height 25
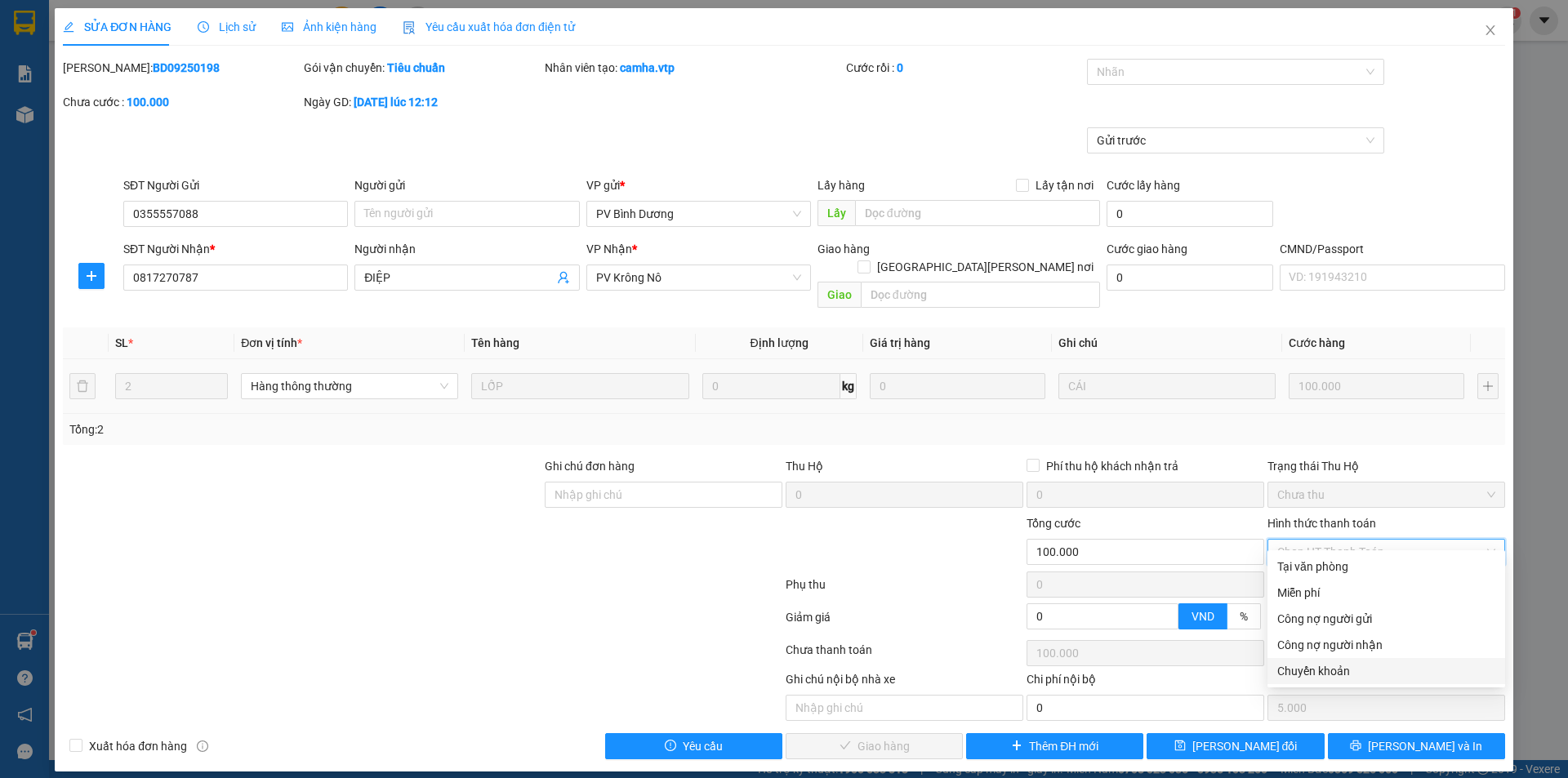
click at [1296, 674] on div "Chuyển khoản" at bounding box center [1386, 671] width 218 height 18
type input "0"
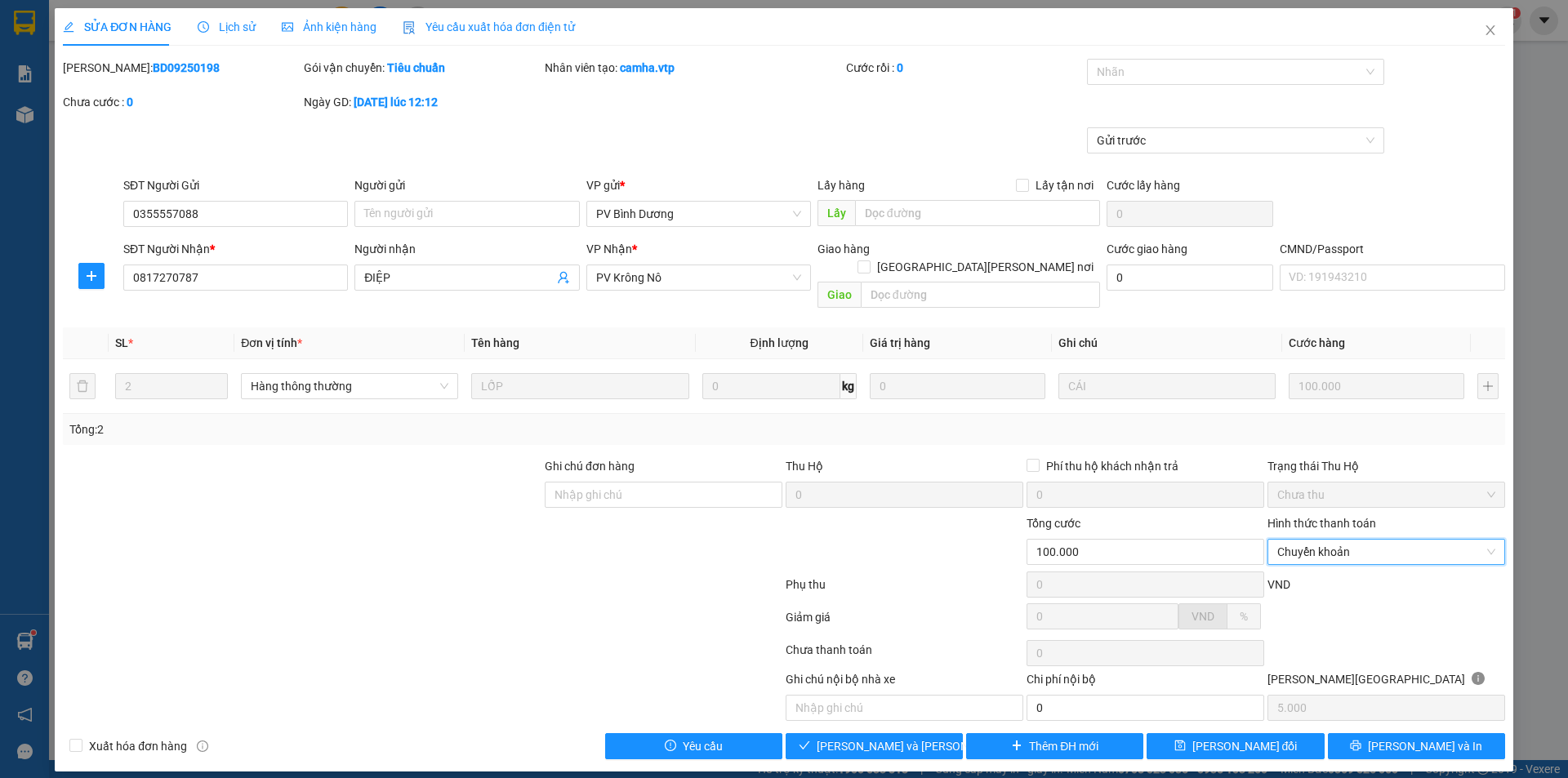
click at [1274, 58] on div "SỬA ĐƠN HÀNG Lịch sử [PERSON_NAME] hàng Yêu cầu xuất [PERSON_NAME] điện tử Tota…" at bounding box center [784, 384] width 1442 height 751
click at [1172, 73] on div at bounding box center [1228, 72] width 273 height 19
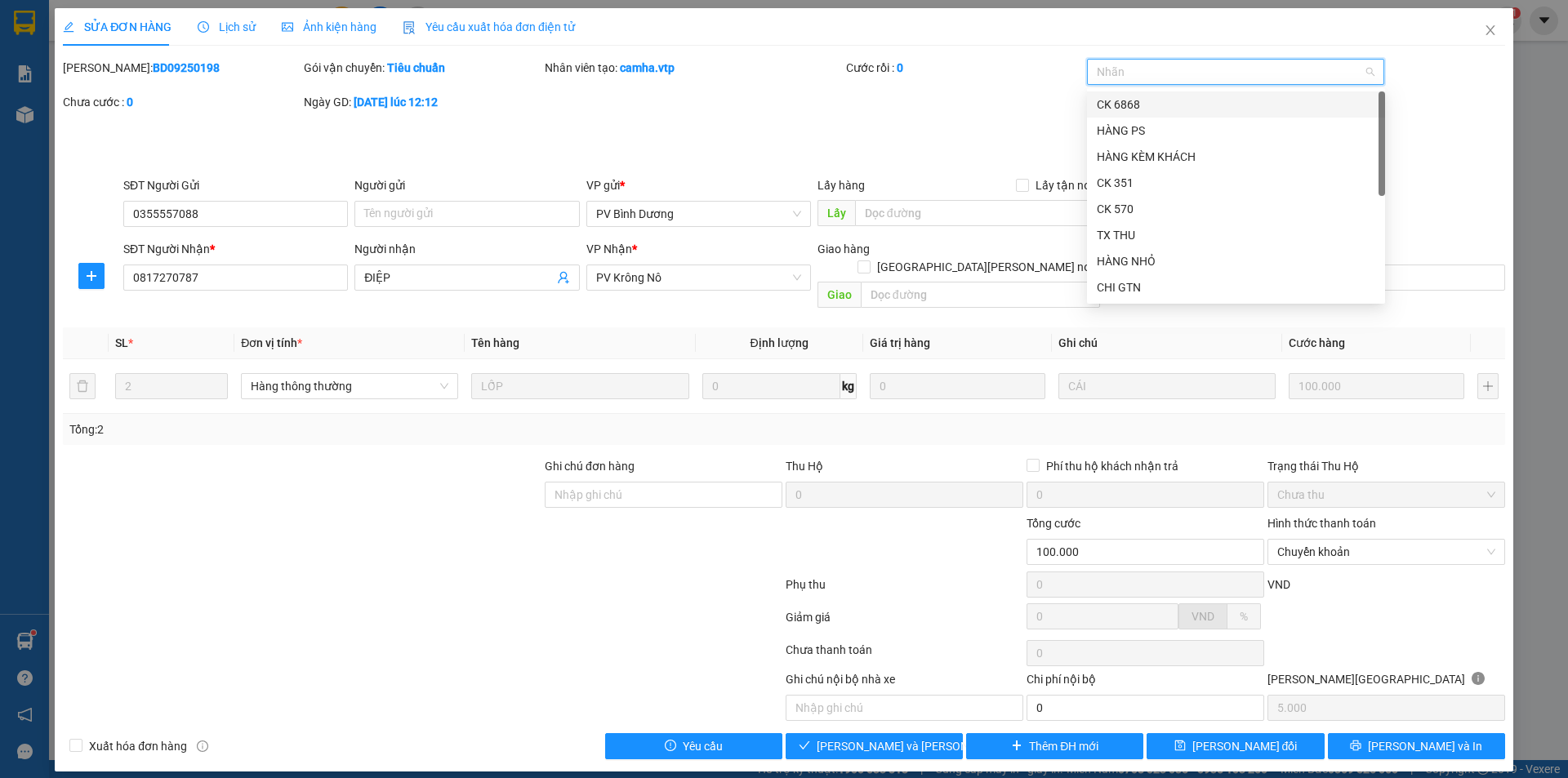
click at [1135, 106] on div "CK 6868" at bounding box center [1235, 104] width 278 height 18
drag, startPoint x: 596, startPoint y: 476, endPoint x: 665, endPoint y: 488, distance: 70.0
click at [596, 482] on input "Ghi chú đơn hàng" at bounding box center [664, 494] width 238 height 26
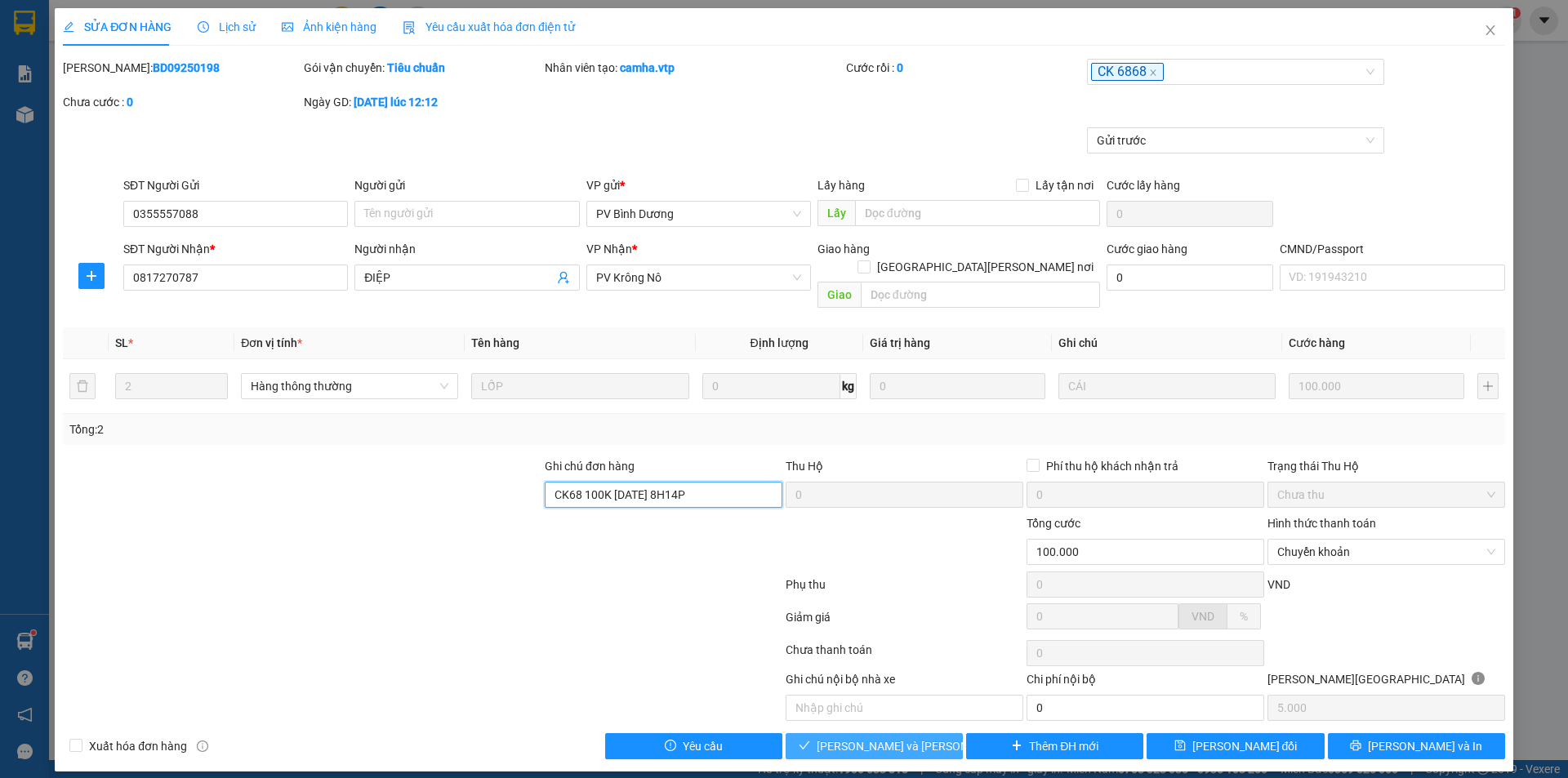
type input "CK68 100K [DATE] 8H14P"
click at [940, 733] on button "[PERSON_NAME] và [PERSON_NAME] hàng" at bounding box center [874, 746] width 177 height 26
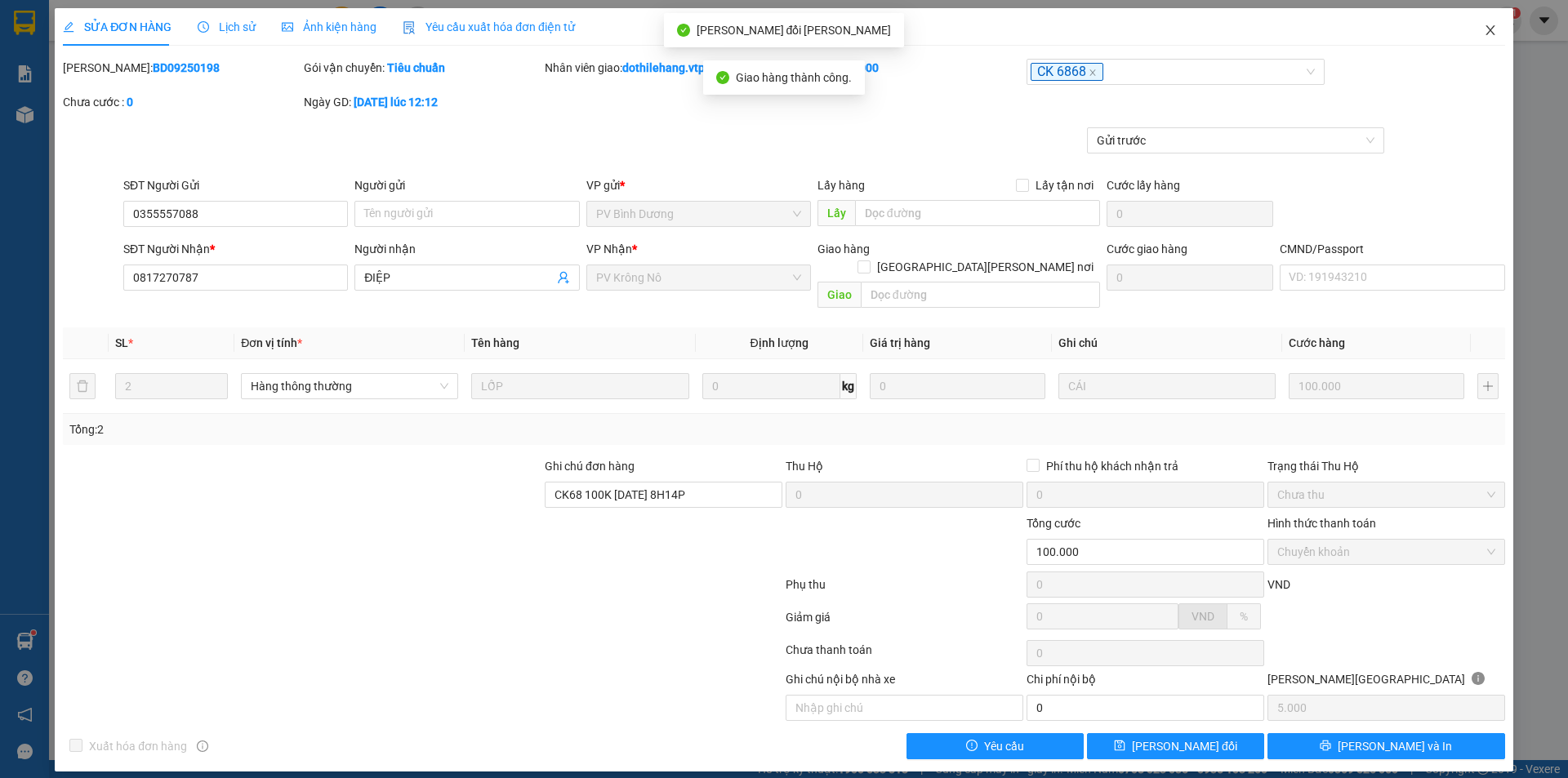
click at [1490, 33] on icon "close" at bounding box center [1491, 31] width 13 height 13
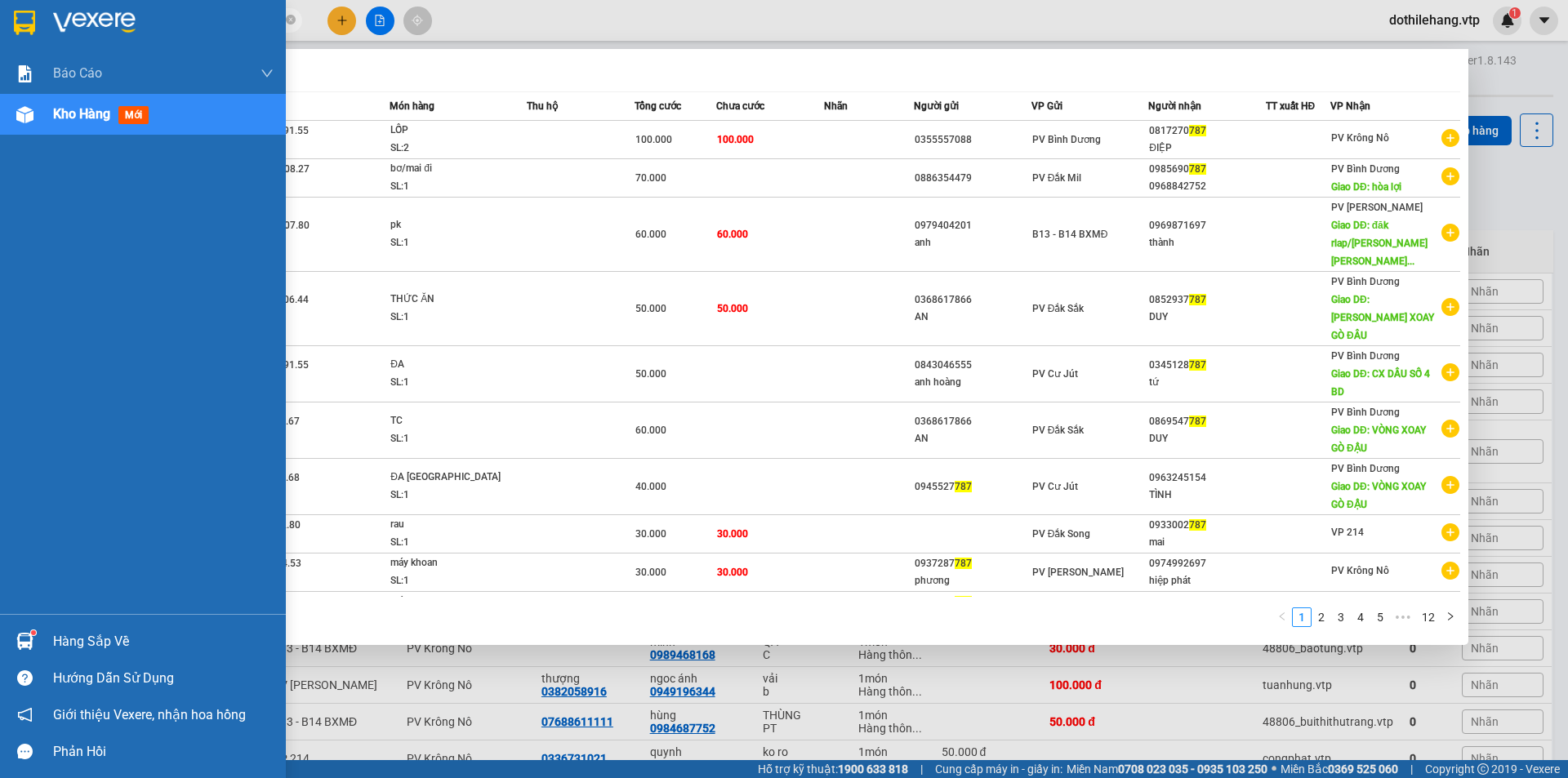
drag, startPoint x: 116, startPoint y: 22, endPoint x: 34, endPoint y: 21, distance: 82.0
click at [34, 21] on section "Kết quả [PERSON_NAME] ( 120 ) Bộ lọc Mã ĐH Trạng thái Món hàng Thu hộ Tổng [PER…" at bounding box center [784, 389] width 1568 height 778
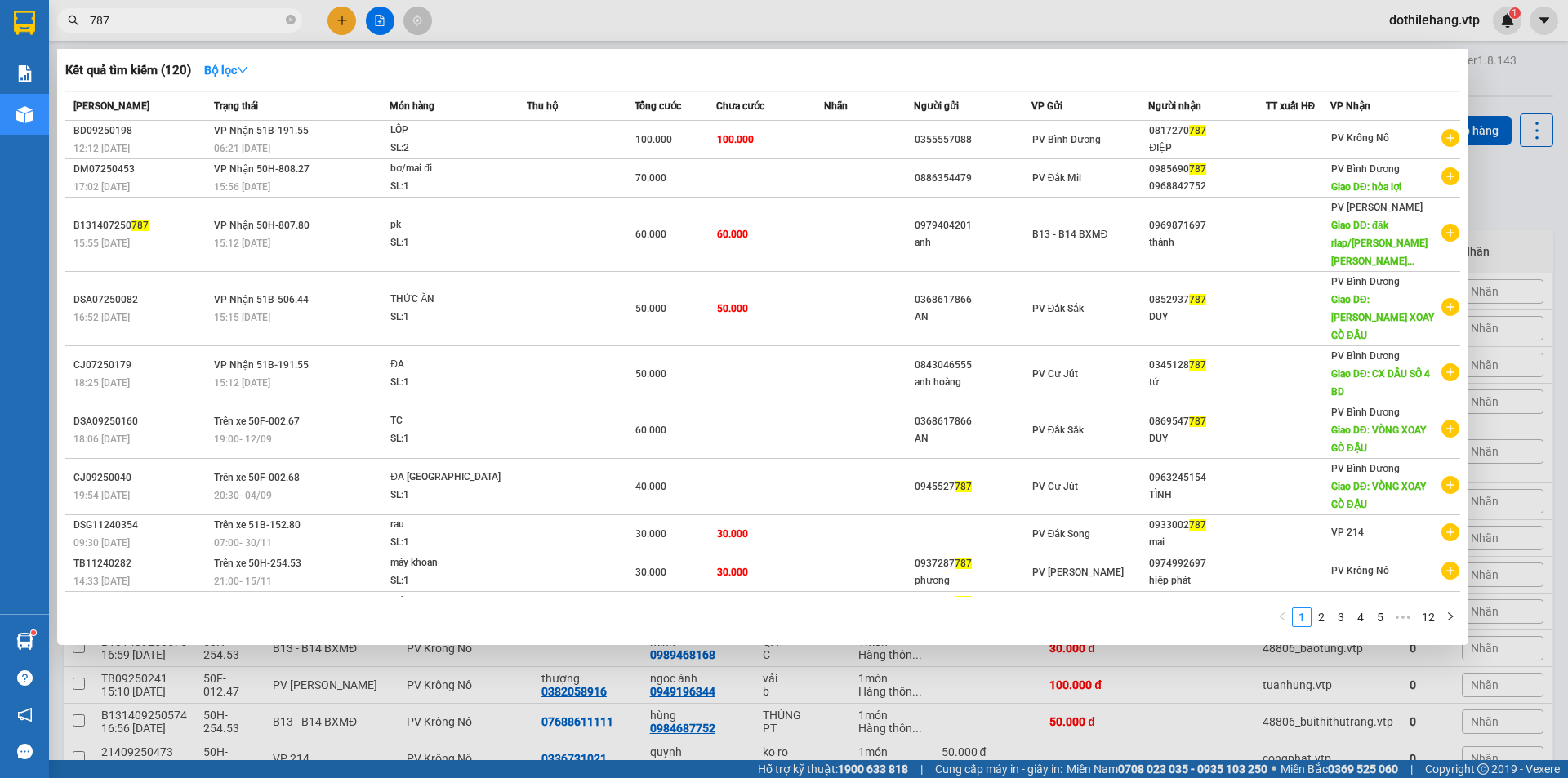
click at [629, 674] on div at bounding box center [784, 389] width 1568 height 778
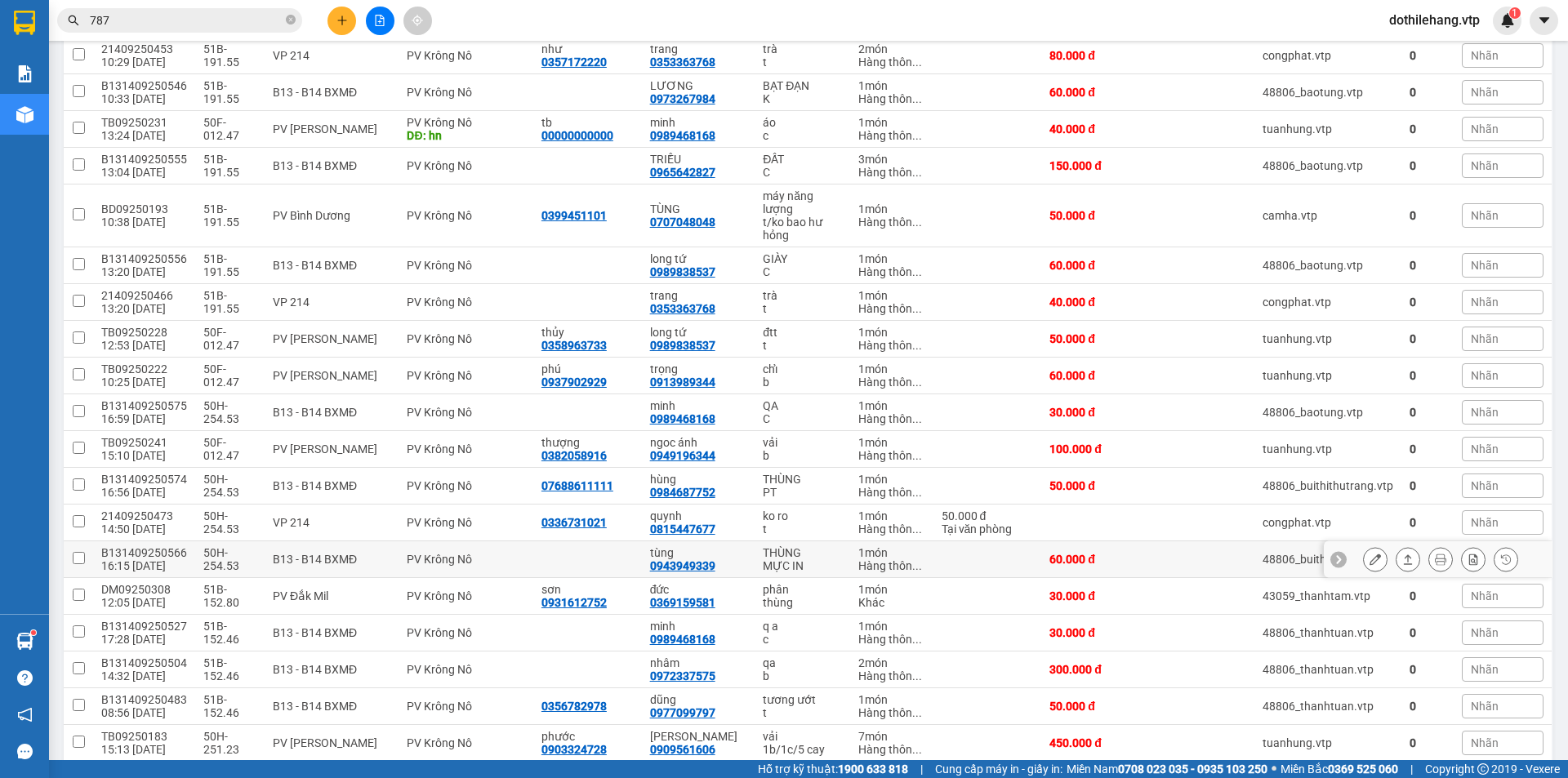
scroll to position [245, 0]
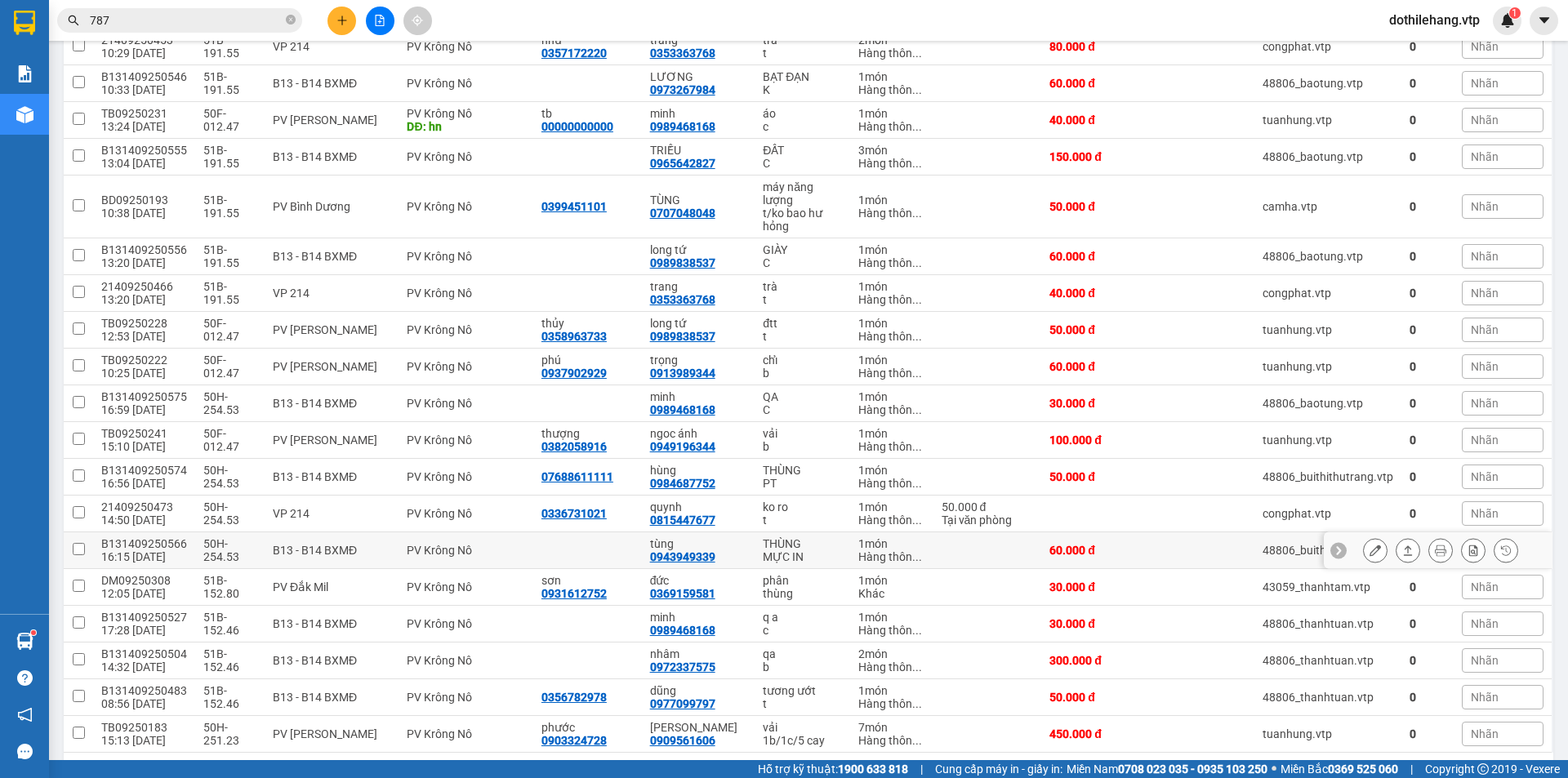
click at [1001, 562] on td at bounding box center [988, 551] width 109 height 36
checkbox input "true"
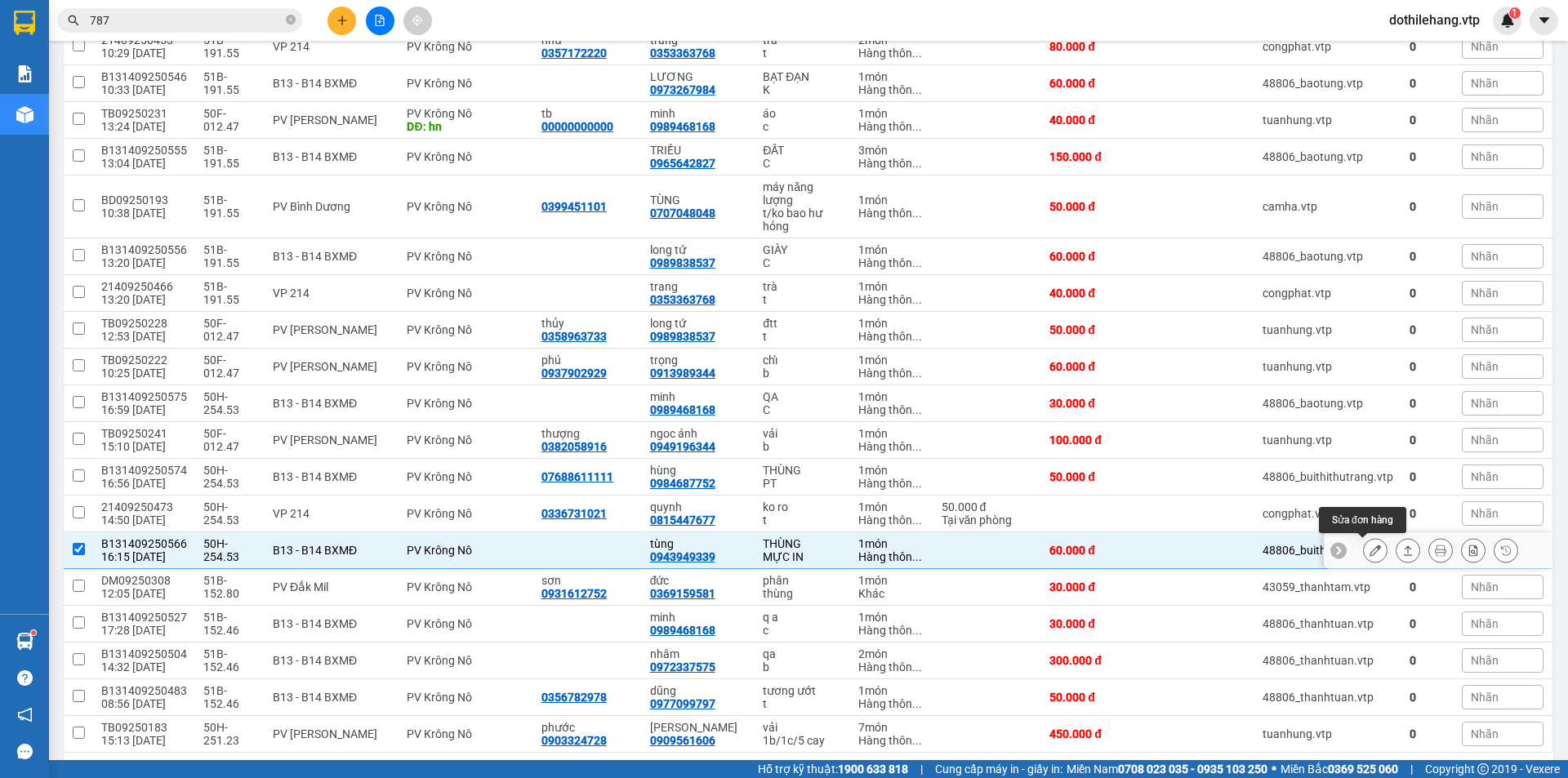
click at [1404, 547] on icon at bounding box center [1407, 551] width 9 height 10
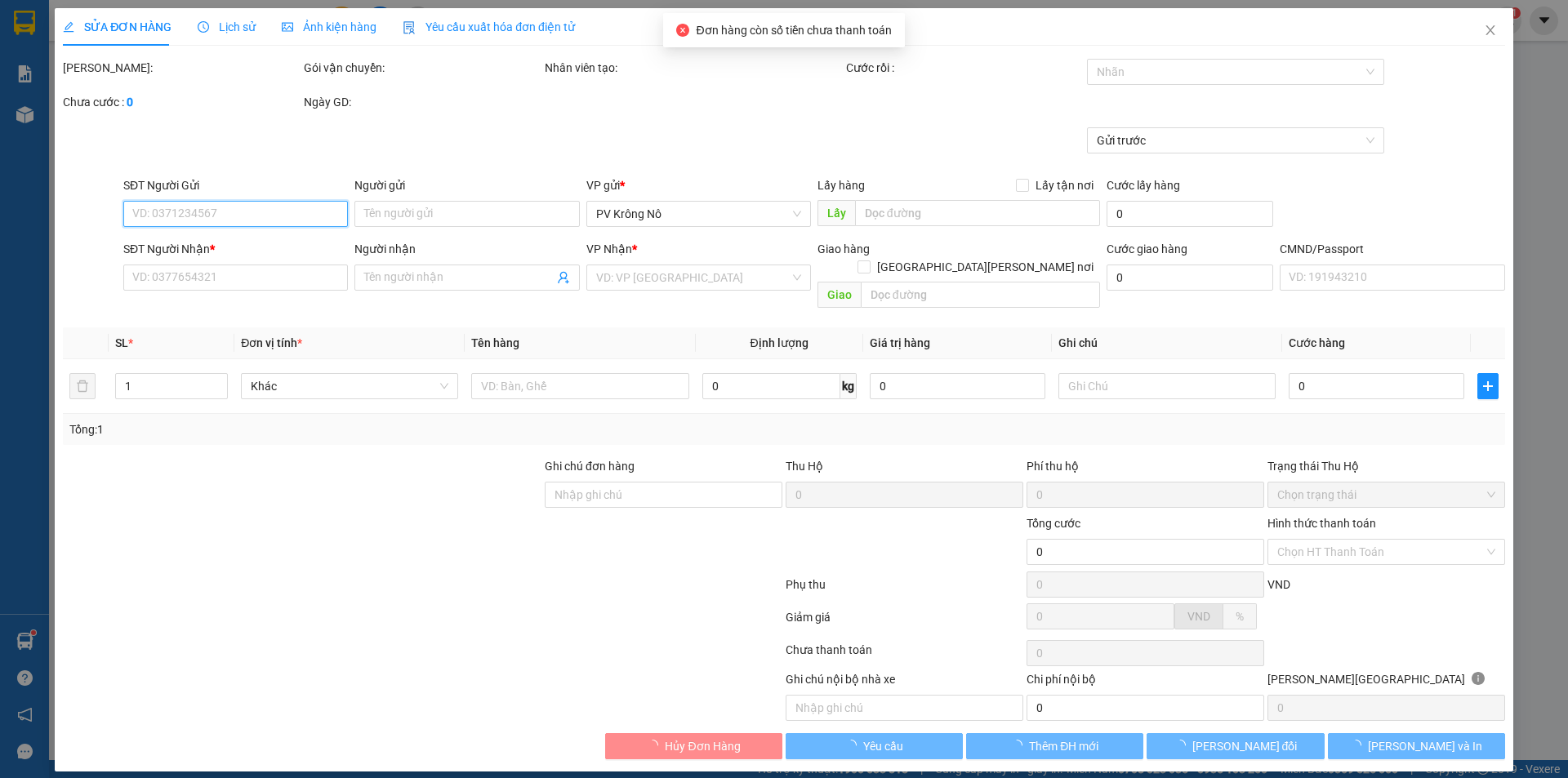
type input "3.000"
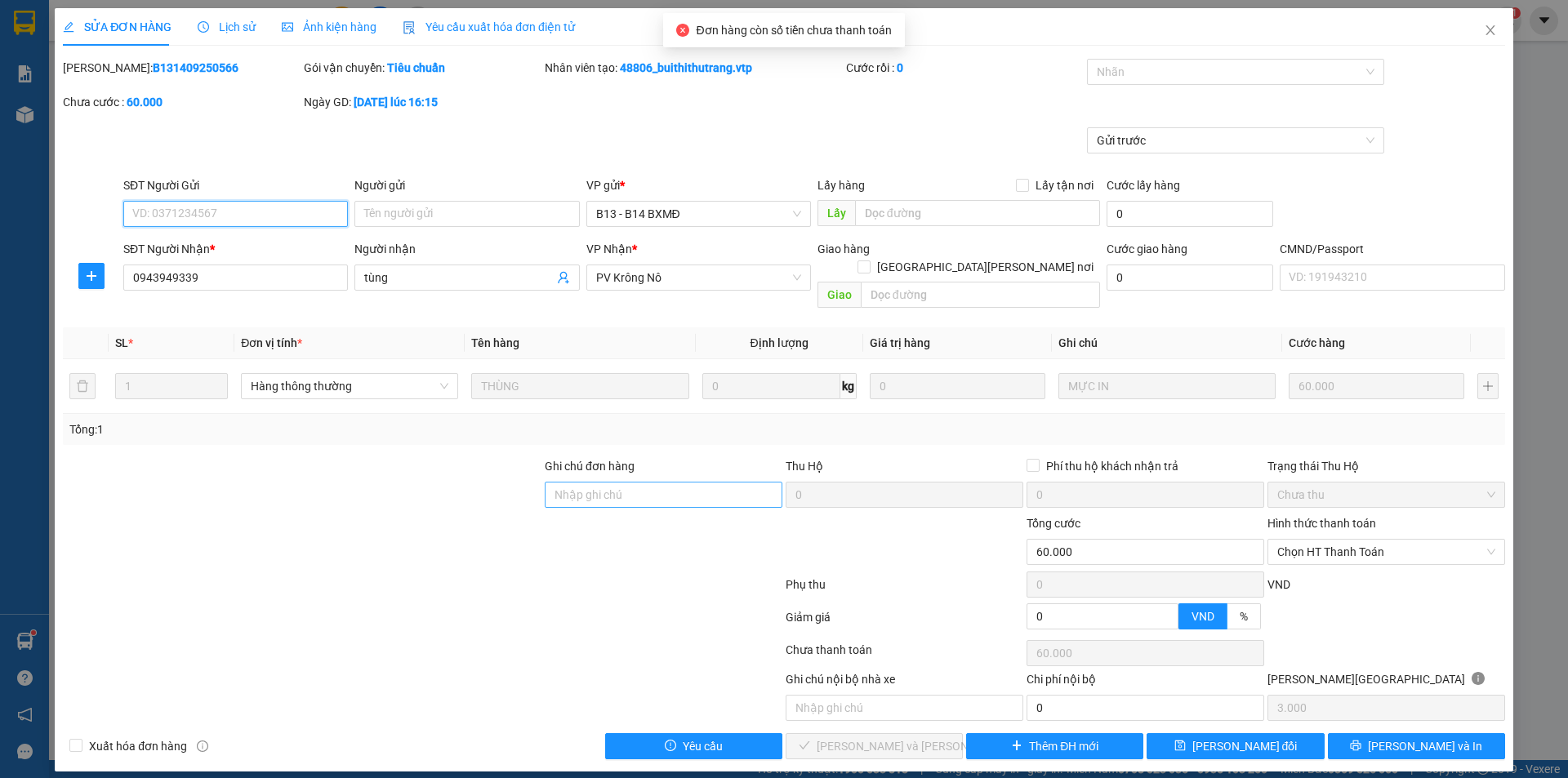
type input "0943949339"
type input "tùng"
type input "60.000"
click at [1307, 540] on span "Chọn HT Thanh Toán" at bounding box center [1386, 552] width 218 height 25
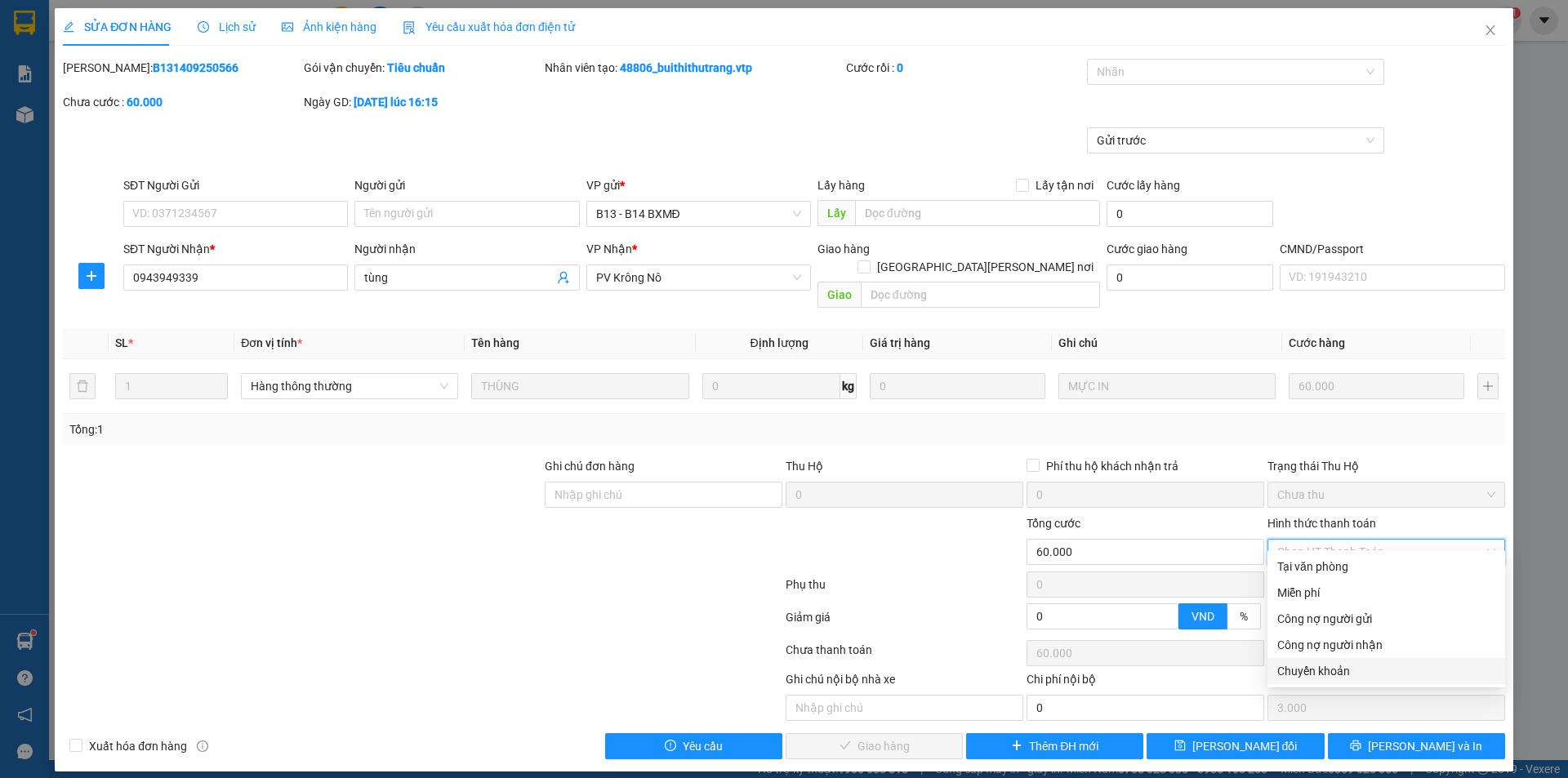
click at [1286, 676] on div "Chuyển khoản" at bounding box center [1386, 671] width 218 height 18
type input "0"
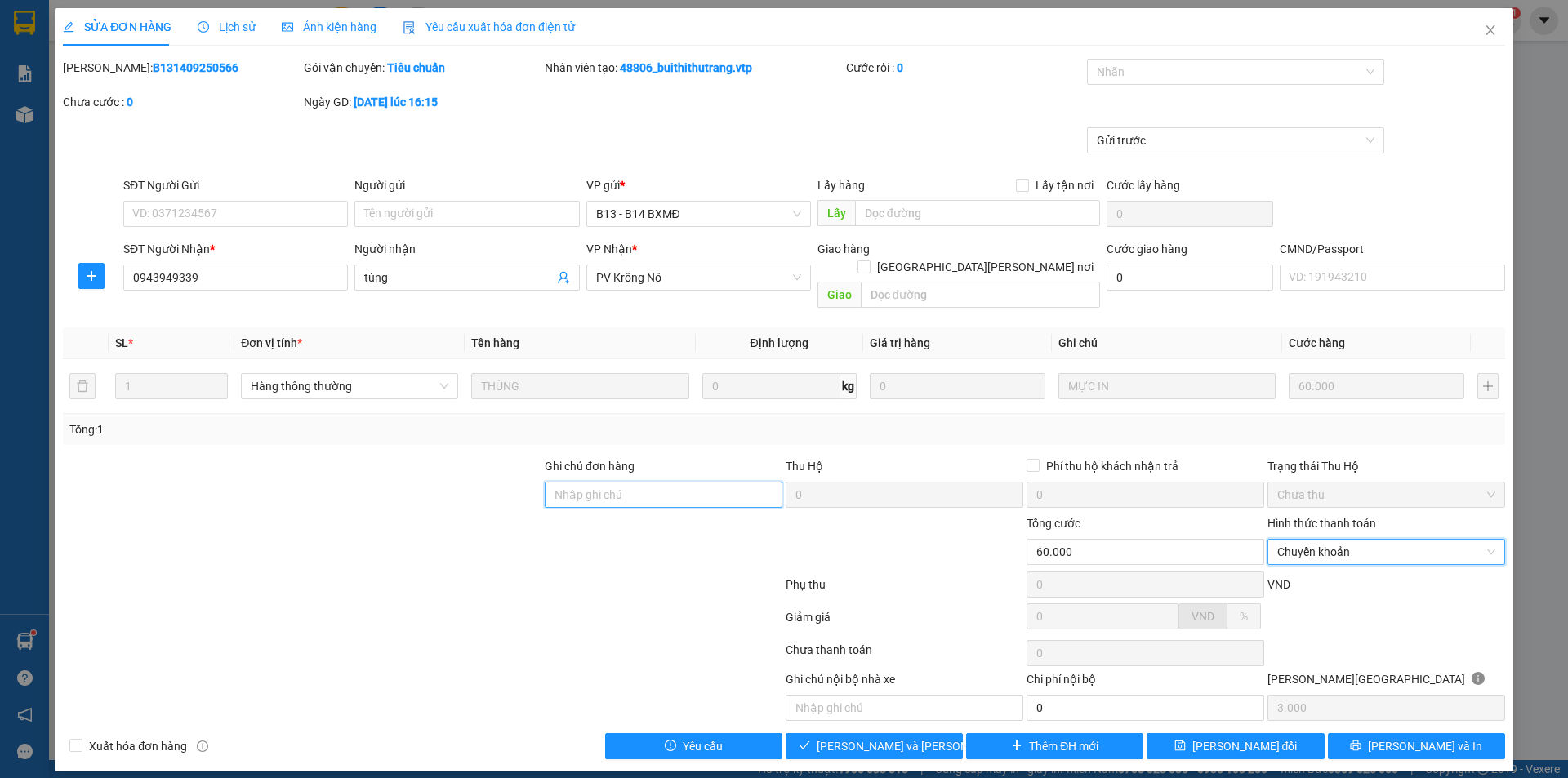
click at [635, 482] on input "Ghi chú đơn hàng" at bounding box center [664, 494] width 238 height 26
click at [1135, 69] on div at bounding box center [1228, 72] width 273 height 19
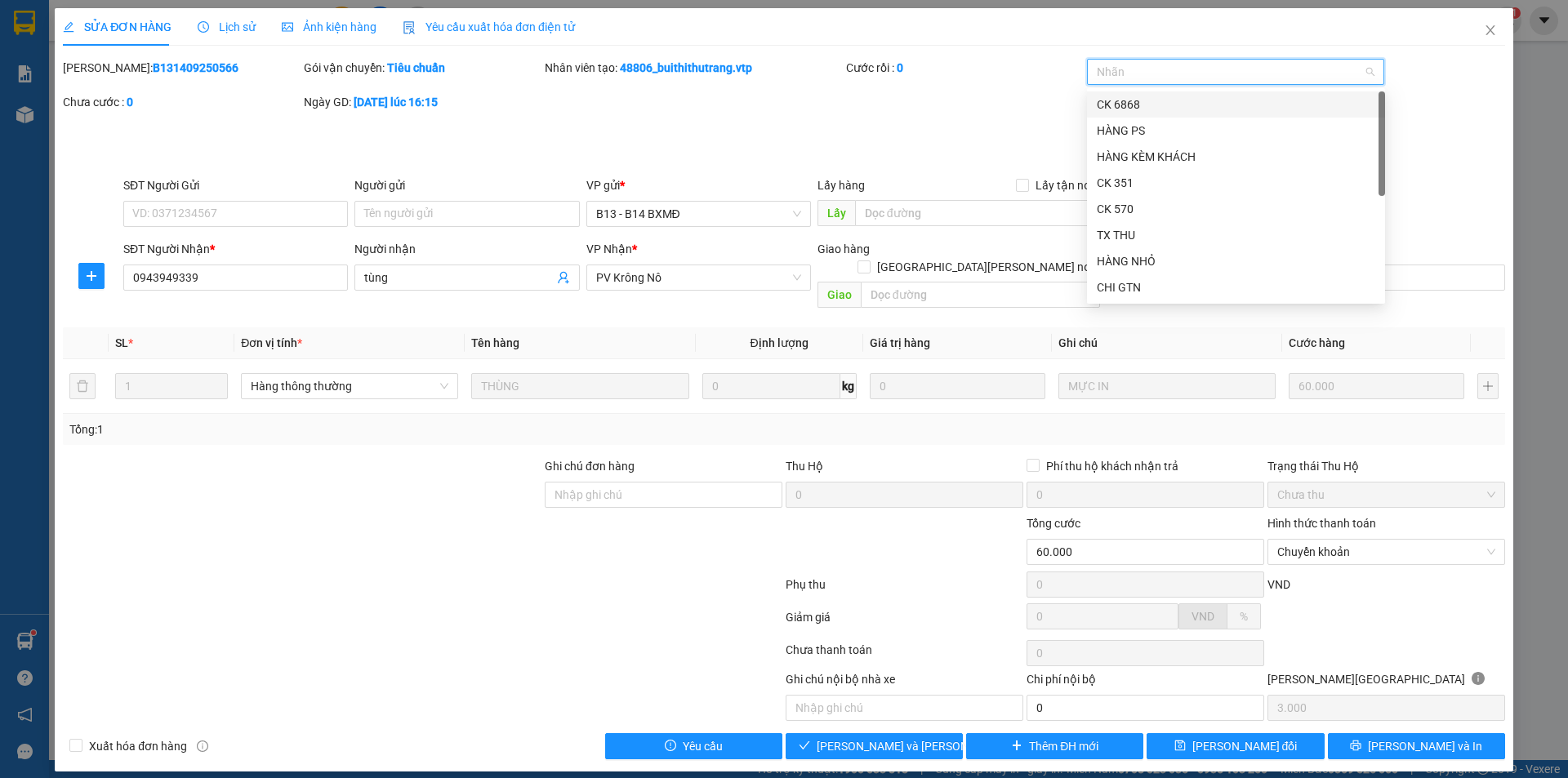
click at [1139, 107] on div "CK 6868" at bounding box center [1235, 104] width 278 height 18
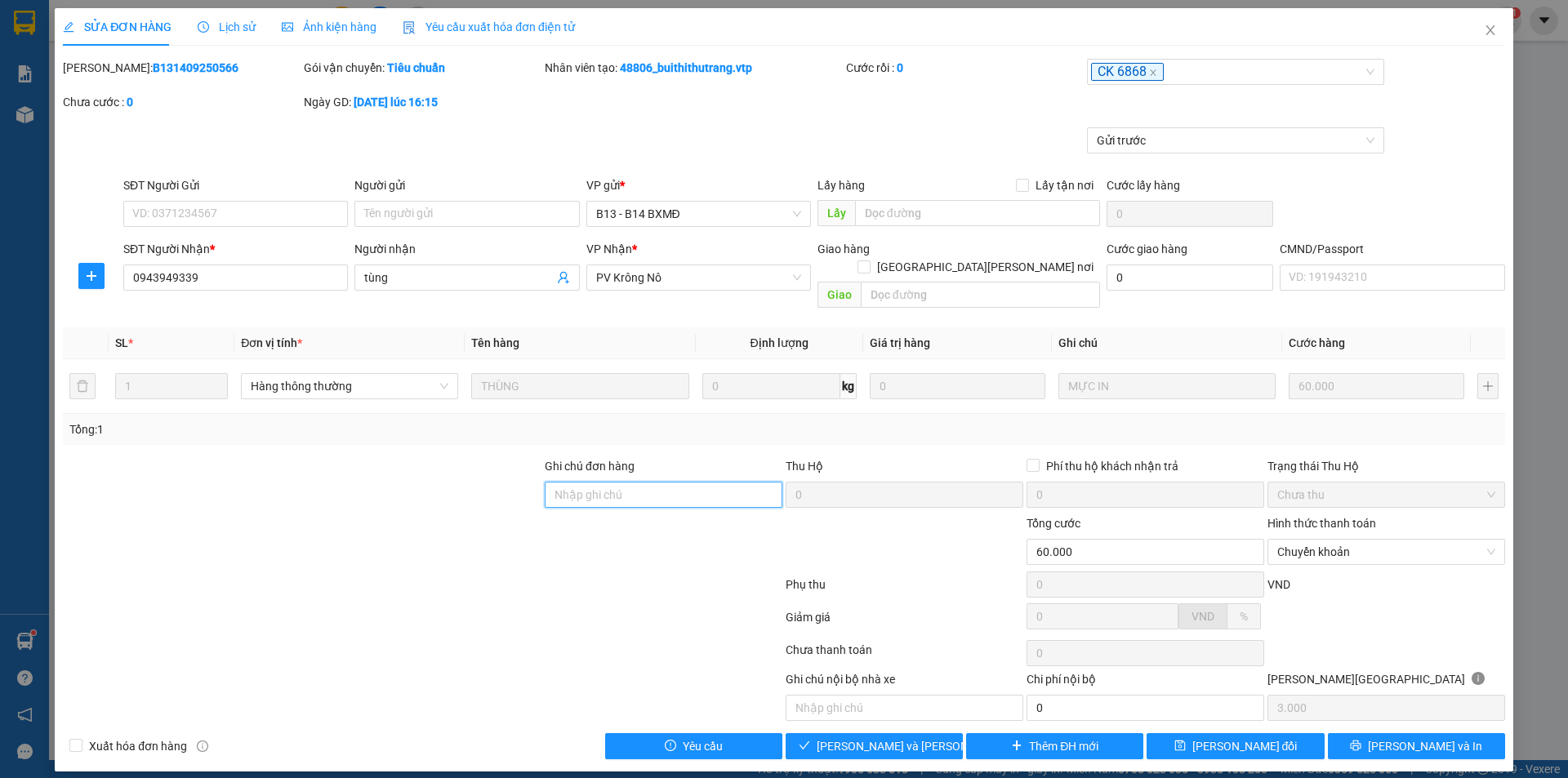
click at [686, 482] on input "Ghi chú đơn hàng" at bounding box center [664, 494] width 238 height 26
type input "CK68 60K [DATE] 8H18P"
click at [943, 733] on button "[PERSON_NAME] và [PERSON_NAME] hàng" at bounding box center [874, 746] width 177 height 26
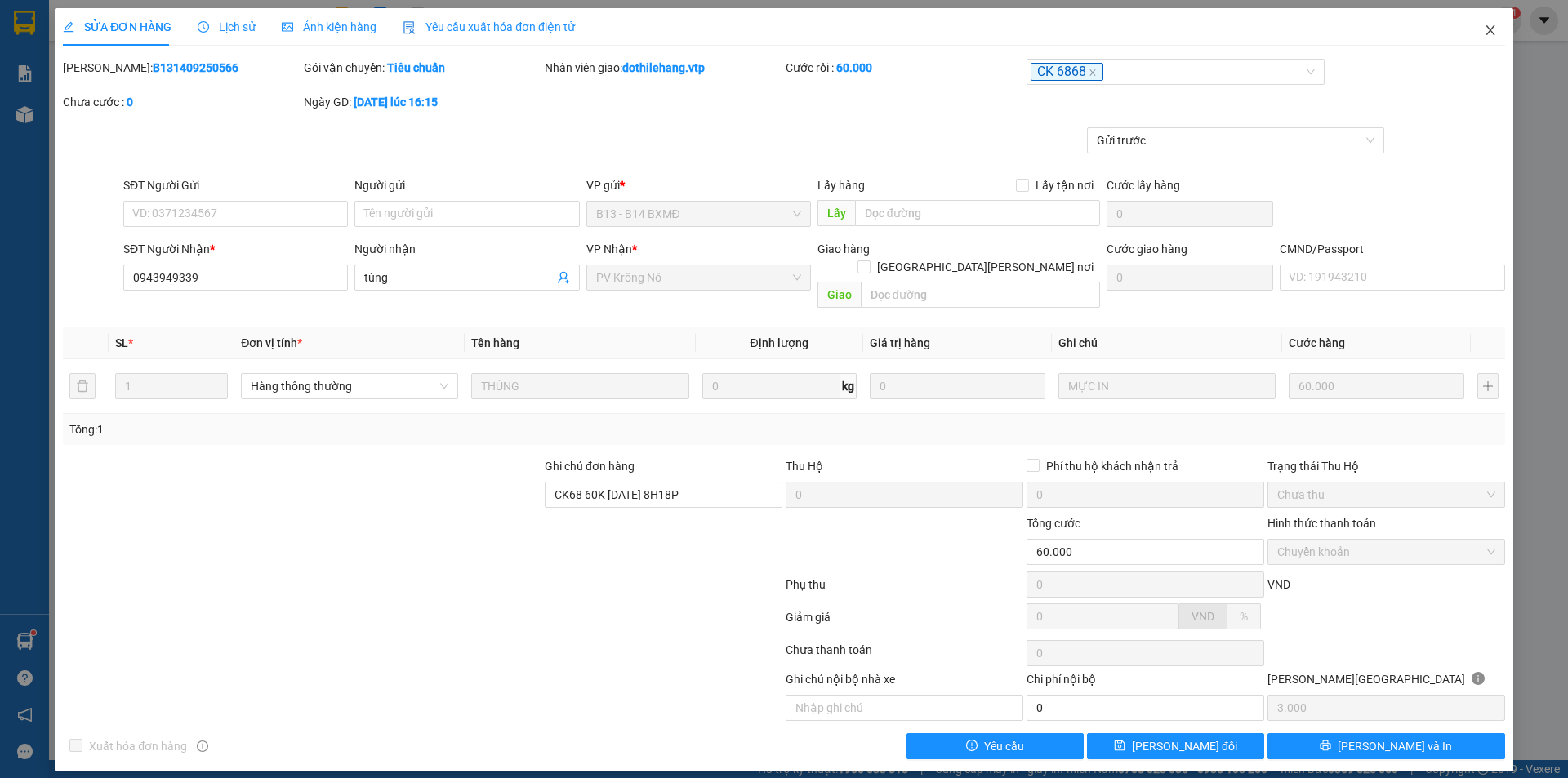
click at [1495, 23] on span "Close" at bounding box center [1491, 32] width 46 height 46
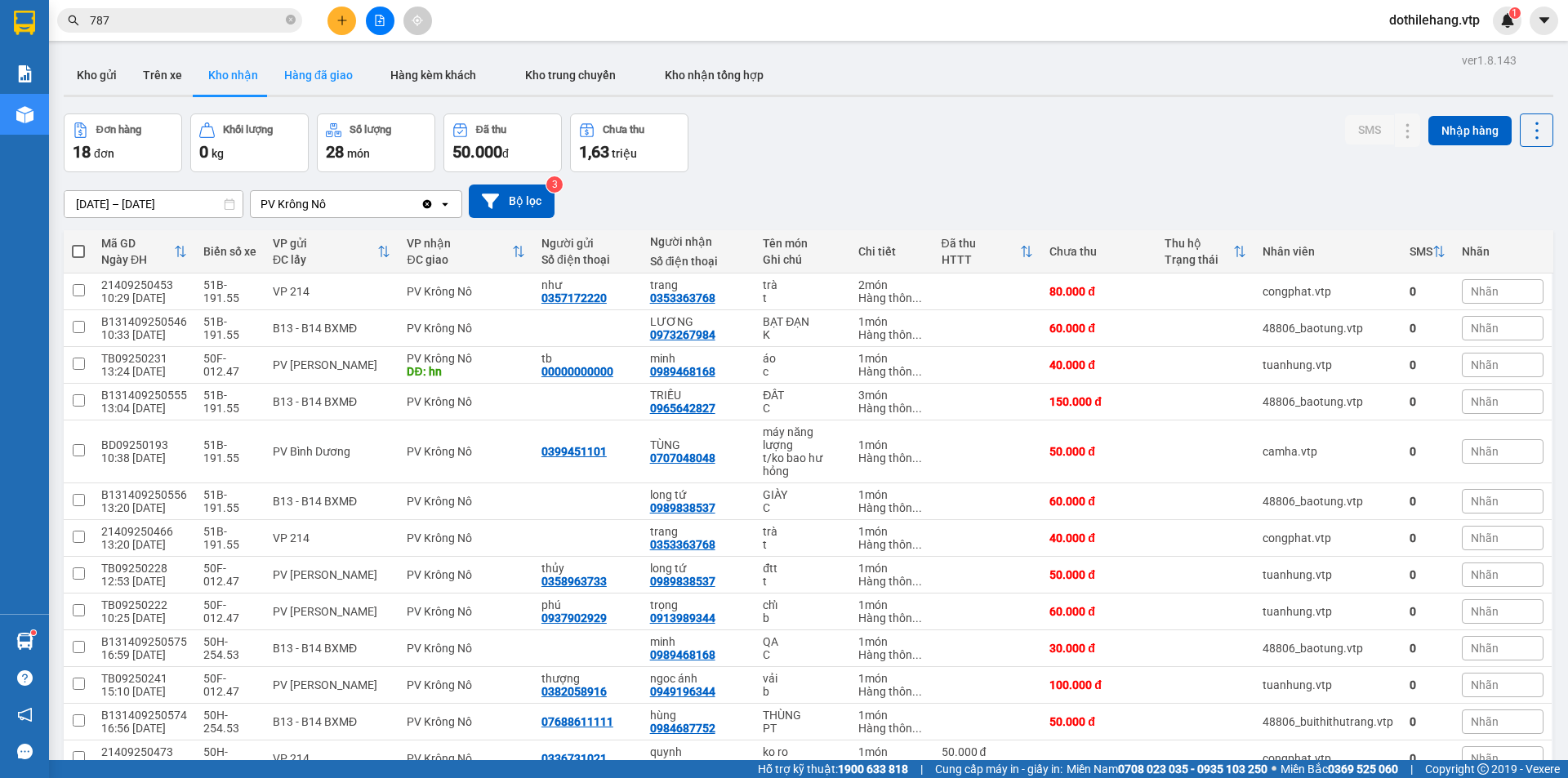
click at [311, 78] on button "Hàng đã giao" at bounding box center [318, 75] width 95 height 39
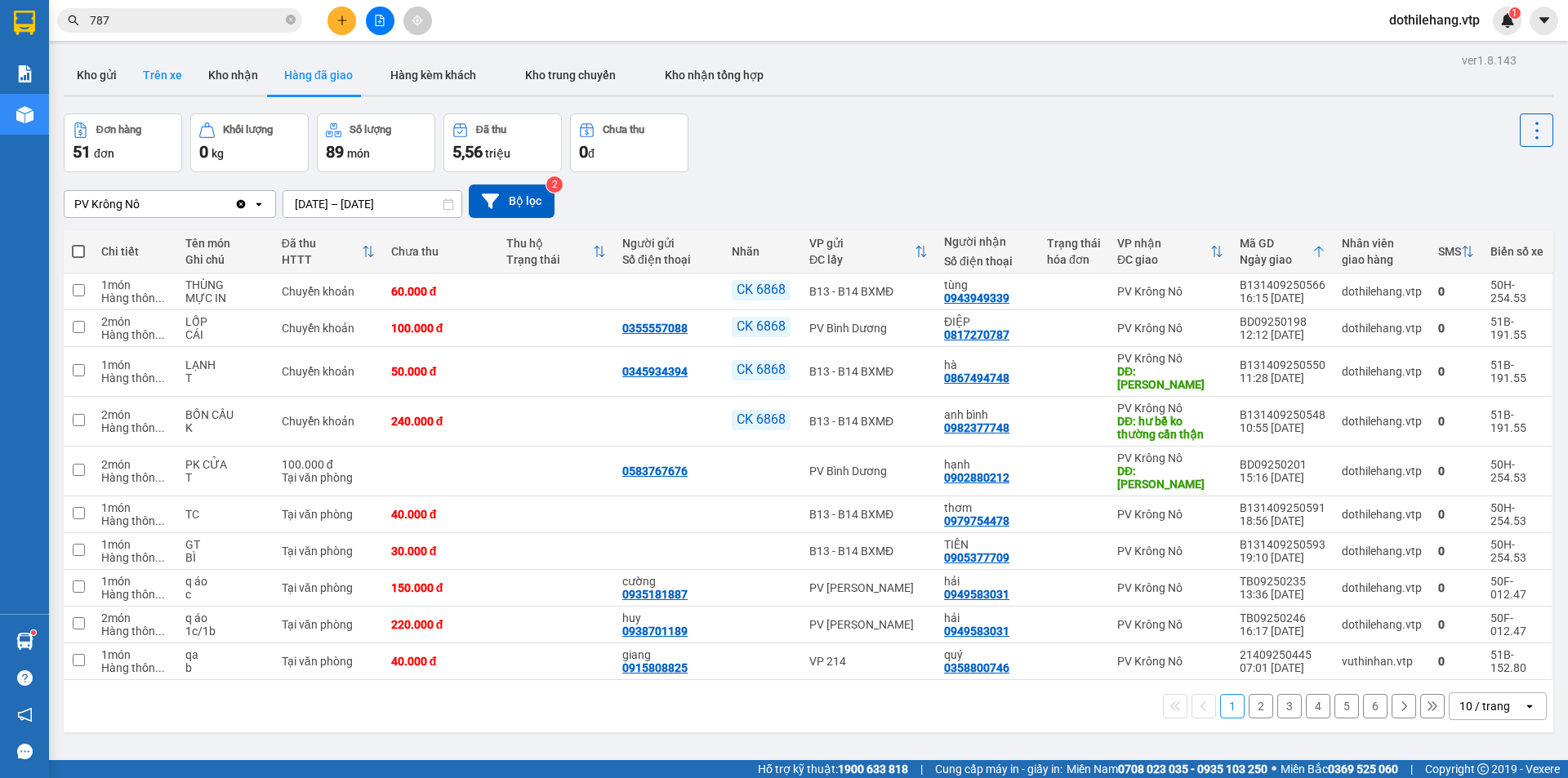
click at [164, 72] on button "Trên xe" at bounding box center [163, 75] width 65 height 39
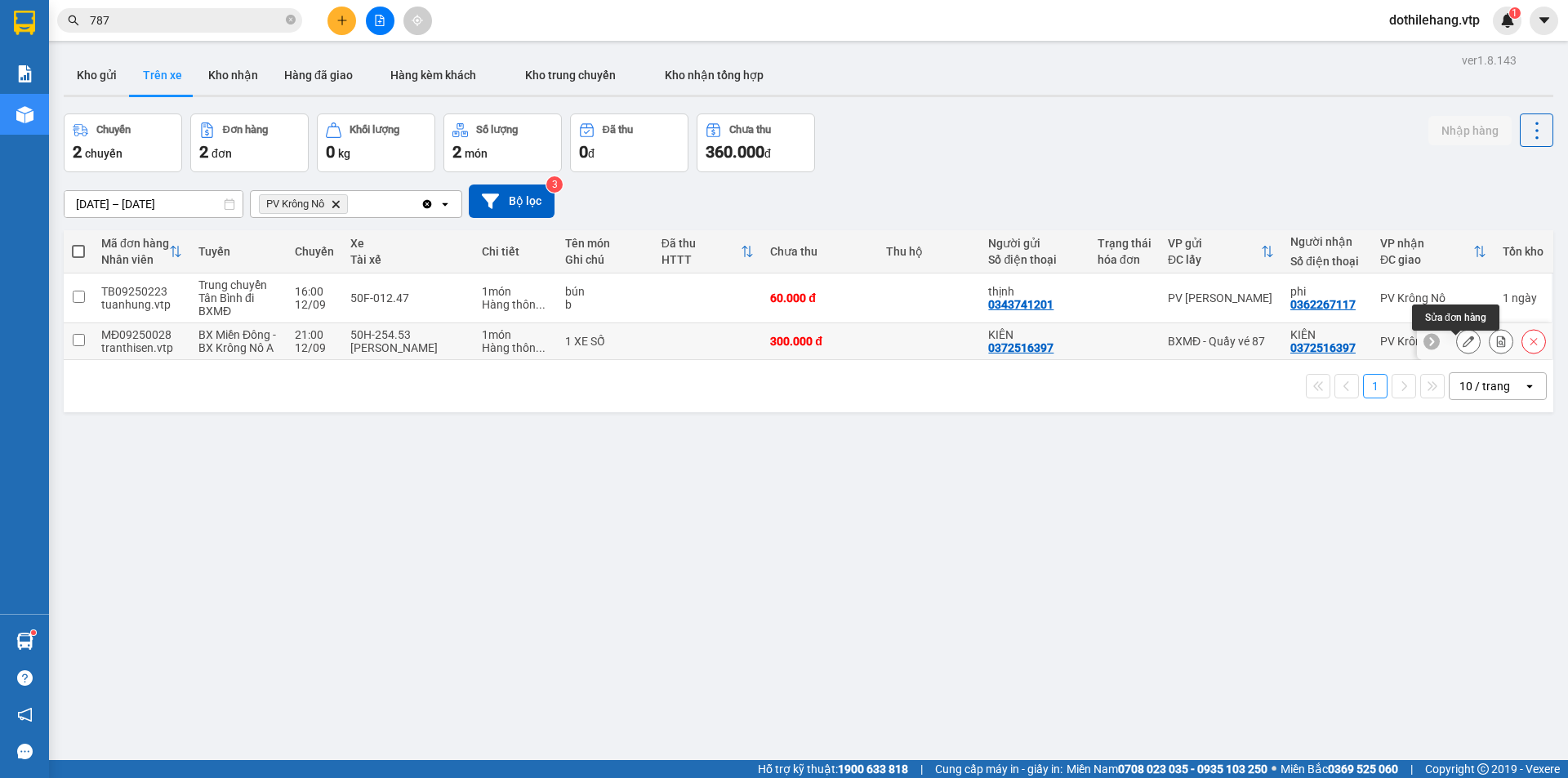
click at [1463, 345] on icon at bounding box center [1469, 341] width 11 height 11
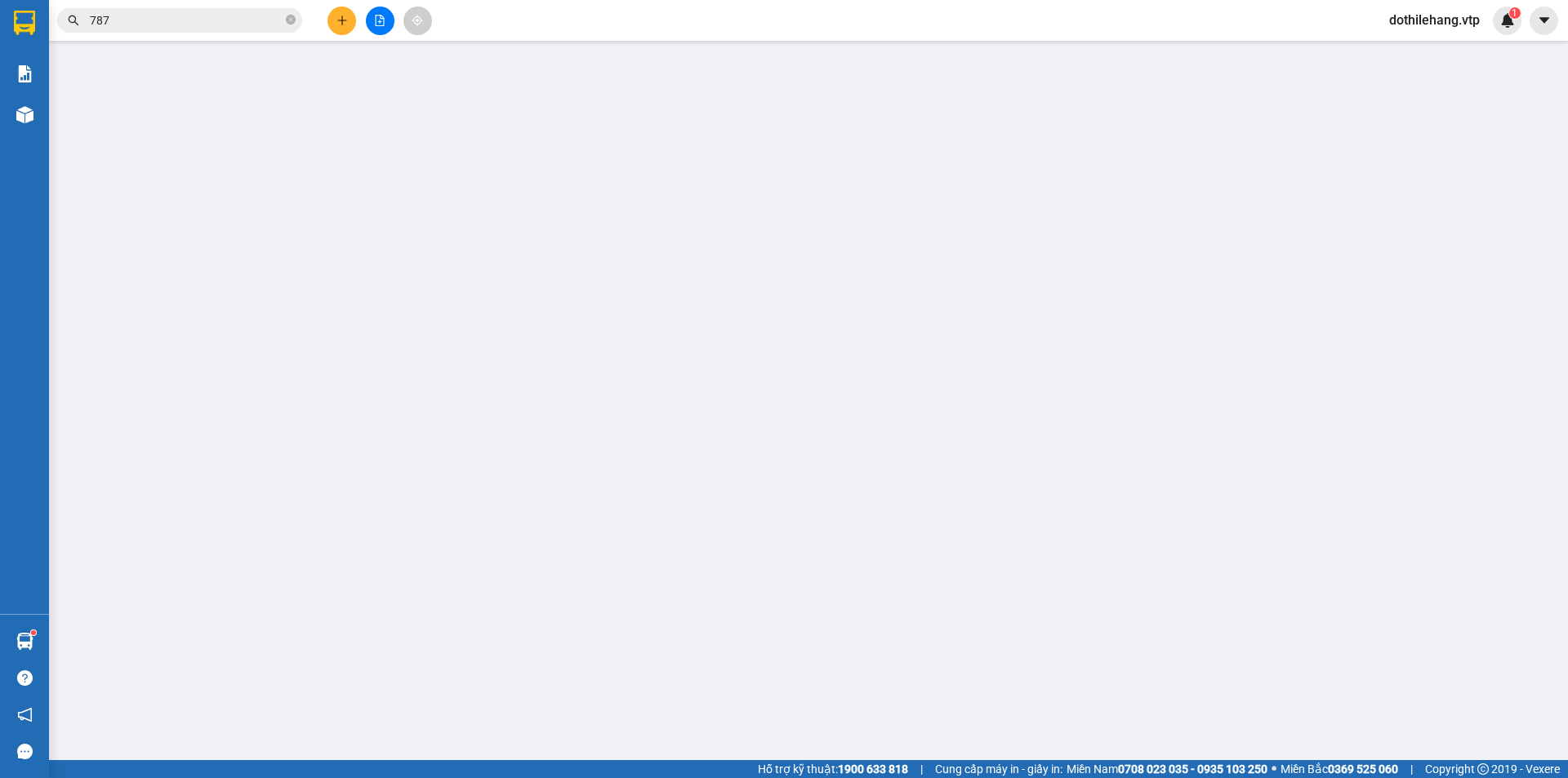
type input "0372516397"
type input "KIÊN"
type input "0372516397"
type input "KIÊN"
type input "300.000"
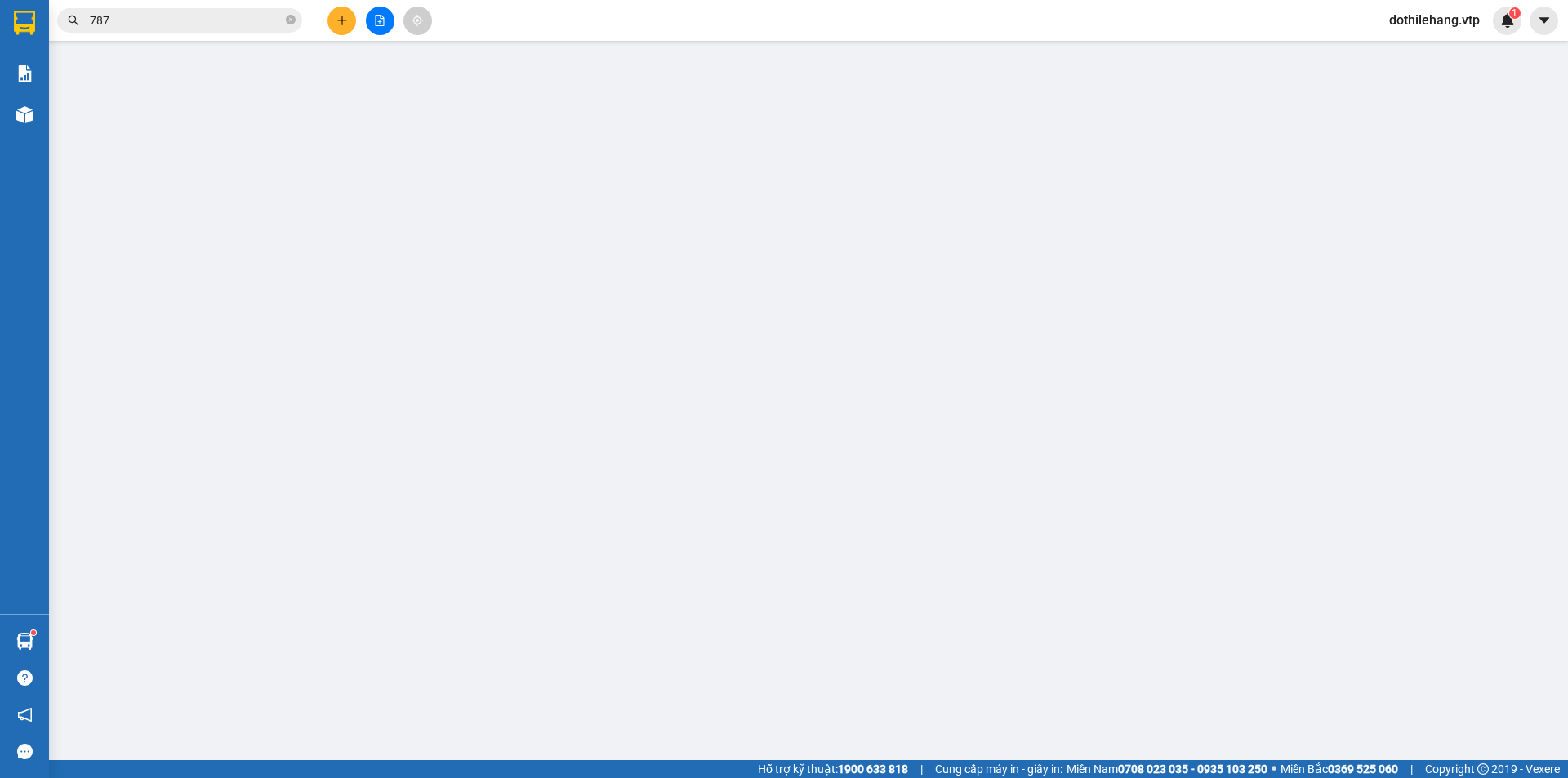
type input "300.000"
type input "15.000"
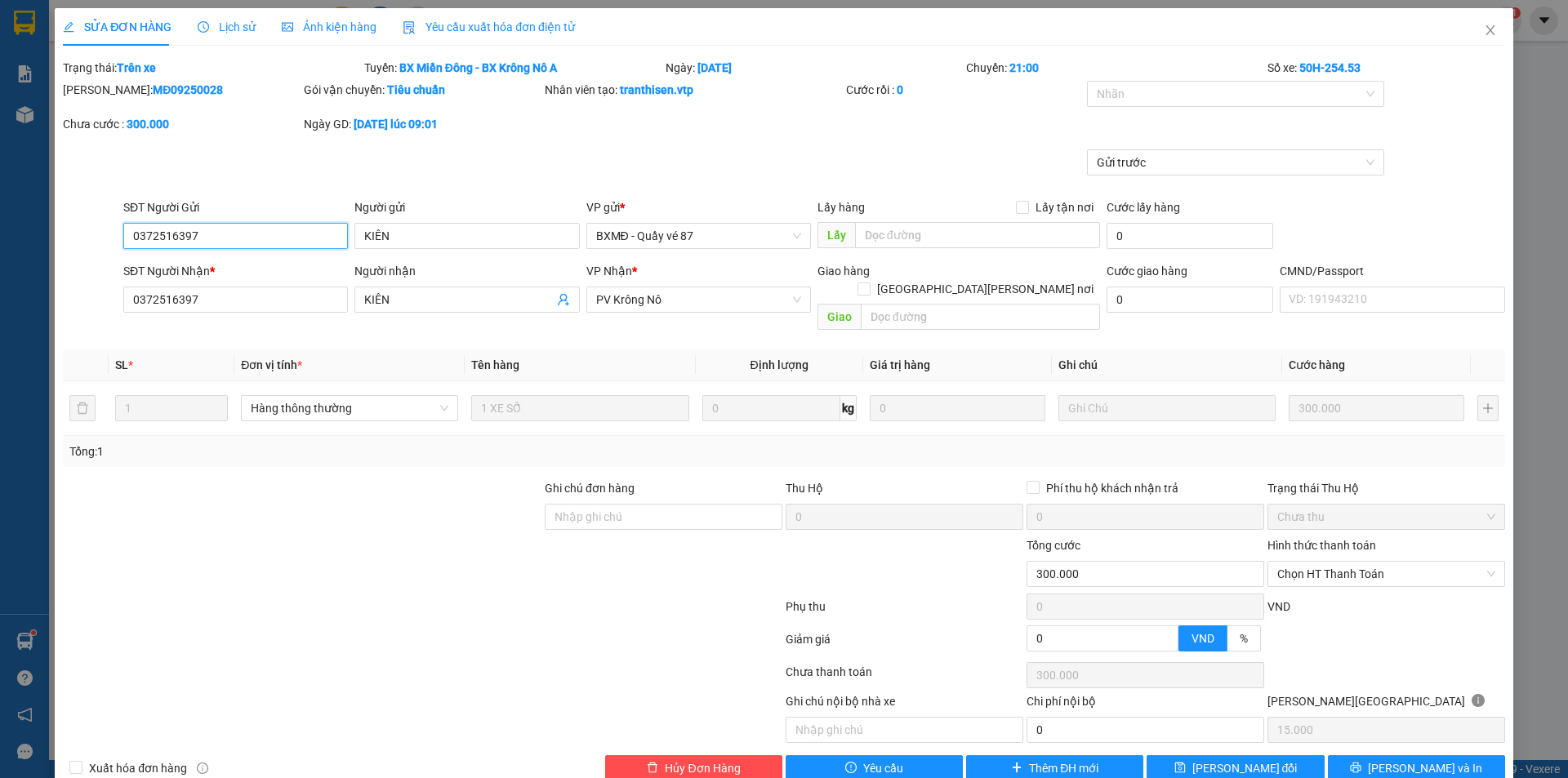
drag, startPoint x: 220, startPoint y: 231, endPoint x: 88, endPoint y: 235, distance: 132.1
click at [88, 235] on div "SĐT Người Gửi 0372516397 0372516397 Người gửi KIÊN VP gửi * BXMĐ - Quầy vé 87 L…" at bounding box center [784, 227] width 1446 height 57
click at [1229, 81] on form "Total Paid Fee 0 Total UnPaid Fee 300.000 Cash Collection Total Fee Trạng thái:…" at bounding box center [784, 128] width 1442 height 140
click at [1128, 93] on div at bounding box center [1228, 94] width 273 height 19
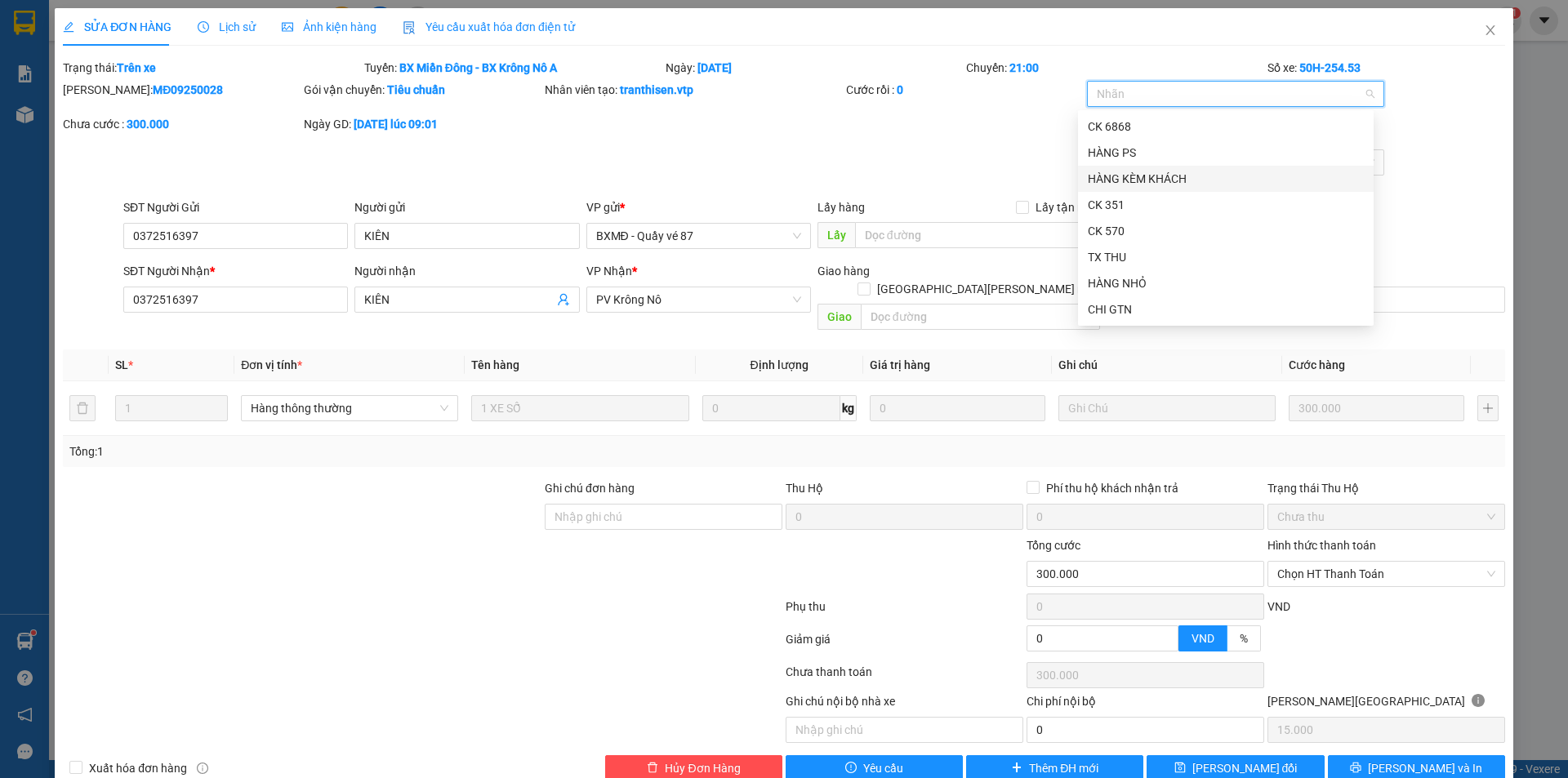
click at [1112, 182] on div "HÀNG KÈM KHÁCH" at bounding box center [1226, 179] width 276 height 18
click at [1111, 257] on div "TX THU" at bounding box center [1226, 257] width 276 height 18
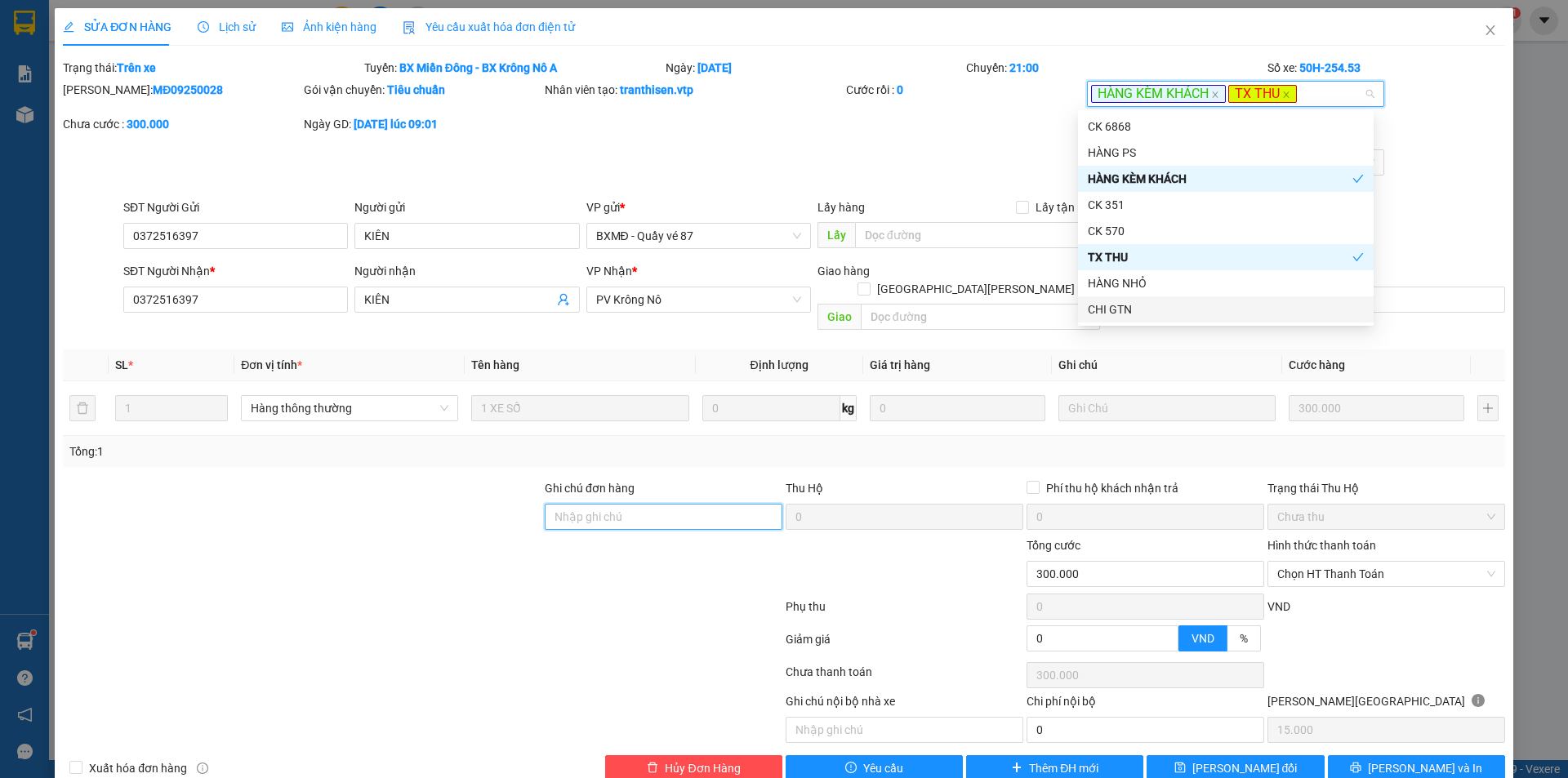
click at [720, 504] on input "Ghi chú đơn hàng" at bounding box center [664, 516] width 238 height 26
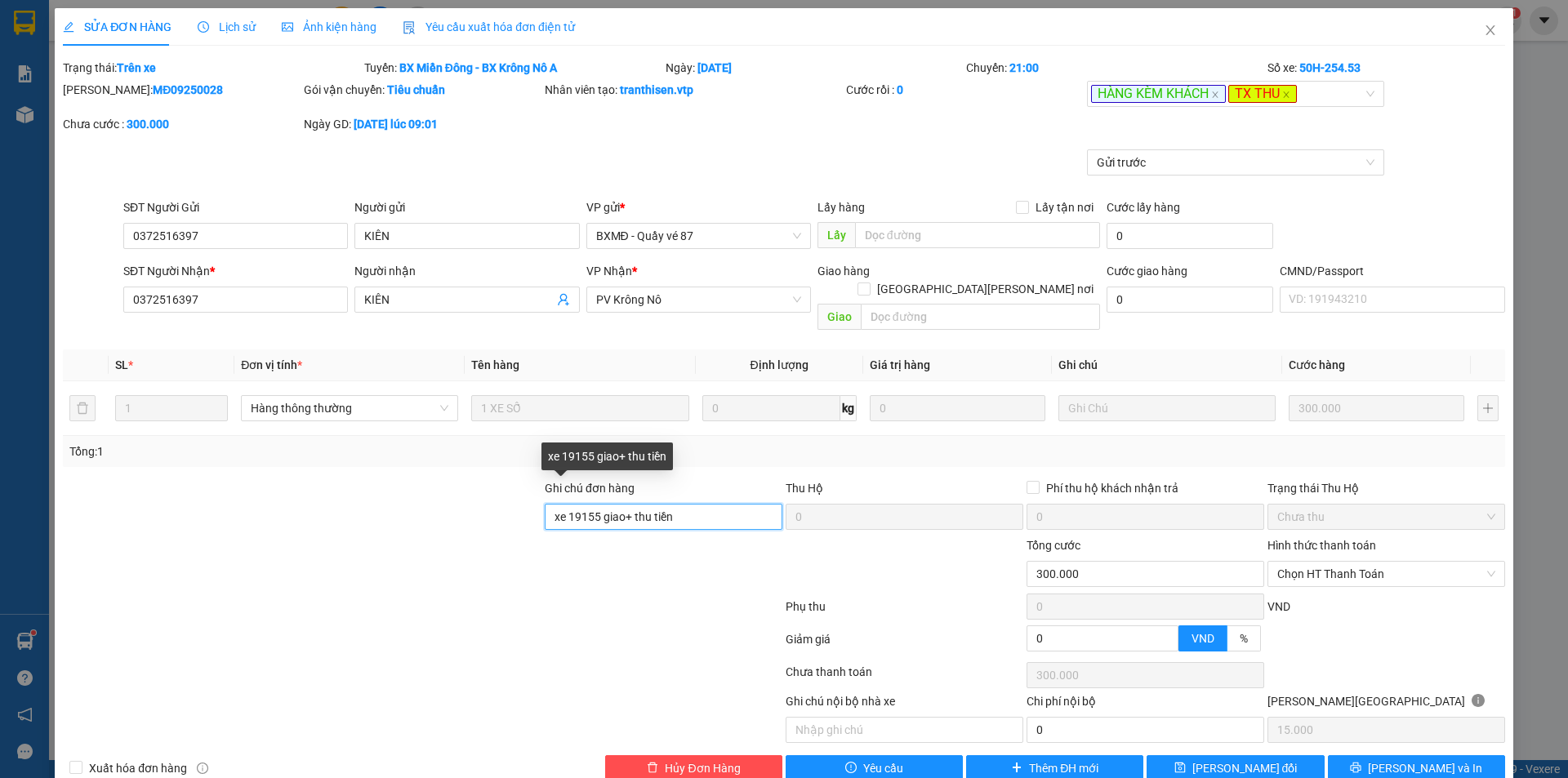
drag, startPoint x: 595, startPoint y: 501, endPoint x: 564, endPoint y: 487, distance: 34.0
click at [564, 504] on input "xe 19155 giao+ thu tiền" at bounding box center [664, 516] width 238 height 26
type input "xe 25453 giao+ thu tiền"
click at [1165, 755] on button "[PERSON_NAME] đổi" at bounding box center [1234, 767] width 177 height 26
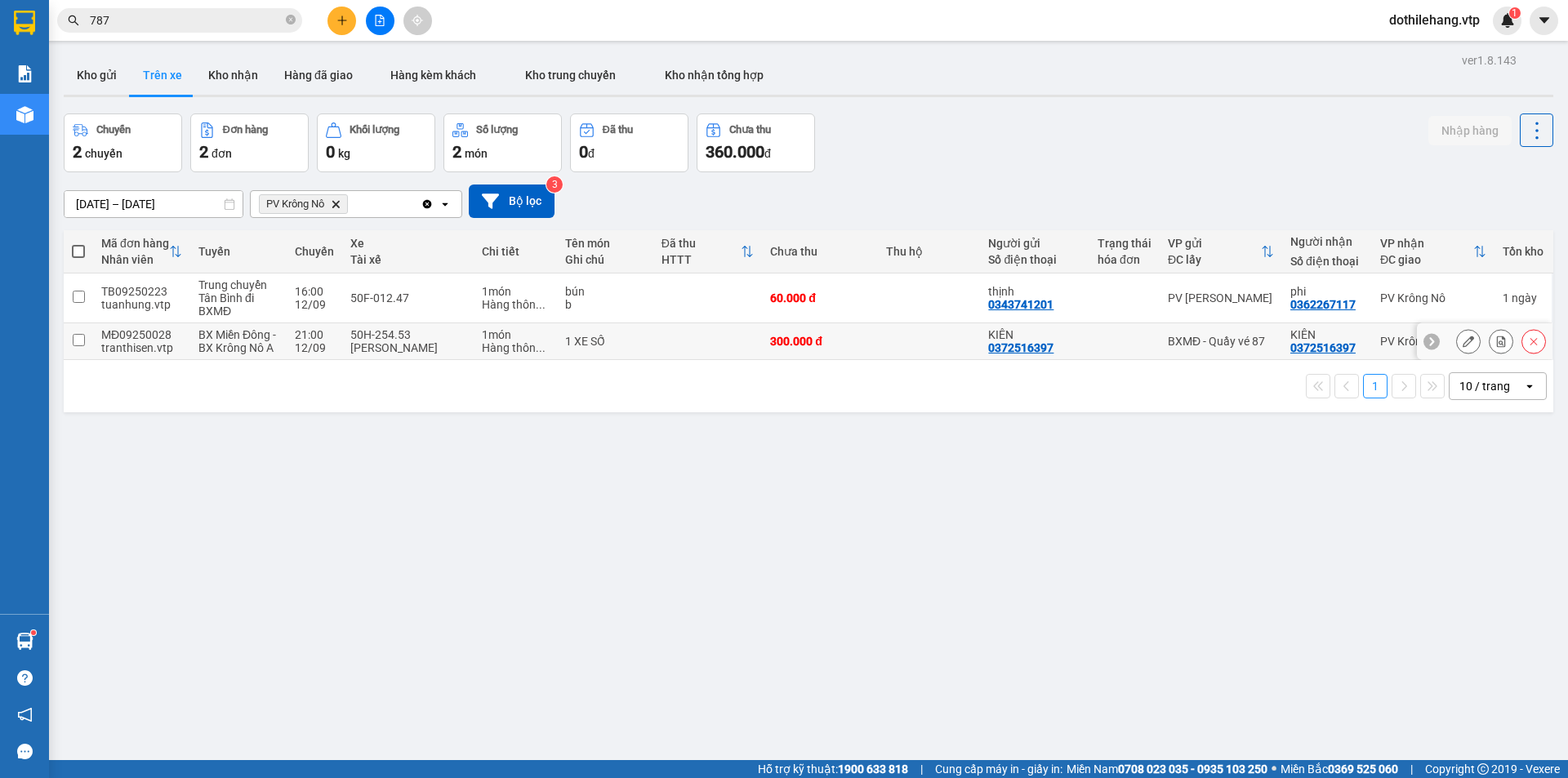
click at [1372, 354] on td "PV Krông Nô" at bounding box center [1433, 341] width 122 height 36
checkbox input "true"
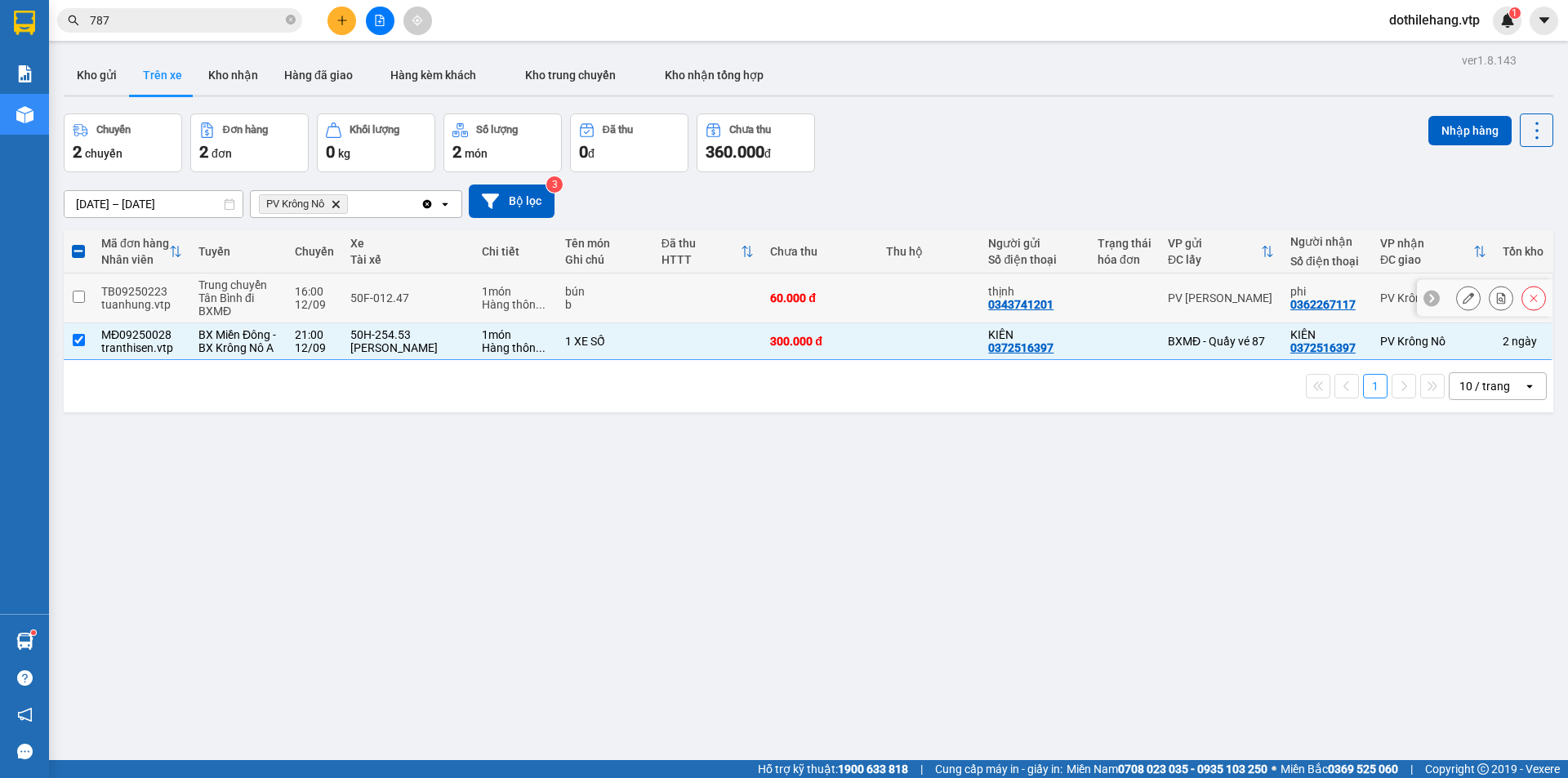
click at [1264, 295] on td "PV [PERSON_NAME]" at bounding box center [1221, 298] width 122 height 50
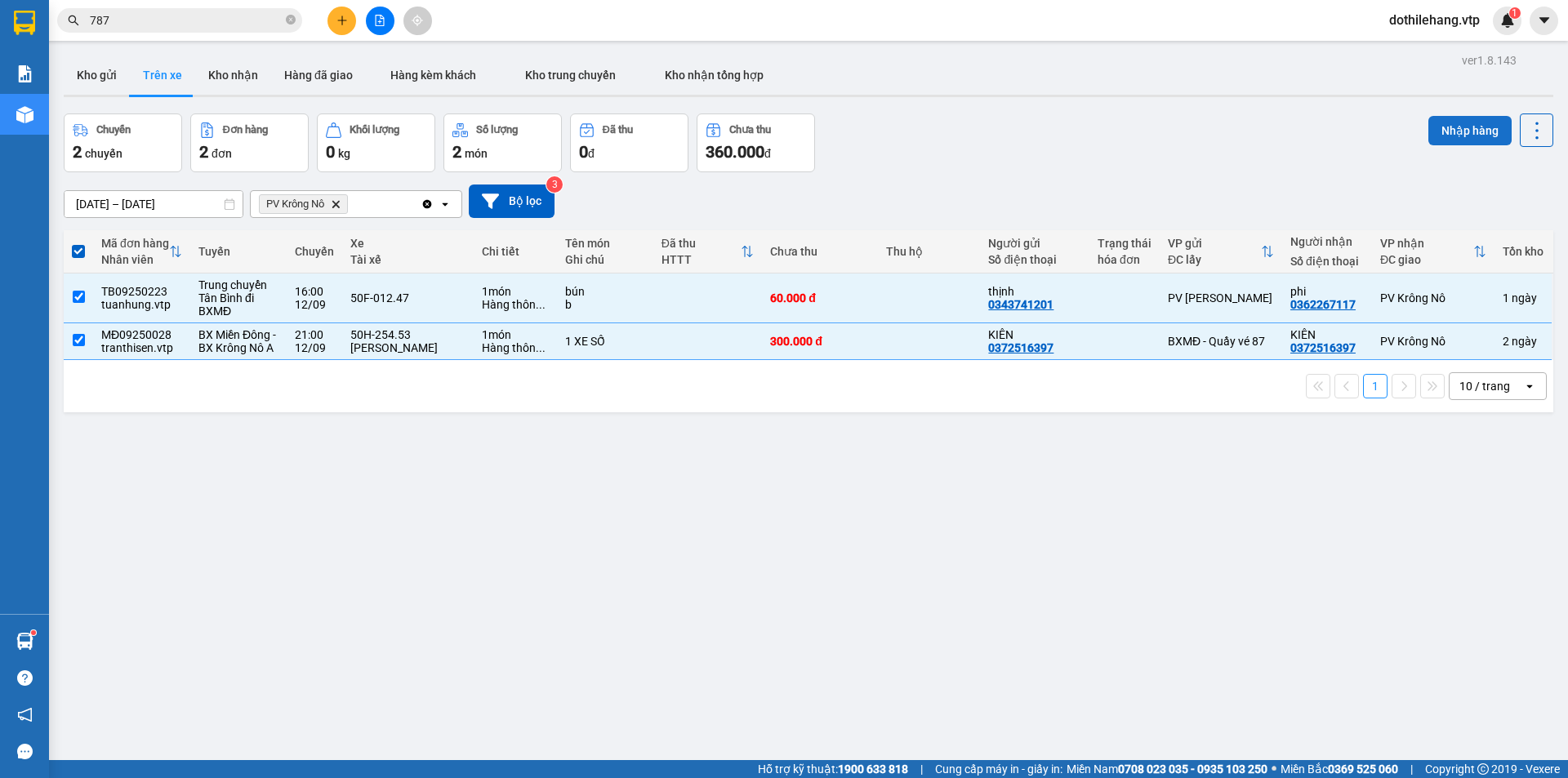
click at [1444, 140] on button "Nhập hàng" at bounding box center [1470, 130] width 83 height 30
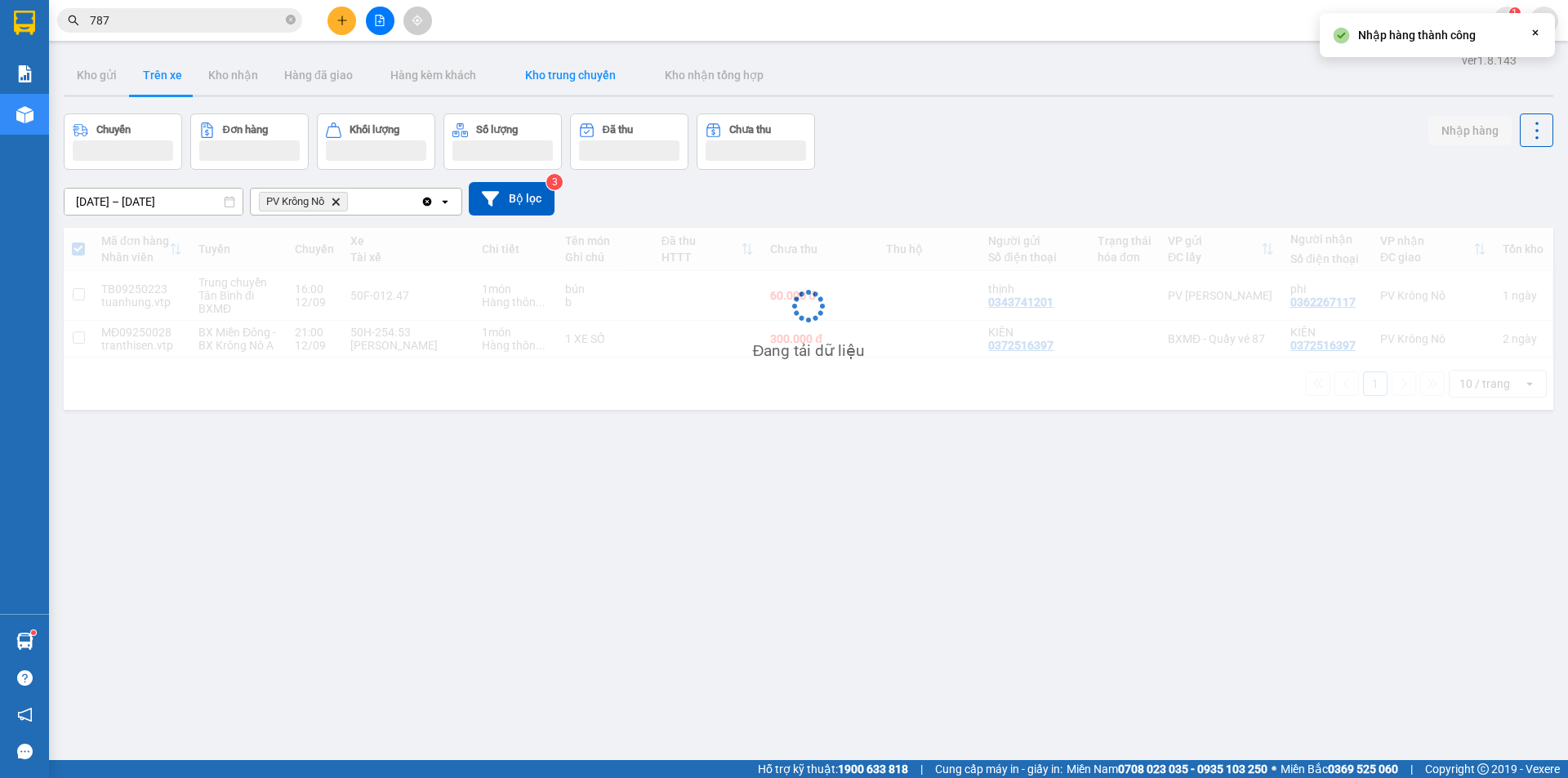
checkbox input "false"
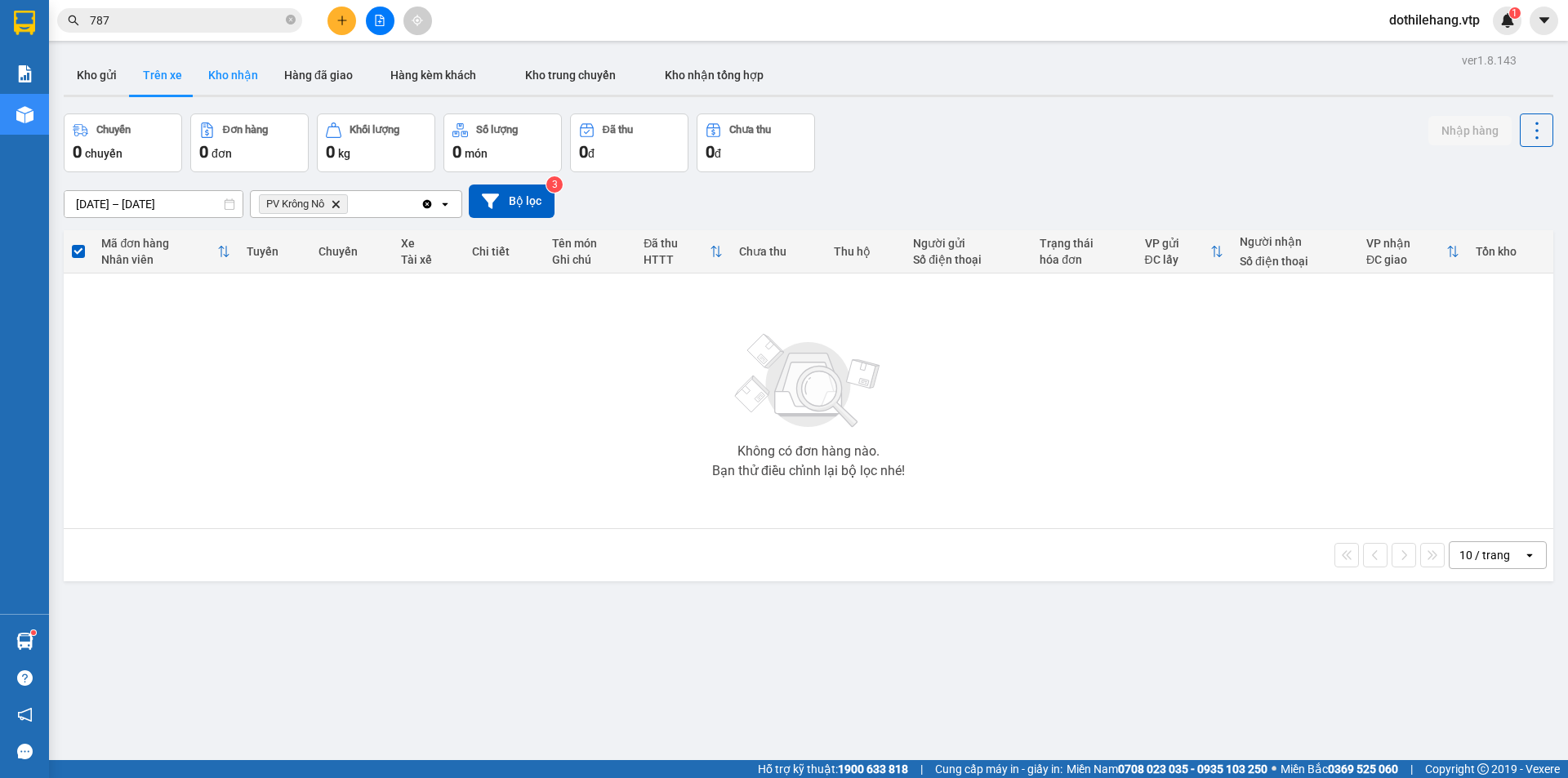
click at [224, 70] on button "Kho nhận" at bounding box center [232, 75] width 76 height 39
type input "[DATE] – [DATE]"
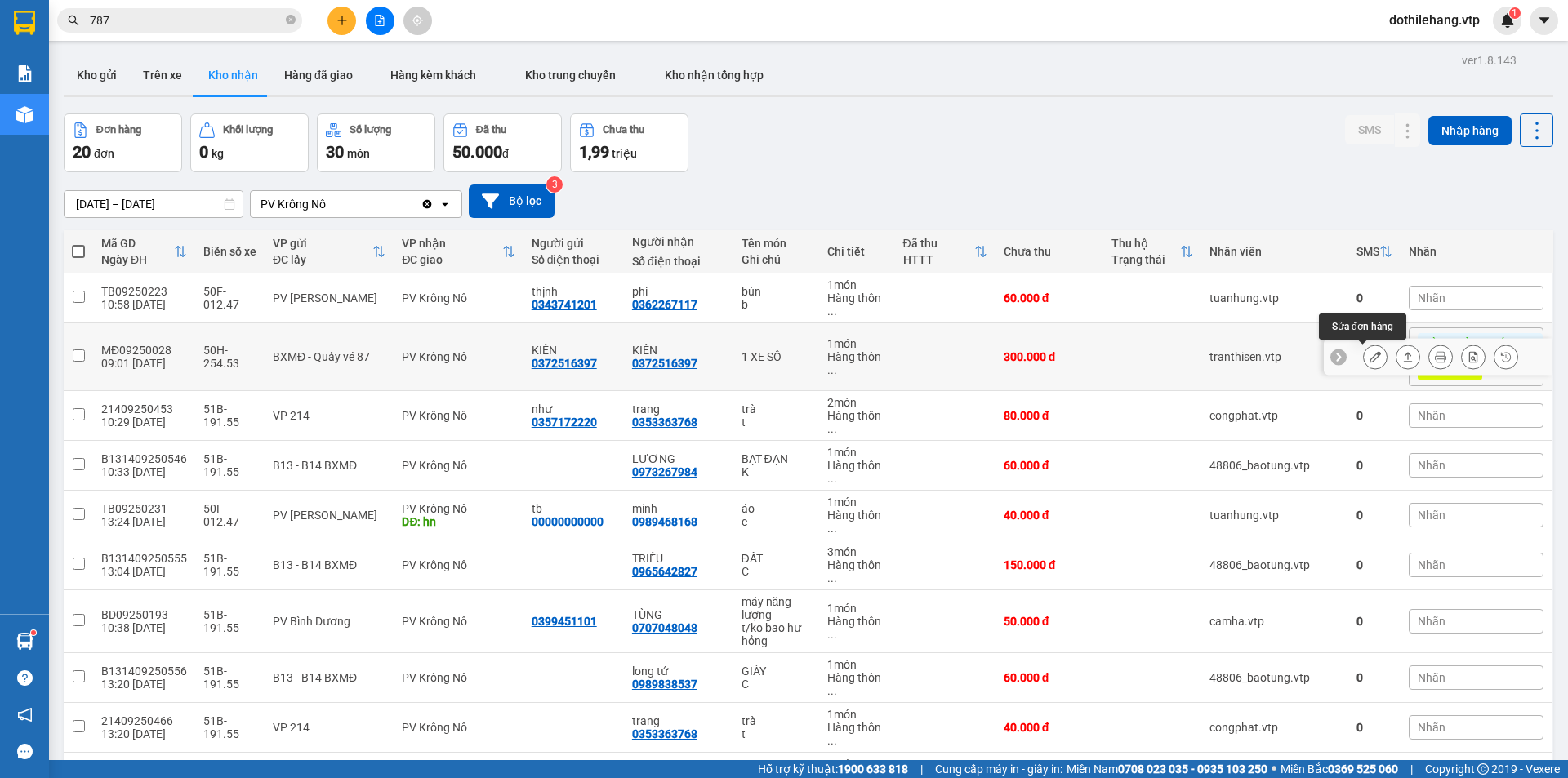
click at [1365, 366] on button at bounding box center [1375, 357] width 23 height 29
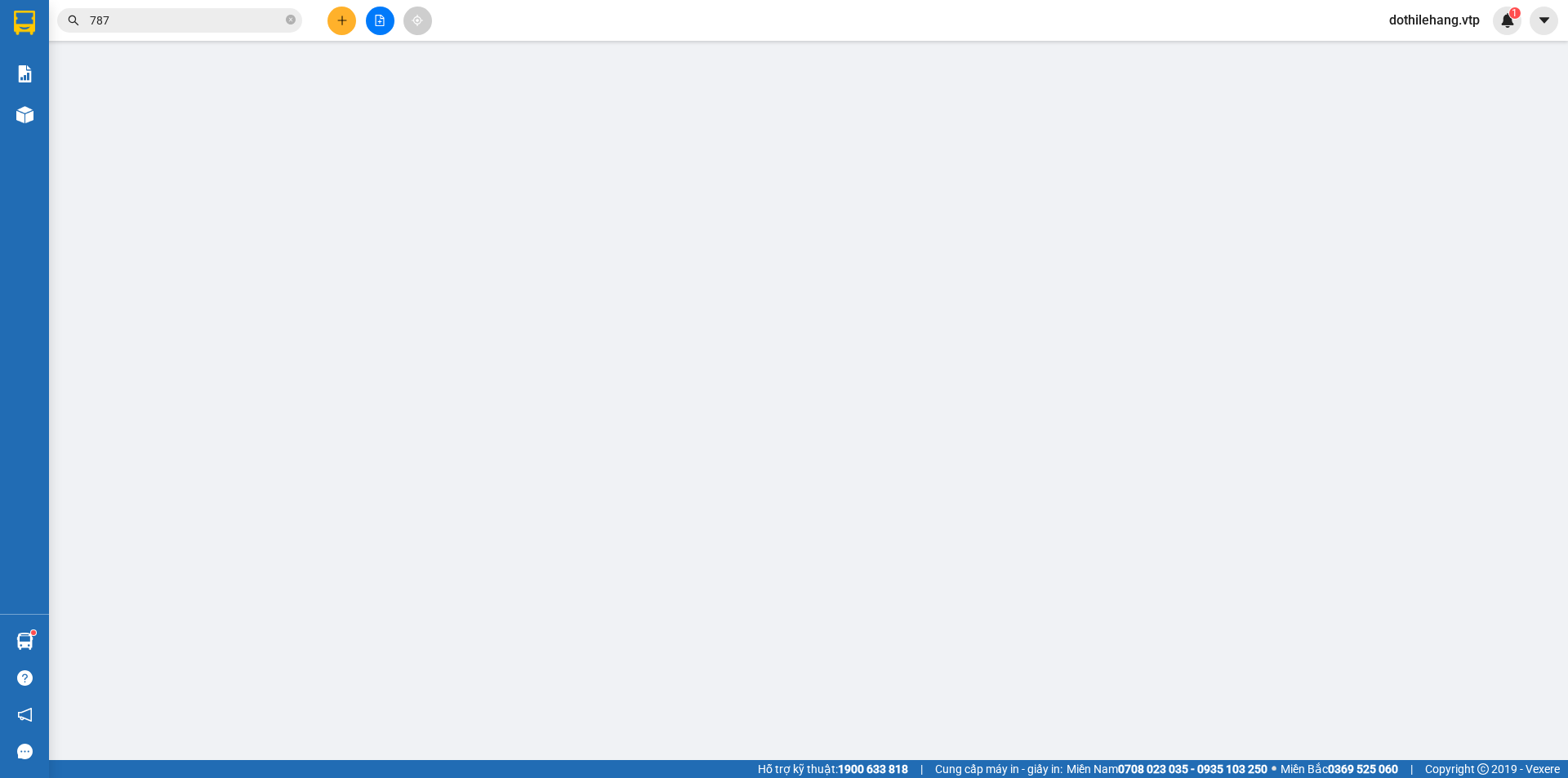
type input "0372516397"
type input "KIÊN"
type input "0372516397"
type input "KIÊN"
type input "xe 25453 giao+ thu tiền"
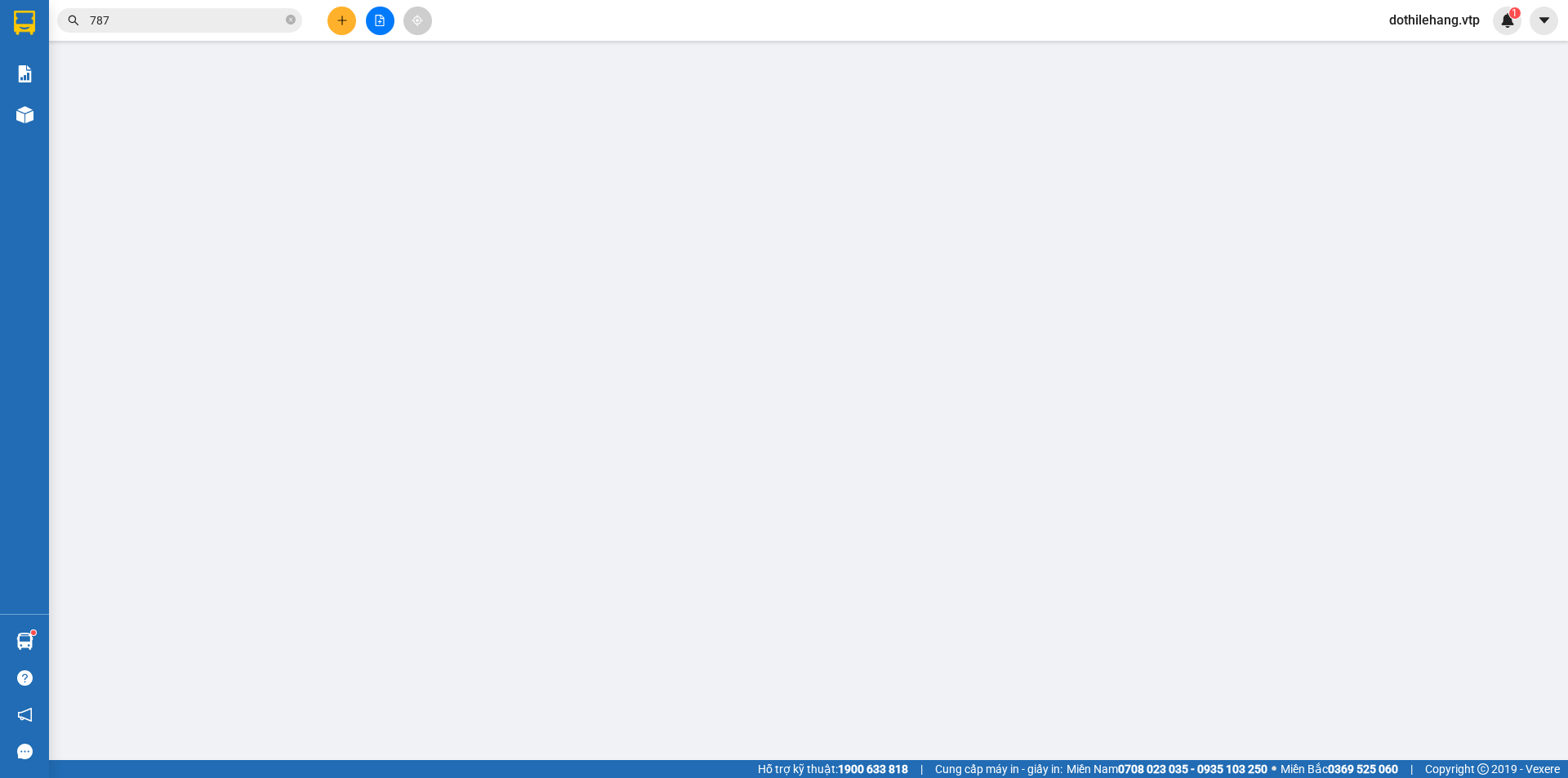
type input "300.000"
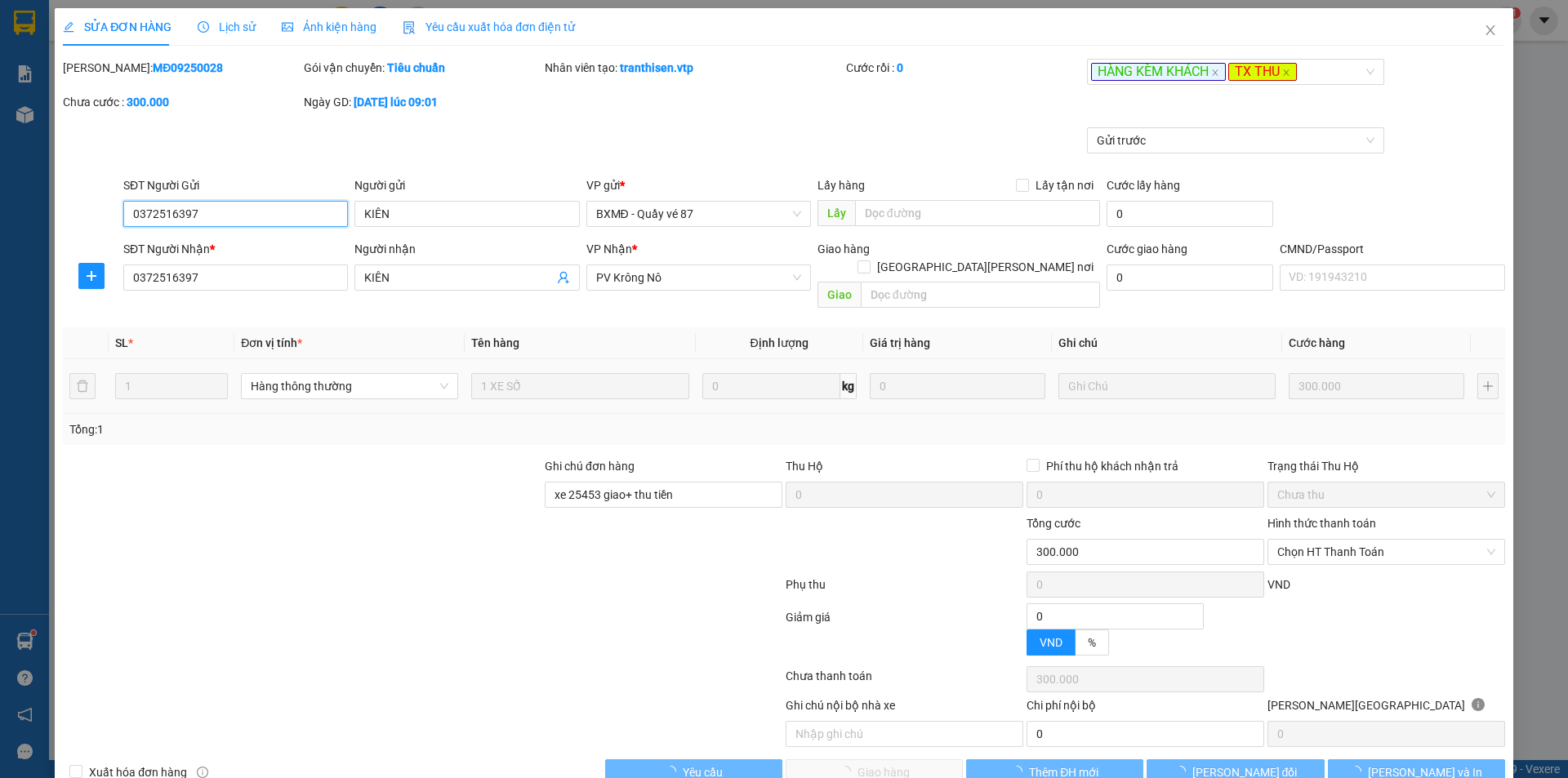
type input "15.000"
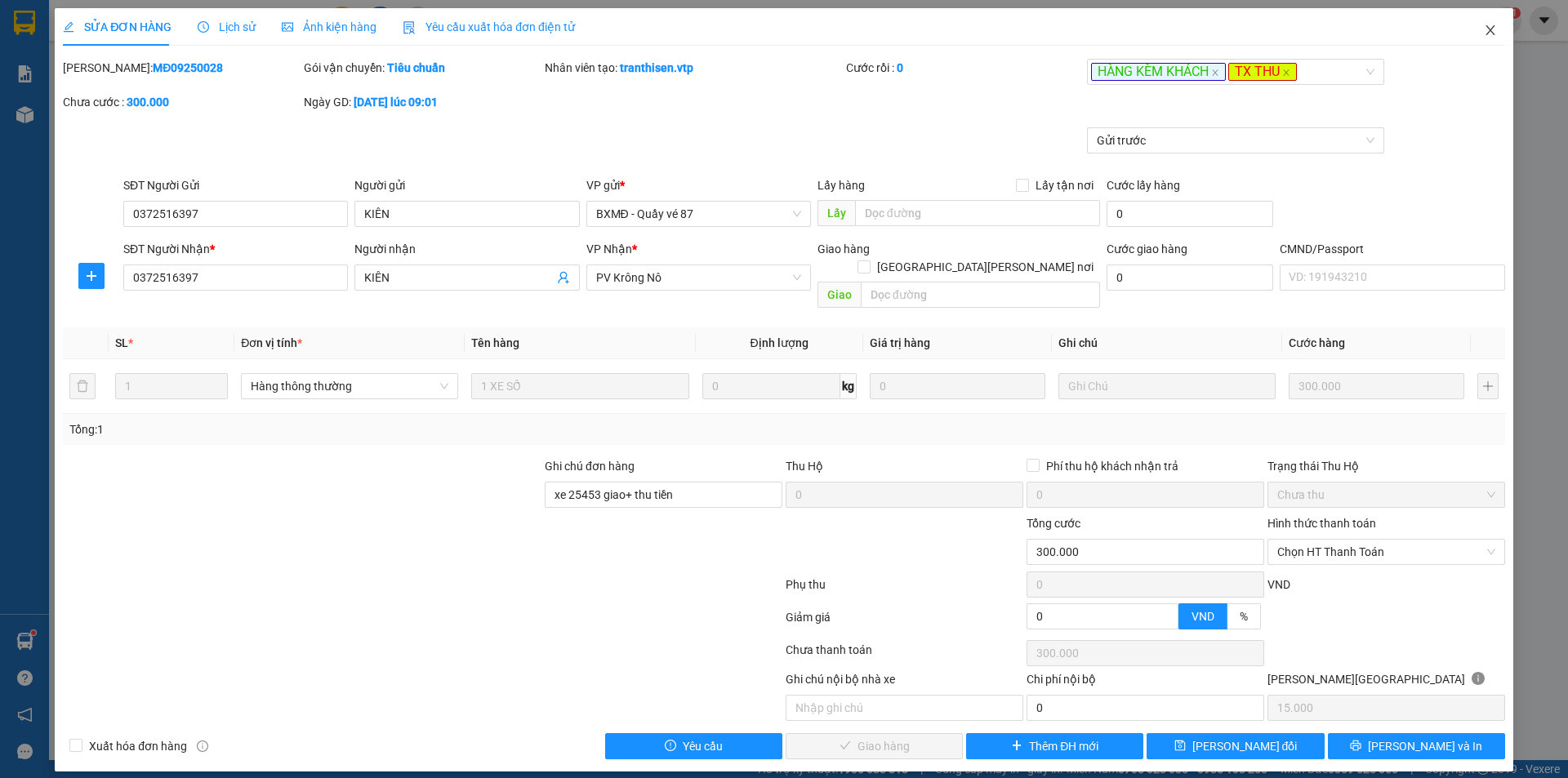
click at [1488, 36] on icon "close" at bounding box center [1491, 31] width 13 height 13
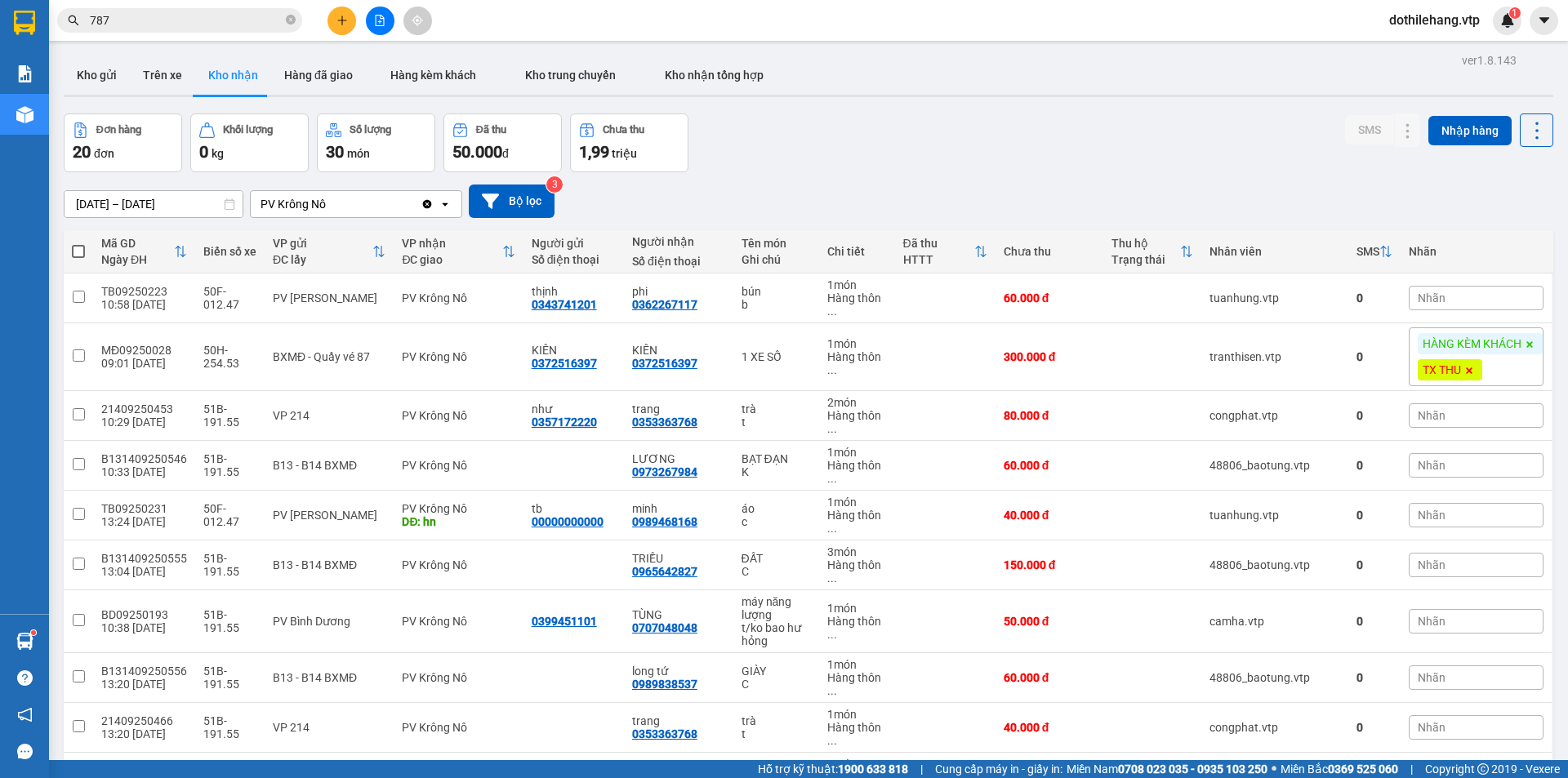
click at [159, 205] on input "[DATE] – [DATE]" at bounding box center [153, 204] width 178 height 26
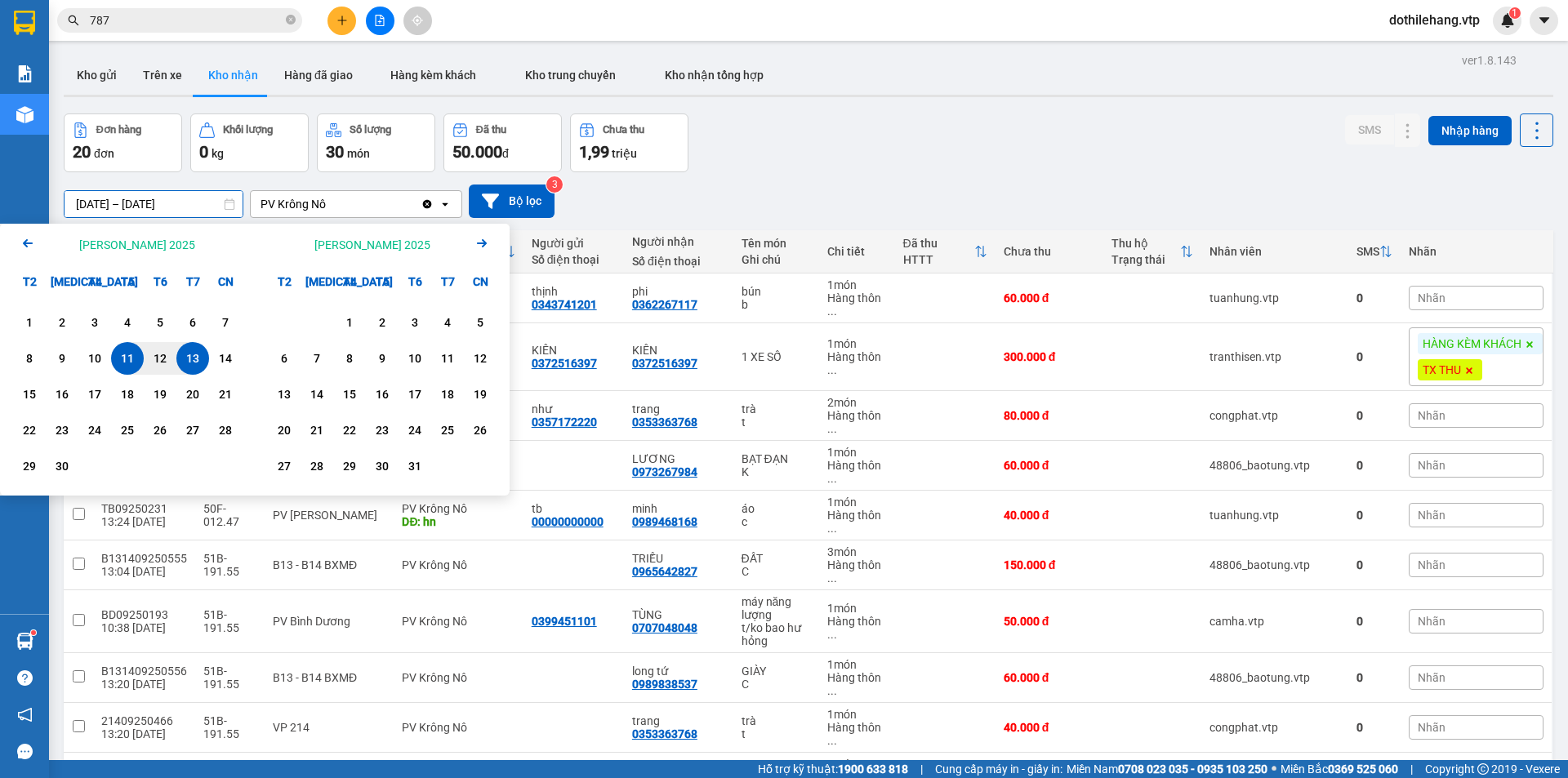
drag, startPoint x: 33, startPoint y: 243, endPoint x: 44, endPoint y: 258, distance: 18.6
click at [33, 244] on icon "Arrow Left" at bounding box center [28, 243] width 19 height 19
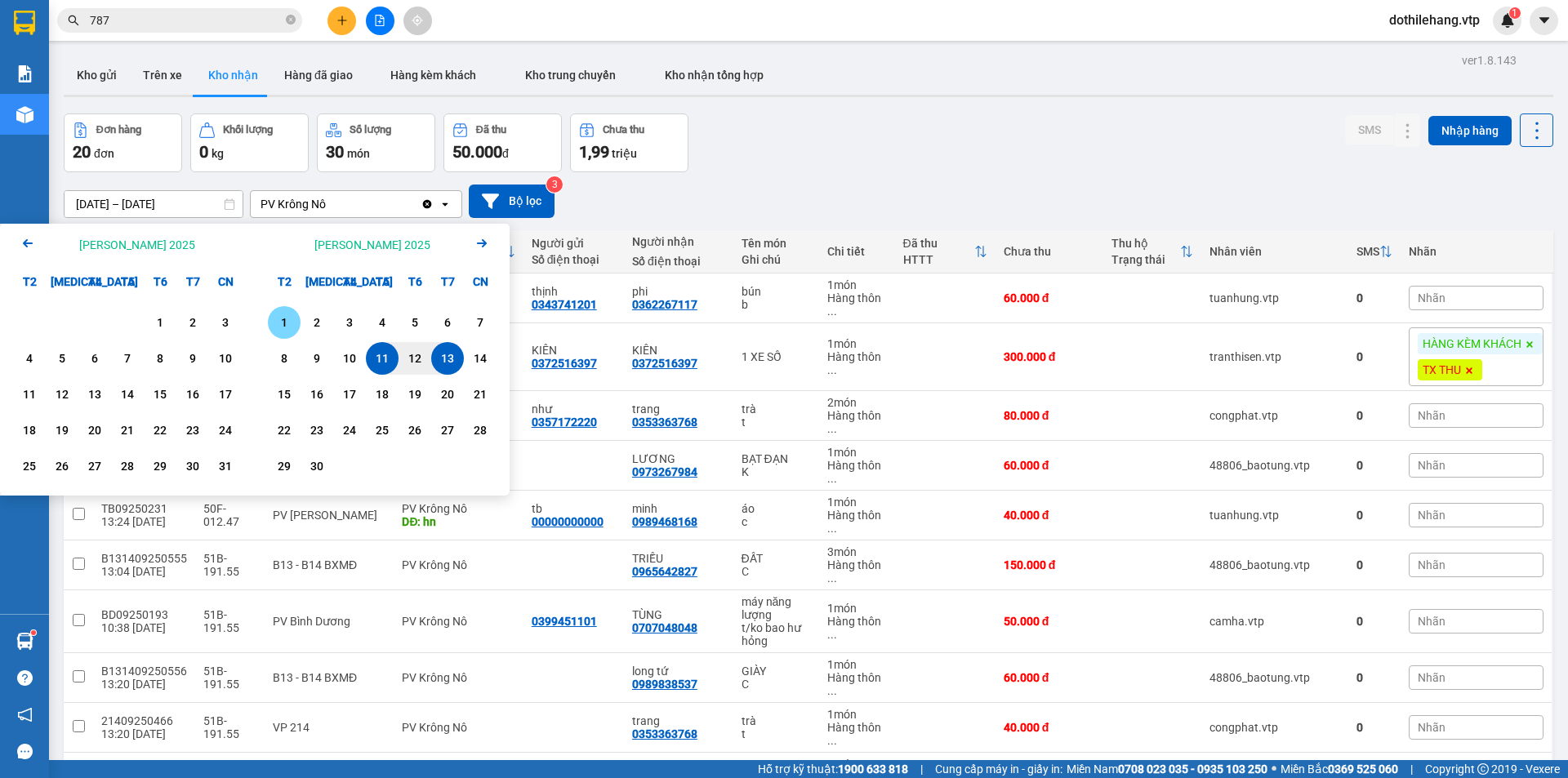
click at [290, 315] on div "1" at bounding box center [284, 322] width 23 height 19
click at [427, 350] on div "12" at bounding box center [415, 358] width 33 height 32
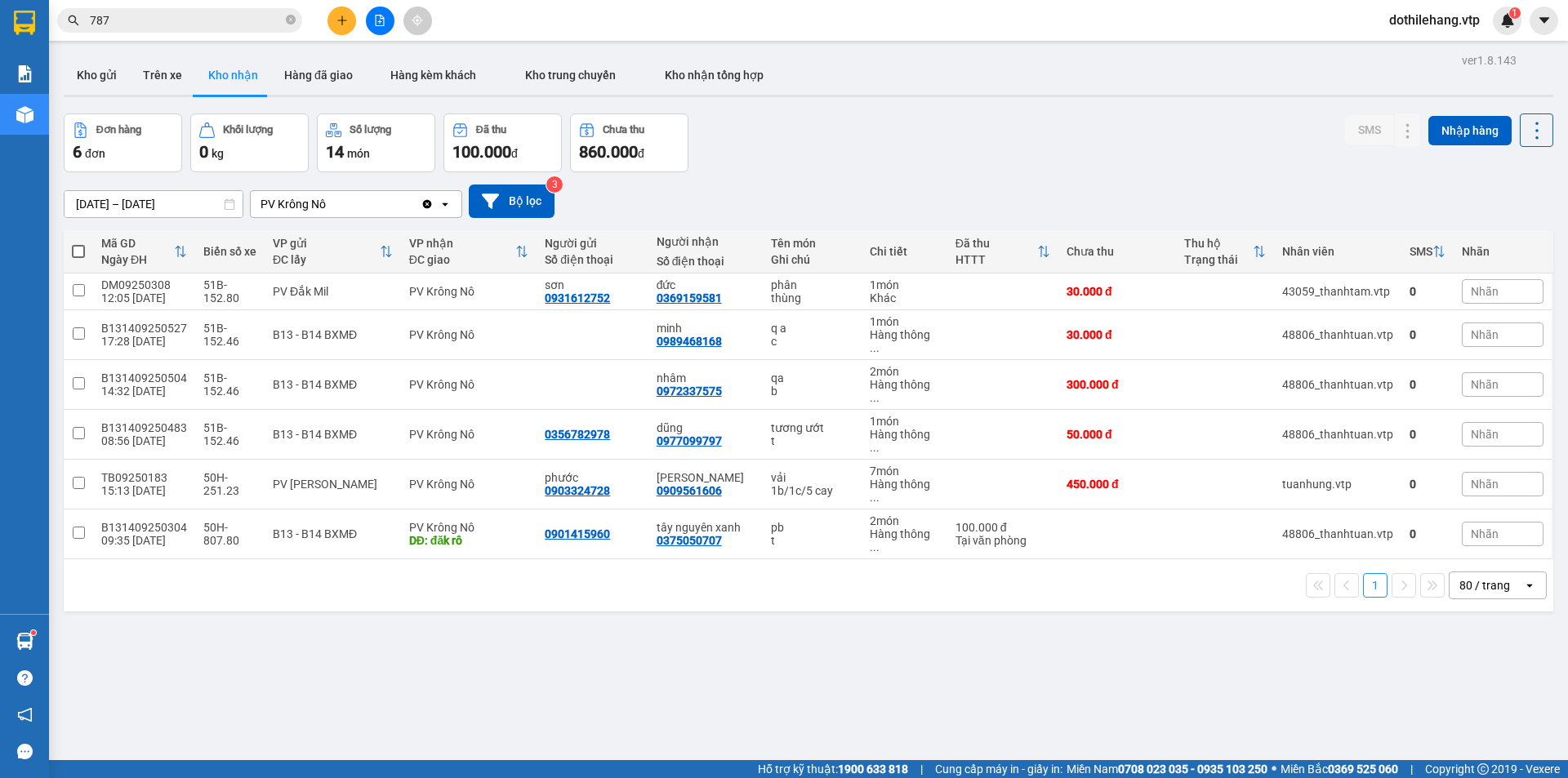
click at [210, 205] on input "[DATE] – [DATE]" at bounding box center [153, 204] width 178 height 26
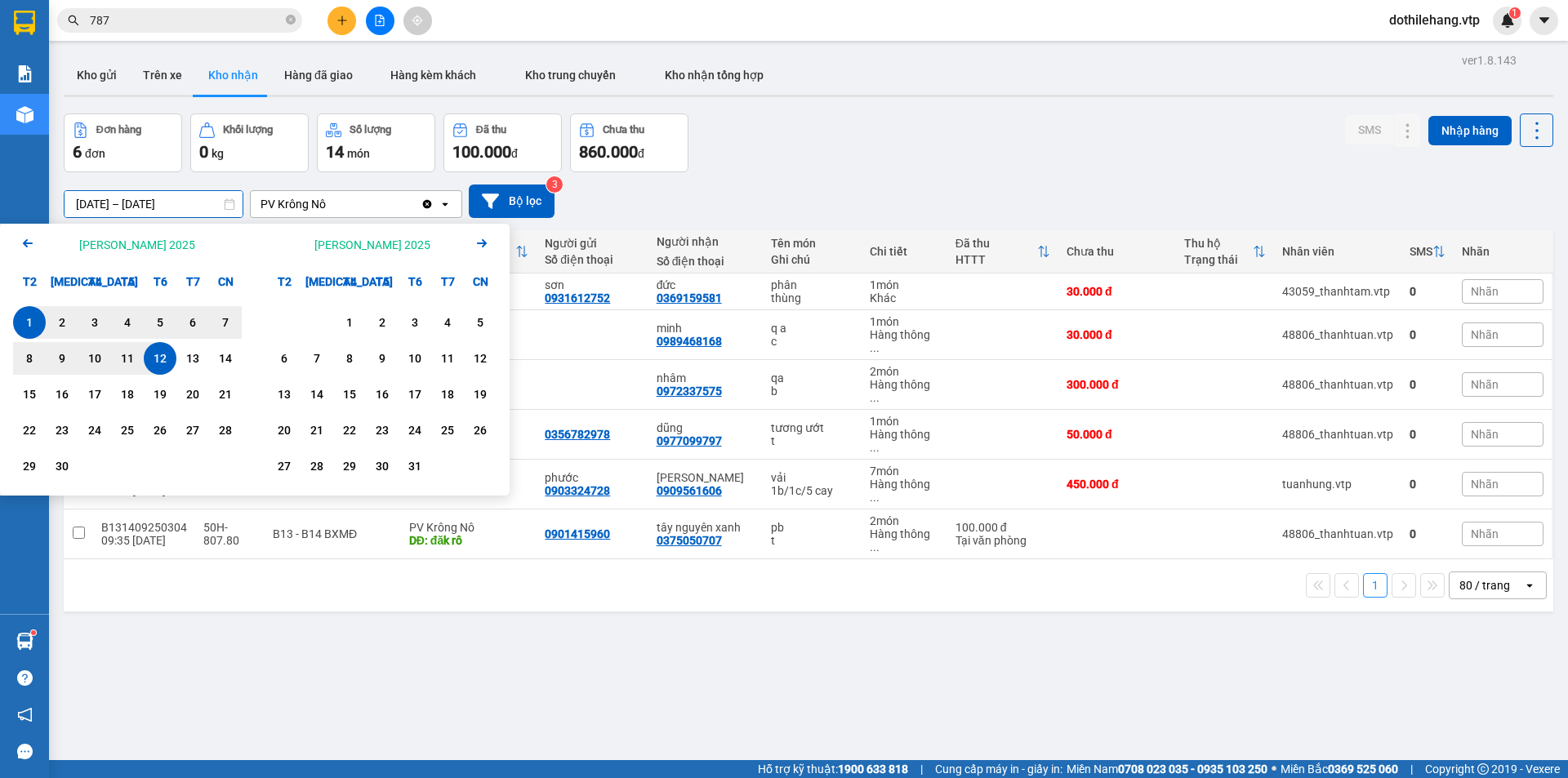
click at [32, 249] on icon "Arrow Left" at bounding box center [28, 243] width 19 height 19
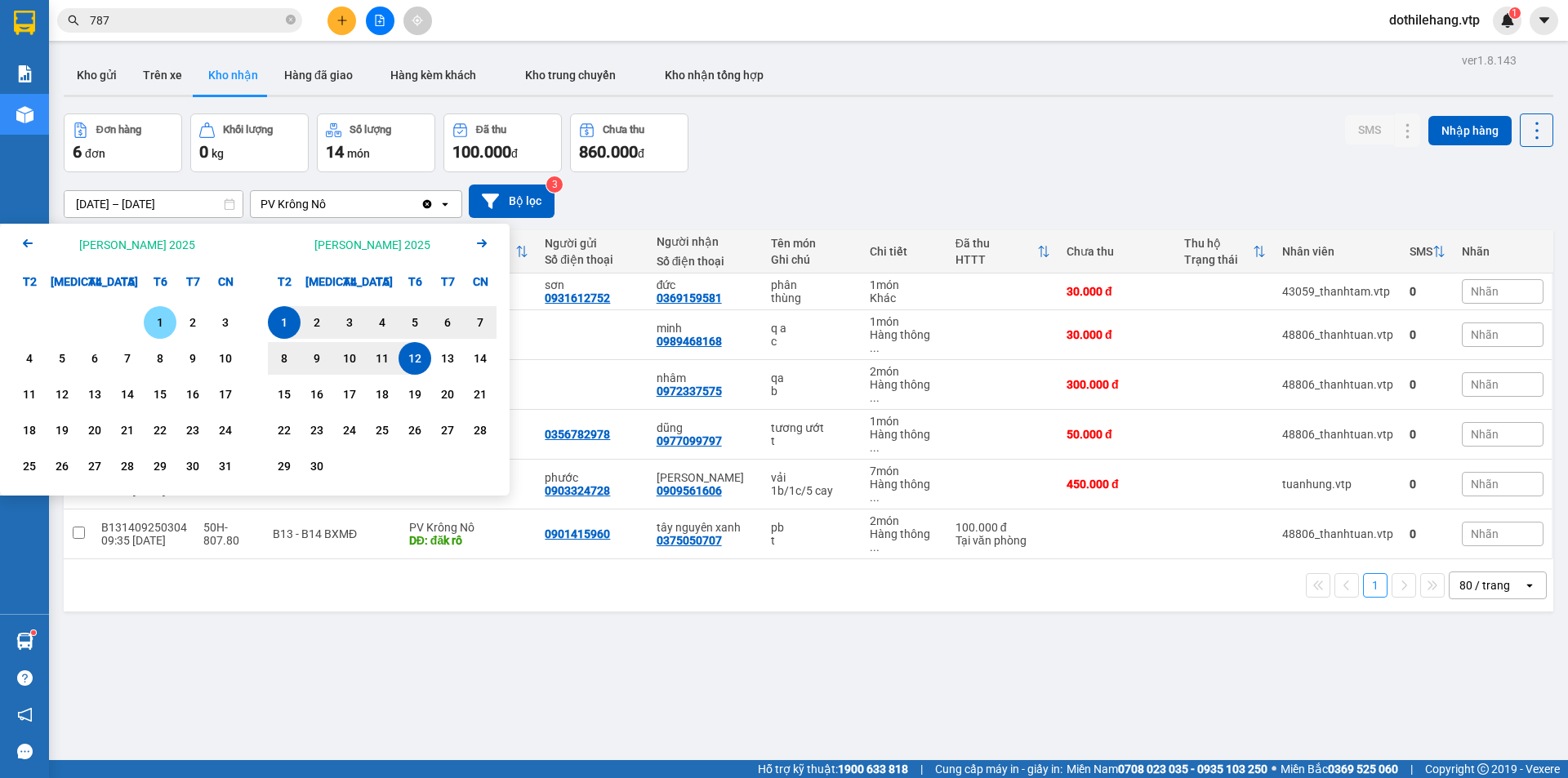
click at [165, 328] on div "1" at bounding box center [160, 322] width 23 height 19
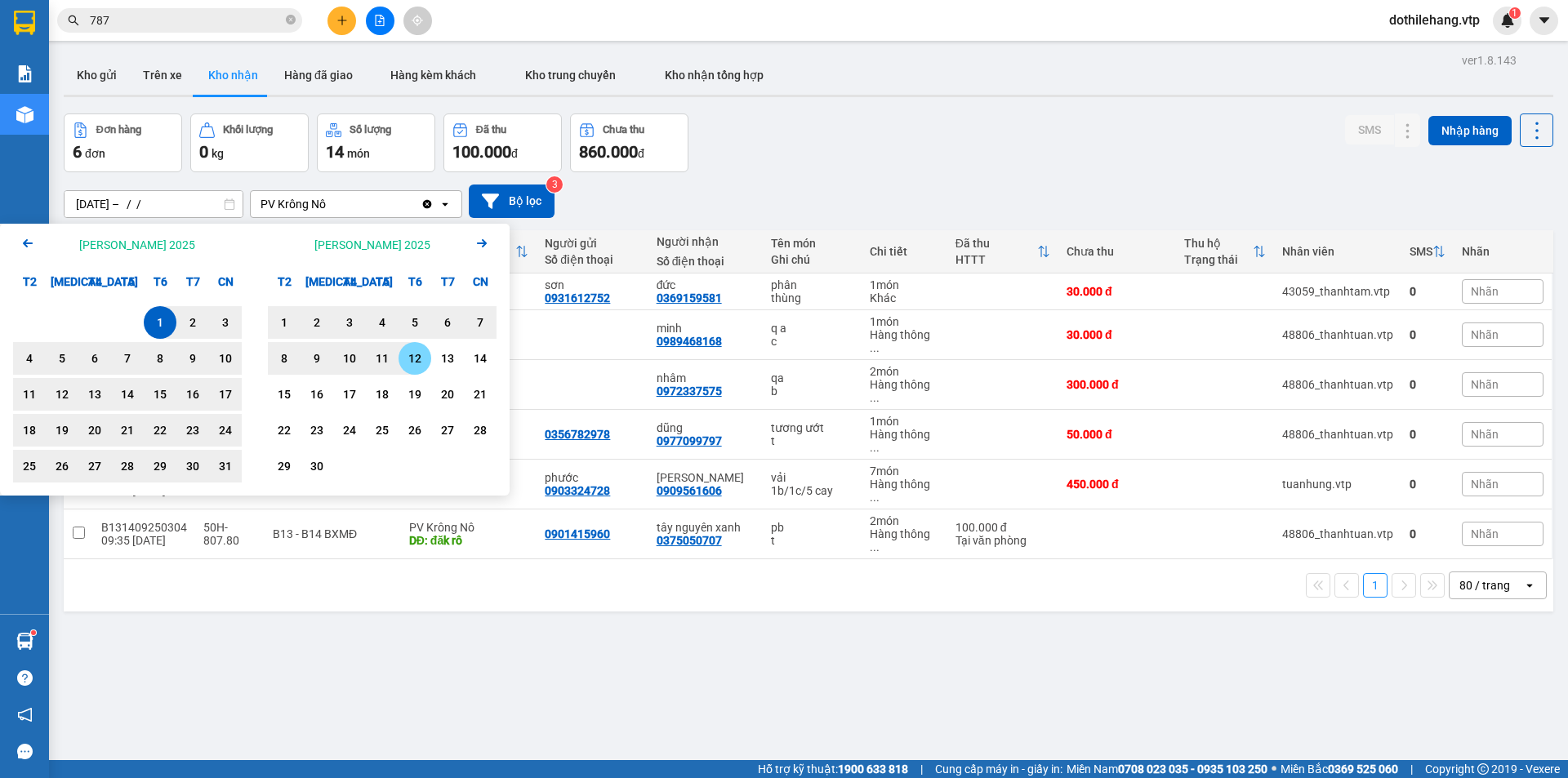
click at [413, 363] on div "12" at bounding box center [415, 358] width 23 height 19
type input "[DATE] – [DATE]"
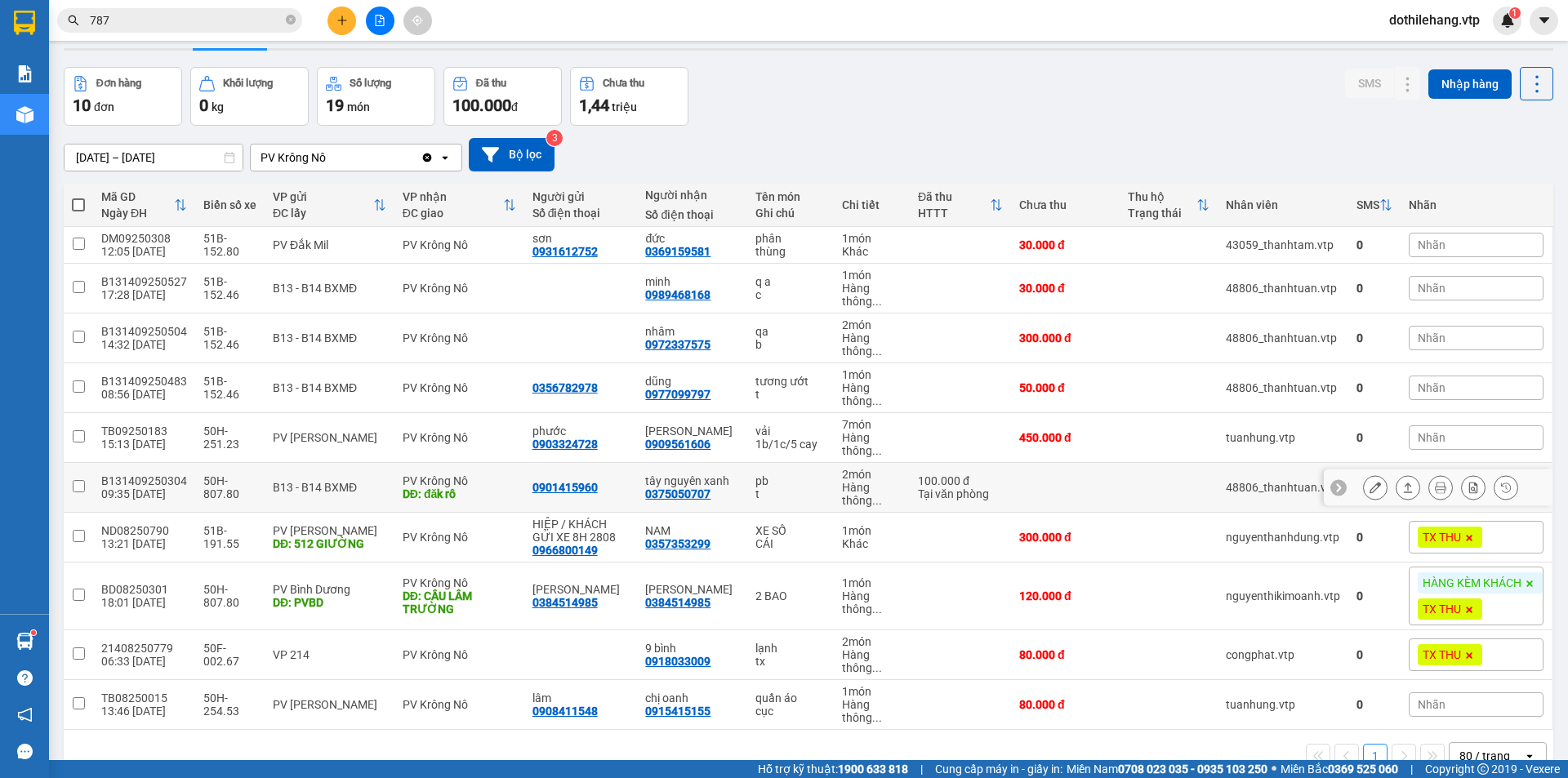
scroll to position [83, 0]
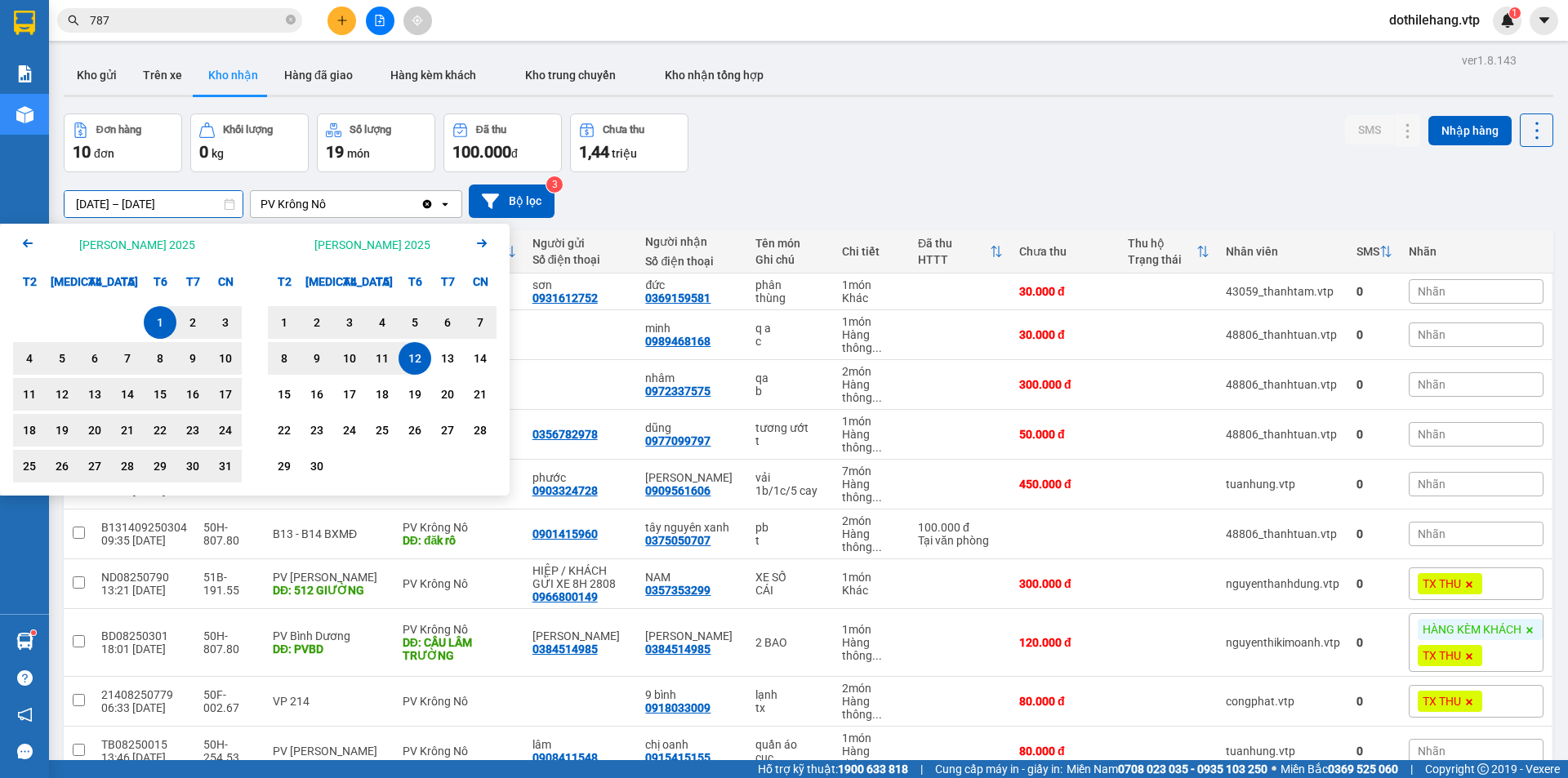
scroll to position [83, 0]
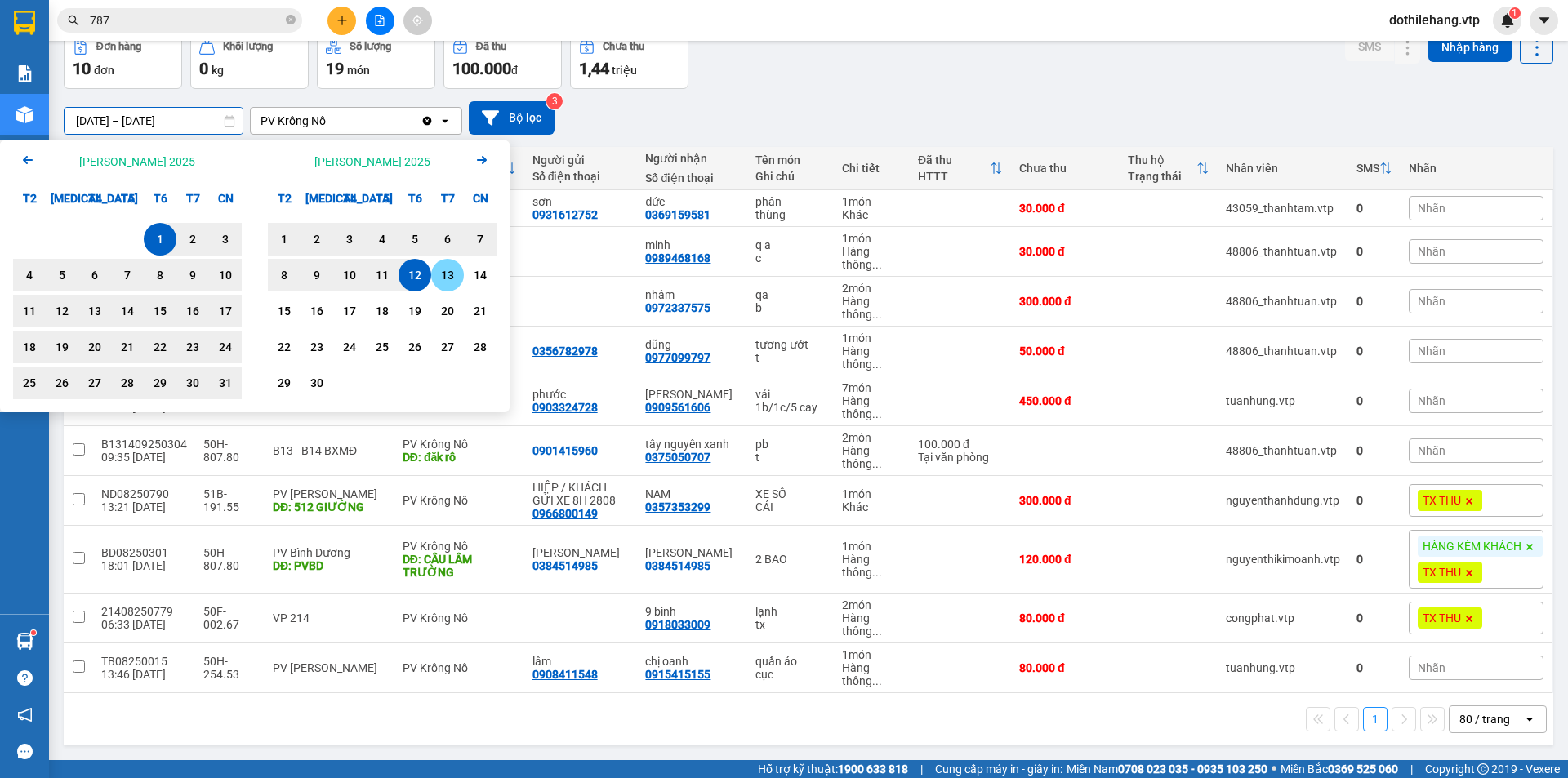
click at [456, 272] on div "13" at bounding box center [447, 275] width 23 height 19
click at [154, 233] on div "1" at bounding box center [160, 239] width 23 height 19
type input "01/08/2025 – 13/09/2025"
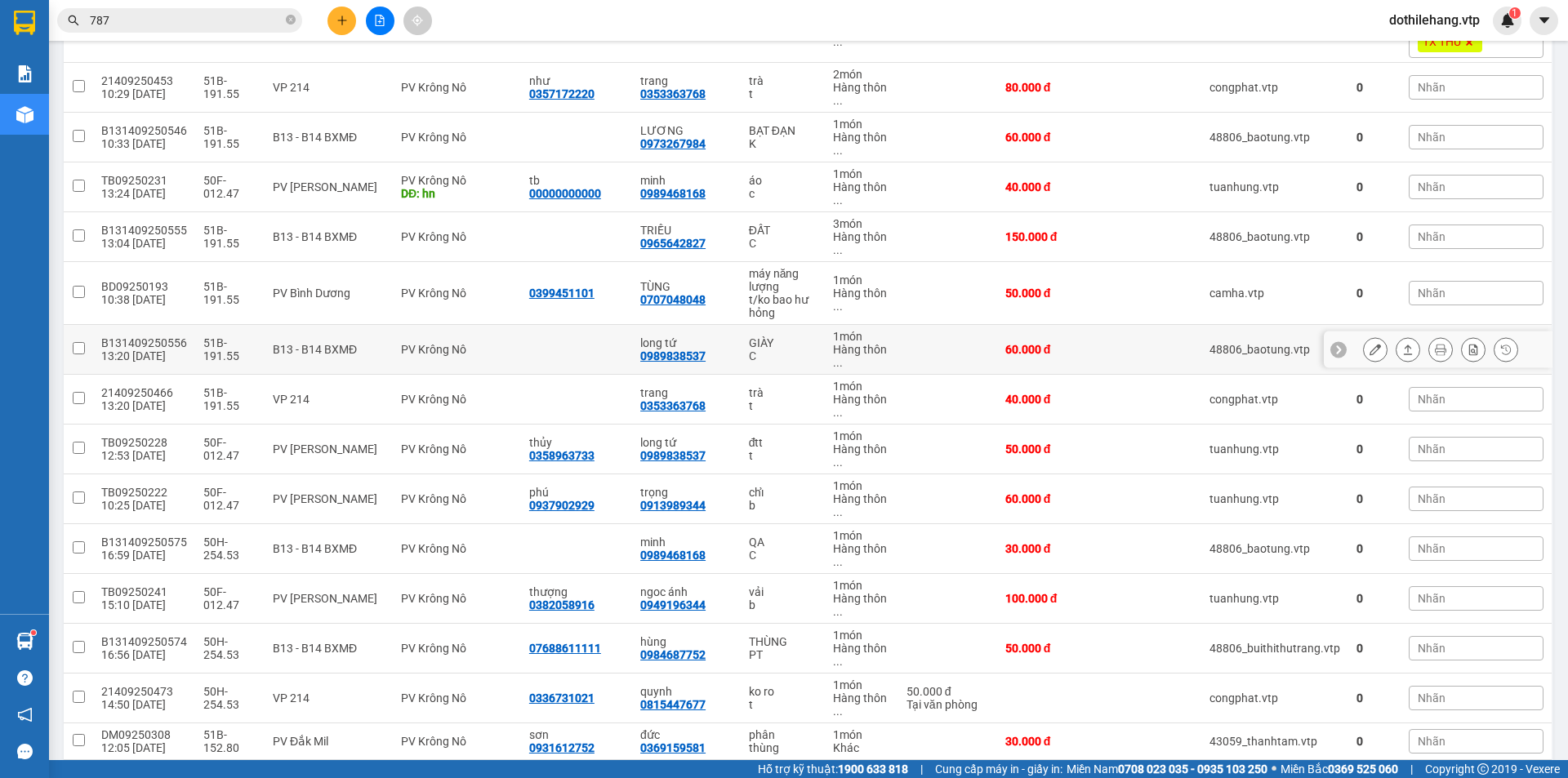
scroll to position [0, 0]
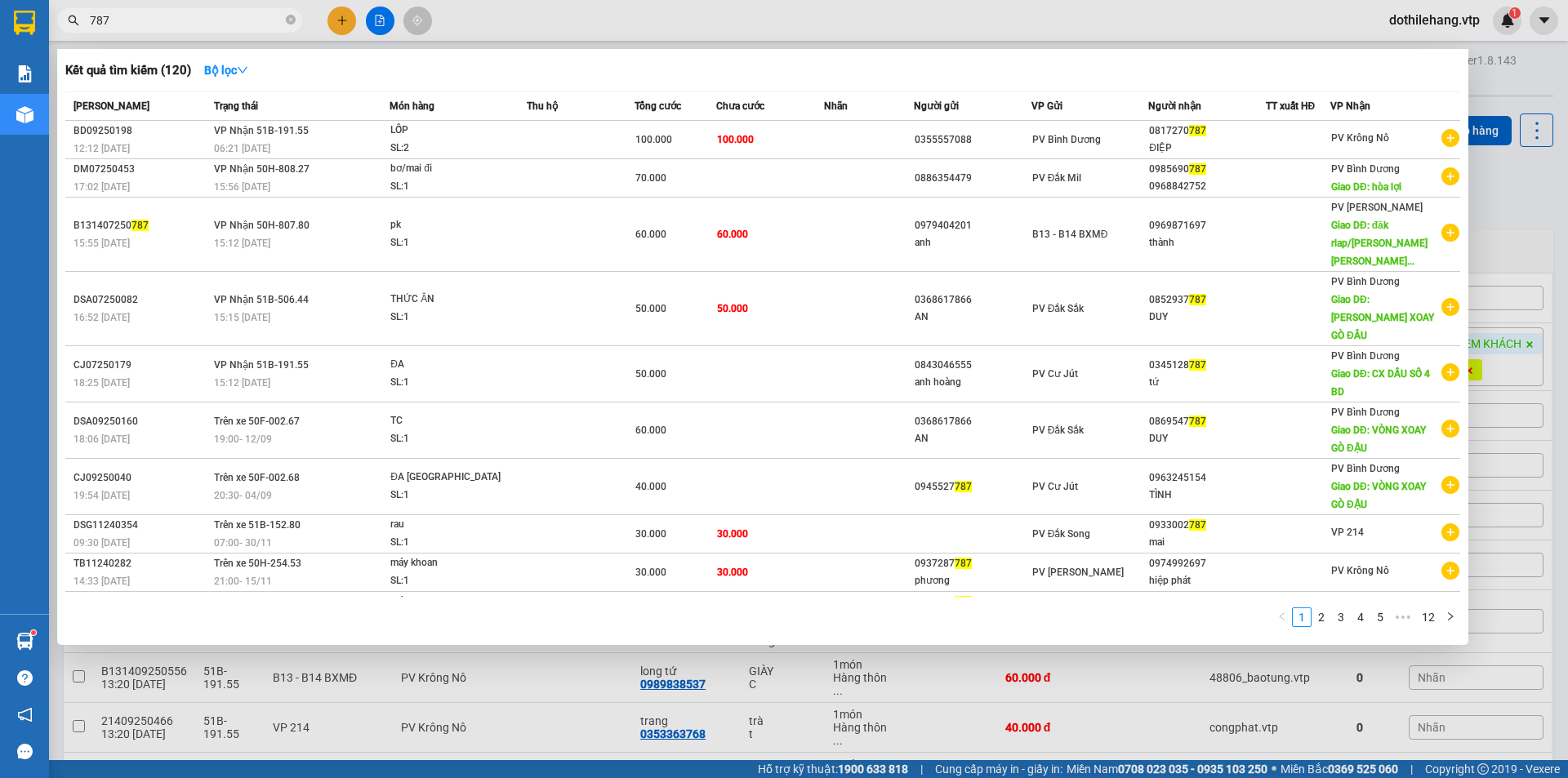
click at [215, 14] on input "787" at bounding box center [186, 20] width 193 height 18
click at [96, 21] on input "7984" at bounding box center [186, 20] width 193 height 18
type input "984"
click at [468, 703] on div at bounding box center [784, 389] width 1568 height 778
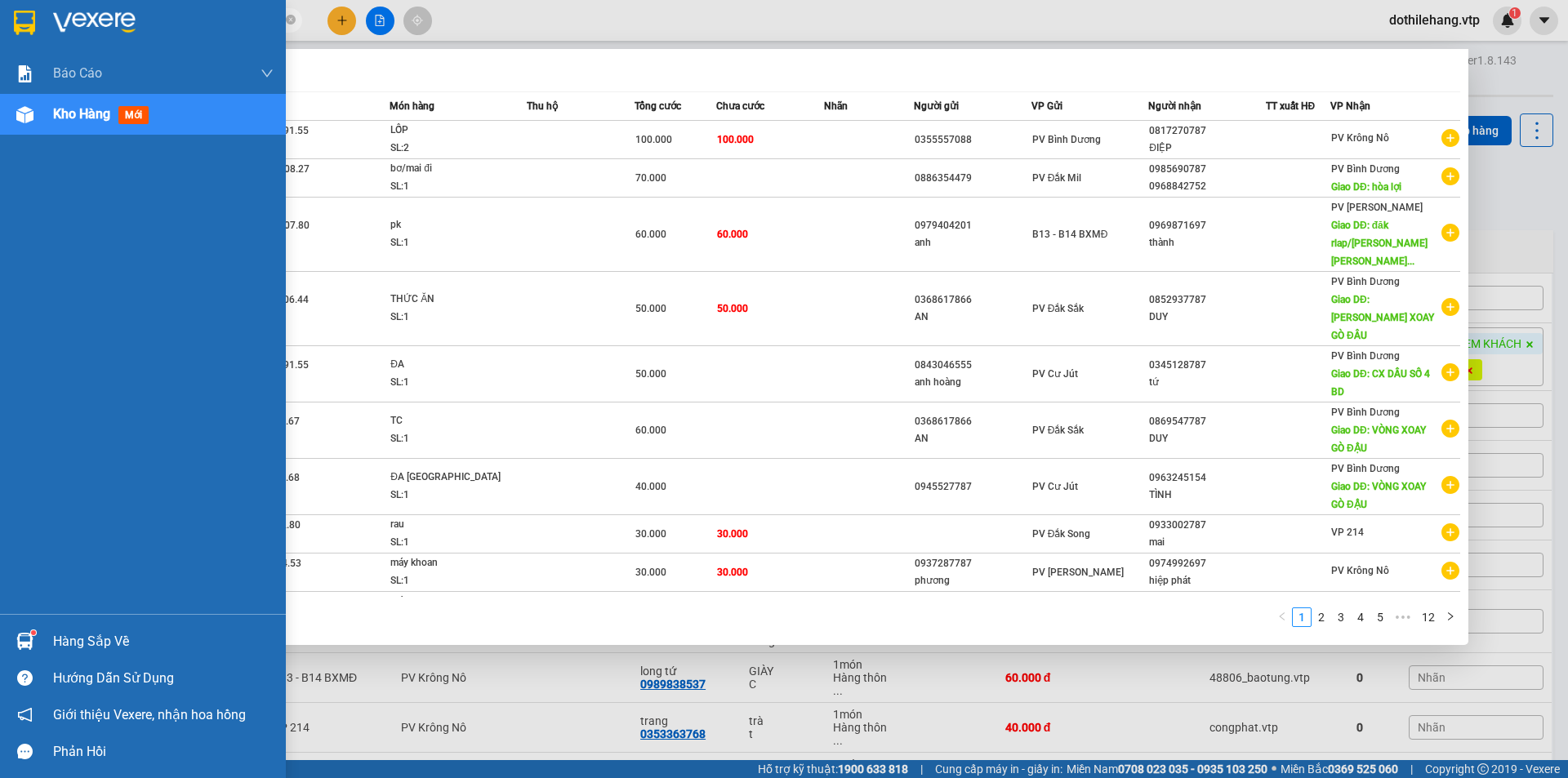
drag, startPoint x: 142, startPoint y: 15, endPoint x: 109, endPoint y: 34, distance: 38.1
click at [42, 15] on section "Kết quả tìm kiếm ( 120 ) Bộ lọc Mã ĐH Trạng thái Món hàng Thu hộ Tổng cước Chưa…" at bounding box center [784, 389] width 1568 height 778
type input "0973267984"
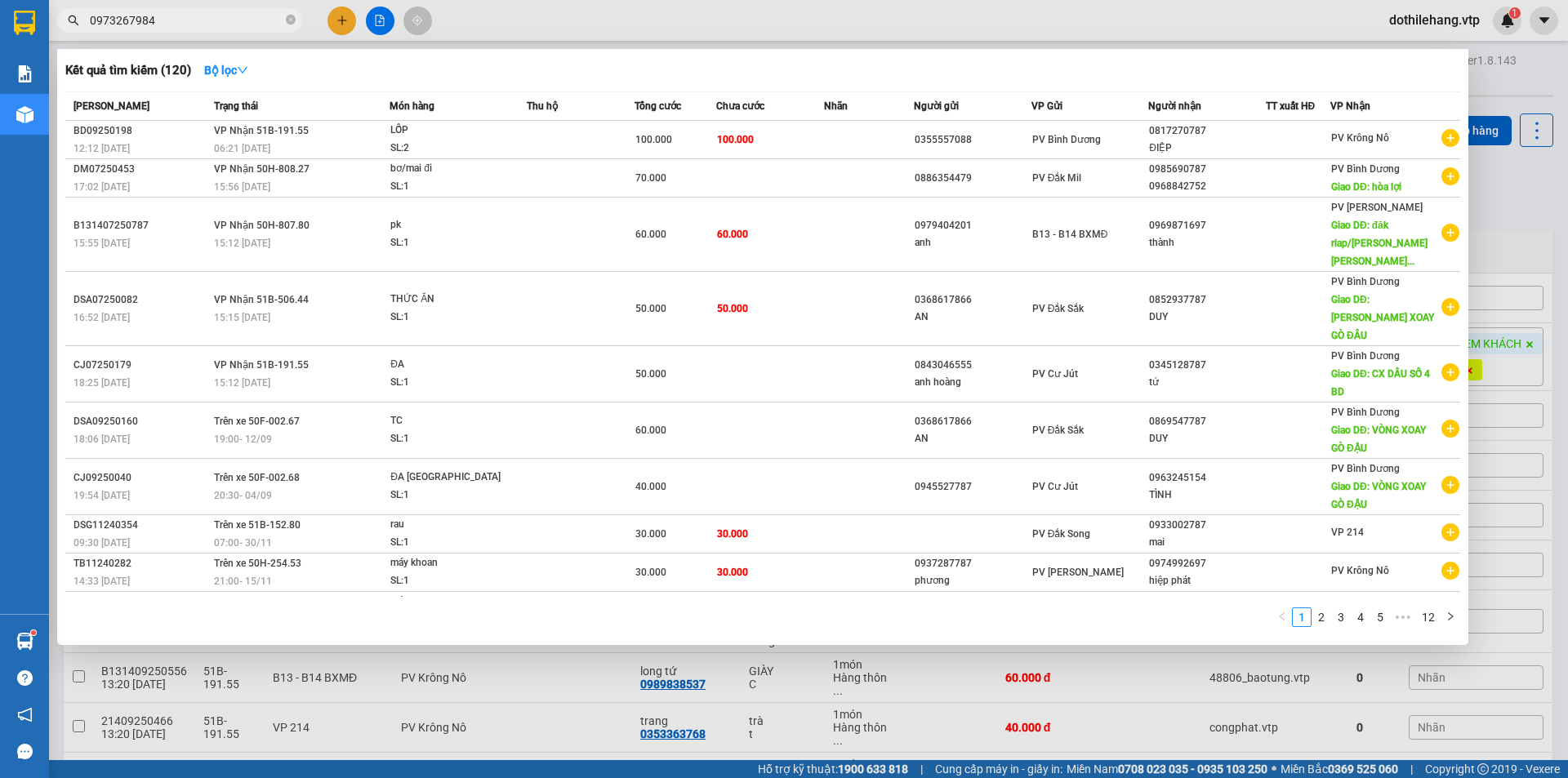
click at [180, 17] on input "0973267984" at bounding box center [186, 20] width 193 height 18
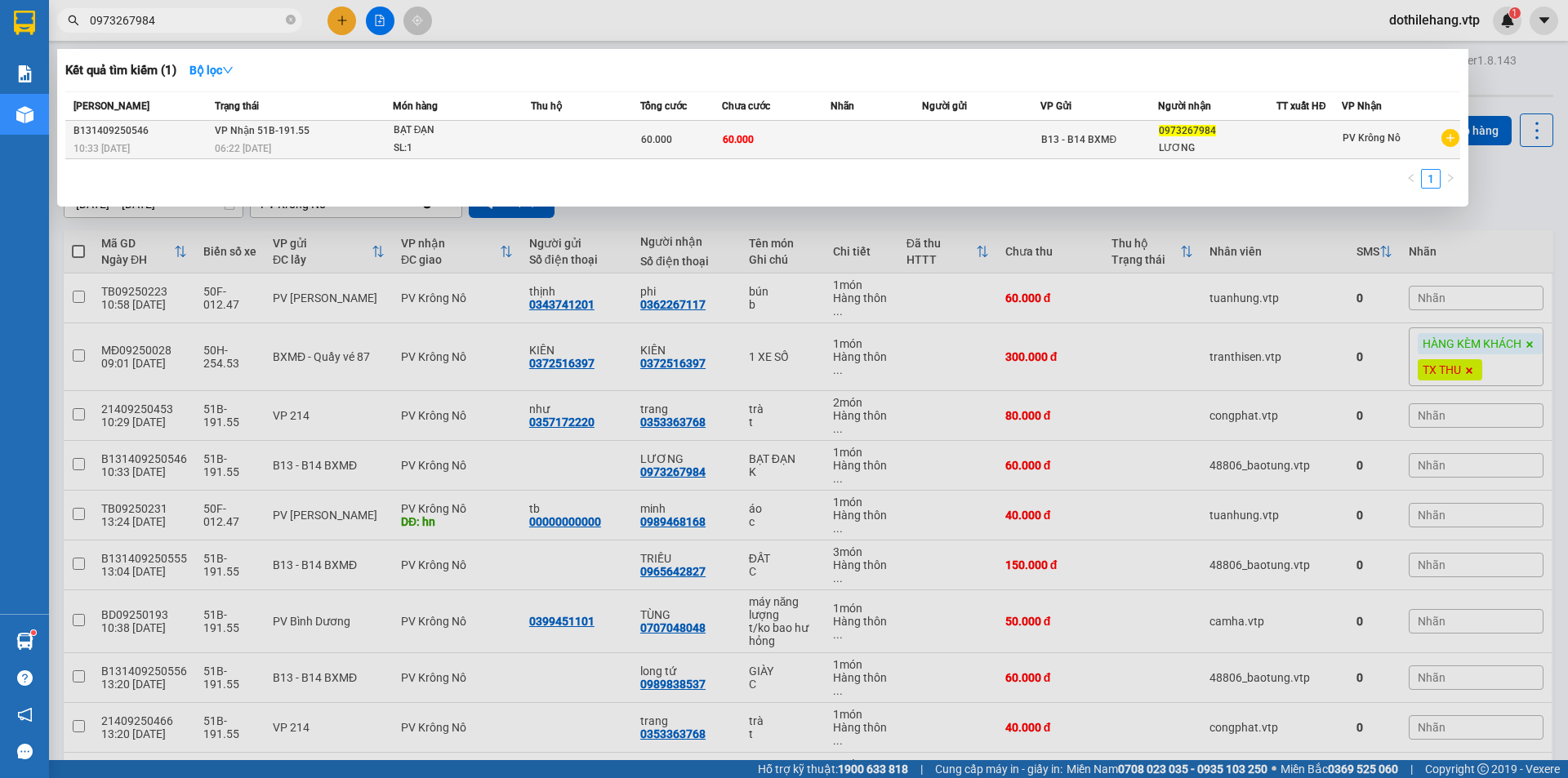
click at [585, 140] on td at bounding box center [585, 140] width 109 height 38
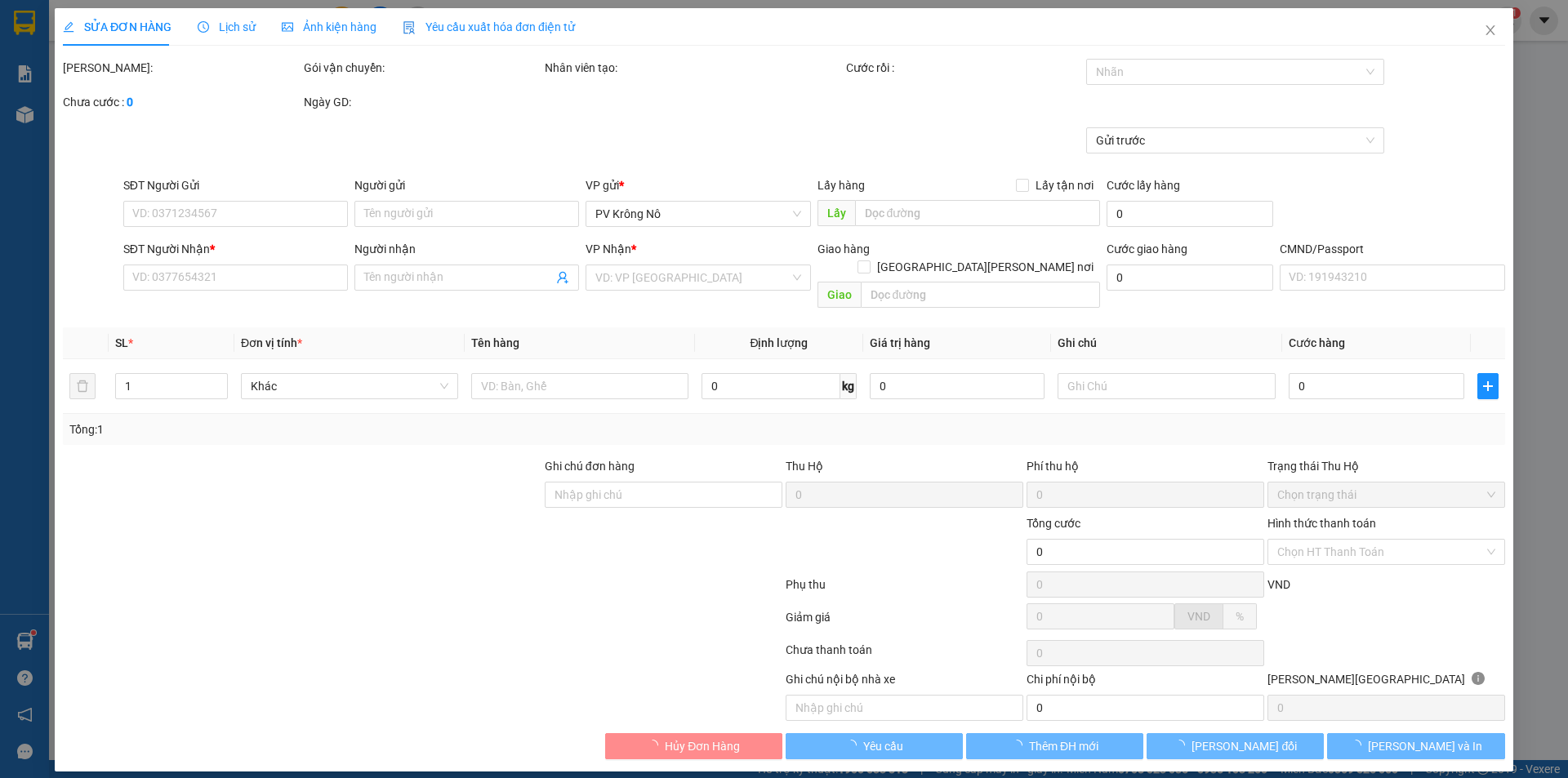
type input "0973267984"
type input "LƯƠNG"
type input "60.000"
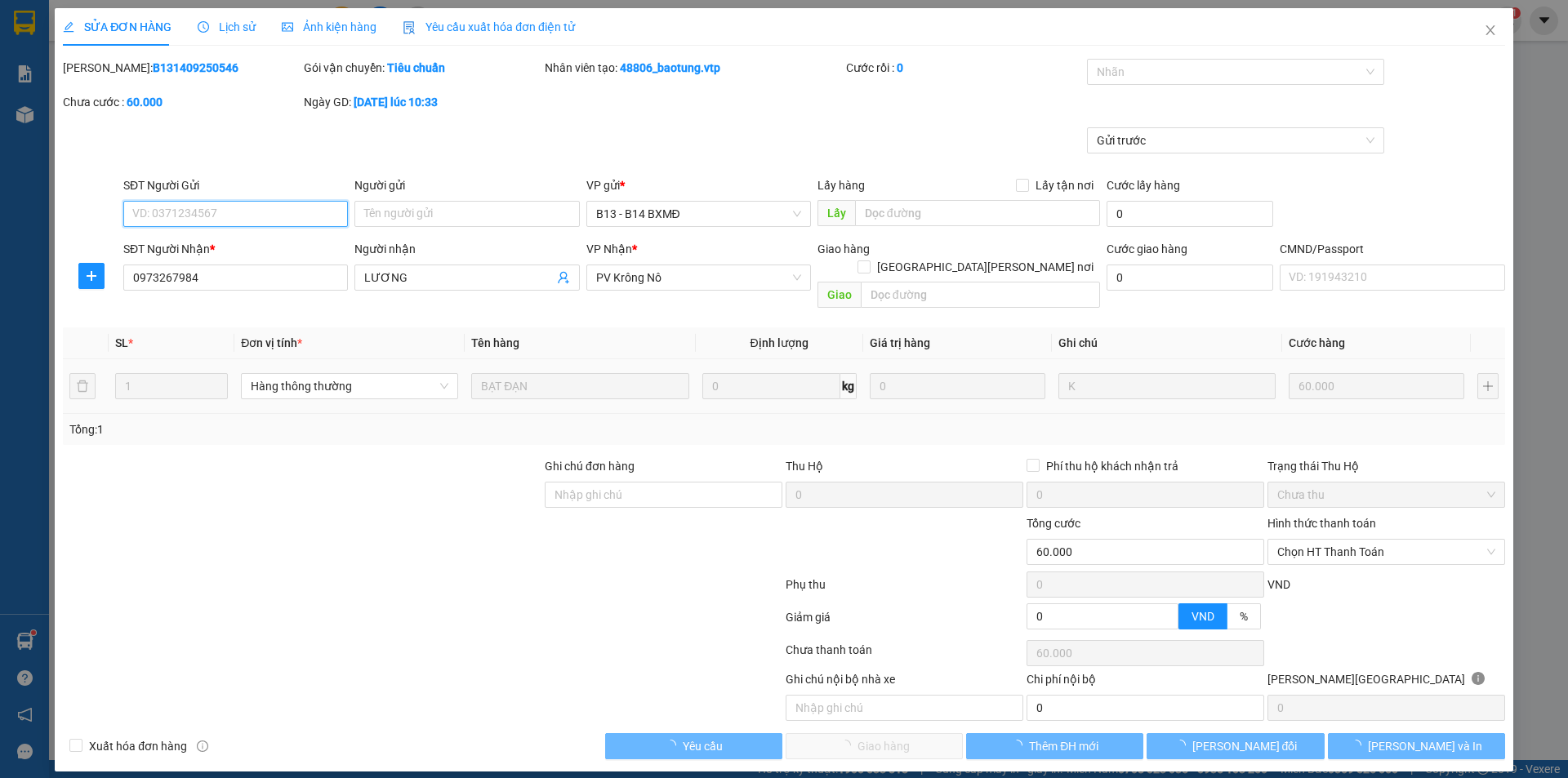
type input "3.000"
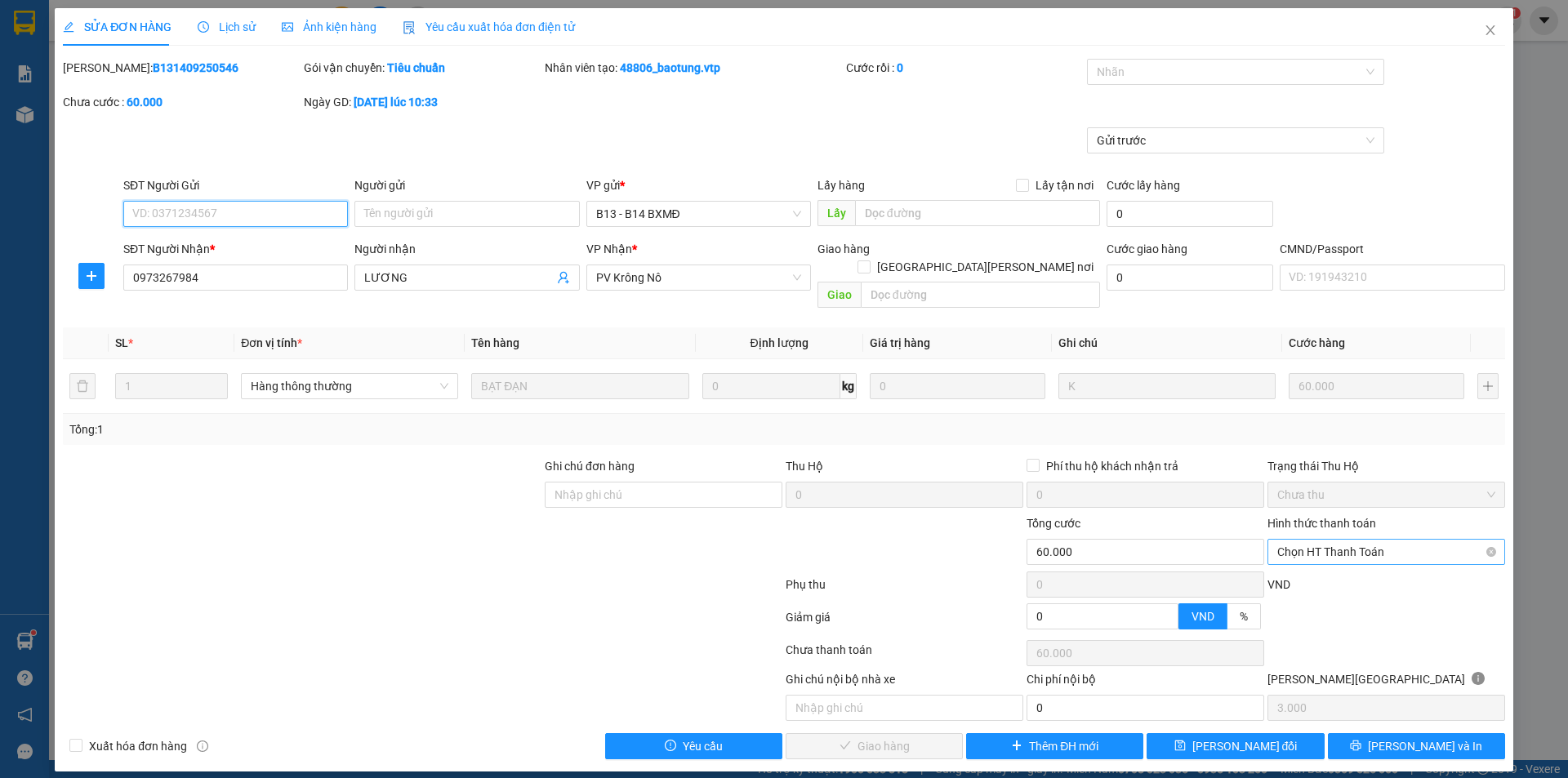
click at [1319, 540] on span "Chọn HT Thanh Toán" at bounding box center [1386, 552] width 218 height 25
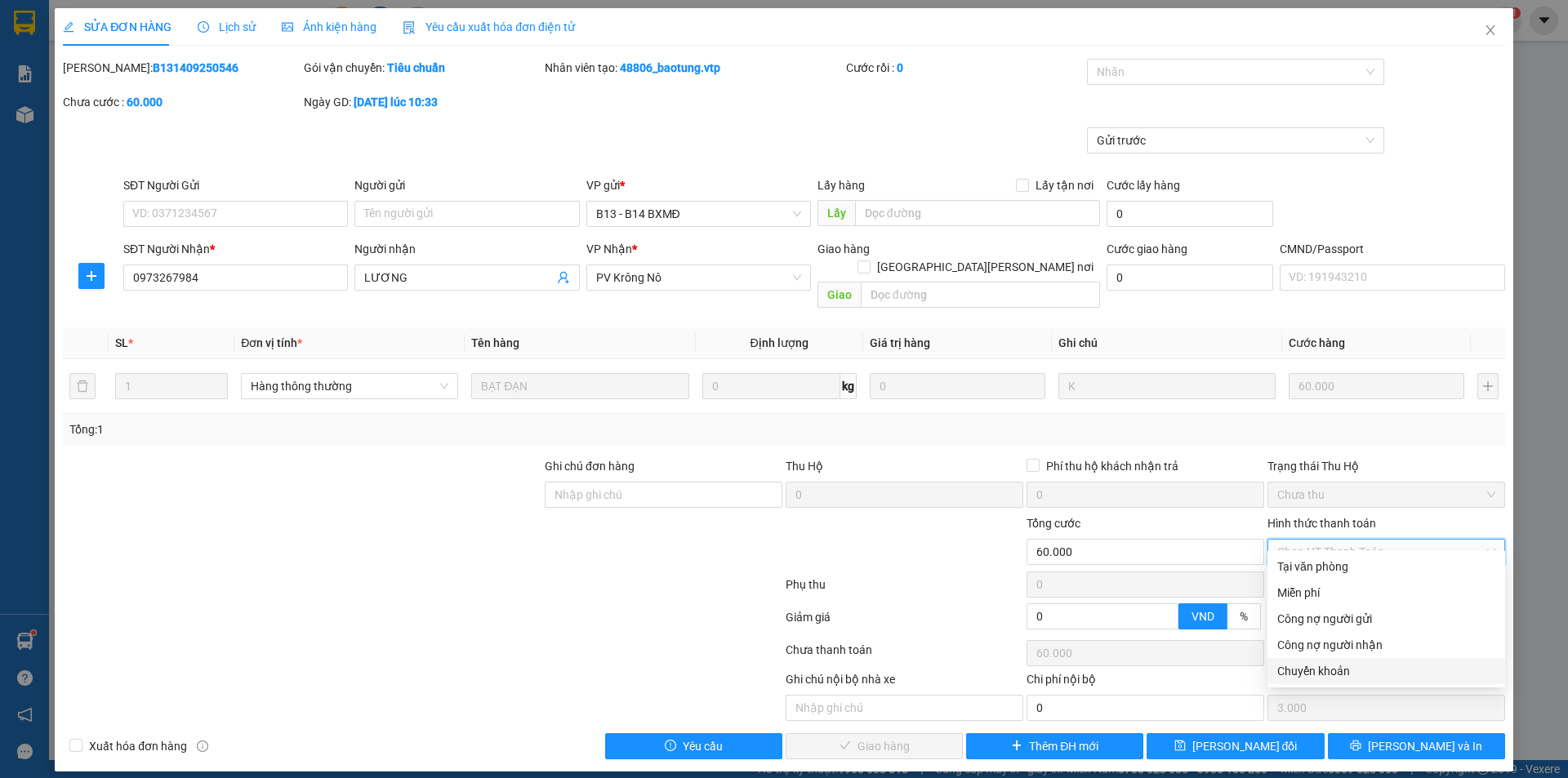
click at [1318, 663] on div "Chuyển khoản" at bounding box center [1386, 671] width 218 height 18
type input "0"
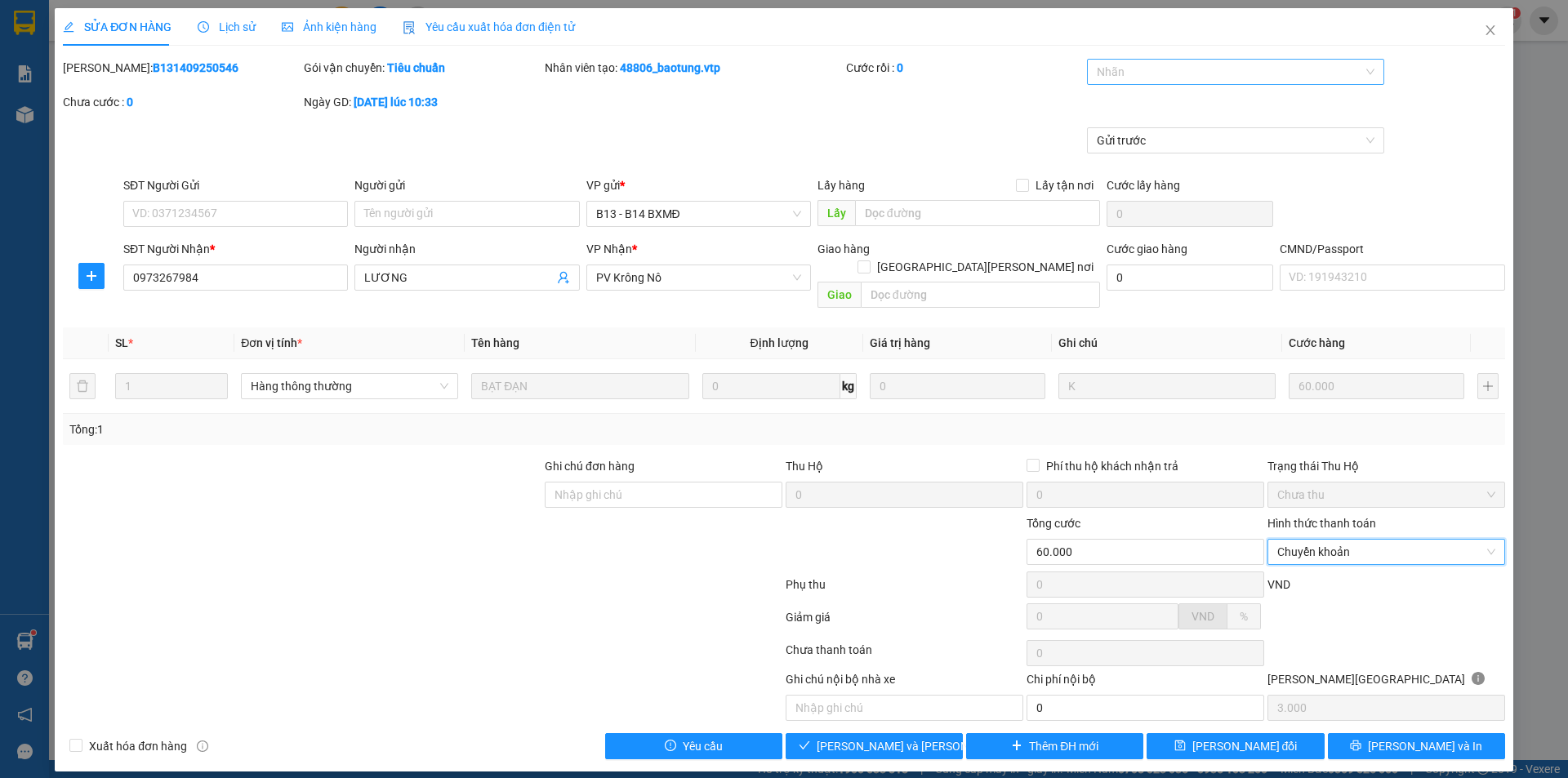
click at [1155, 71] on div at bounding box center [1228, 72] width 273 height 19
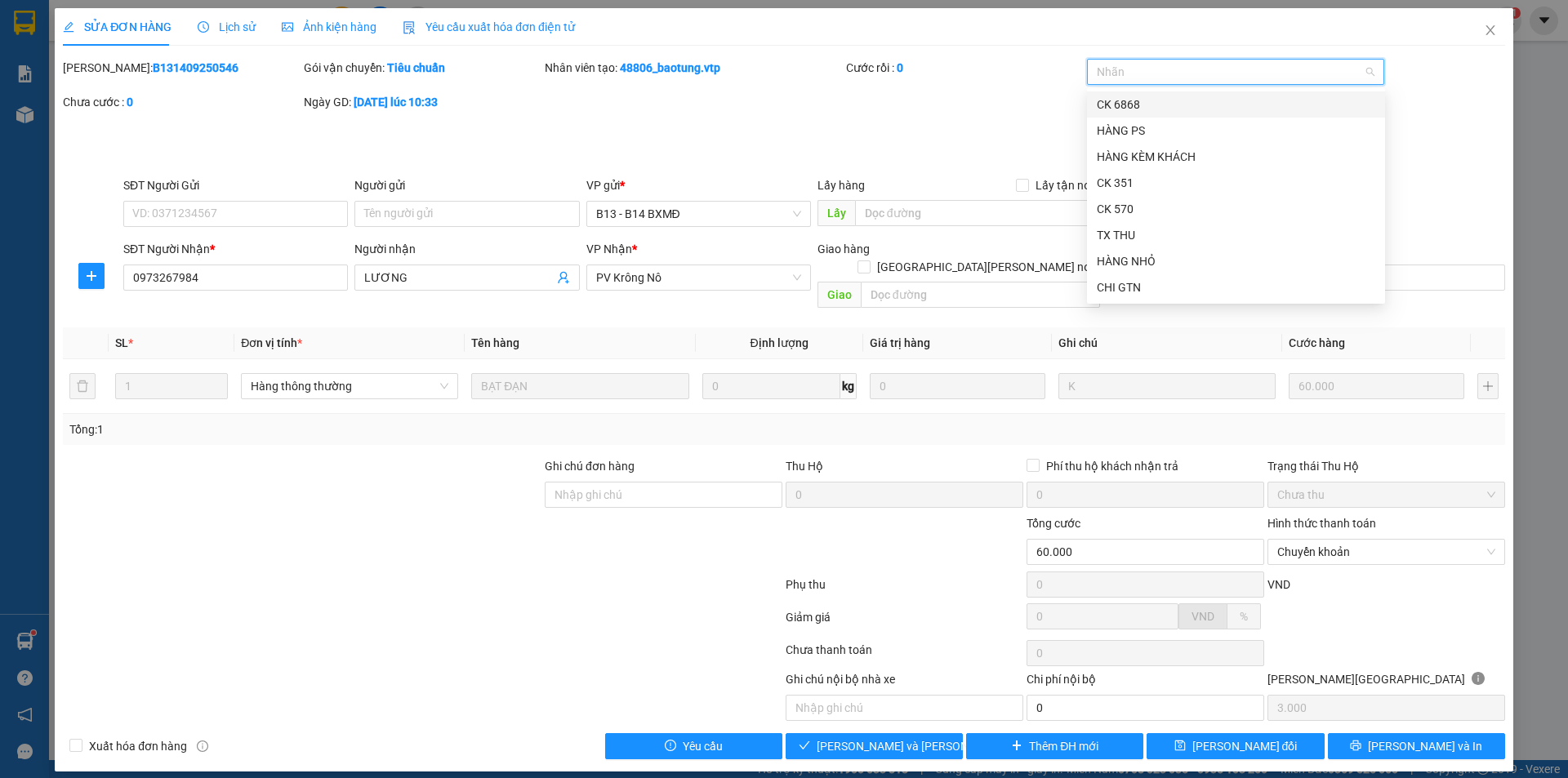
click at [1160, 104] on div "CK 6868" at bounding box center [1235, 104] width 278 height 18
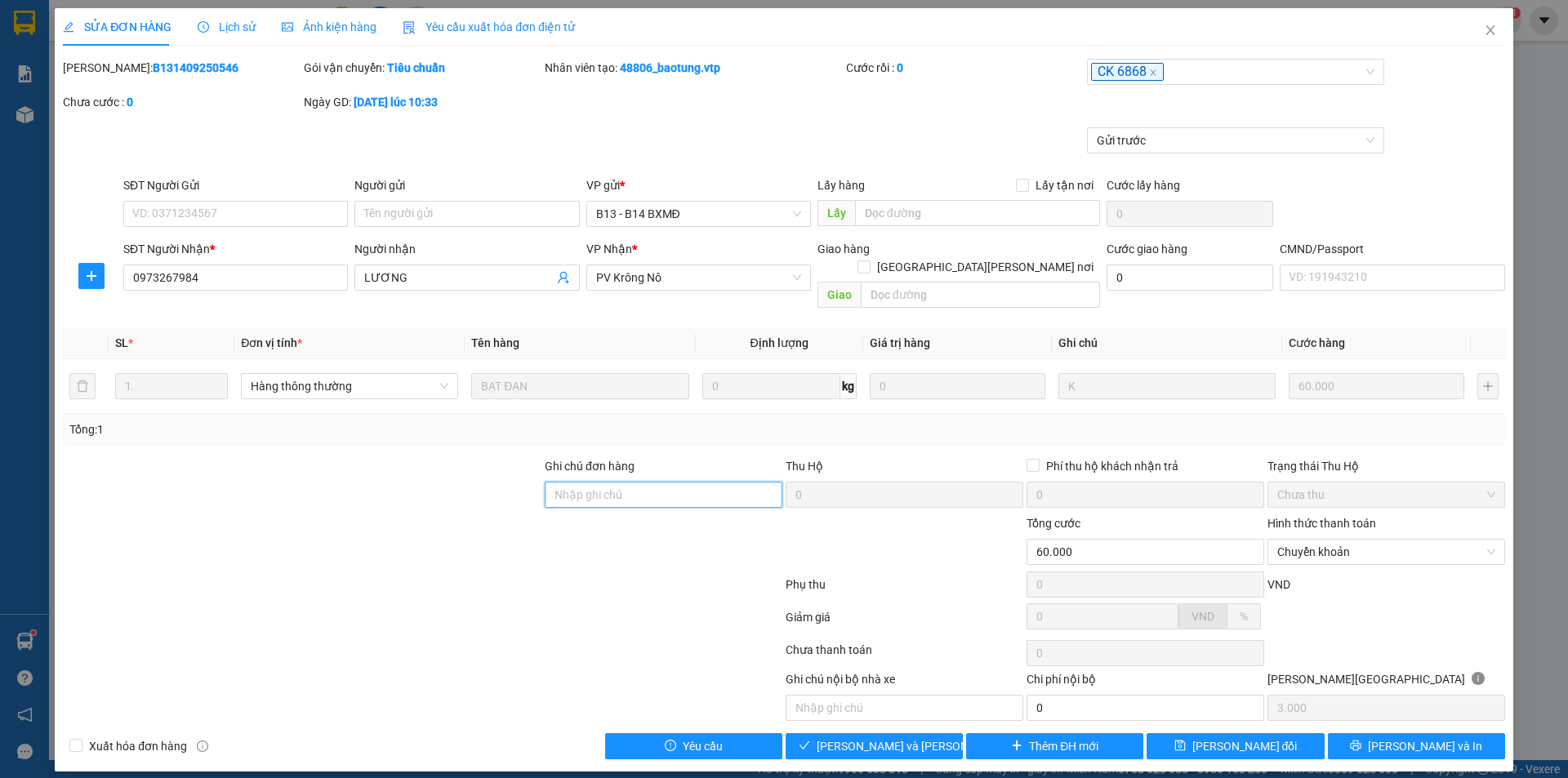
click at [631, 482] on input "Ghi chú đơn hàng" at bounding box center [664, 494] width 238 height 26
type input "CK68 60K 8H47P 13/9"
click at [899, 737] on span "[PERSON_NAME] và [PERSON_NAME] hàng" at bounding box center [926, 746] width 221 height 18
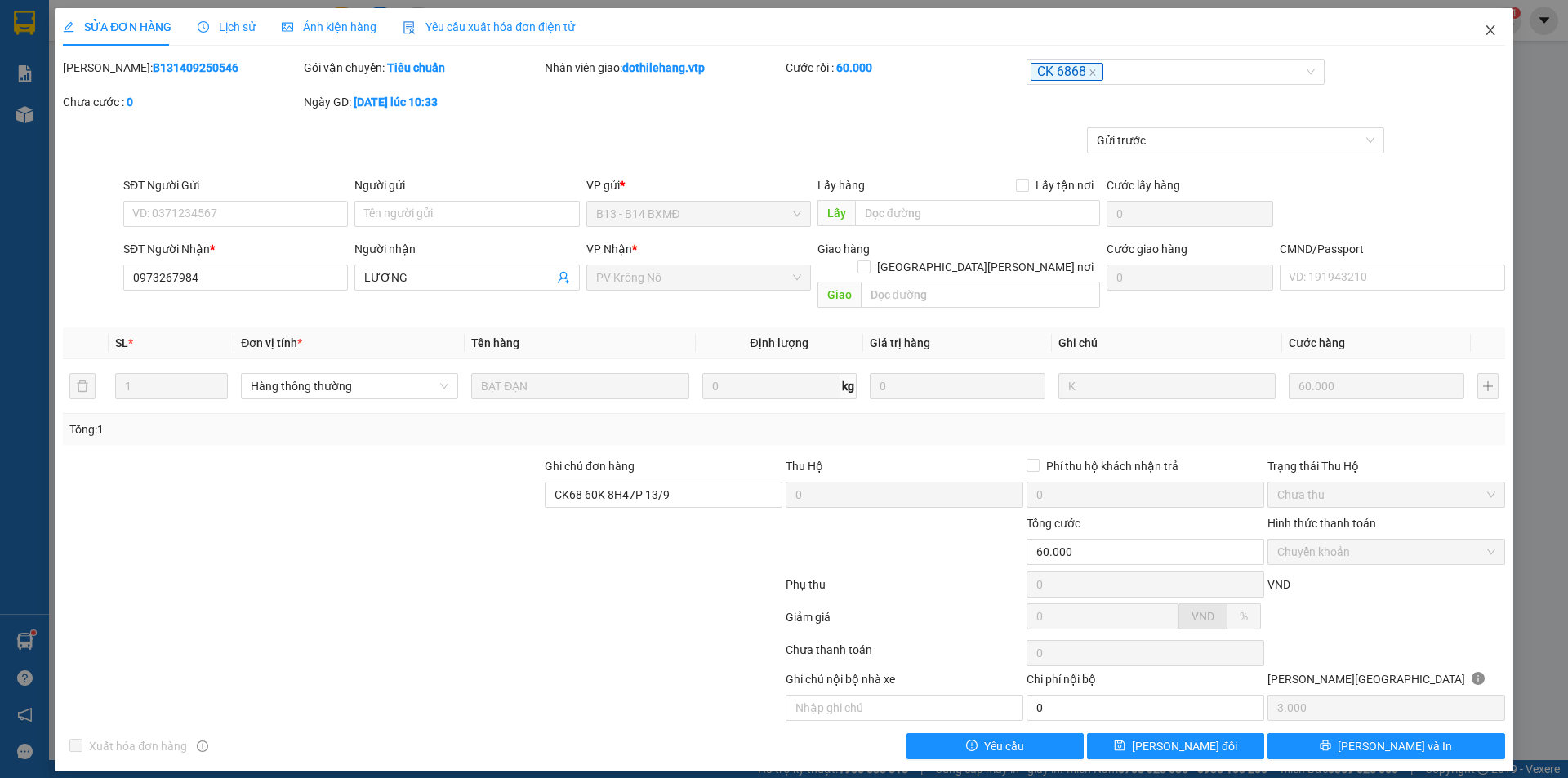
click at [1489, 36] on icon "close" at bounding box center [1491, 31] width 13 height 13
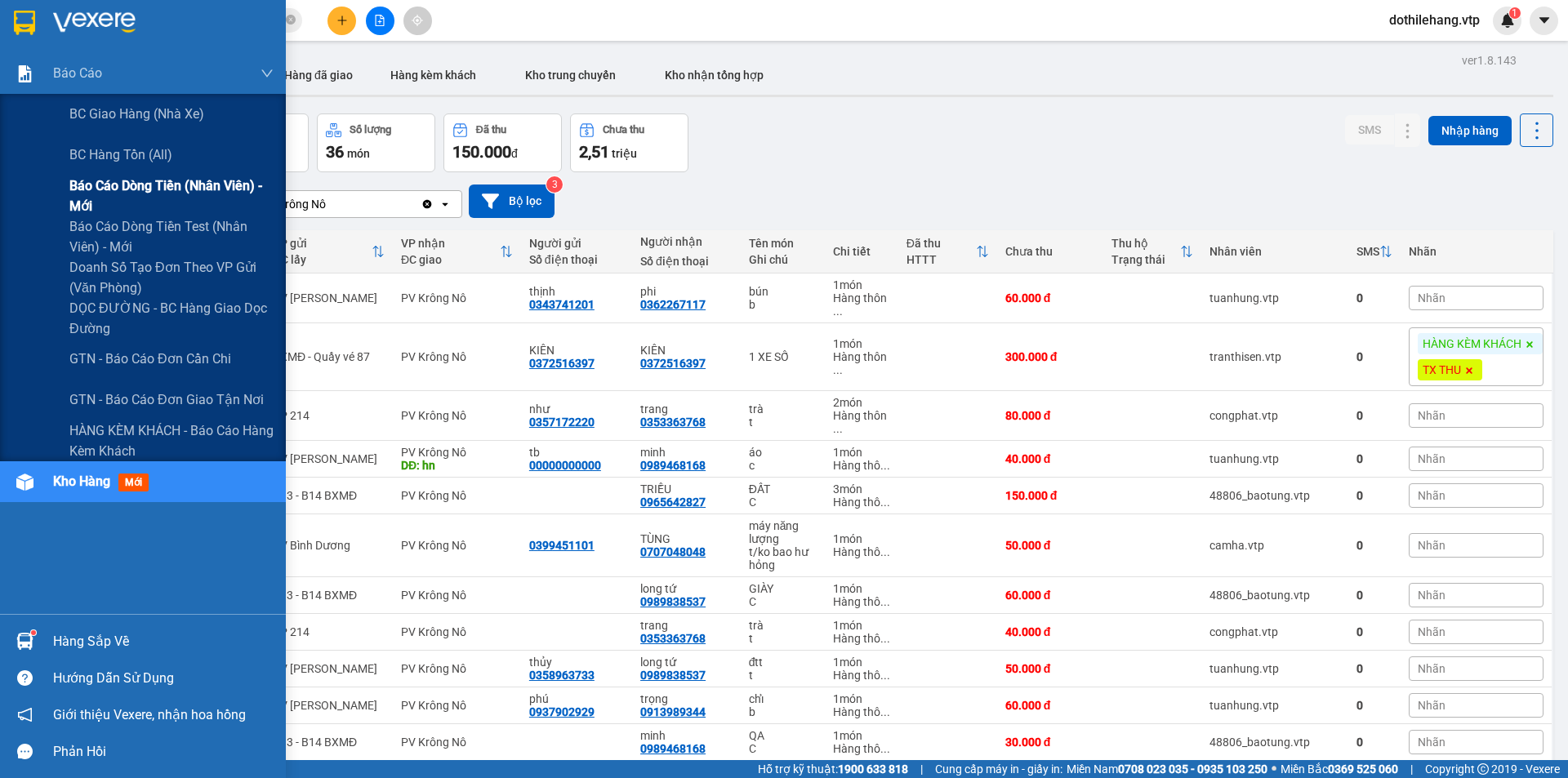
click at [118, 202] on span "Báo cáo dòng tiền (nhân viên) - mới" at bounding box center [172, 196] width 205 height 41
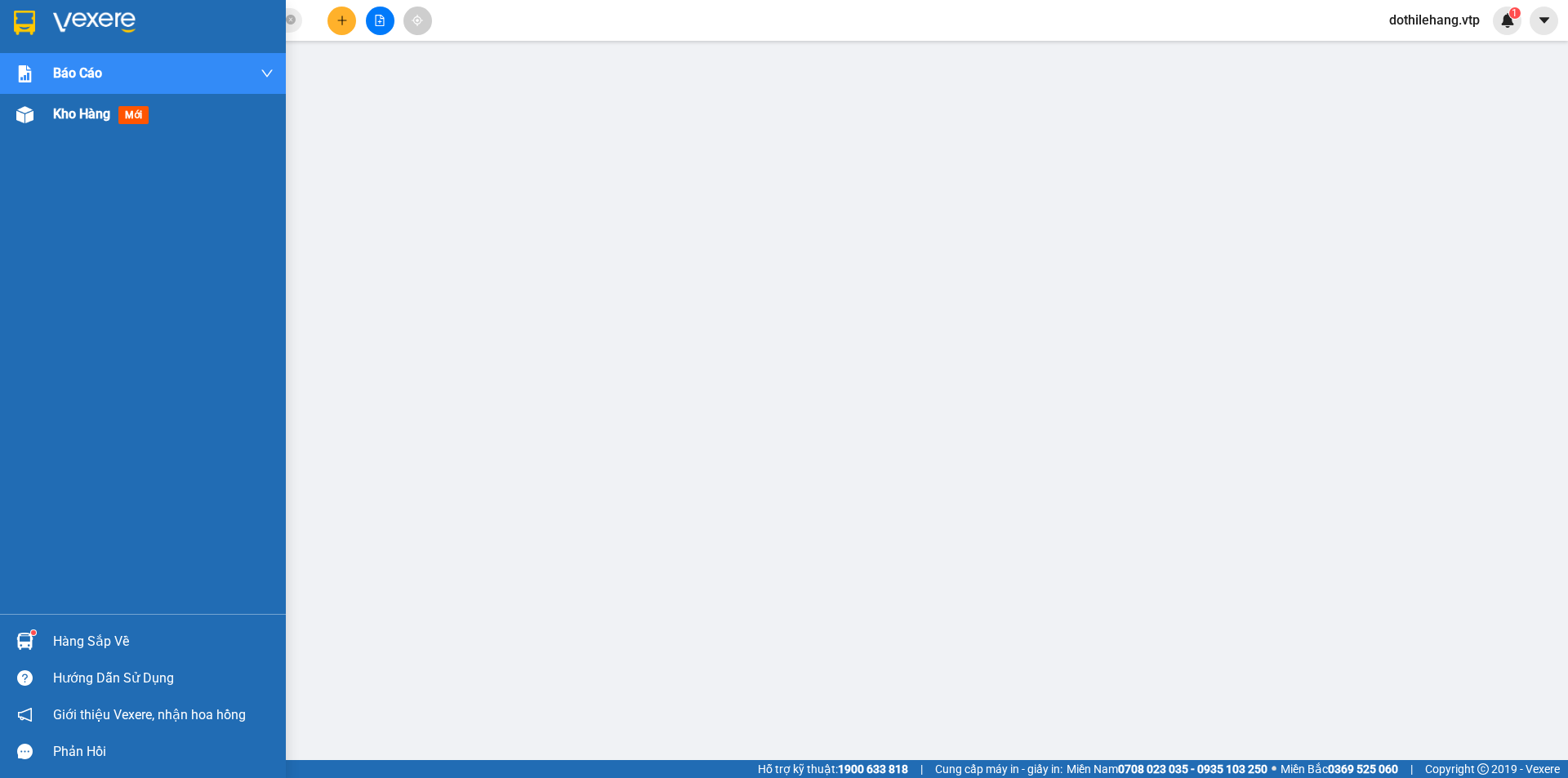
click at [22, 121] on img at bounding box center [25, 115] width 17 height 17
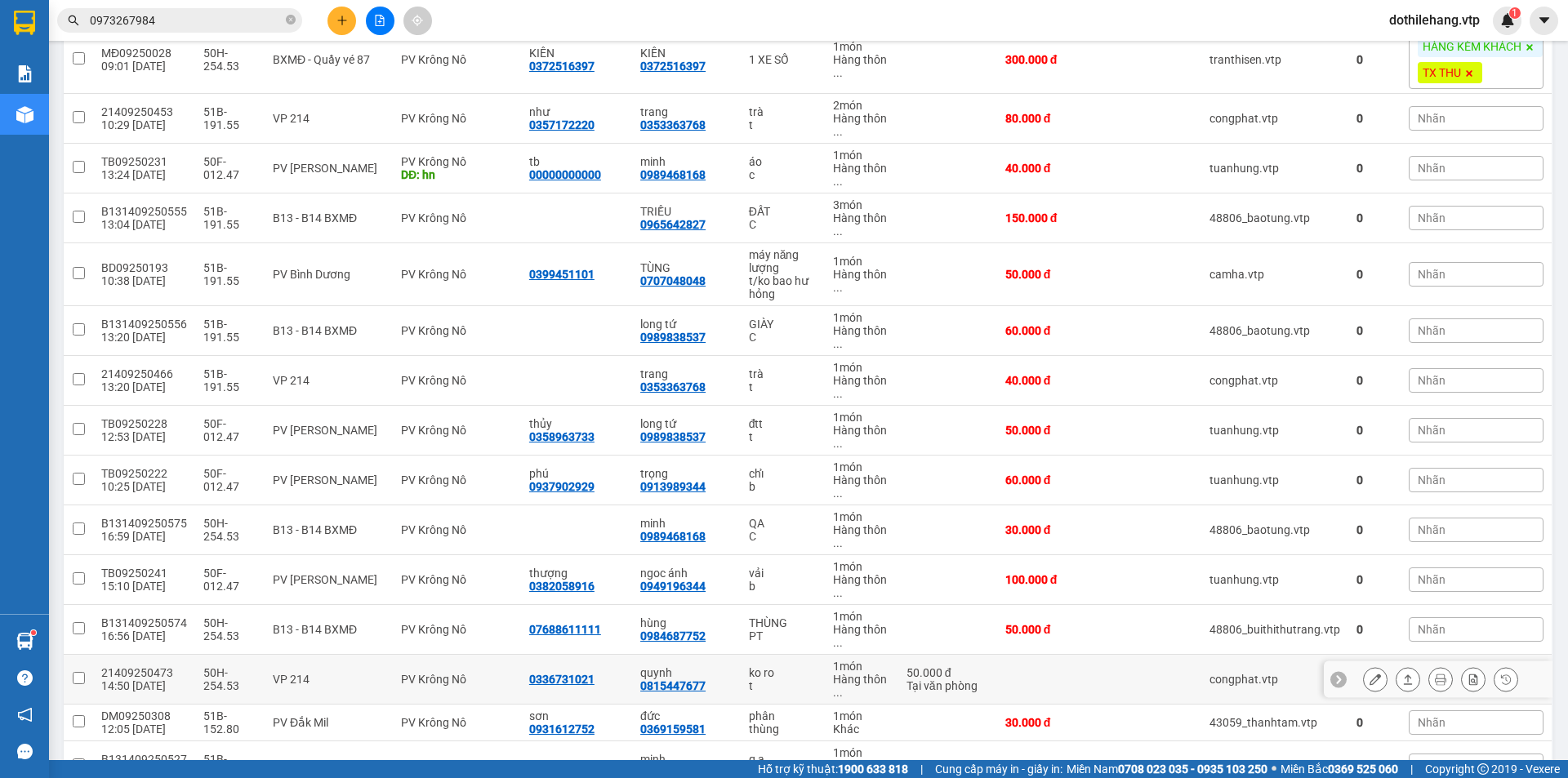
scroll to position [327, 0]
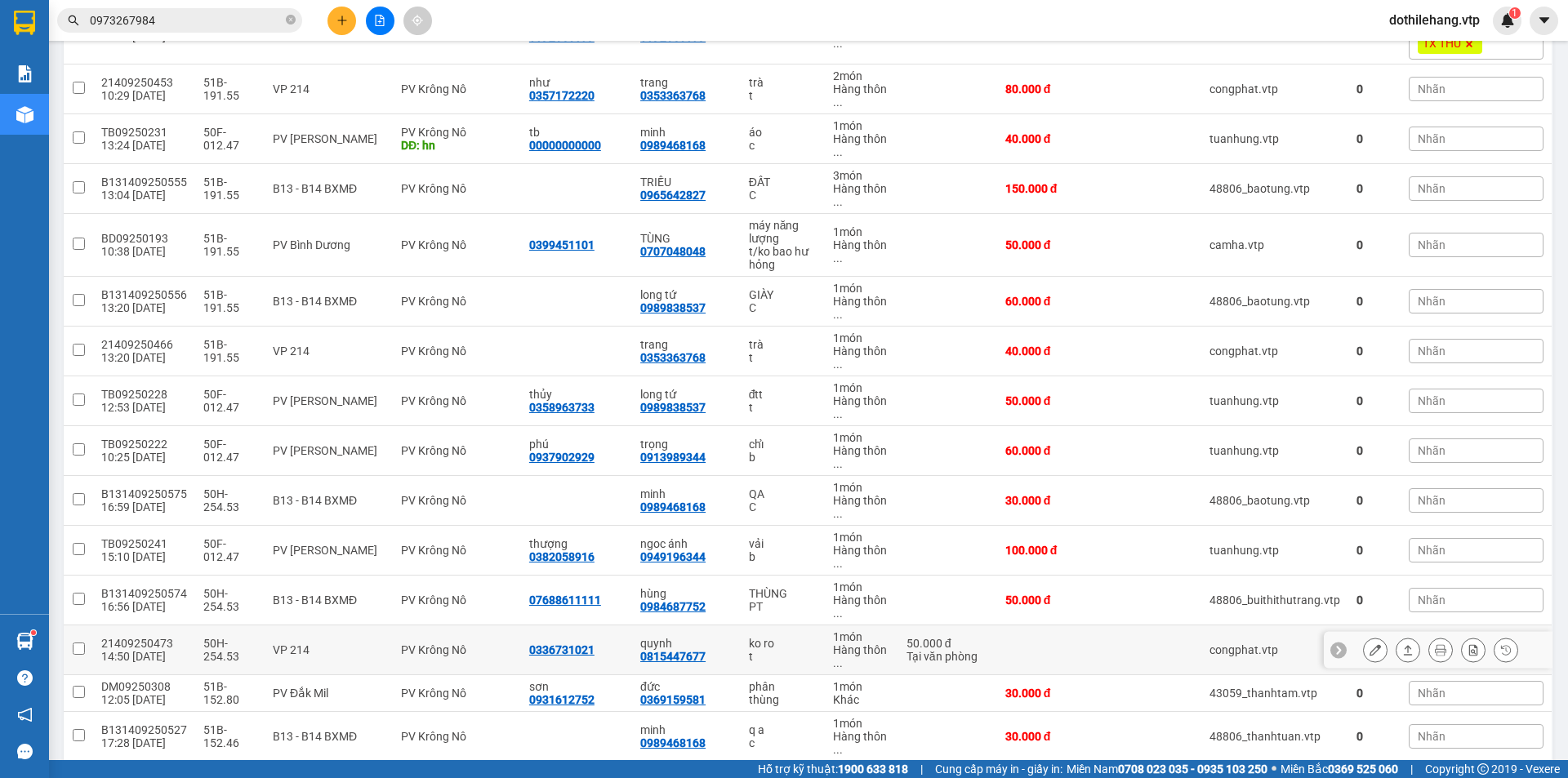
click at [984, 650] on td "50.000 đ Tại văn phòng" at bounding box center [947, 650] width 98 height 50
checkbox input "true"
